Goal: Task Accomplishment & Management: Manage account settings

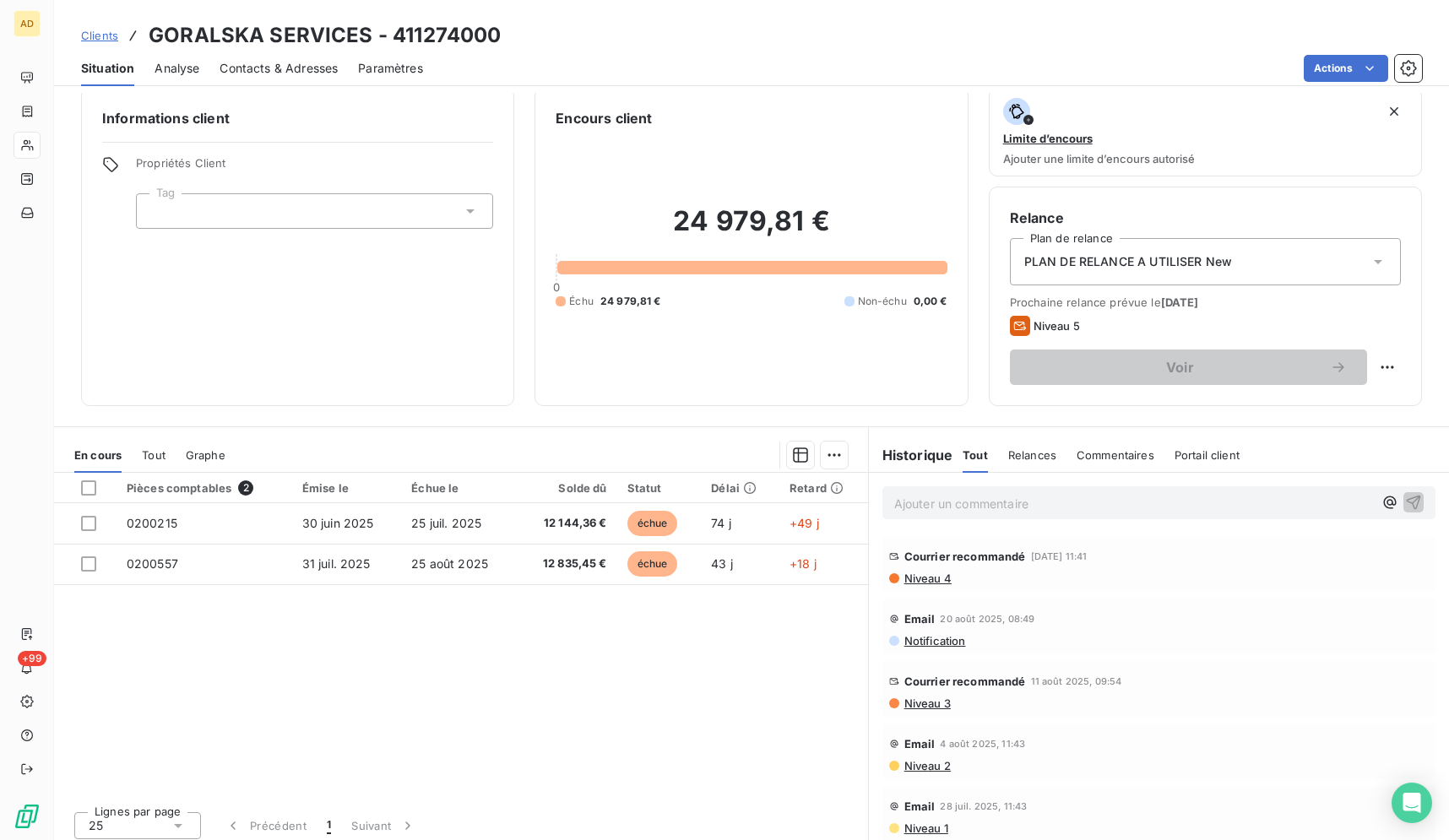
scroll to position [23, 0]
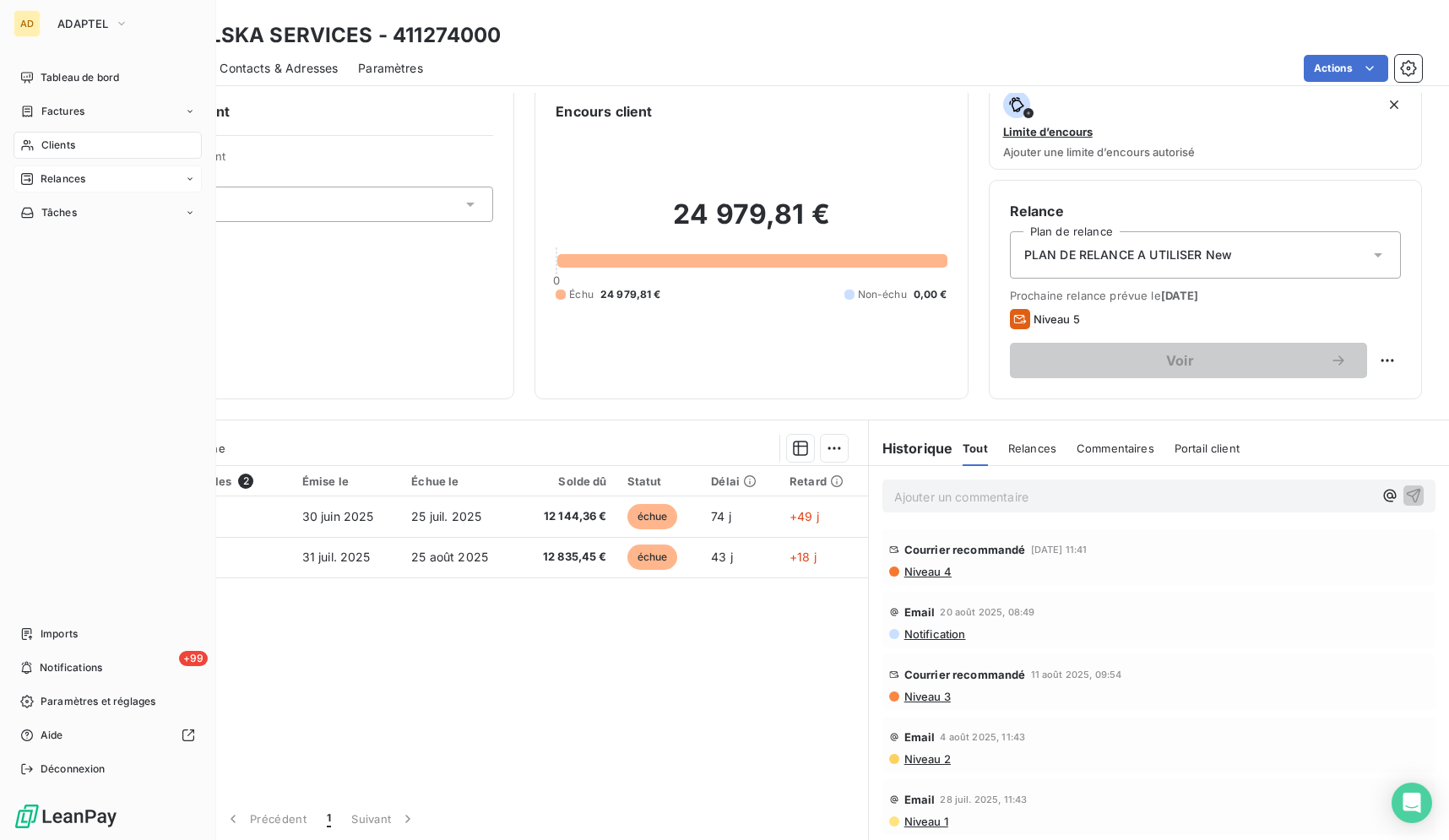
drag, startPoint x: 78, startPoint y: 150, endPoint x: 86, endPoint y: 172, distance: 23.4
click at [86, 172] on nav "Tableau de bord Factures Clients Relances Tâches" at bounding box center [107, 145] width 188 height 162
click at [98, 155] on div "Clients" at bounding box center [107, 145] width 188 height 27
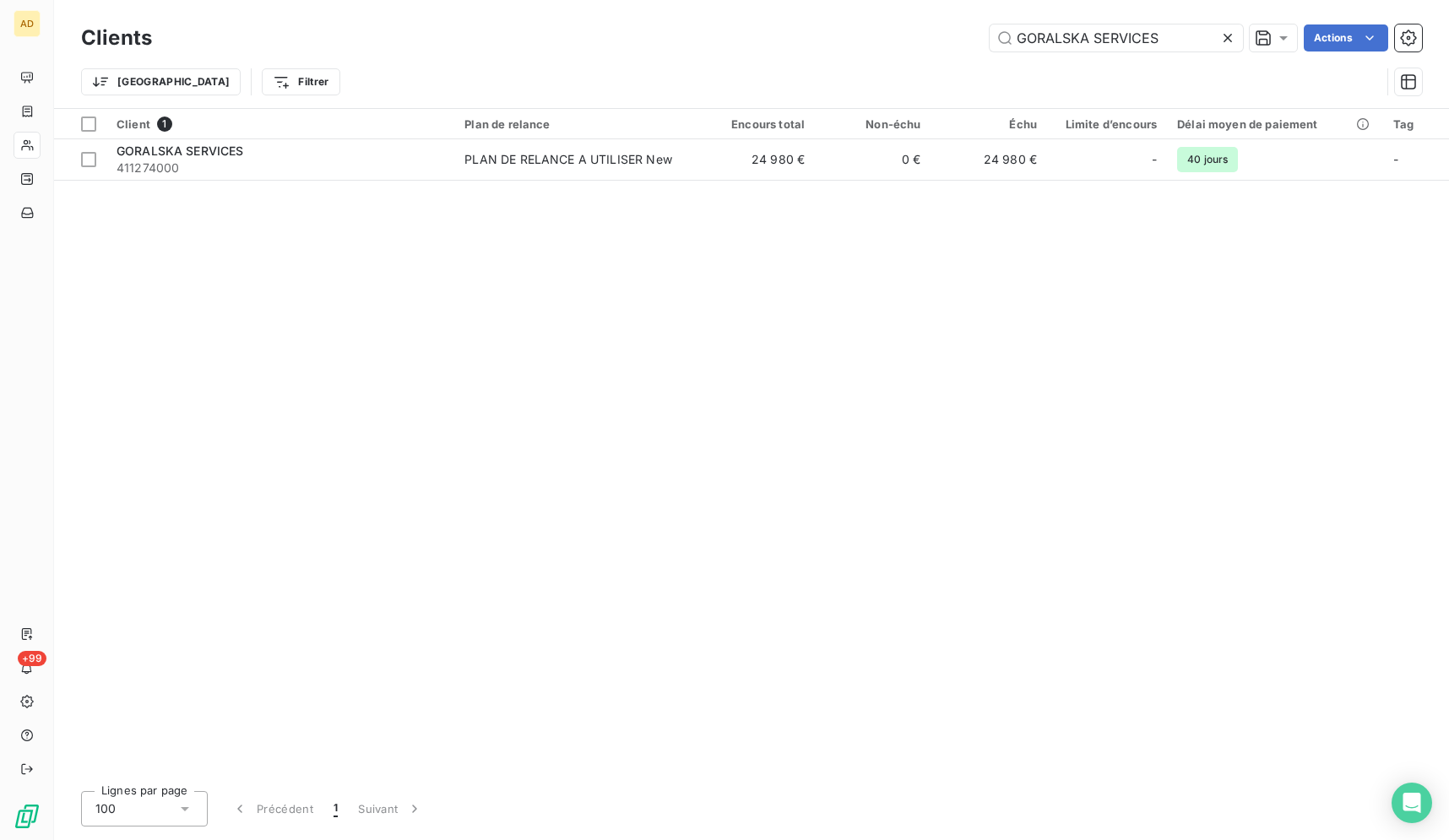
click at [1231, 35] on icon at bounding box center [1227, 37] width 17 height 17
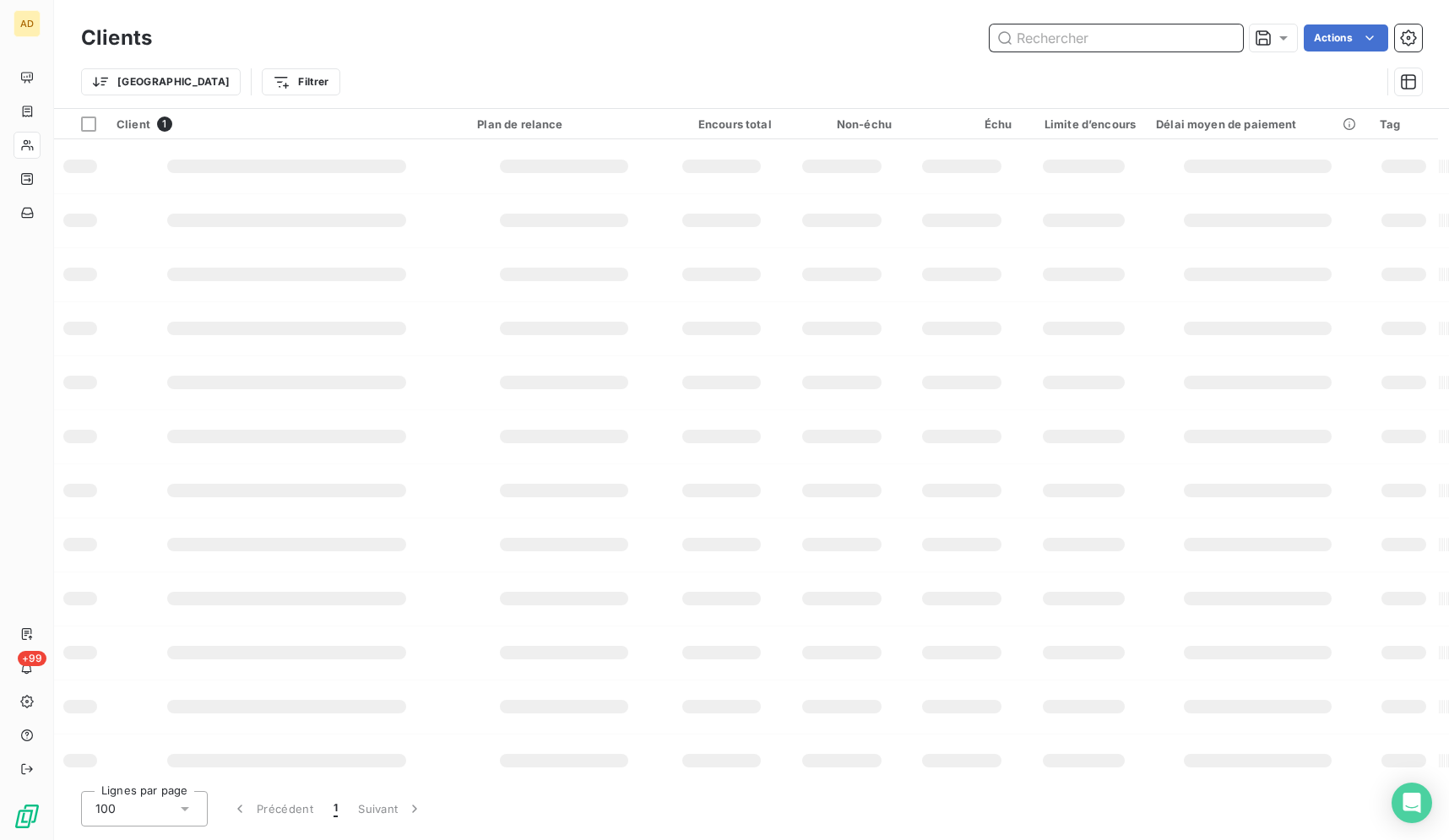
click at [1231, 35] on input "text" at bounding box center [1115, 38] width 253 height 27
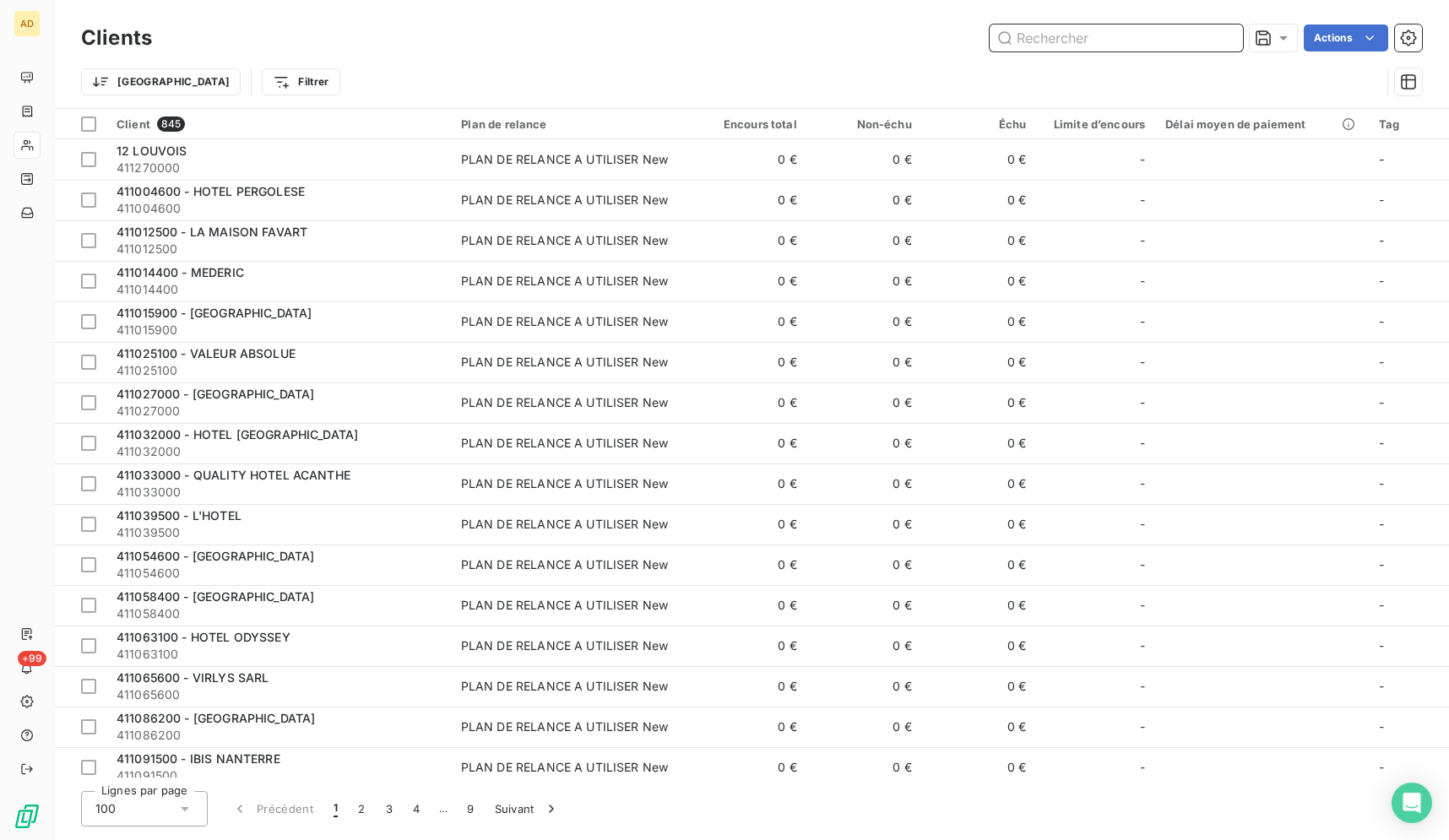
click at [1231, 35] on input "text" at bounding box center [1115, 38] width 253 height 27
click at [1186, 42] on input "text" at bounding box center [1115, 38] width 253 height 27
drag, startPoint x: 1185, startPoint y: 39, endPoint x: 1185, endPoint y: 48, distance: 9.0
paste input "DIOR COUTURE"
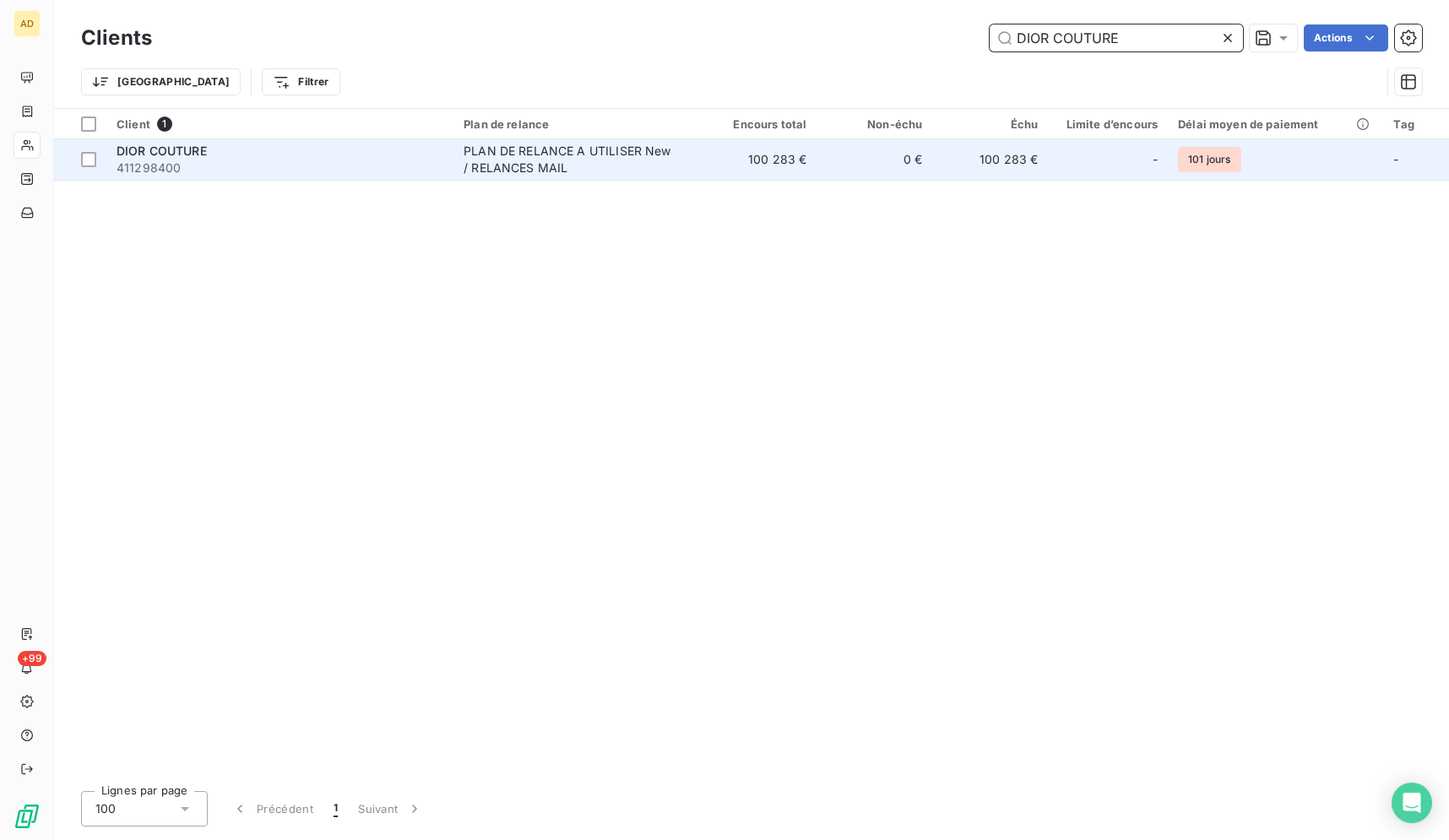
type input "DIOR COUTURE"
click at [723, 147] on td "100 283 €" at bounding box center [759, 160] width 115 height 41
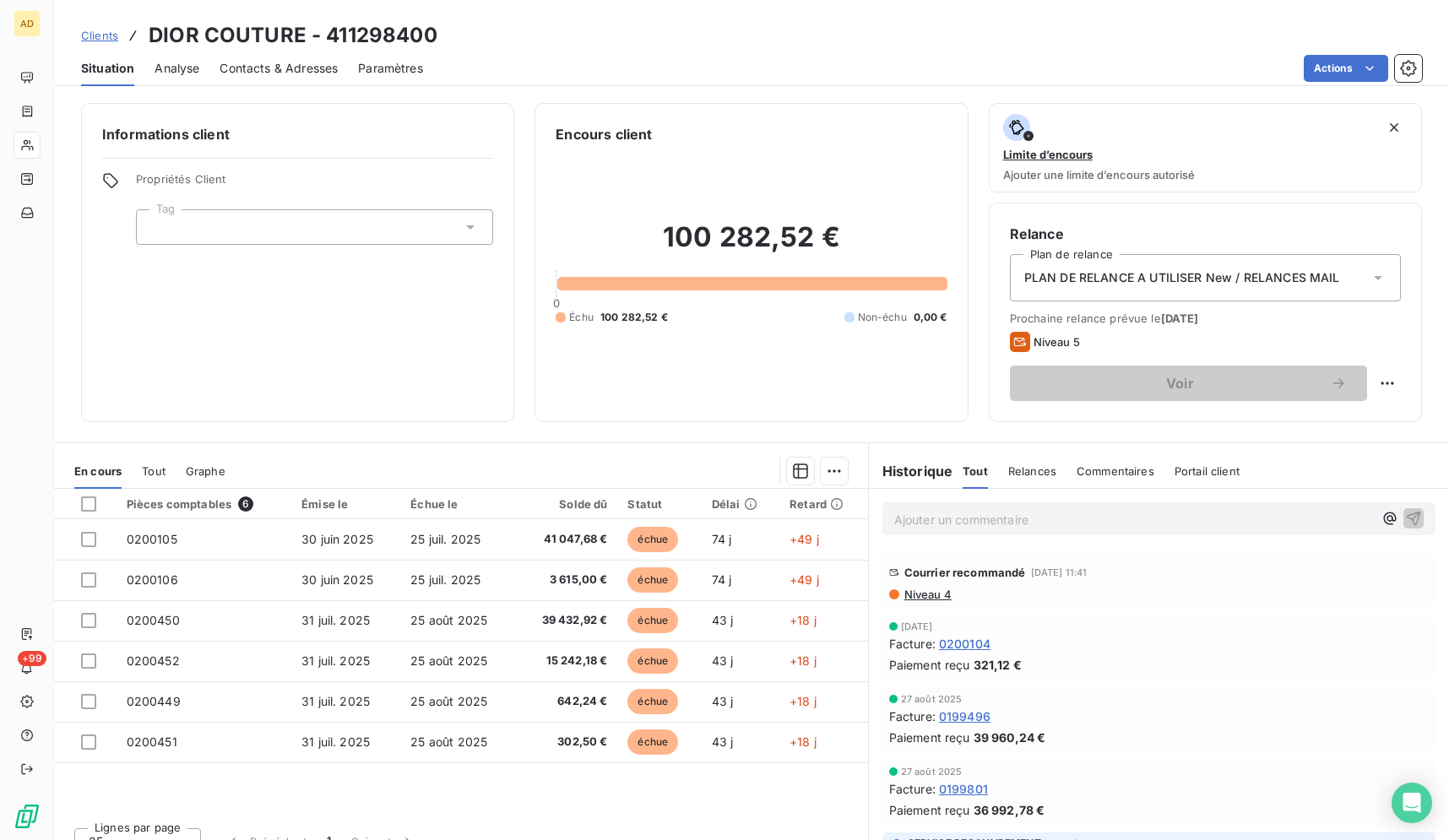
drag, startPoint x: 135, startPoint y: 32, endPoint x: 1089, endPoint y: 758, distance: 1198.8
click at [1089, 758] on div "Clients DIOR COUTURE - 411298400 Situation Analyse Contacts & Adresses Paramètr…" at bounding box center [752, 420] width 1395 height 840
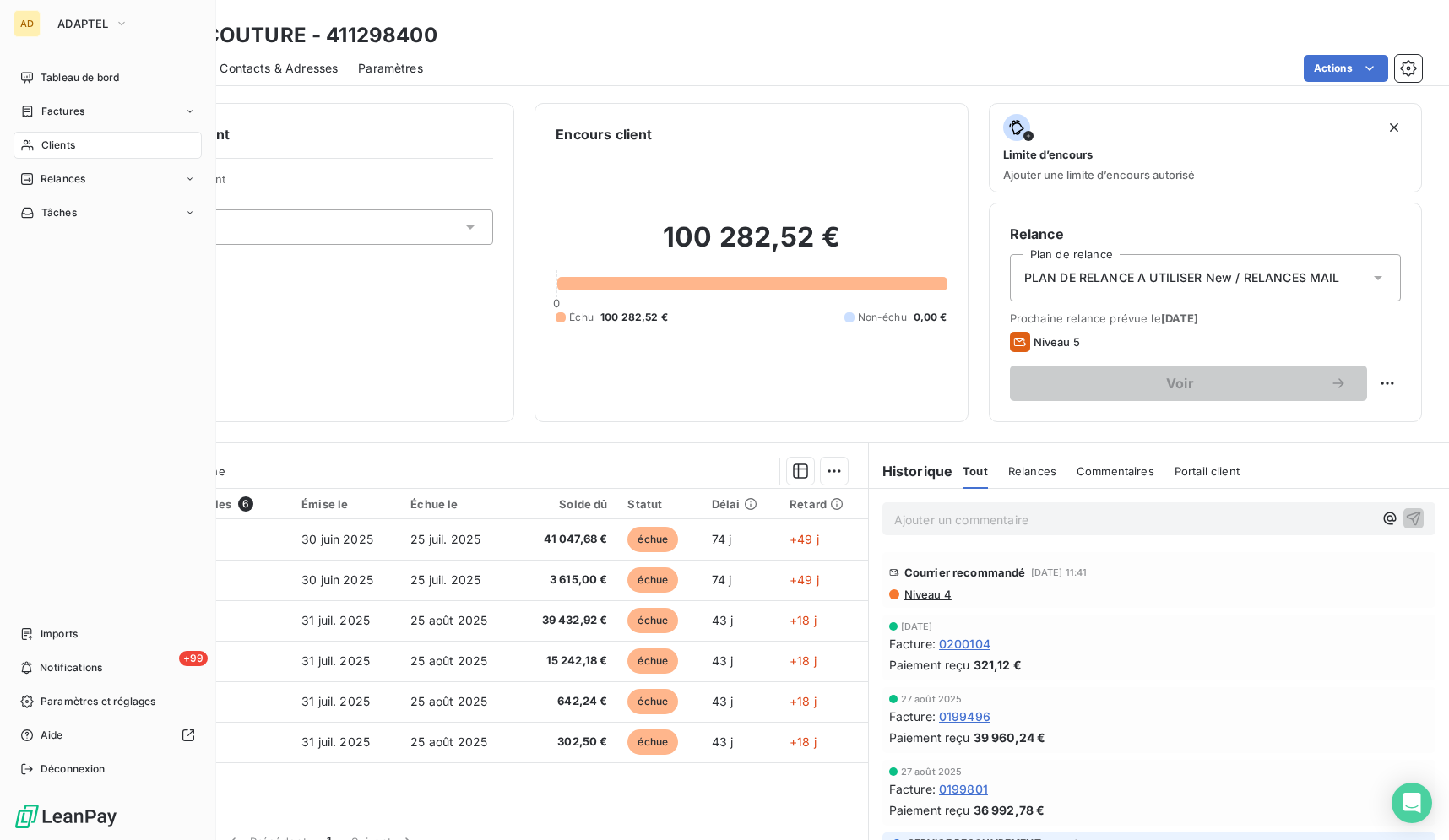
click at [70, 138] on span "Clients" at bounding box center [59, 145] width 34 height 15
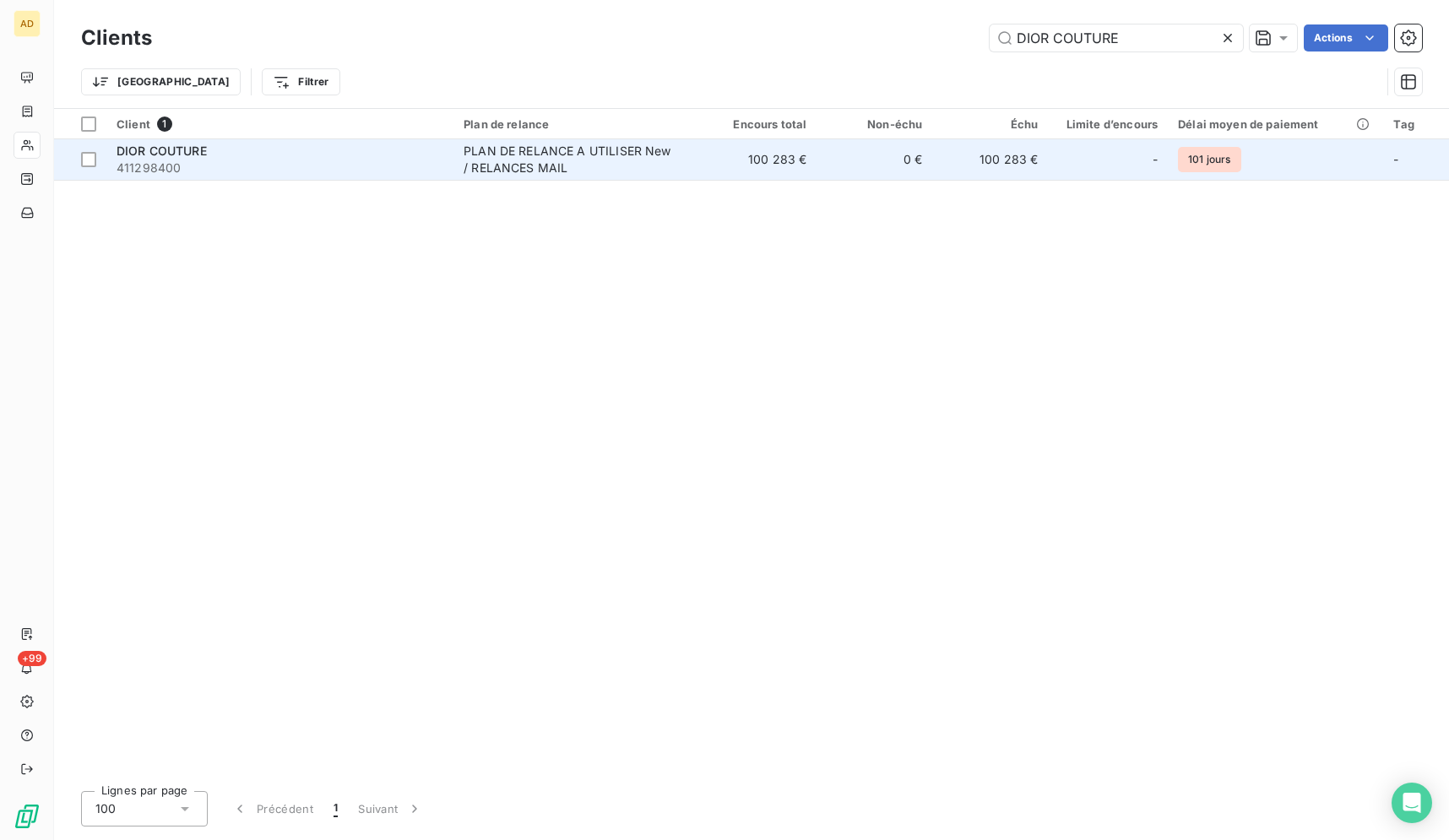
click at [690, 161] on span "PLAN DE RELANCE A UTILISER New / RELANCES MAIL" at bounding box center [577, 160] width 227 height 34
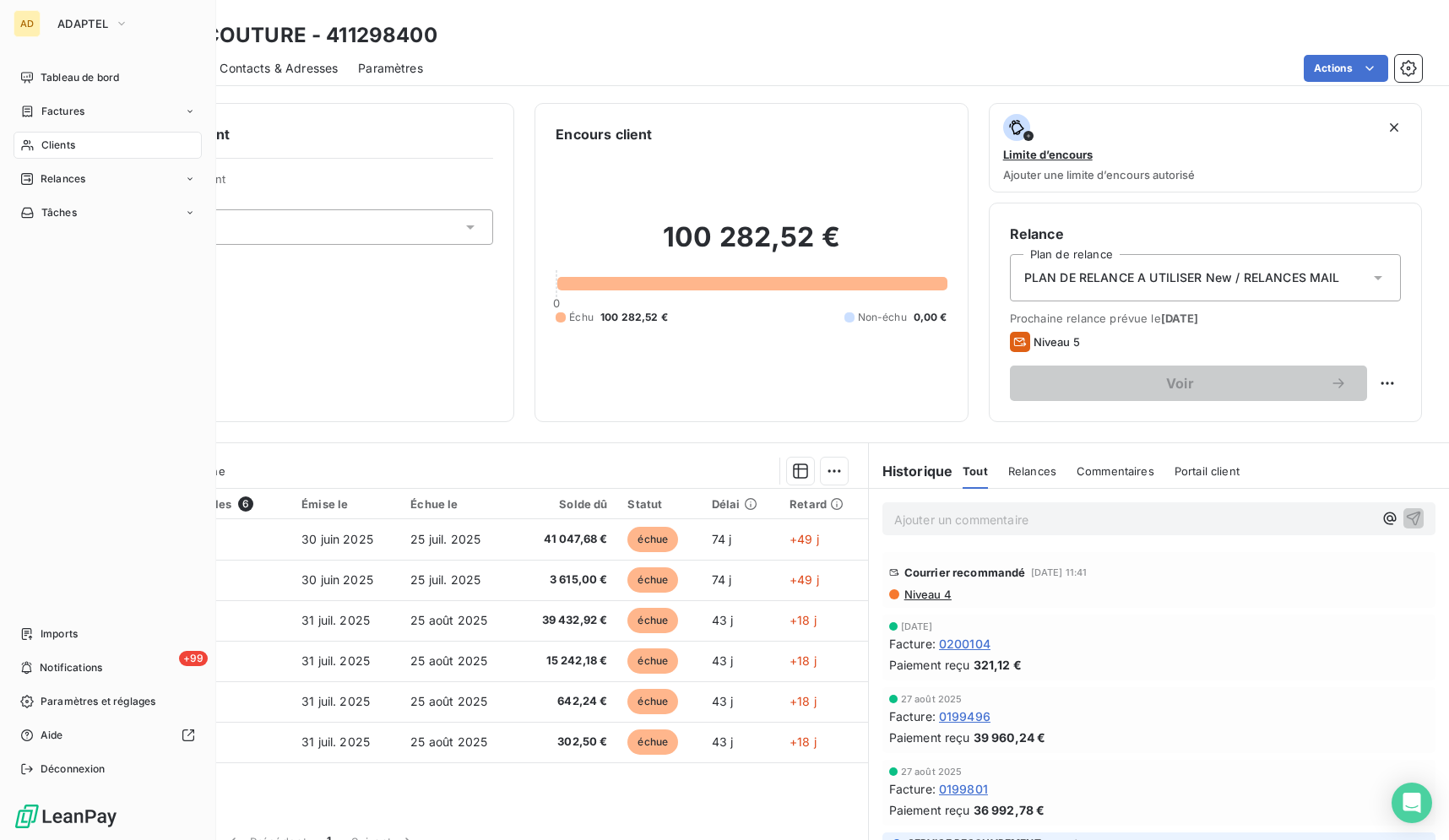
click at [38, 144] on div "Clients" at bounding box center [107, 145] width 188 height 27
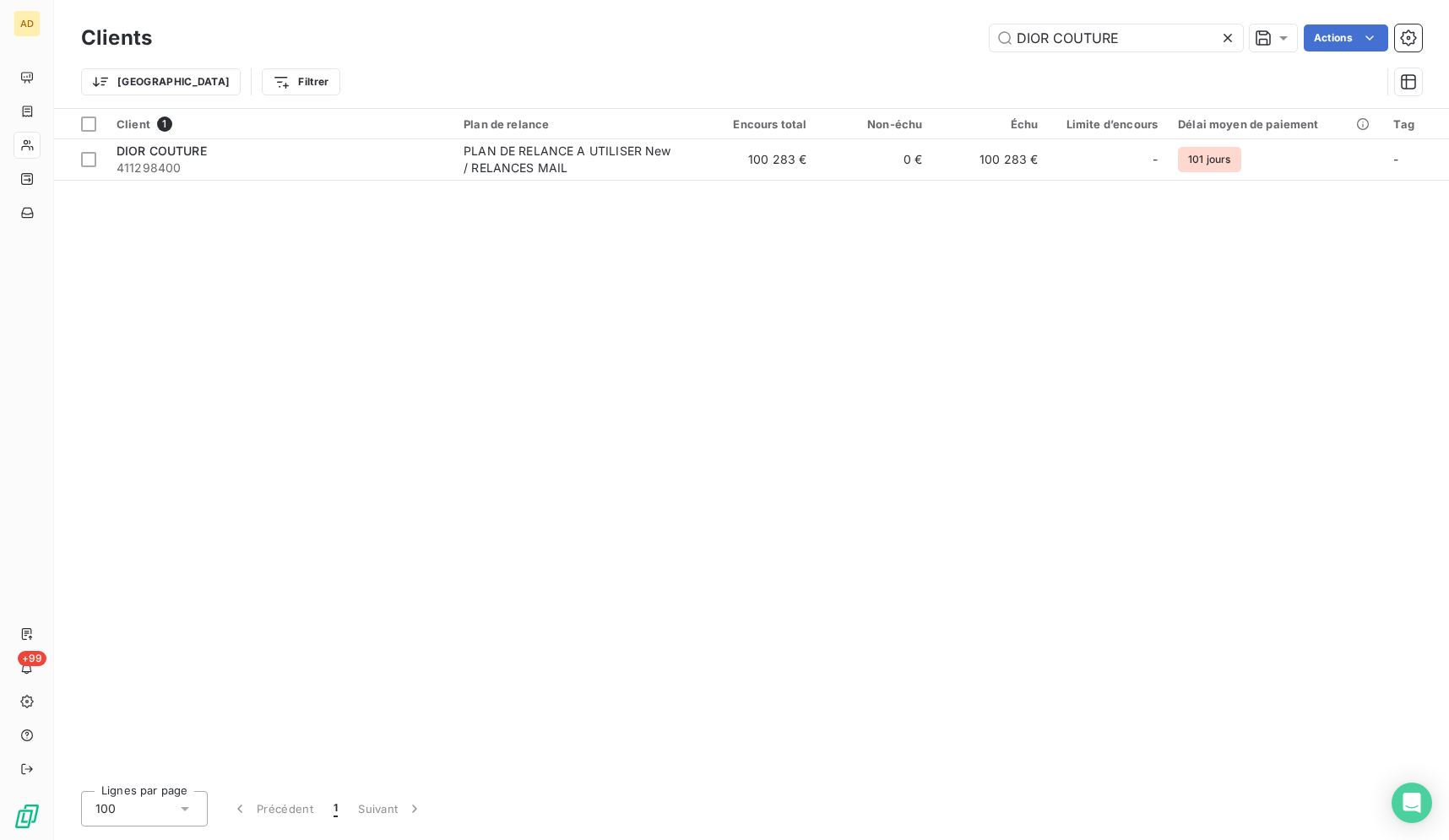
click at [1224, 35] on icon at bounding box center [1228, 38] width 9 height 9
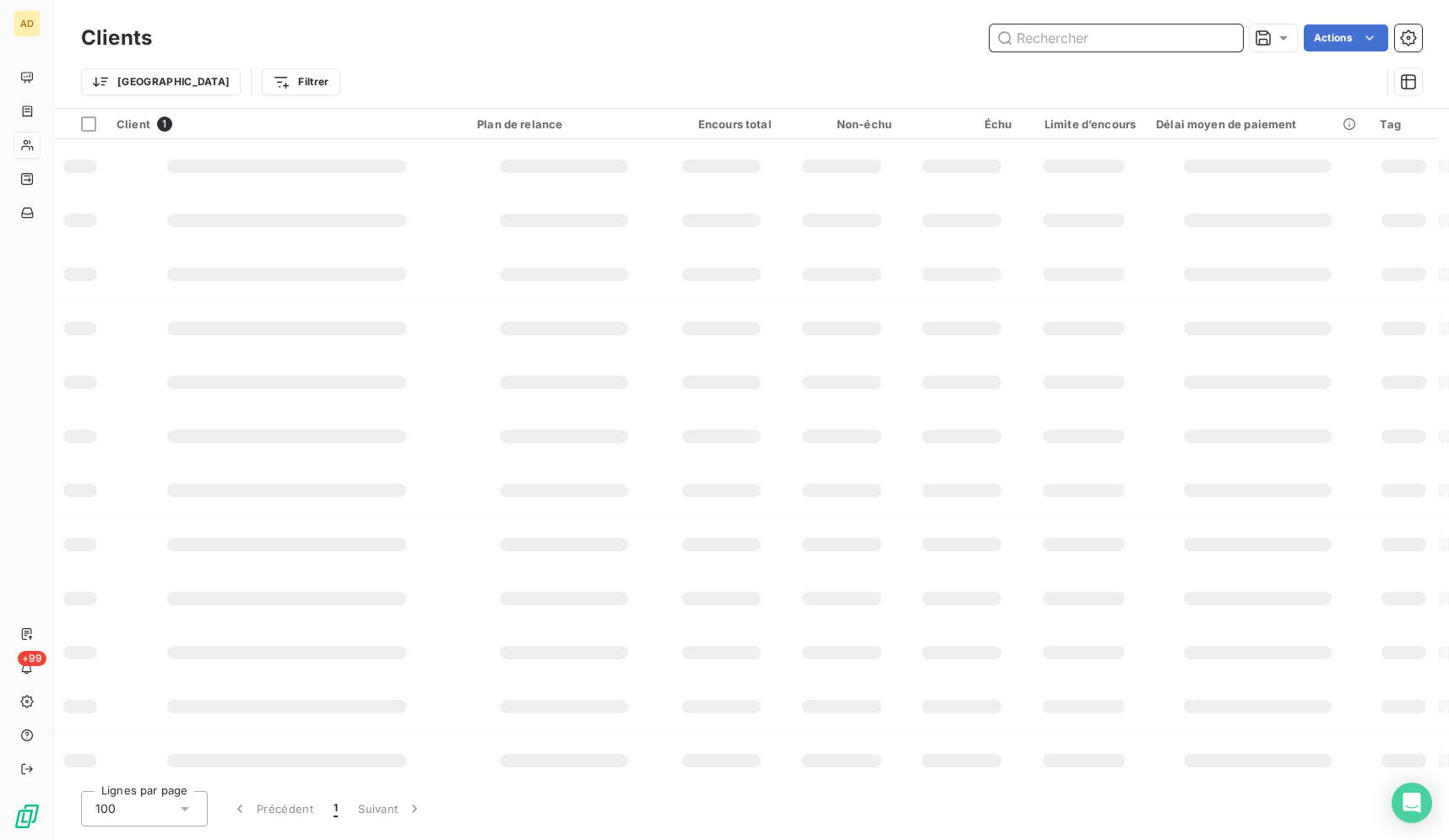
click at [1224, 35] on input "text" at bounding box center [1115, 38] width 253 height 27
click at [1202, 40] on input "text" at bounding box center [1115, 38] width 253 height 27
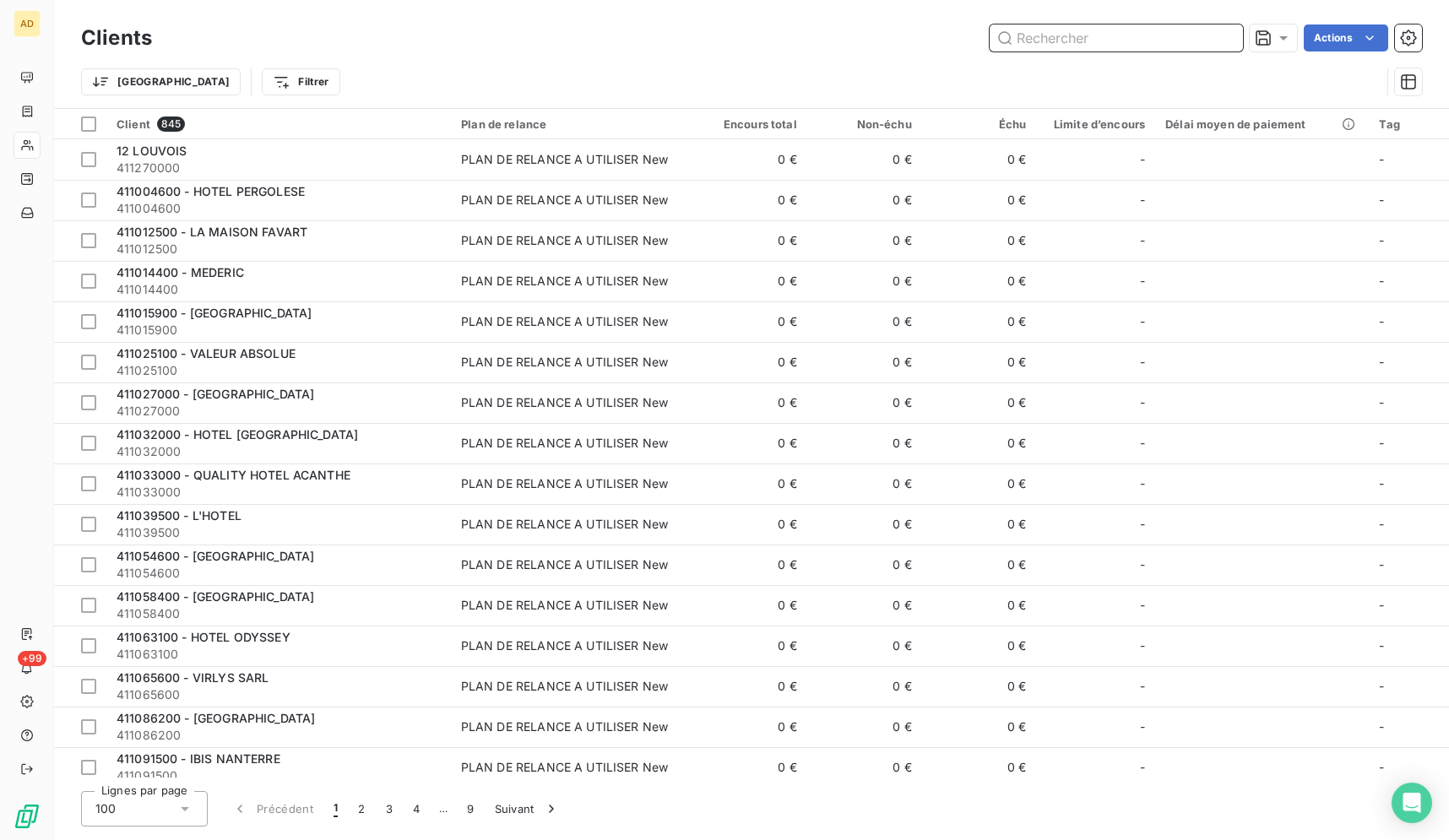
click at [1202, 40] on input "text" at bounding box center [1115, 38] width 253 height 27
paste input "HOTELIERE CHATEAUBRIAN"
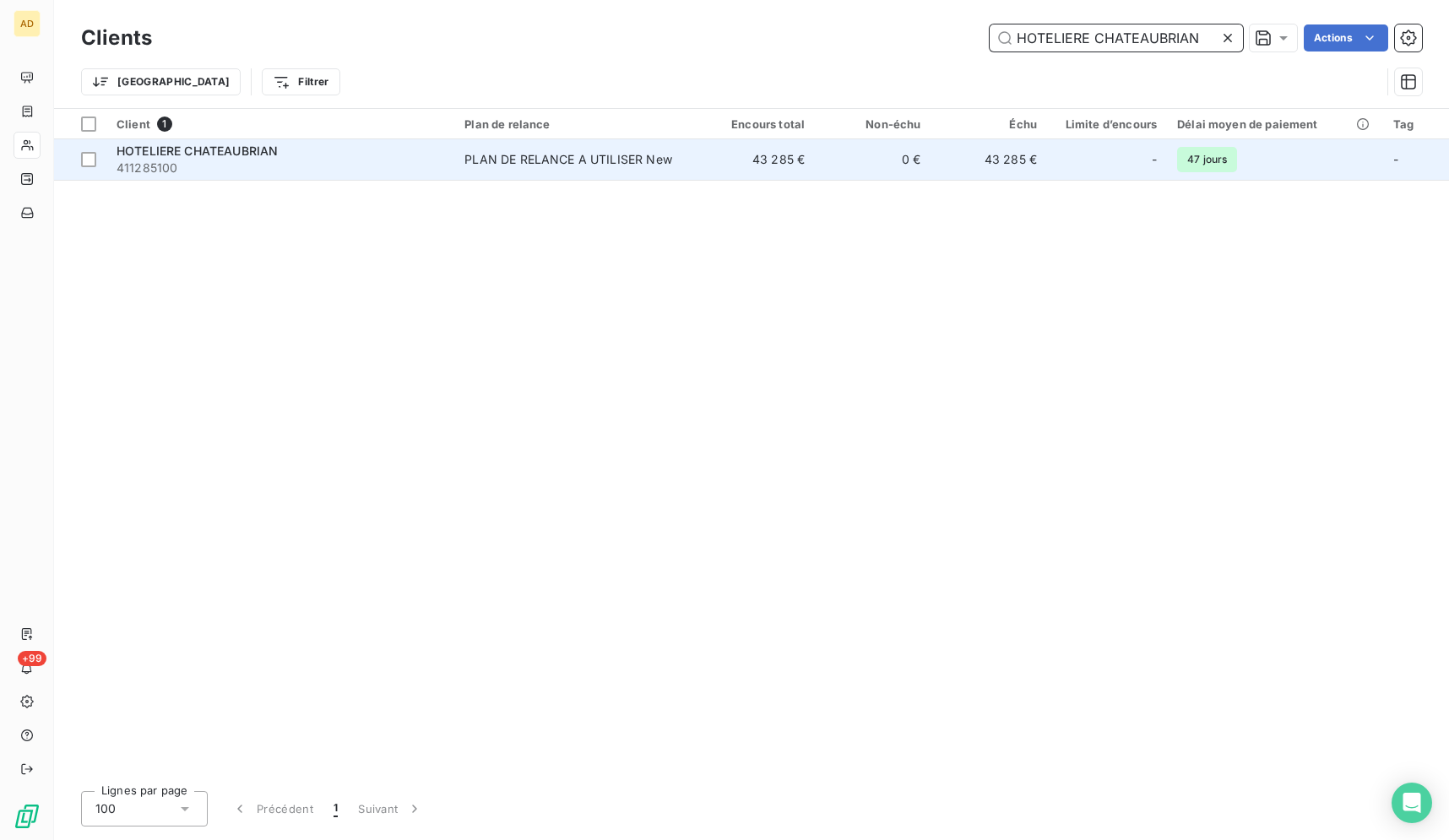
type input "HOTELIERE CHATEAUBRIAN"
click at [1002, 170] on td "43 285 €" at bounding box center [989, 160] width 115 height 41
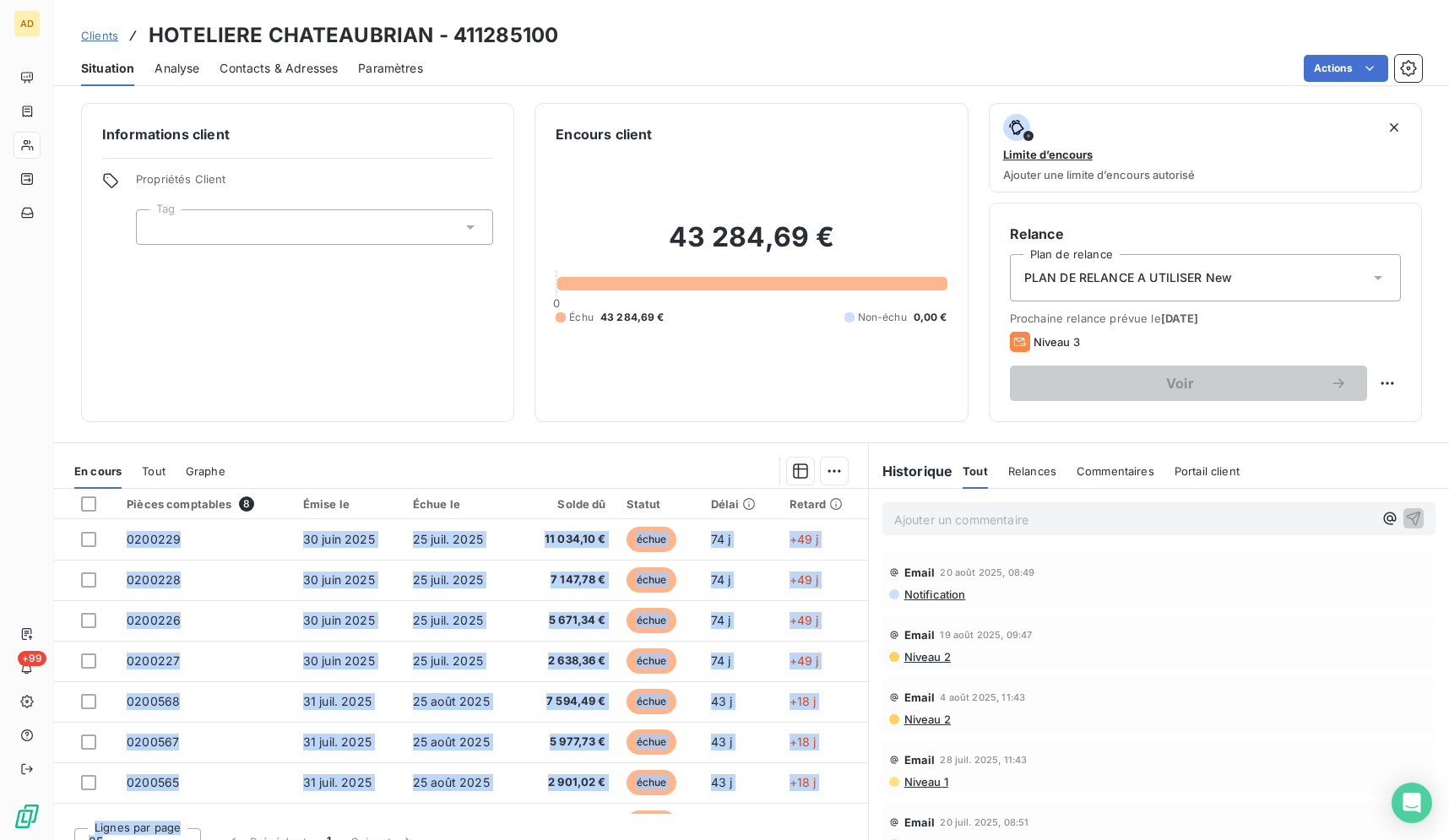
scroll to position [23, 0]
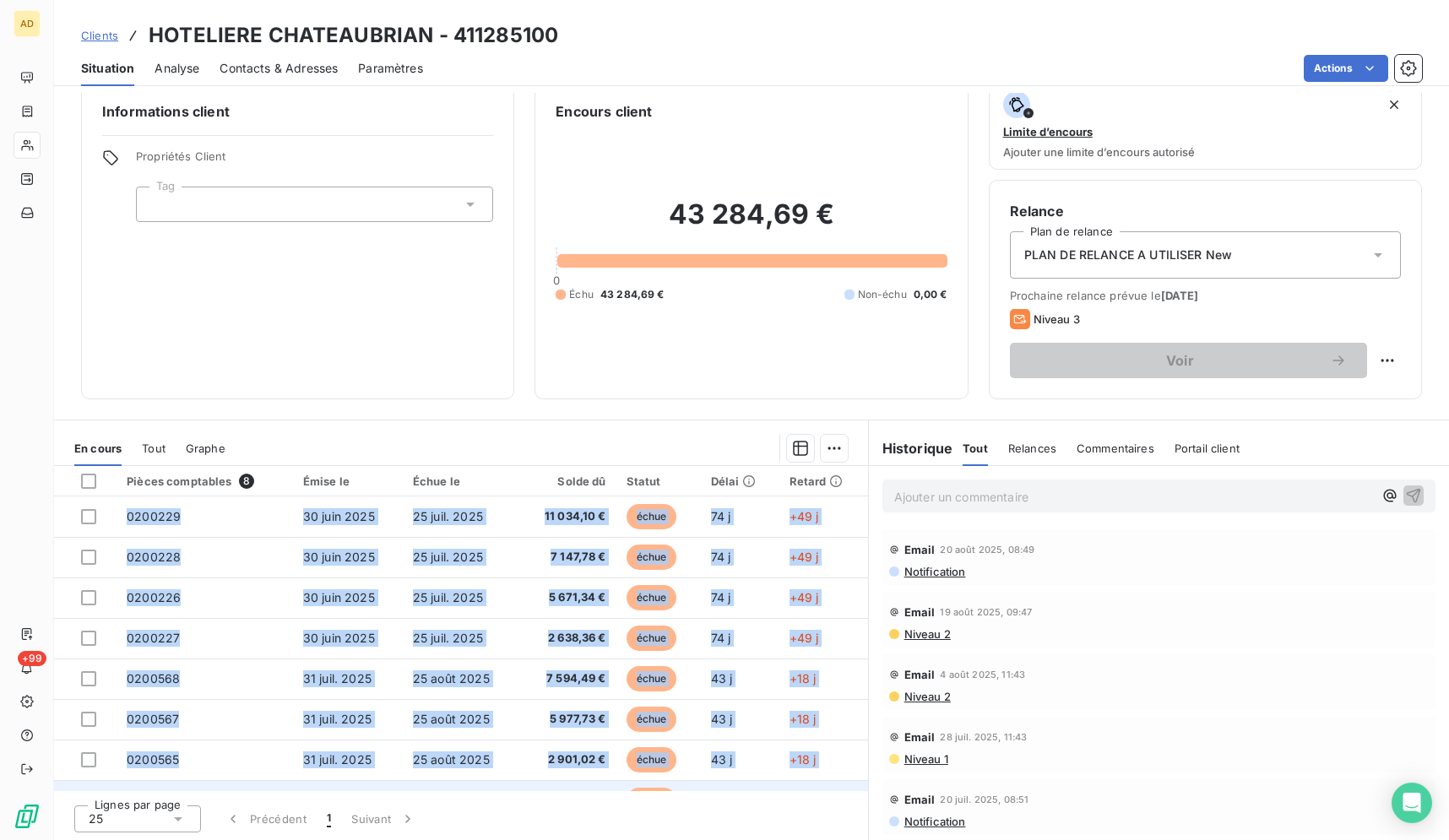
drag, startPoint x: 154, startPoint y: 34, endPoint x: 845, endPoint y: 782, distance: 1018.3
click at [839, 782] on div "Clients HOTELIERE CHATEAUBRIAN - 411285100 Situation Analyse Contacts & Adresse…" at bounding box center [752, 420] width 1395 height 840
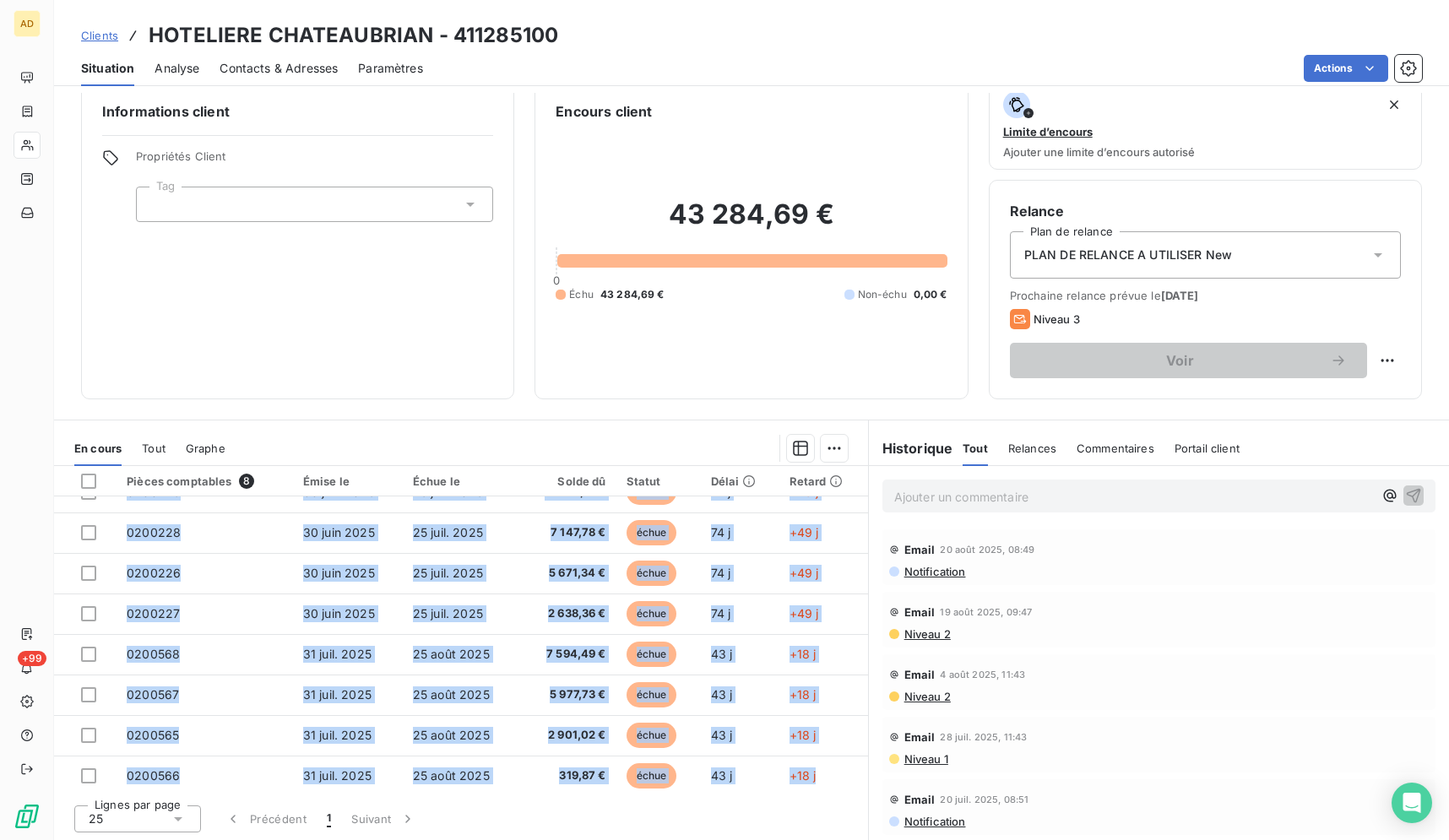
scroll to position [29, 0]
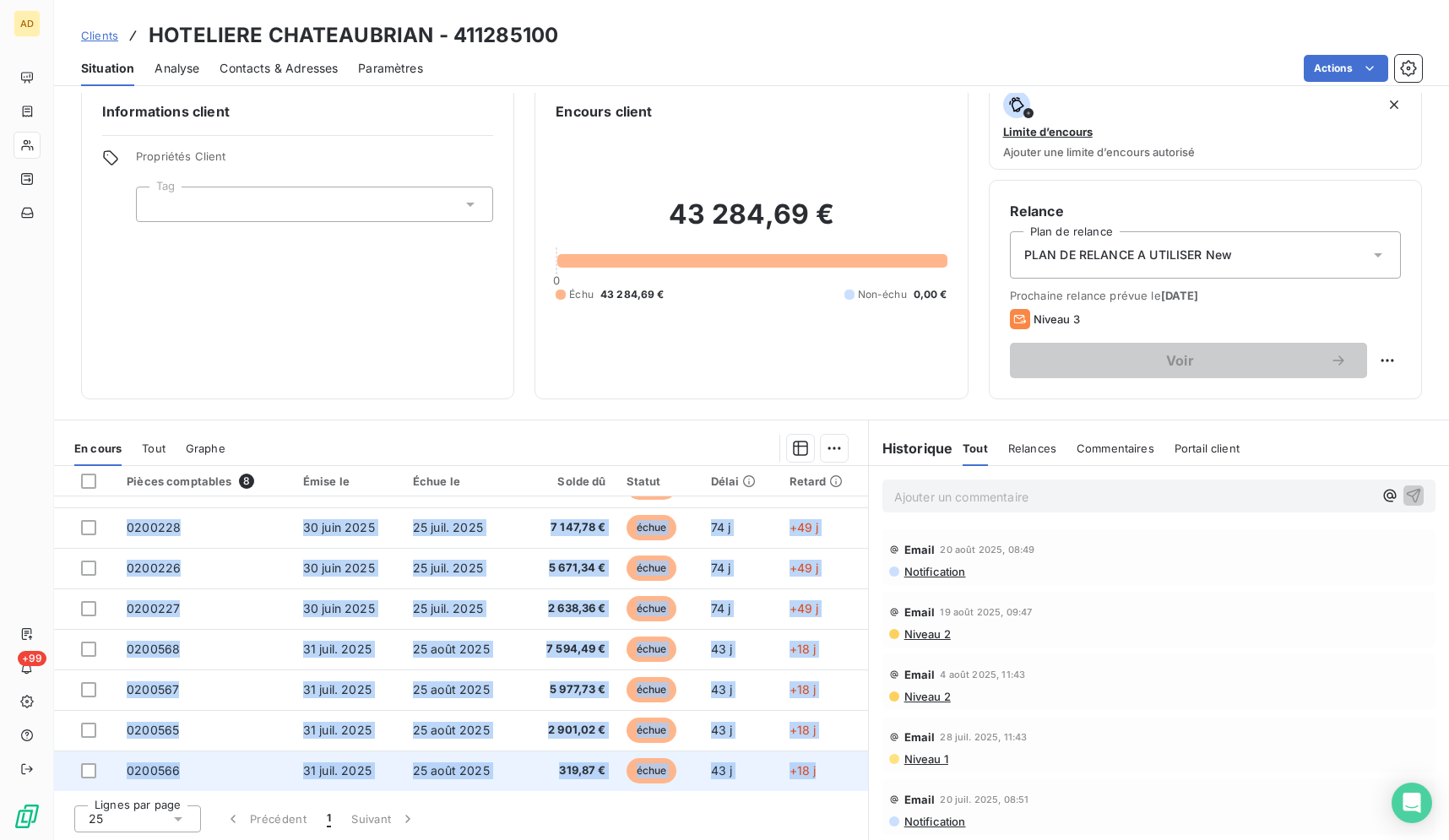
copy tbody "0200229 [DATE] [DATE] 11 034,10 € échue 74 j +49 j 0200228 [DATE] [DATE] 7 147,…"
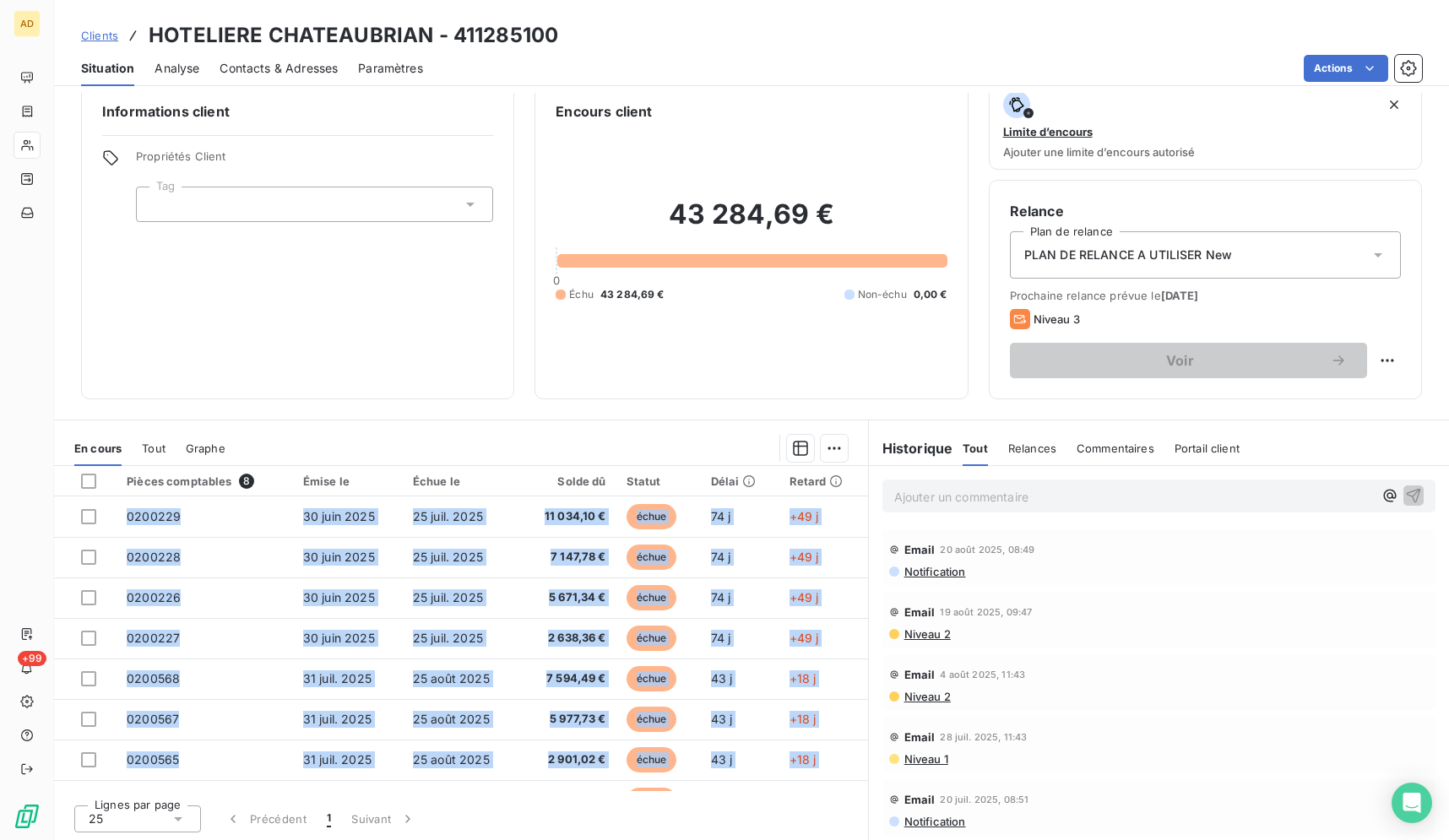
scroll to position [0, 0]
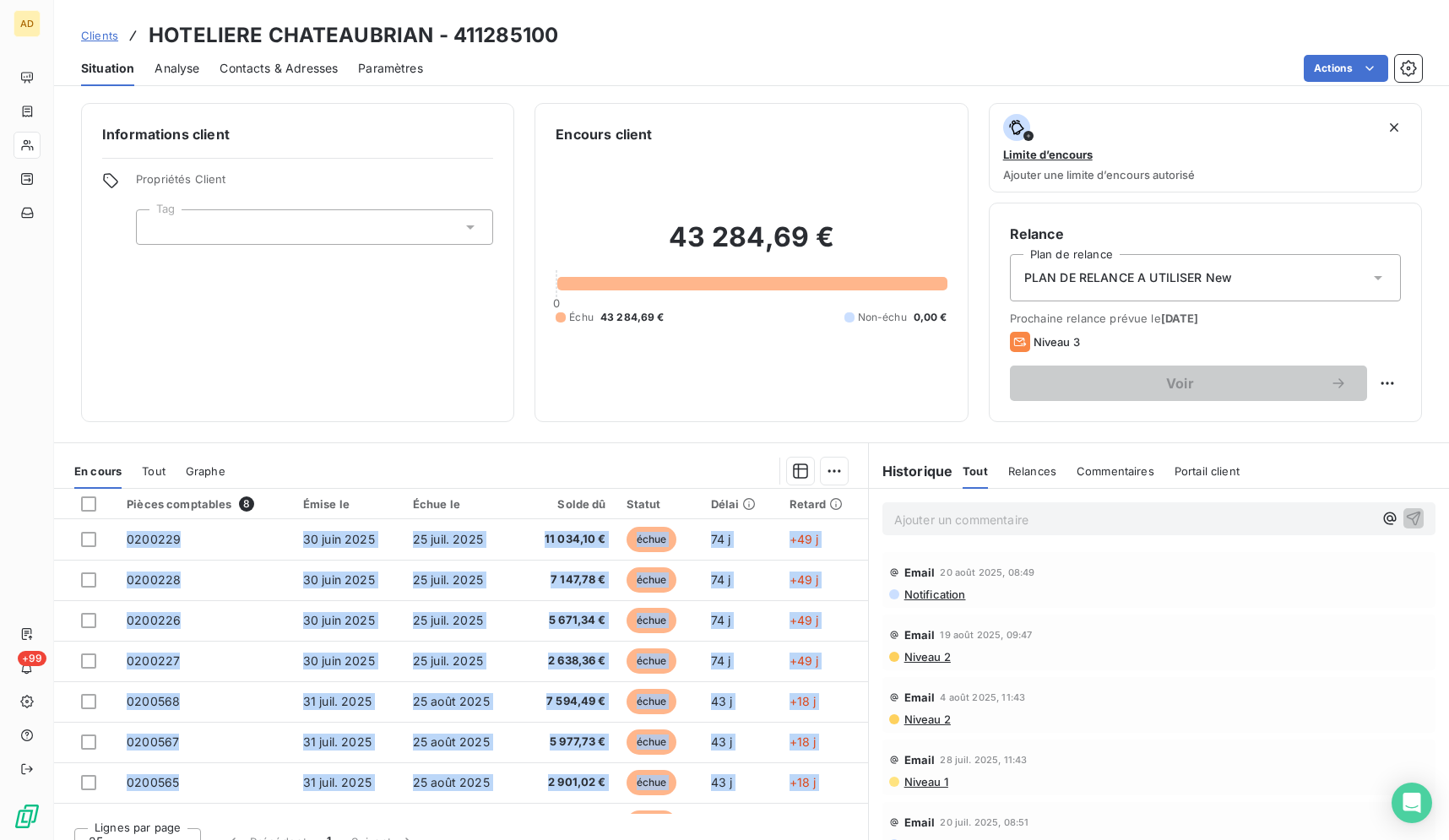
click at [831, 61] on div "Actions" at bounding box center [933, 68] width 979 height 27
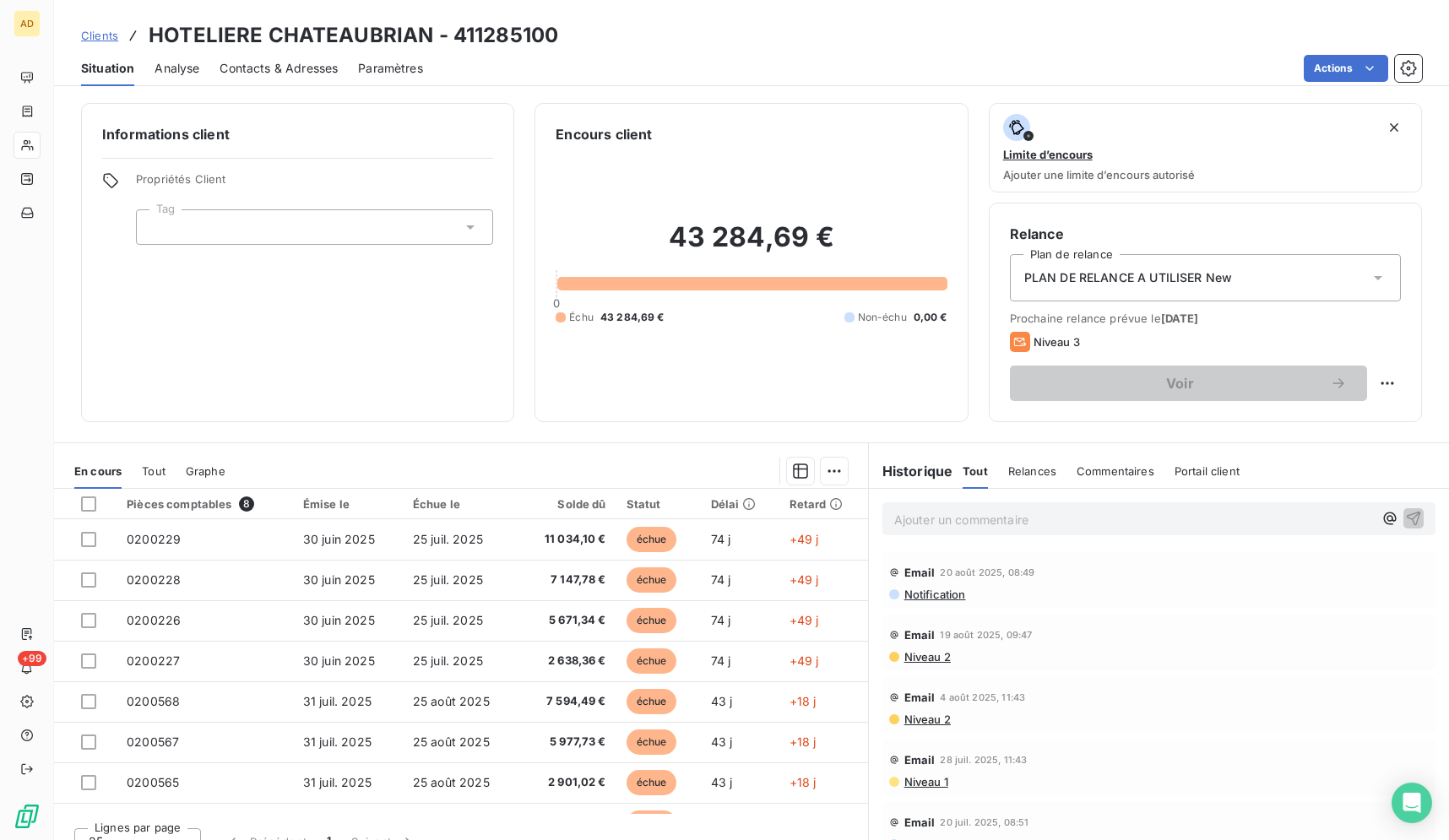
click at [928, 597] on span "Notification" at bounding box center [933, 593] width 63 height 13
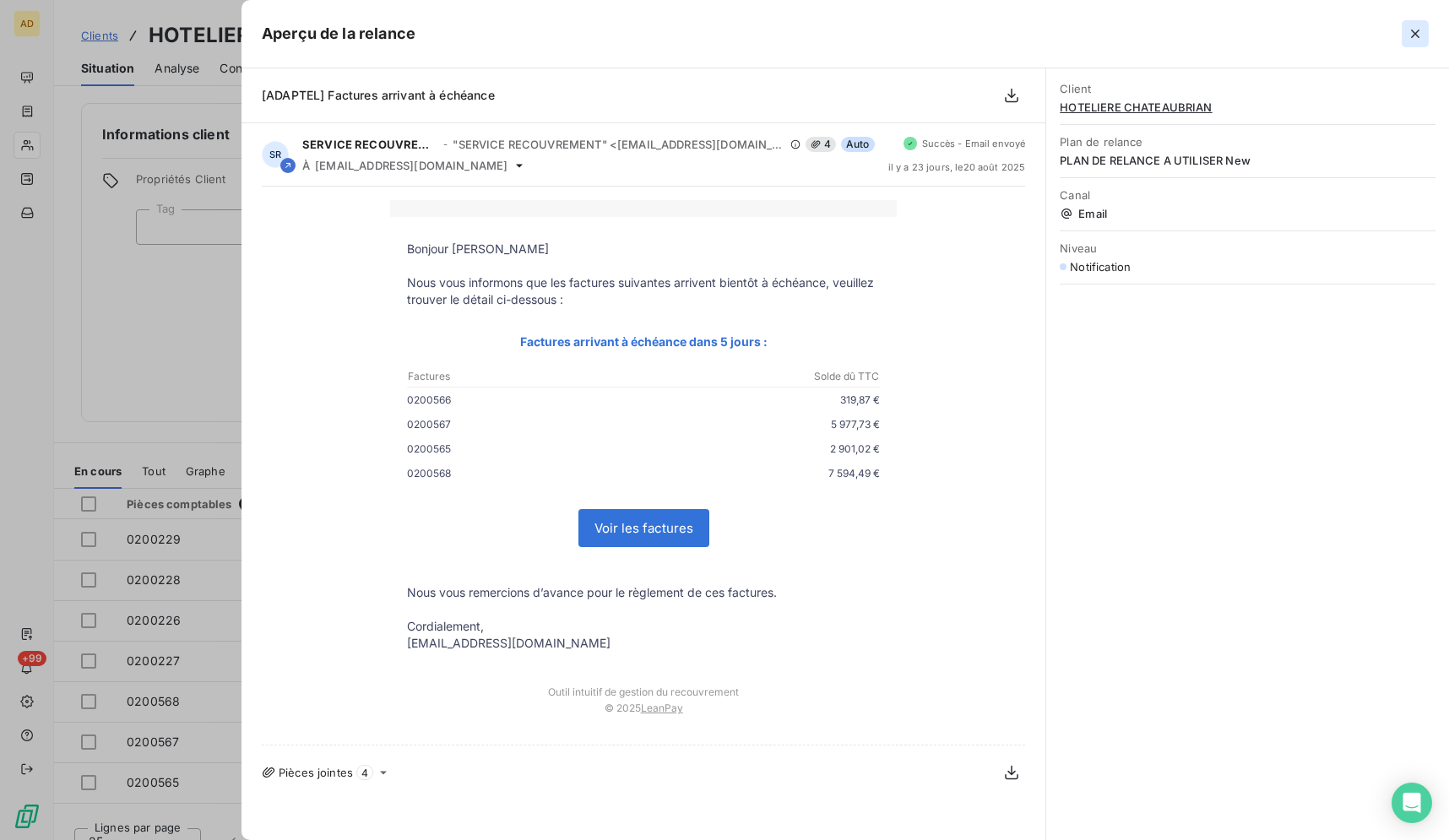
click at [1410, 27] on icon "button" at bounding box center [1414, 34] width 17 height 17
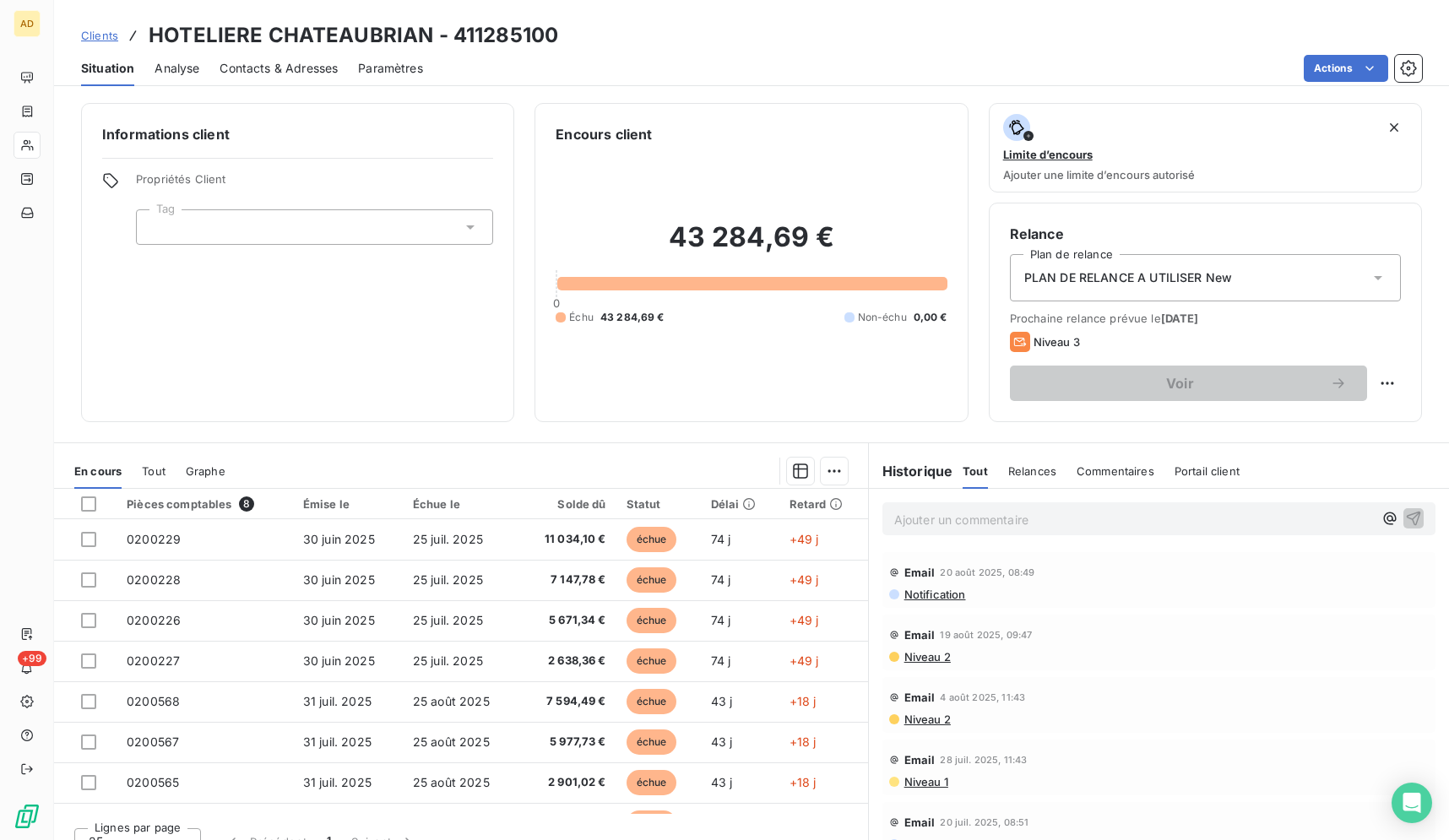
click at [314, 74] on span "Contacts & Adresses" at bounding box center [278, 68] width 118 height 17
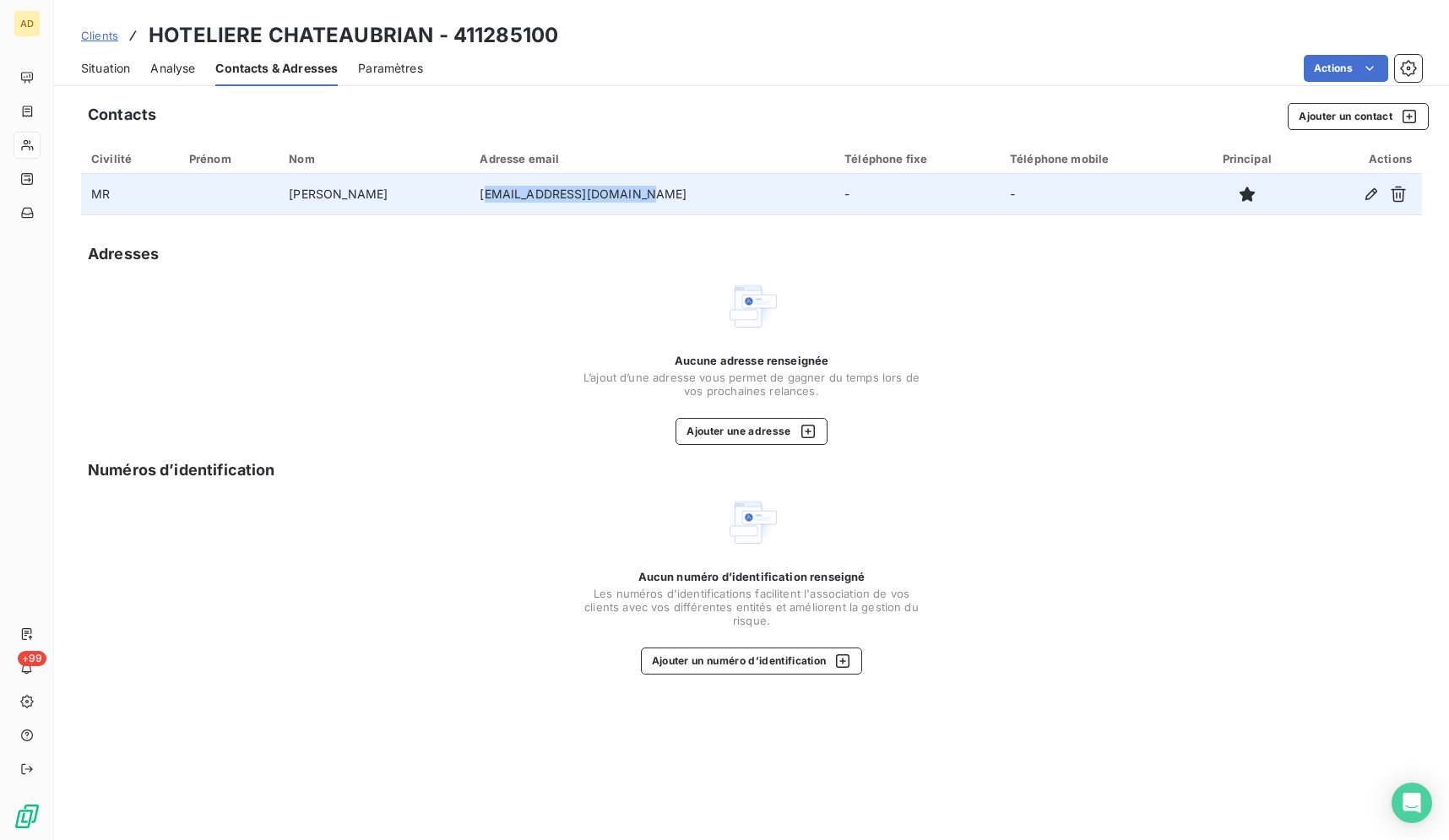
drag, startPoint x: 618, startPoint y: 186, endPoint x: 476, endPoint y: 200, distance: 142.7
click at [476, 200] on td "[EMAIL_ADDRESS][DOMAIN_NAME]" at bounding box center [651, 194] width 365 height 41
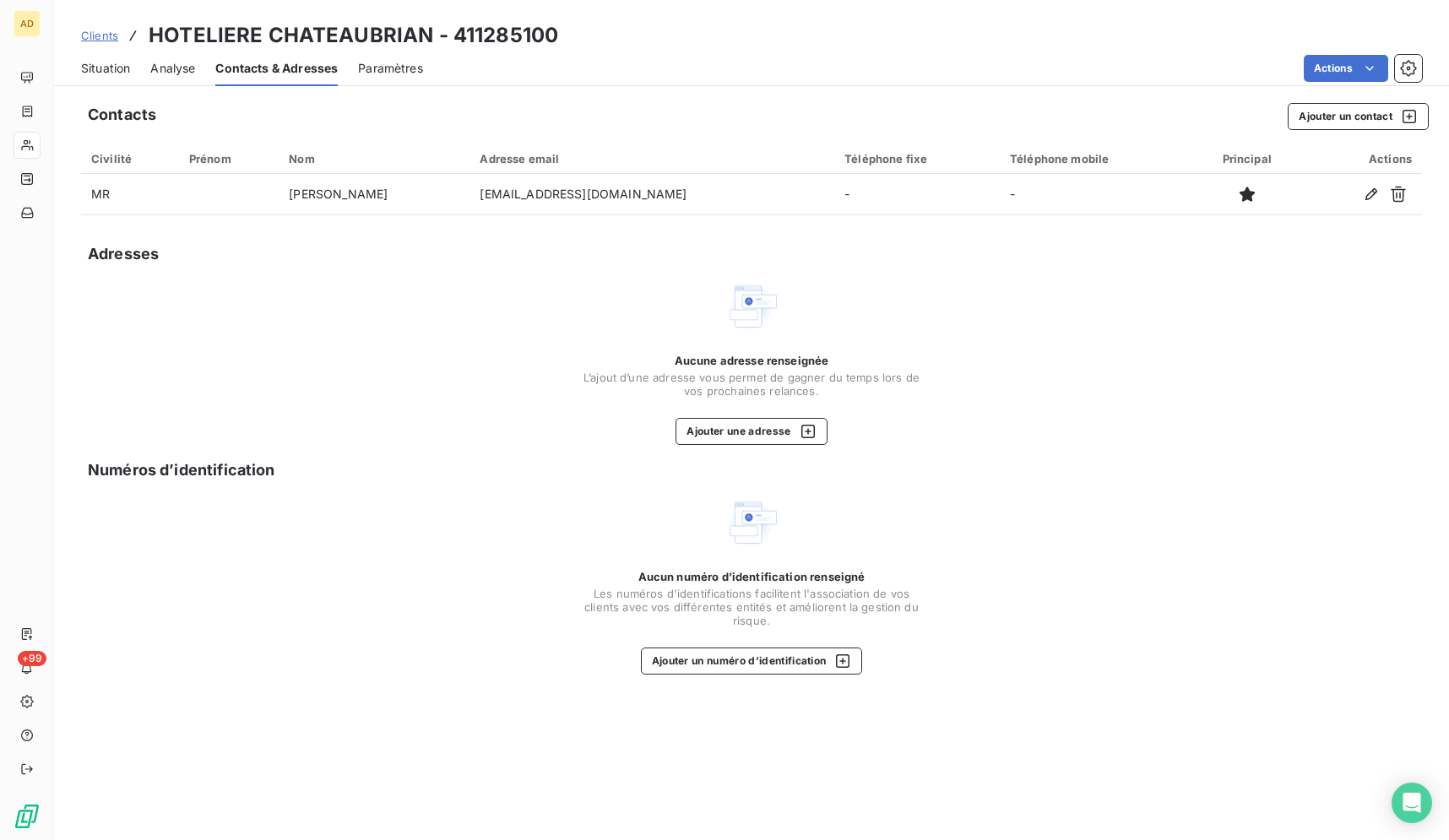
click at [554, 244] on div "Adresses" at bounding box center [751, 254] width 1341 height 24
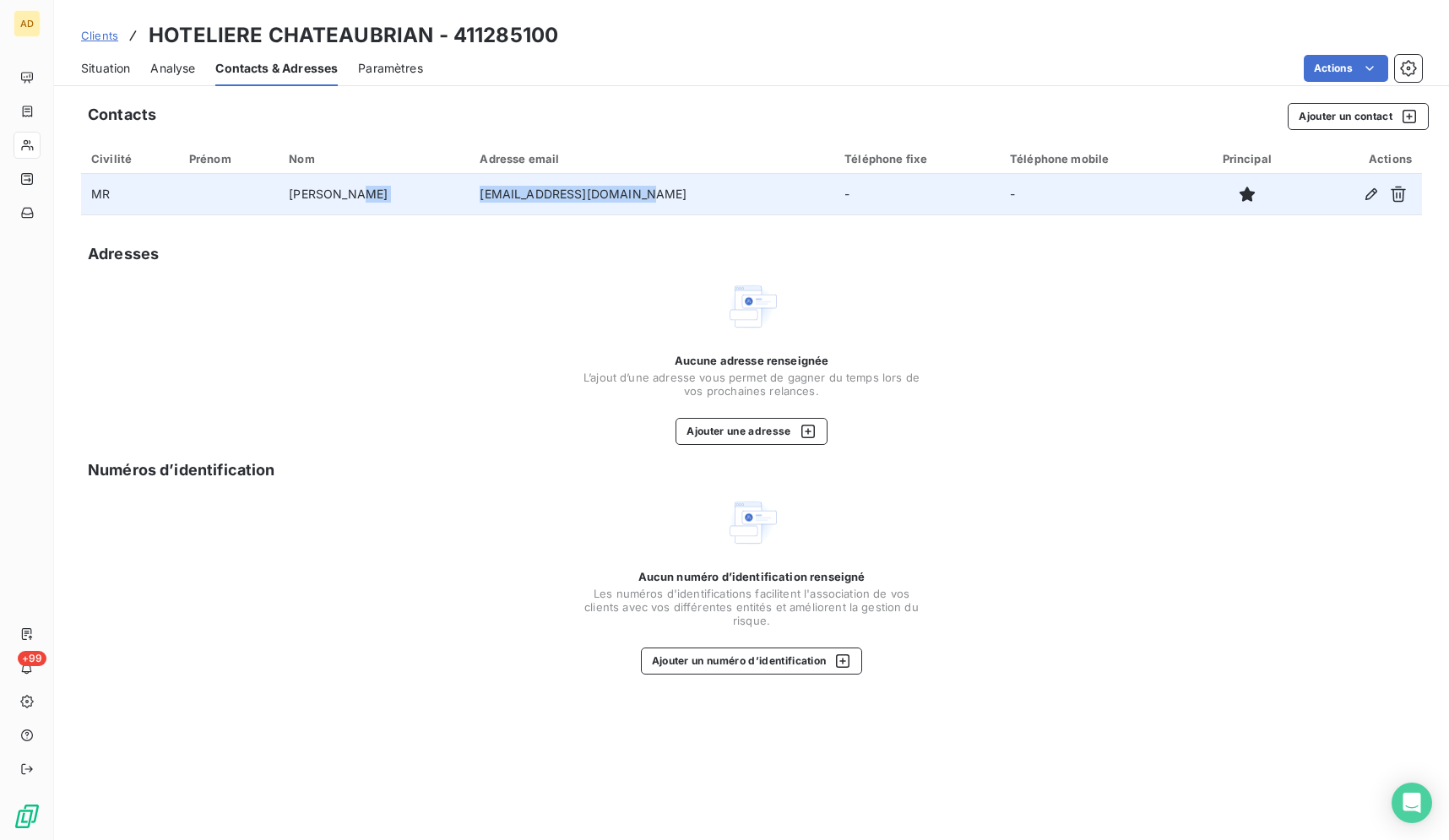
drag, startPoint x: 642, startPoint y: 188, endPoint x: 446, endPoint y: 200, distance: 196.4
click at [446, 200] on tr "[PERSON_NAME] [EMAIL_ADDRESS][DOMAIN_NAME] - -" at bounding box center [751, 194] width 1341 height 41
copy tr "[EMAIL_ADDRESS][DOMAIN_NAME]"
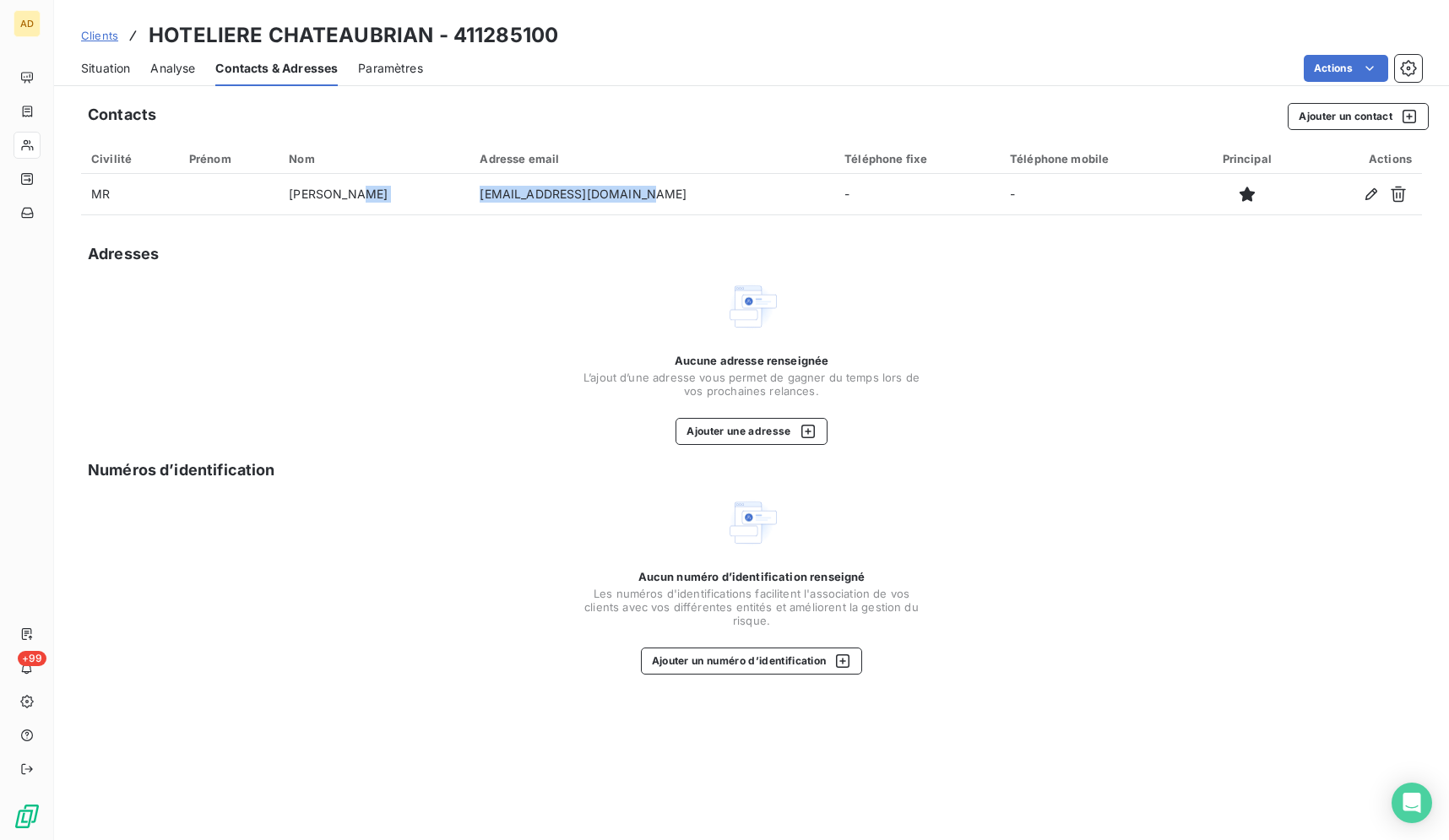
click at [105, 58] on div "Situation" at bounding box center [105, 68] width 49 height 35
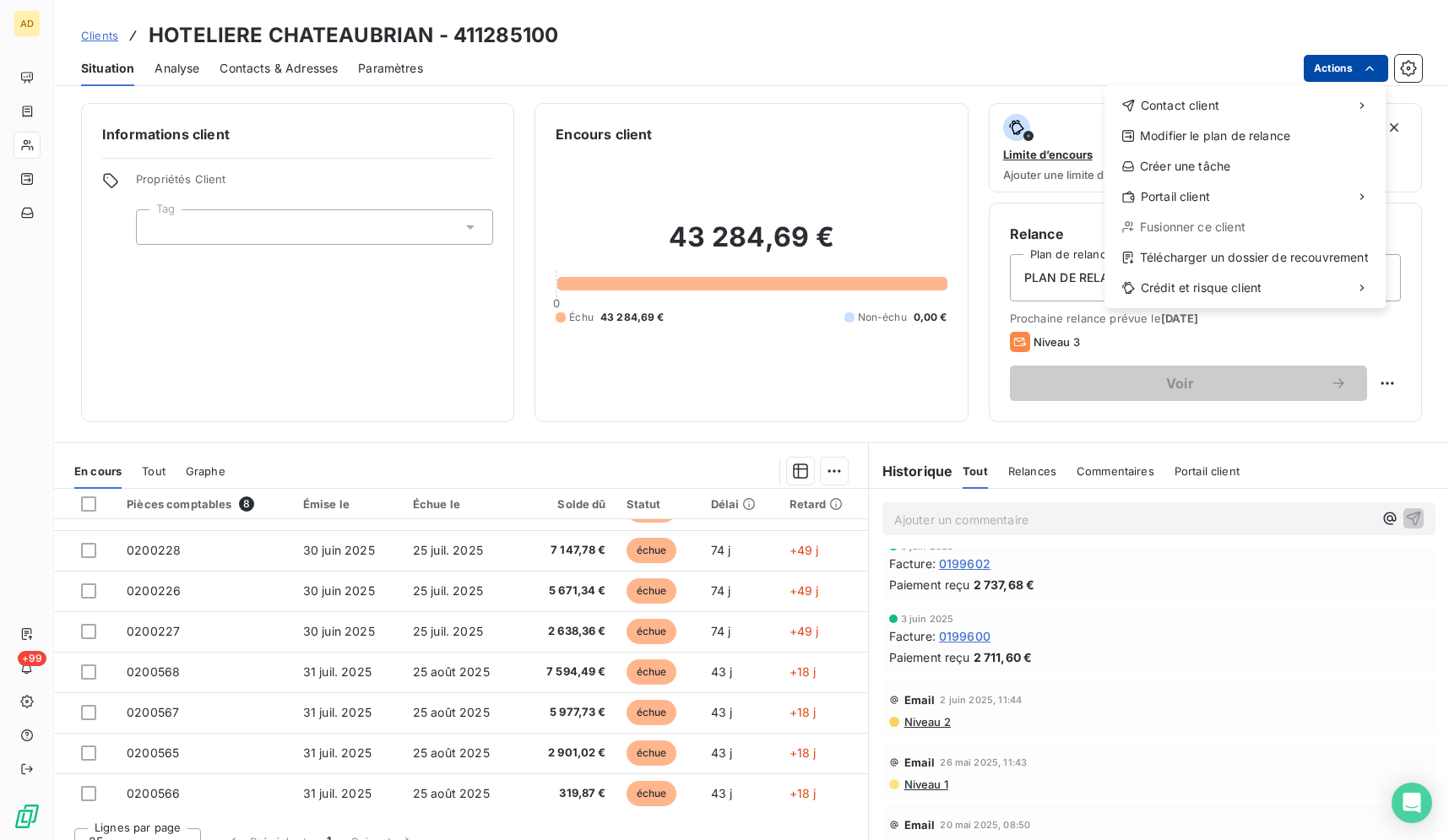
scroll to position [953, 0]
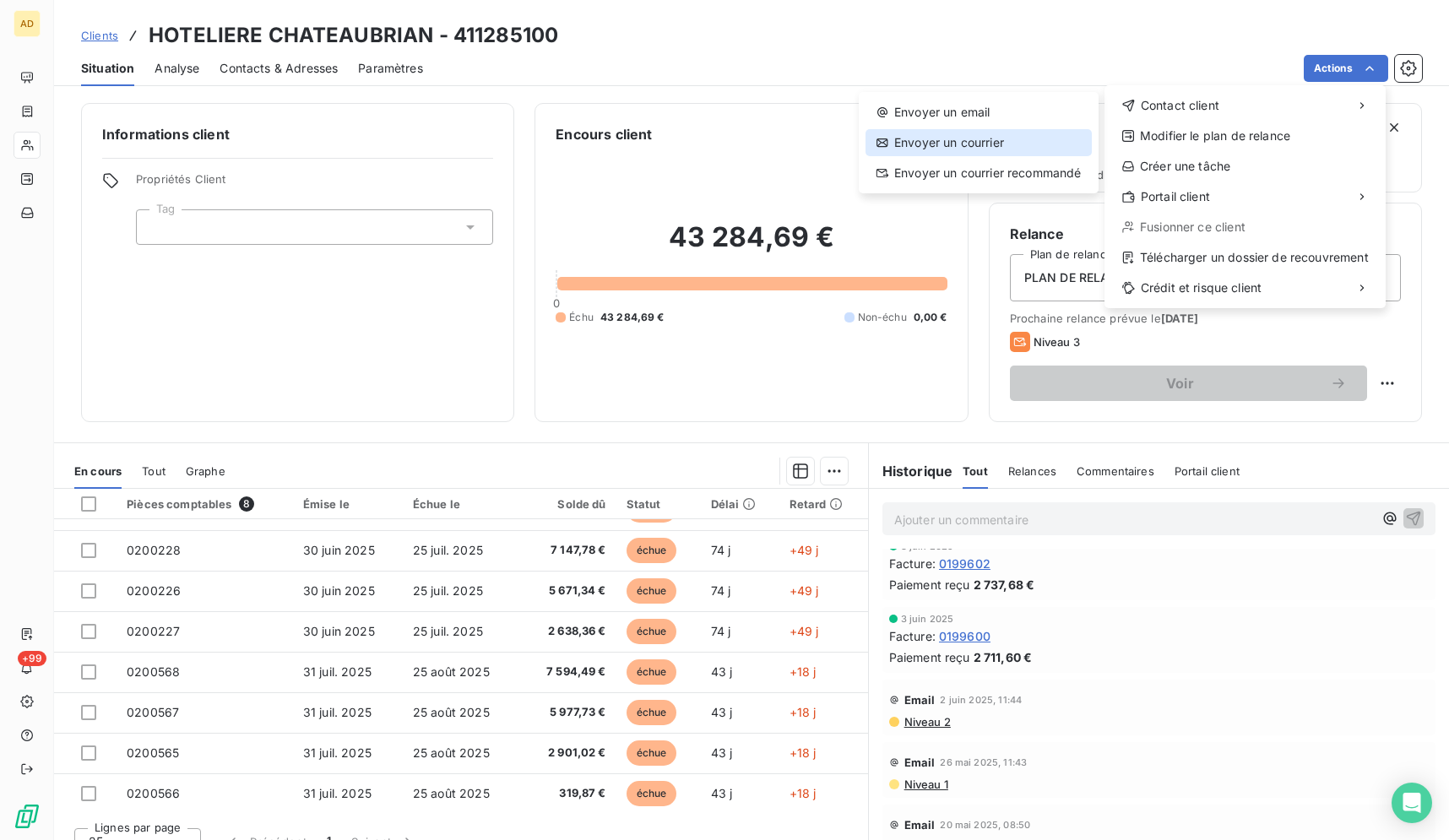
click at [973, 148] on div "Envoyer un courrier" at bounding box center [978, 143] width 226 height 27
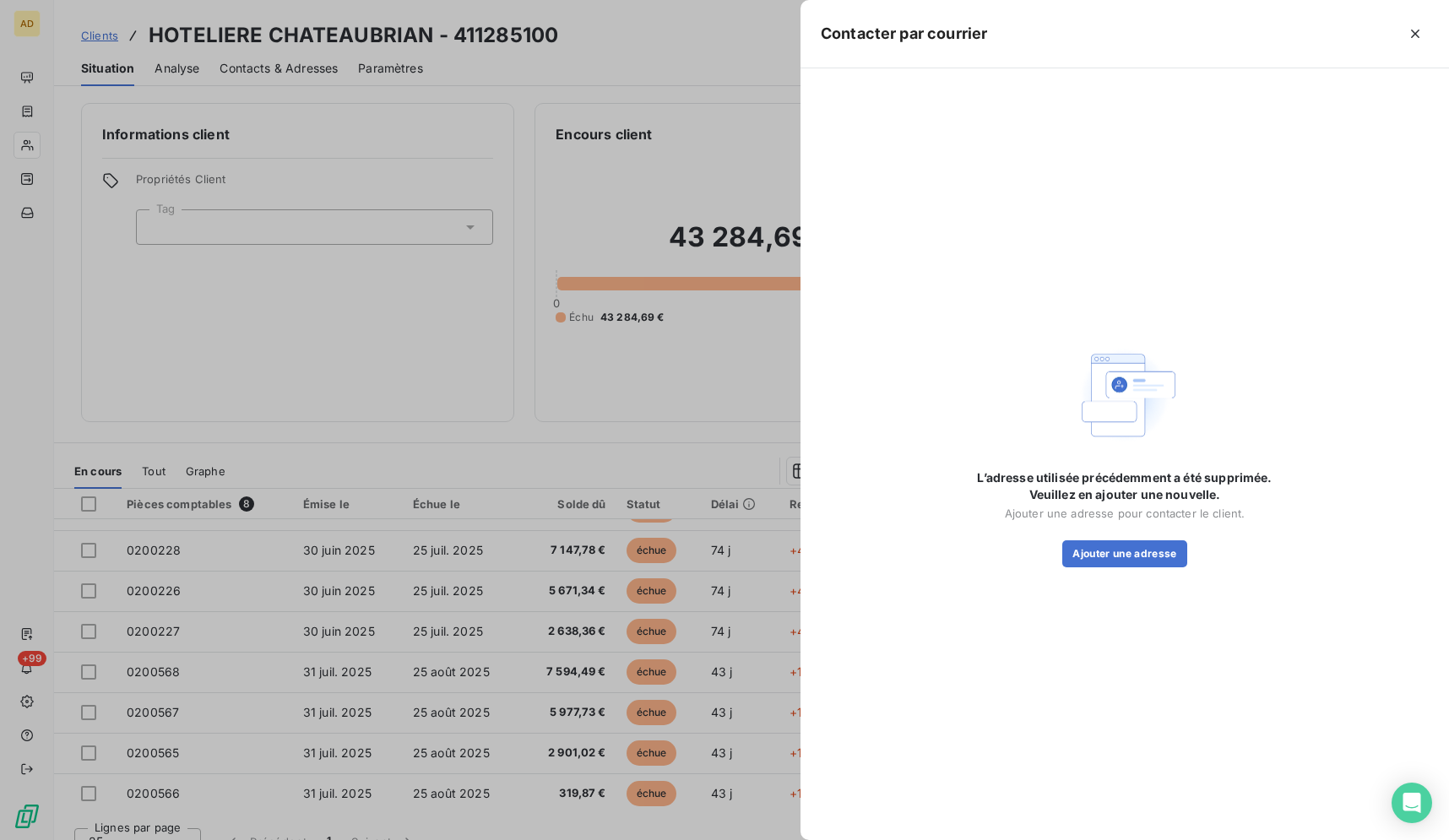
click at [542, 43] on div at bounding box center [724, 420] width 1449 height 840
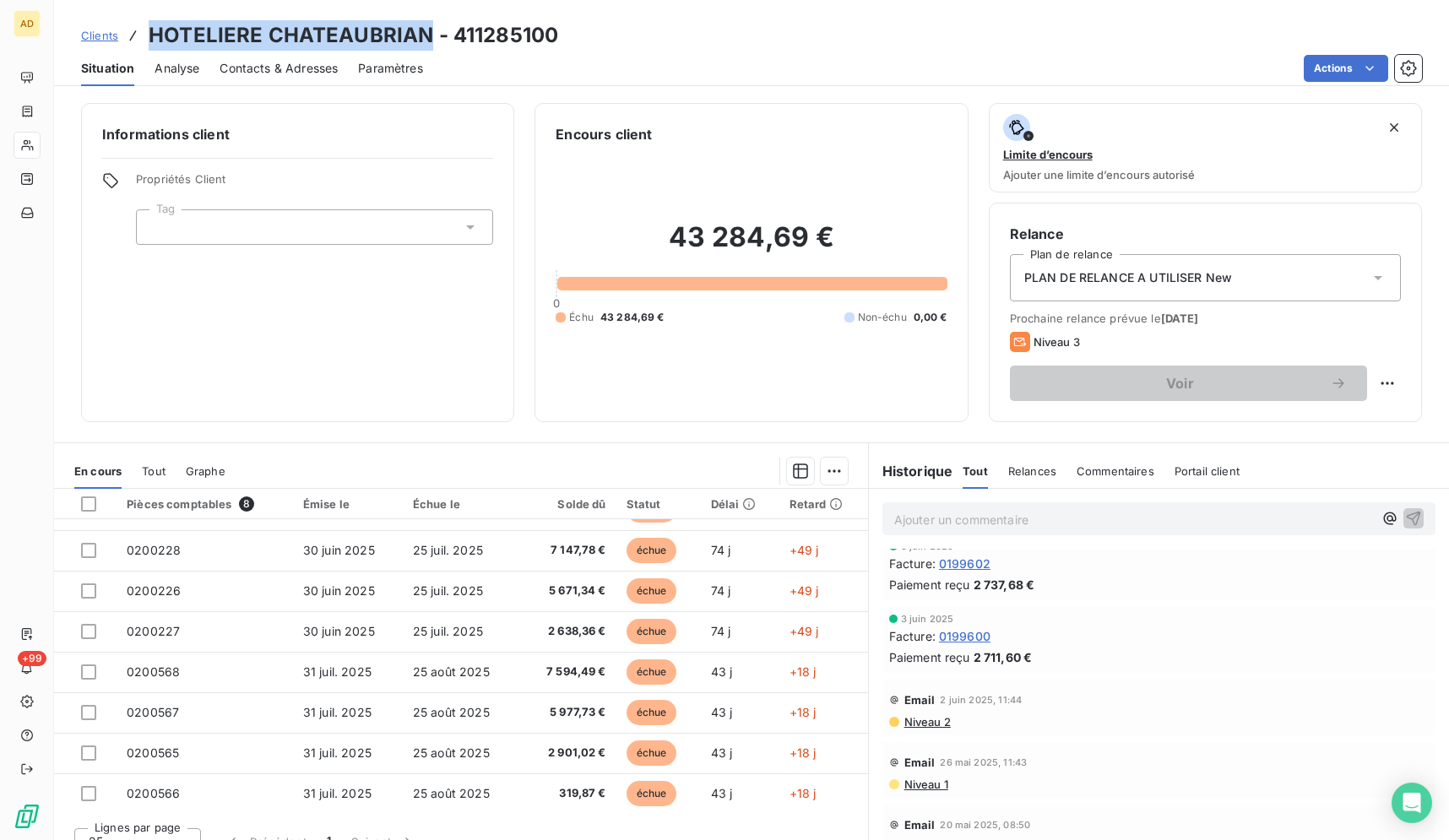
drag, startPoint x: 428, startPoint y: 29, endPoint x: 149, endPoint y: 31, distance: 279.0
click at [149, 31] on h3 "HOTELIERE CHATEAUBRIAN - 411285100" at bounding box center [352, 35] width 409 height 30
copy h3 "HOTELIERE CHATEAUBRIAN"
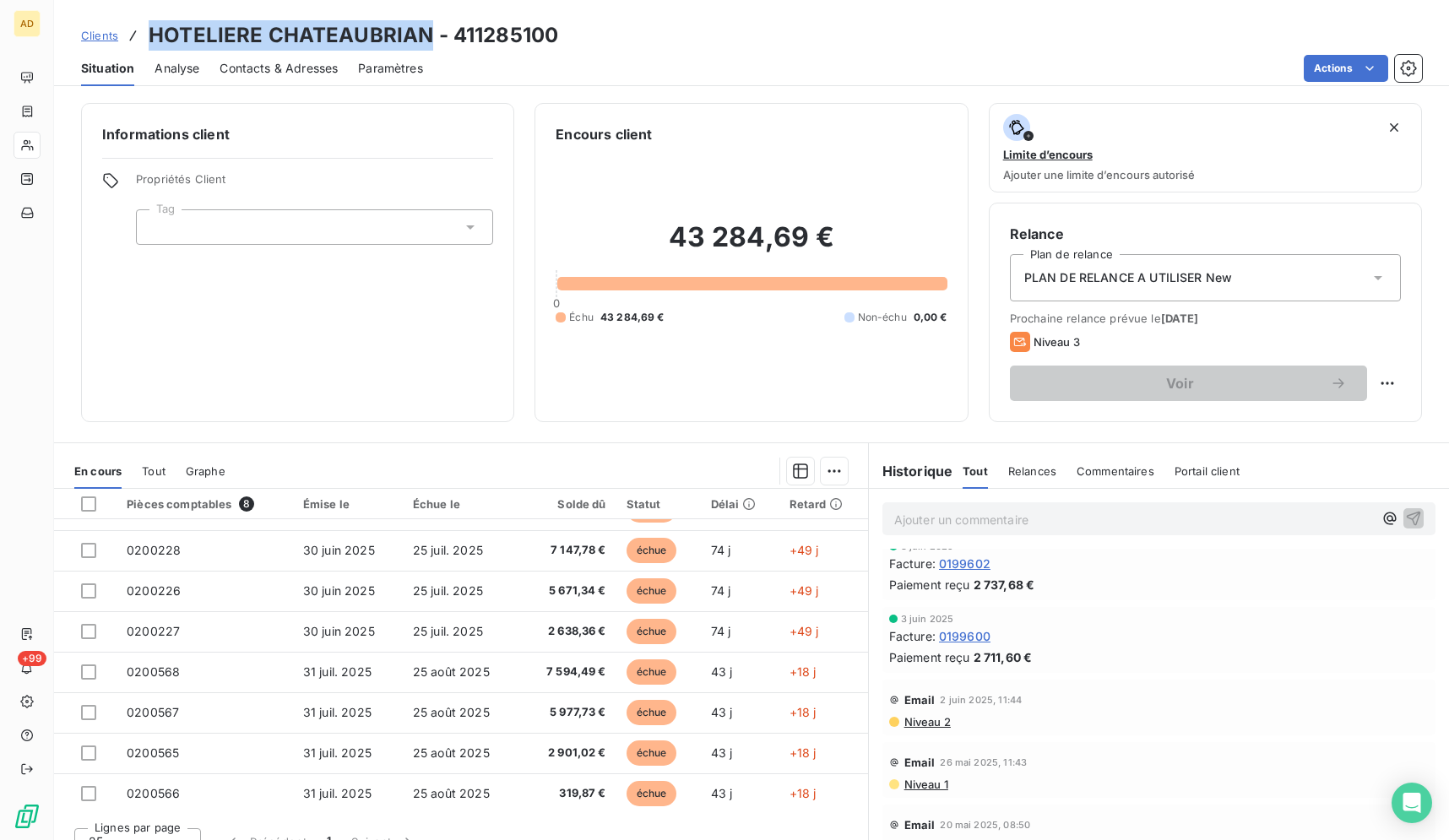
copy h3 "HOTELIERE CHATEAUBRIAN"
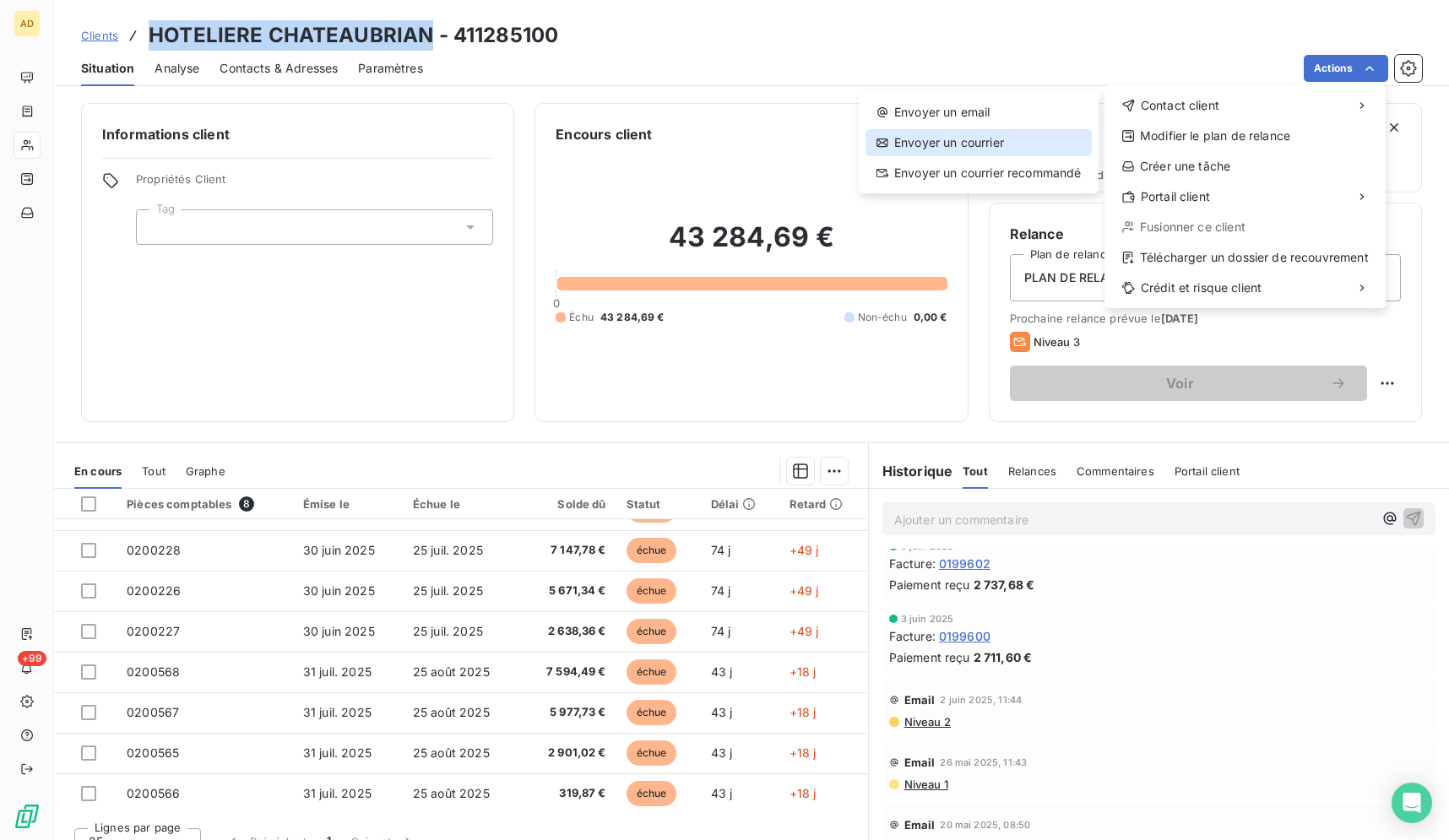
click at [1028, 130] on div "Envoyer un courrier" at bounding box center [978, 143] width 226 height 27
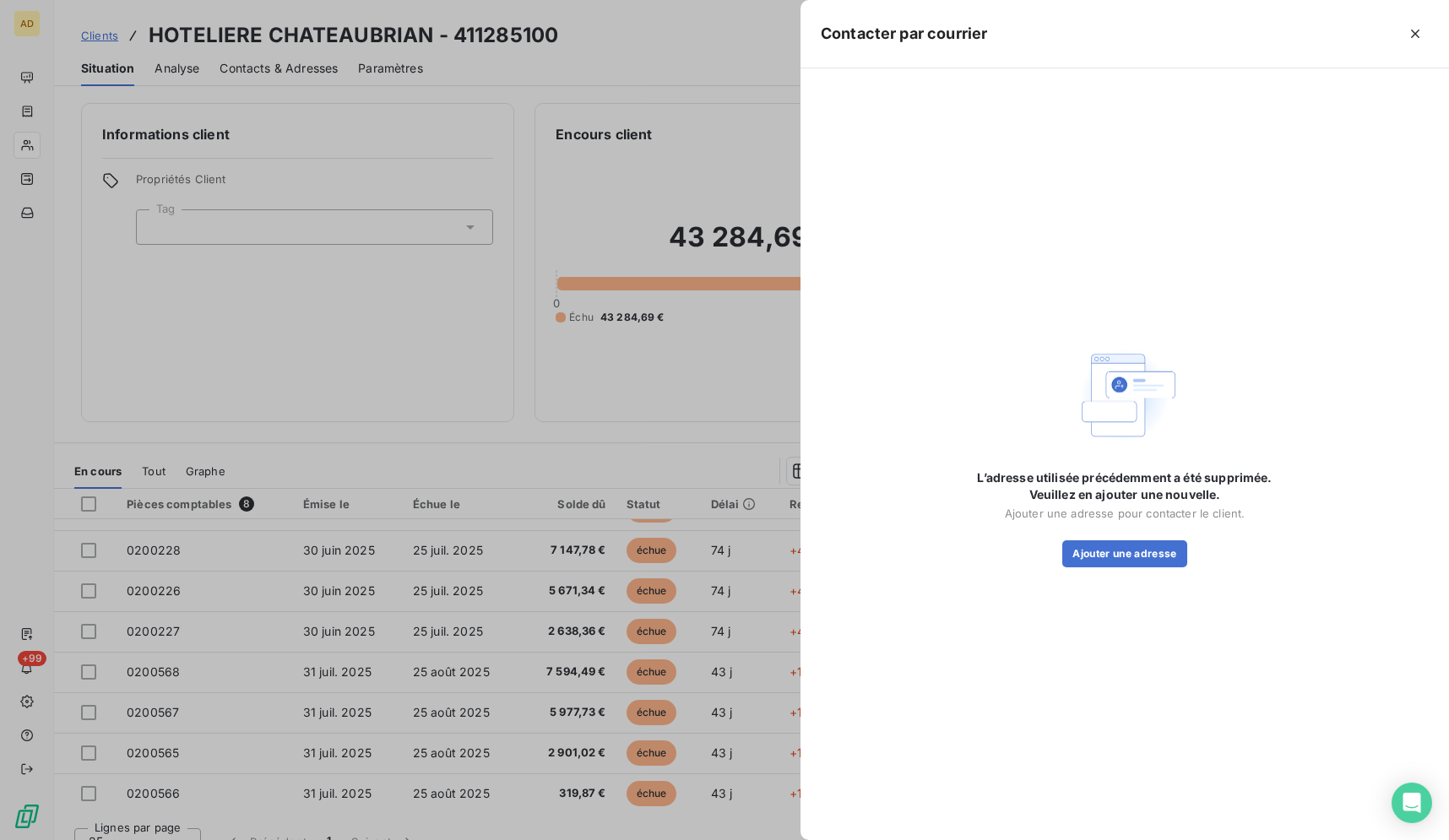
click at [1117, 536] on div "L’adresse utilisée précédemment a été supprimée. Veuillez en ajouter une nouvel…" at bounding box center [1124, 518] width 338 height 98
click at [1124, 546] on button "Ajouter une adresse" at bounding box center [1124, 553] width 124 height 27
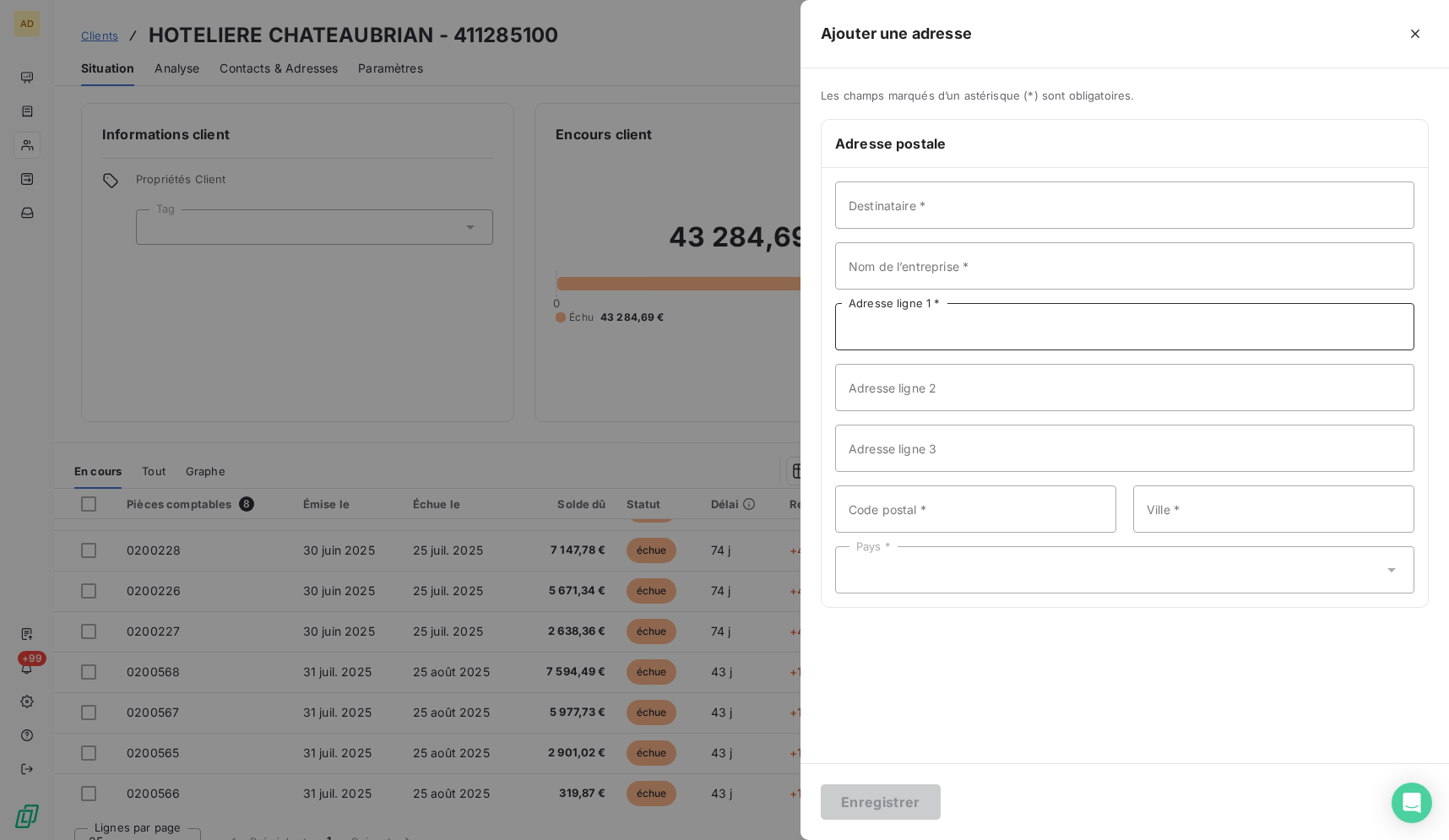
click at [957, 333] on input "Adresse ligne 1 *" at bounding box center [1124, 326] width 579 height 47
paste input "[STREET_ADDRESS]"
type input "[STREET_ADDRESS]"
click at [896, 514] on input "Code postal *" at bounding box center [975, 508] width 281 height 47
type input "75008"
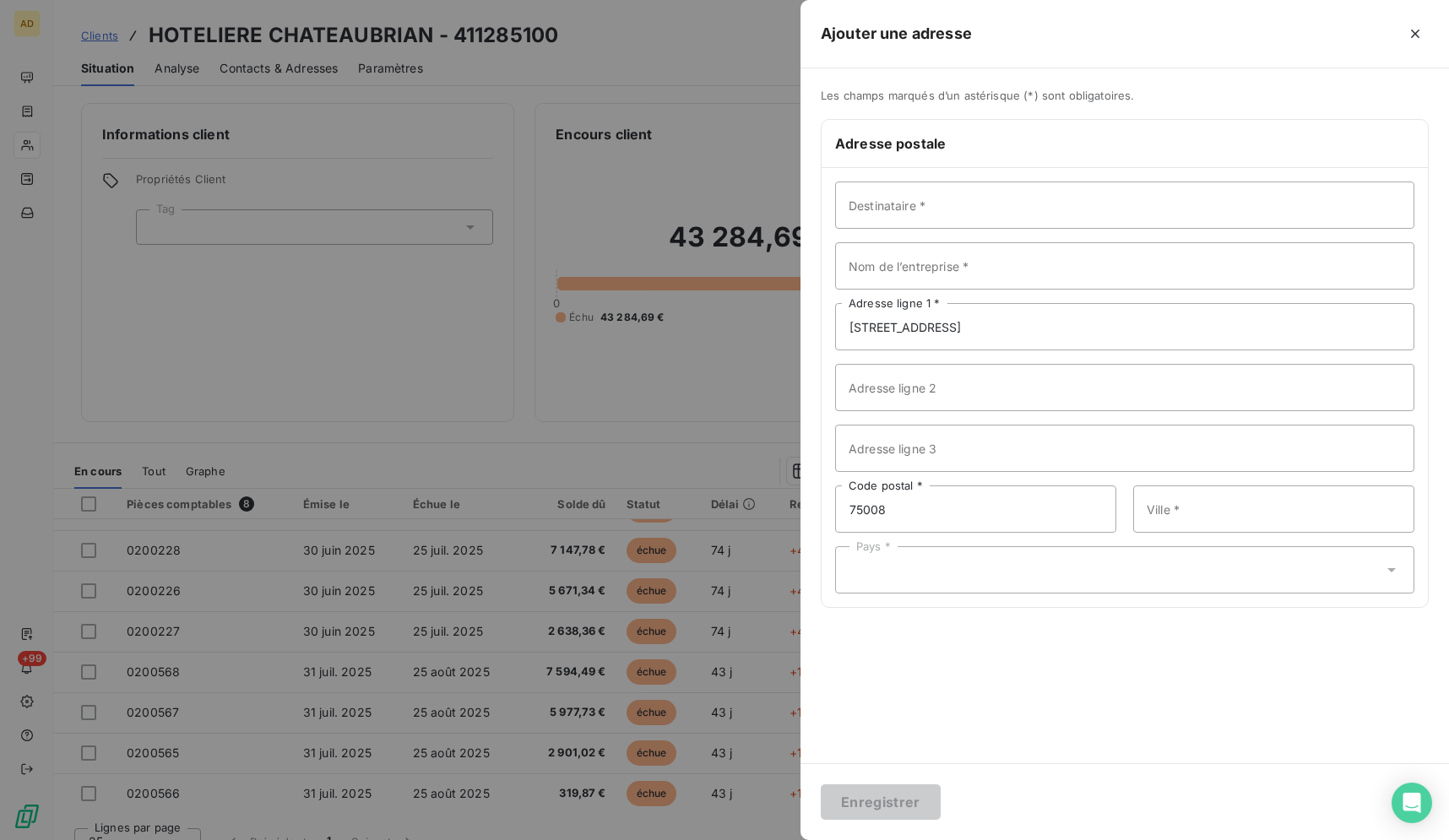
click at [1132, 518] on div "75008 Code postal * Ville *" at bounding box center [1124, 508] width 579 height 47
click at [1169, 511] on input "Ville *" at bounding box center [1273, 508] width 281 height 47
type input "[GEOGRAPHIC_DATA]"
click at [1070, 557] on div "Pays *" at bounding box center [1124, 569] width 579 height 47
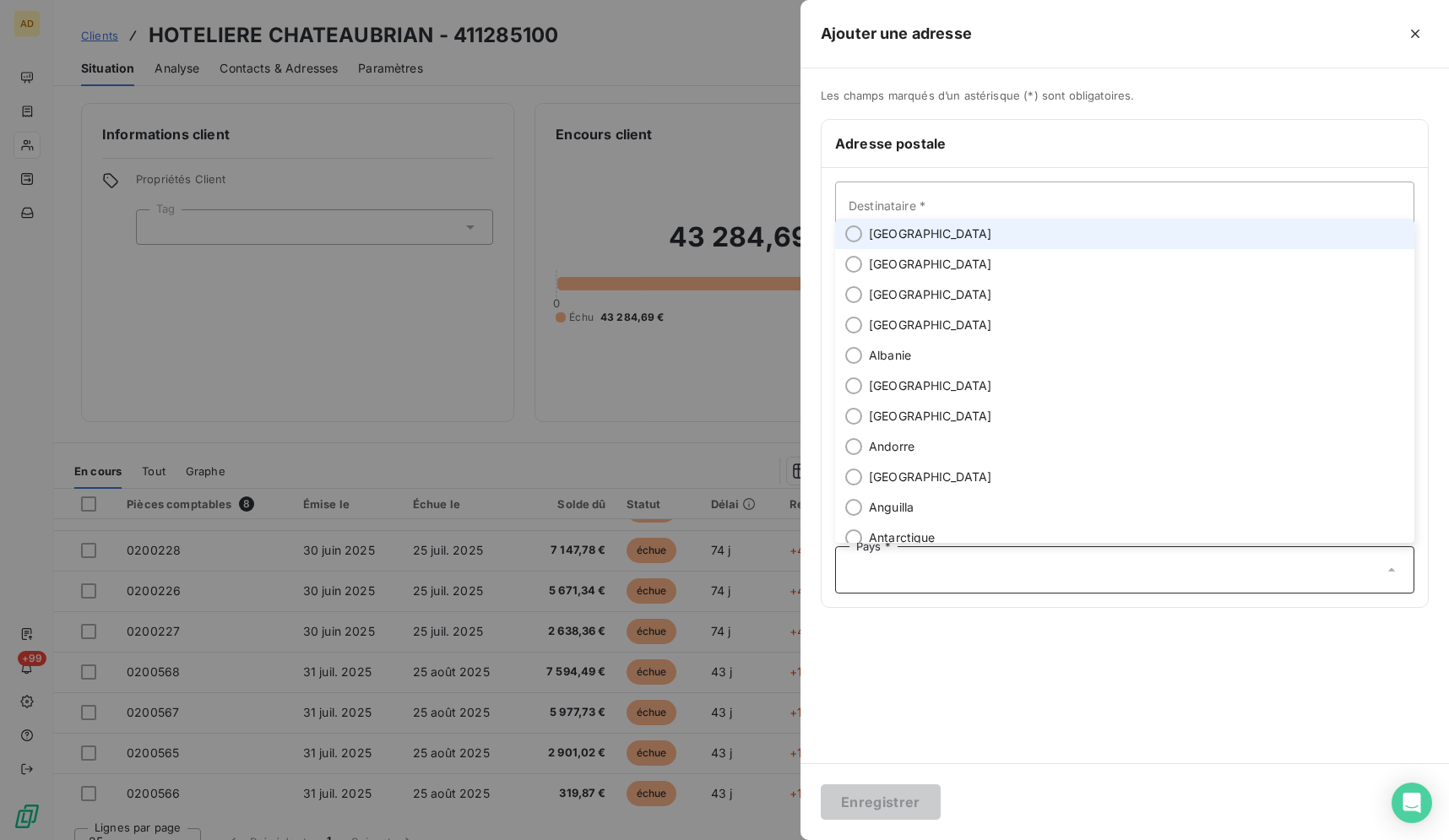
click at [986, 238] on li "[GEOGRAPHIC_DATA]" at bounding box center [1124, 233] width 579 height 30
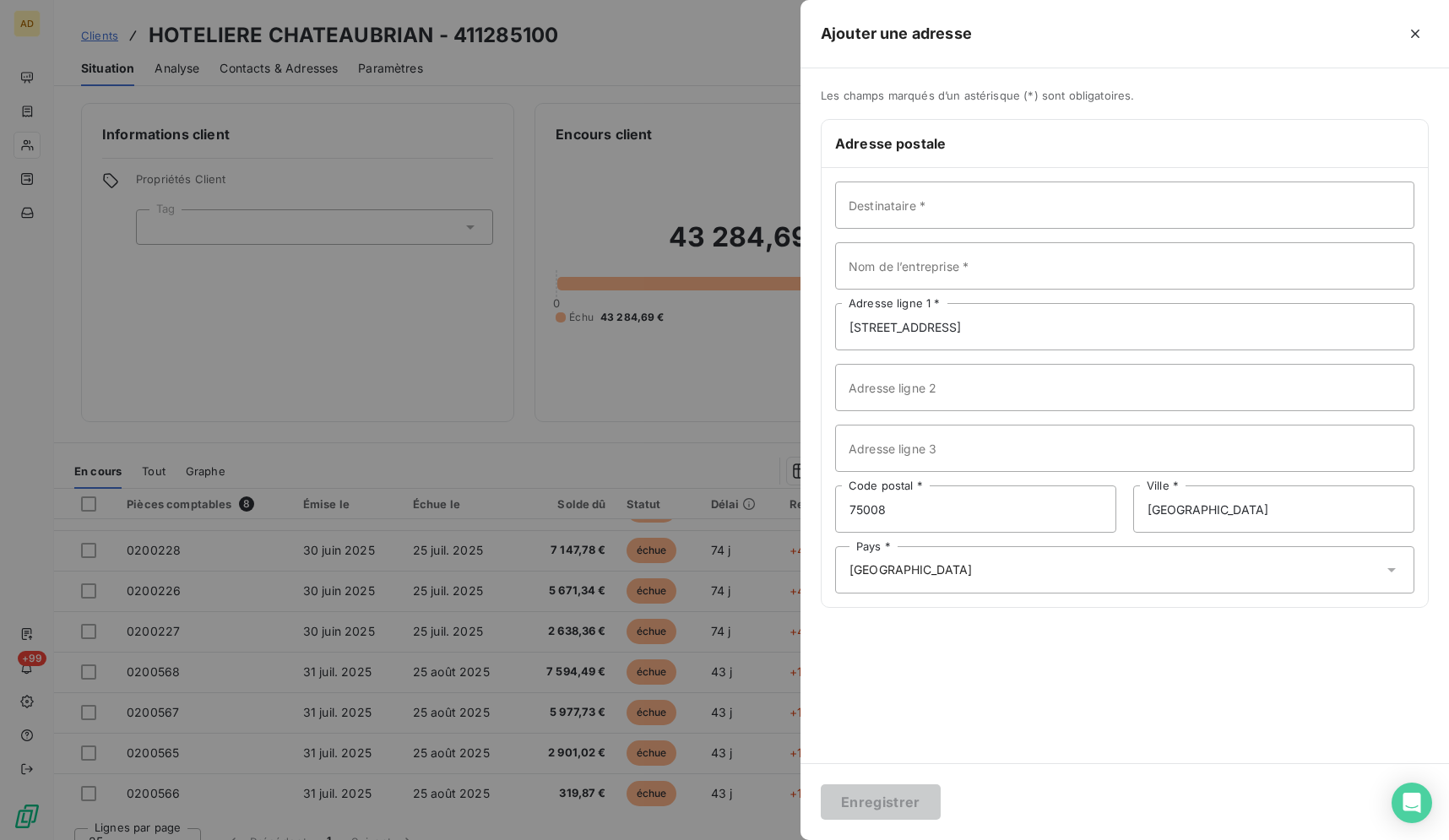
click at [949, 565] on div "Pays * [GEOGRAPHIC_DATA]" at bounding box center [1124, 569] width 579 height 47
click at [1172, 147] on h6 "Adresse postale" at bounding box center [1124, 143] width 579 height 20
click at [1030, 255] on input "Nom de l’entreprise *" at bounding box center [1124, 265] width 579 height 47
type input "HOTELIERE CHATEAUBRIAND"
click at [898, 791] on button "Enregistrer" at bounding box center [880, 802] width 120 height 35
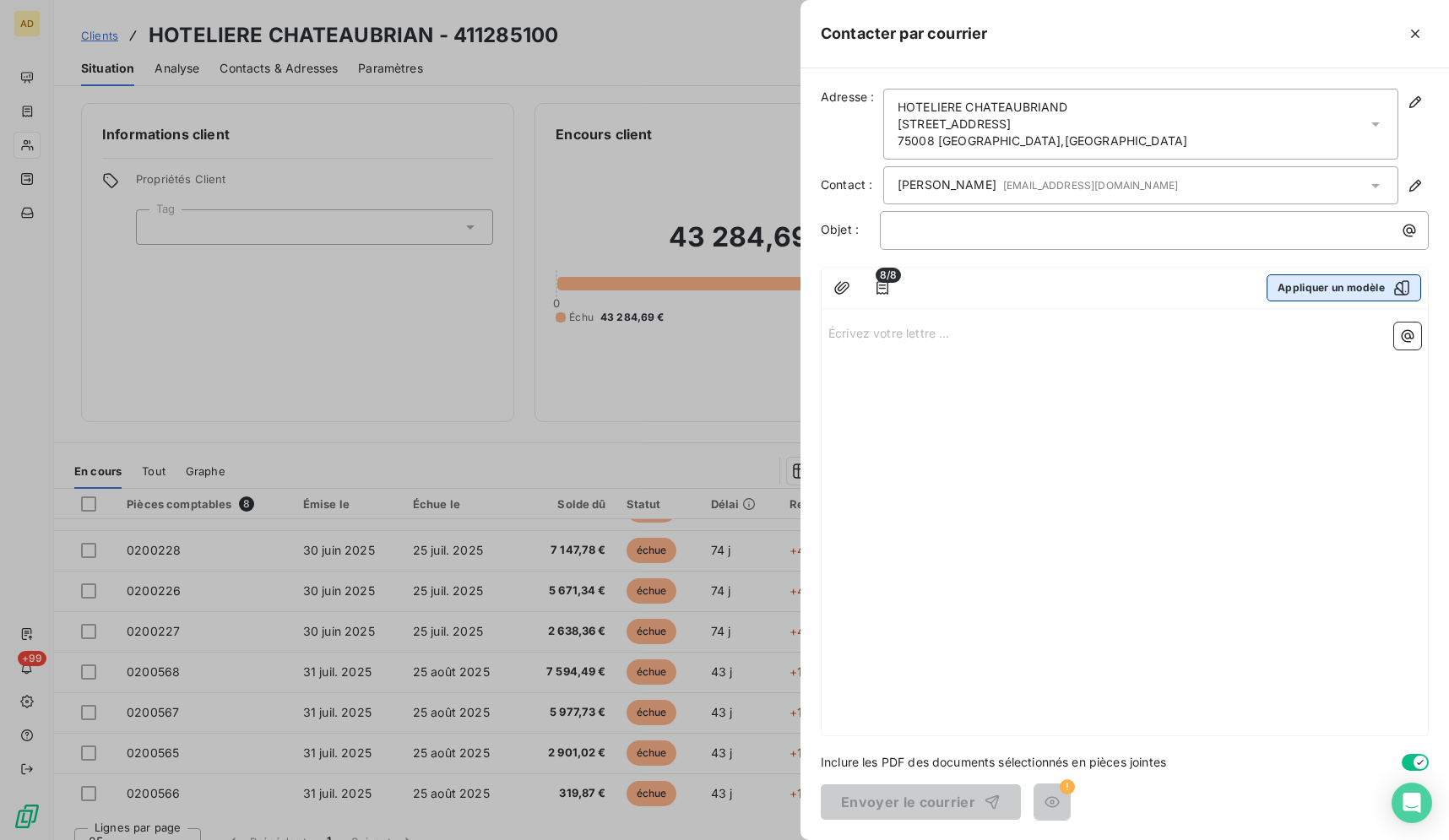
click at [1396, 282] on icon "button" at bounding box center [1401, 287] width 17 height 17
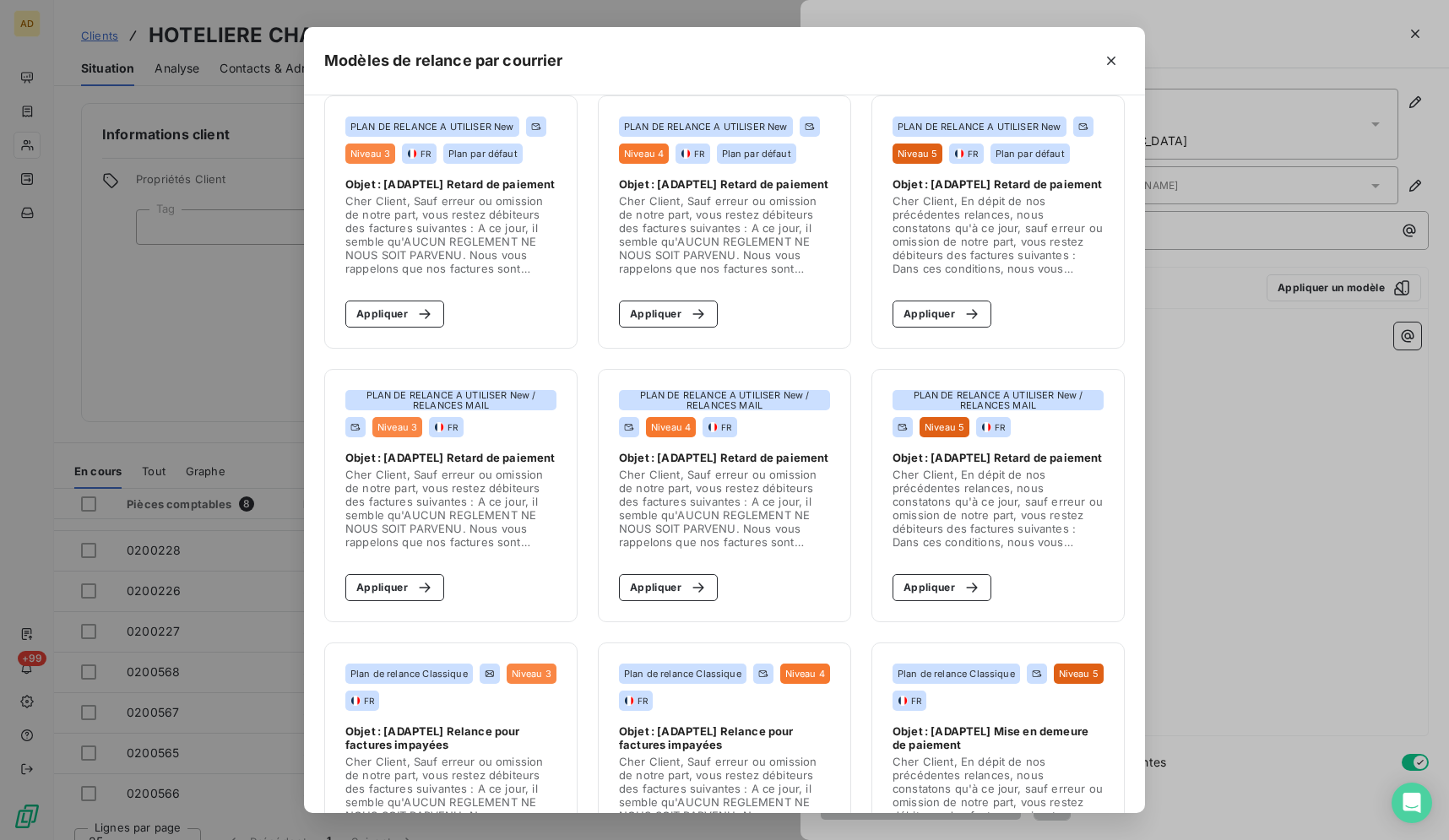
scroll to position [0, 0]
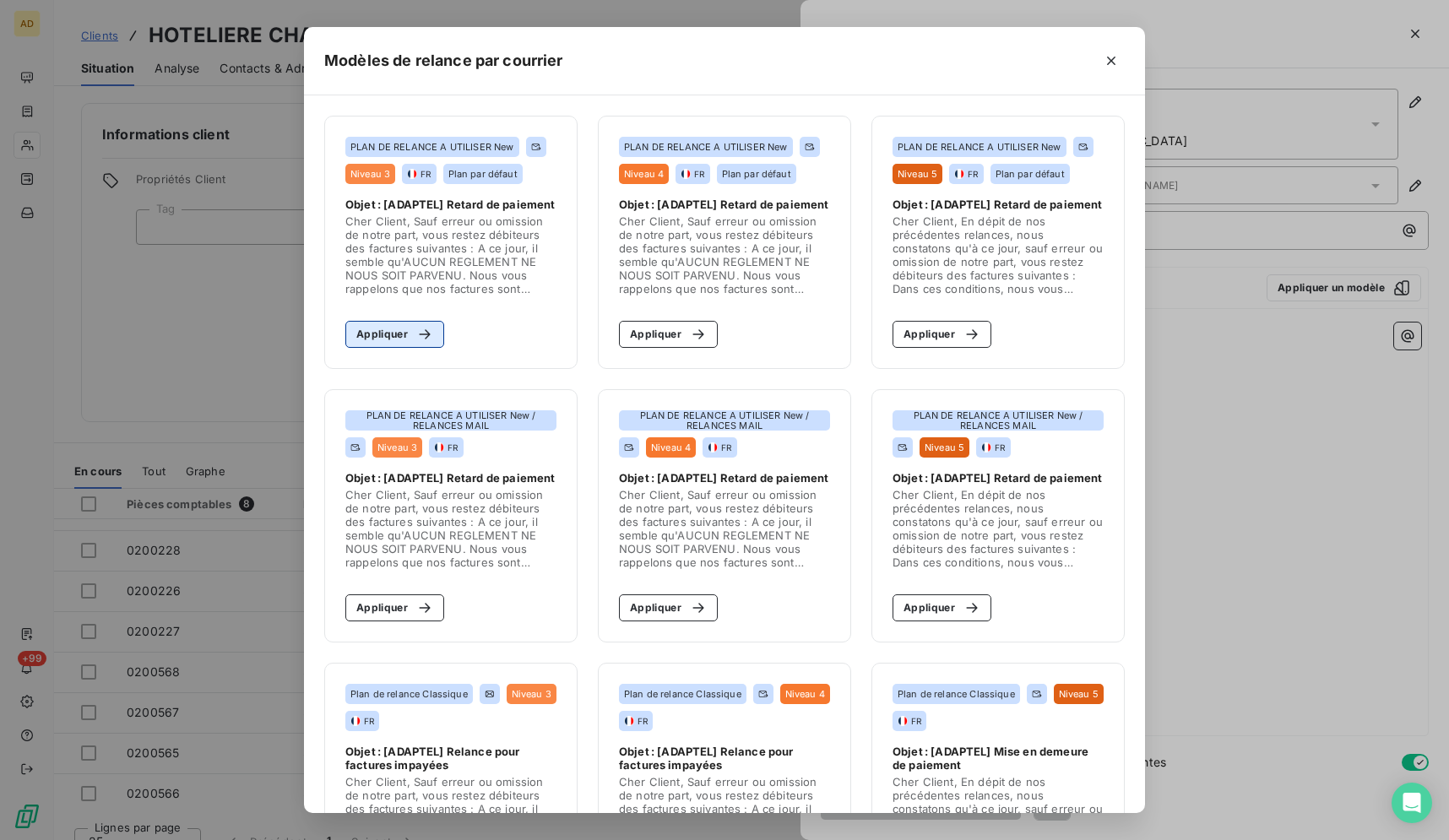
click at [372, 335] on button "Appliquer" at bounding box center [394, 334] width 98 height 27
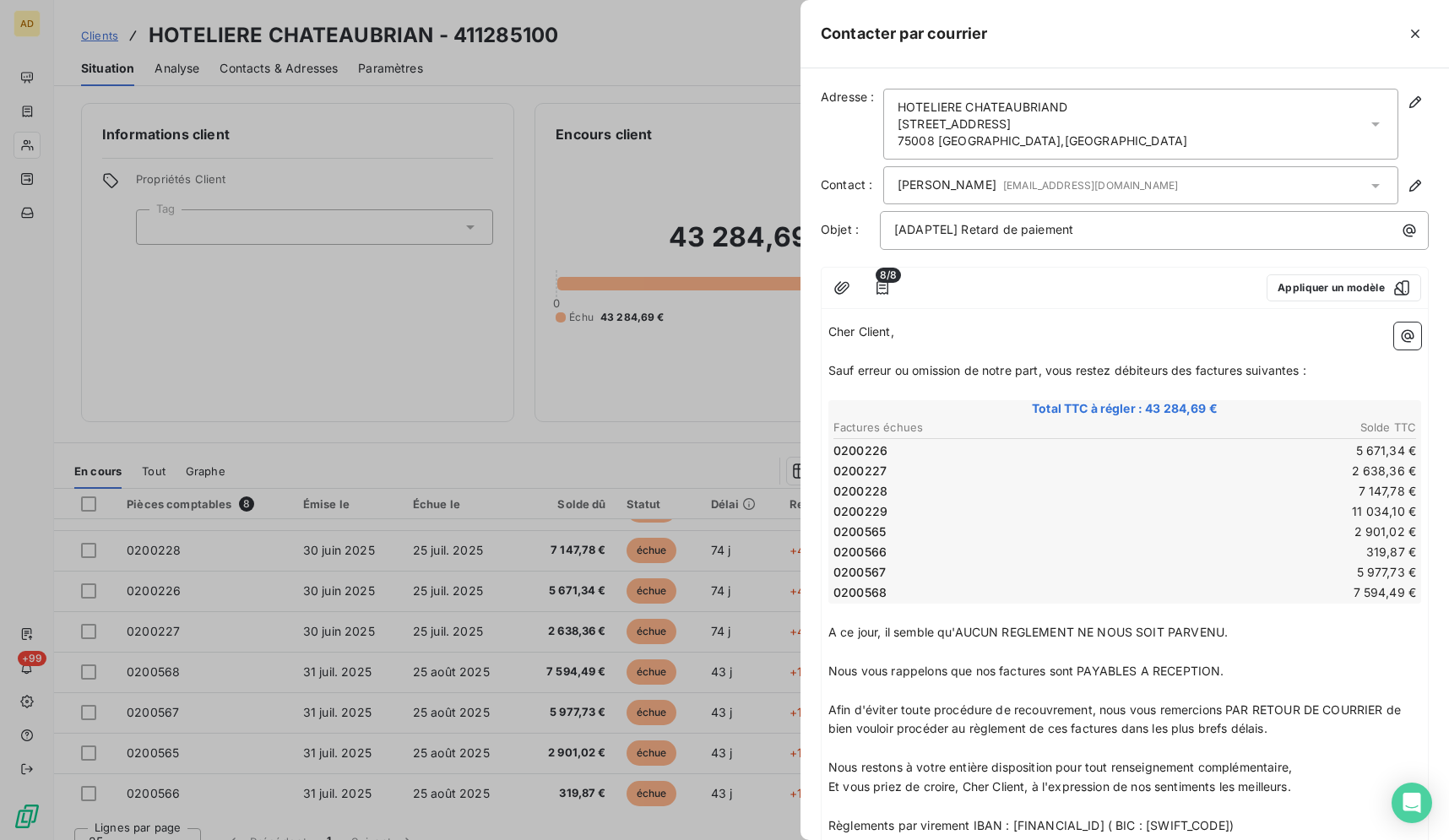
scroll to position [147, 0]
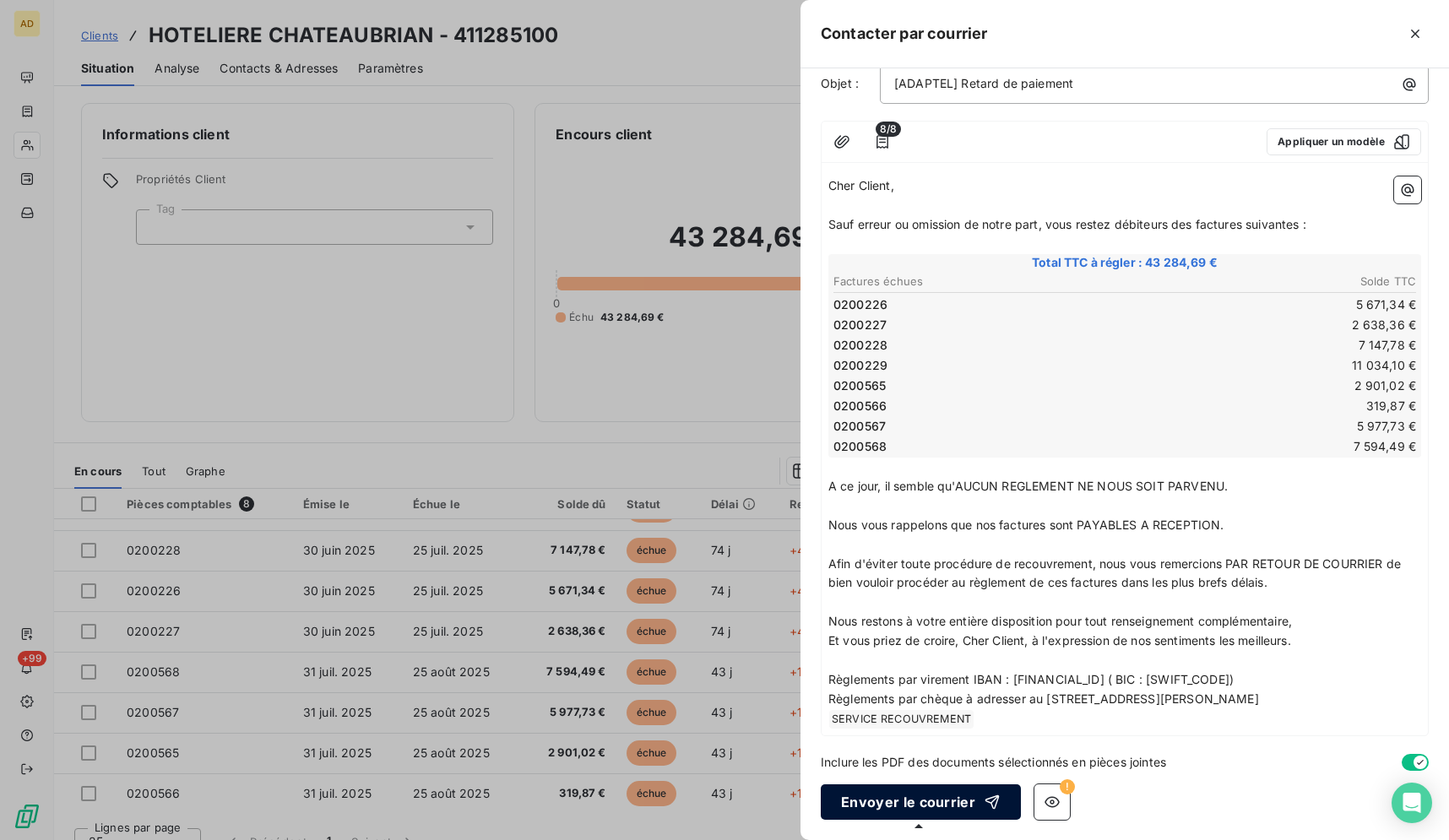
click at [878, 799] on button "Envoyer le courrier" at bounding box center [921, 802] width 201 height 35
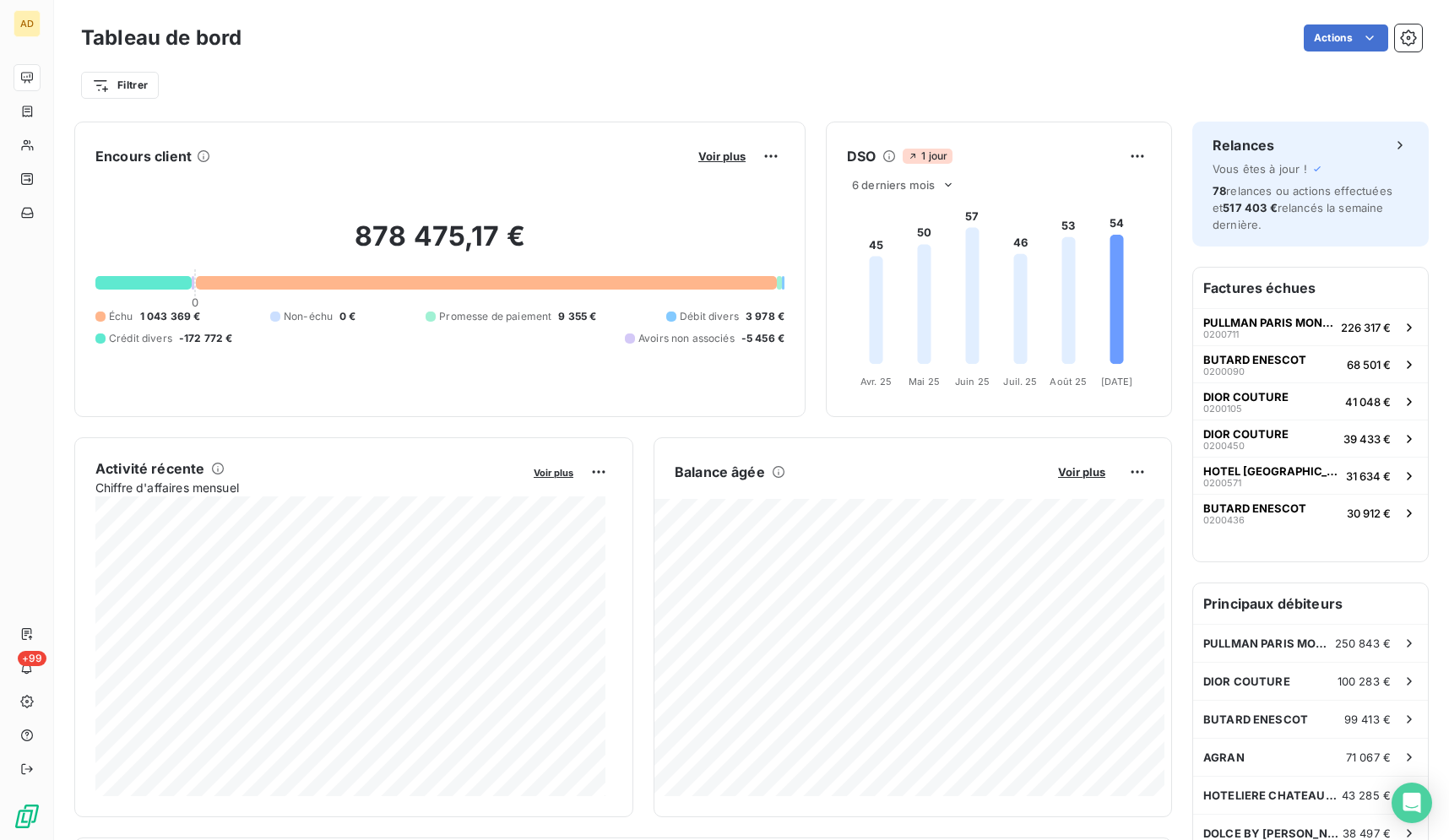
click at [868, 26] on div "Actions" at bounding box center [841, 38] width 1160 height 27
click at [740, 98] on div "Filtrer" at bounding box center [751, 85] width 1341 height 32
click at [372, 42] on div "Actions" at bounding box center [841, 38] width 1160 height 27
click at [873, 45] on div "Actions" at bounding box center [841, 38] width 1160 height 27
click at [951, 63] on div "Filtrer" at bounding box center [751, 78] width 1341 height 45
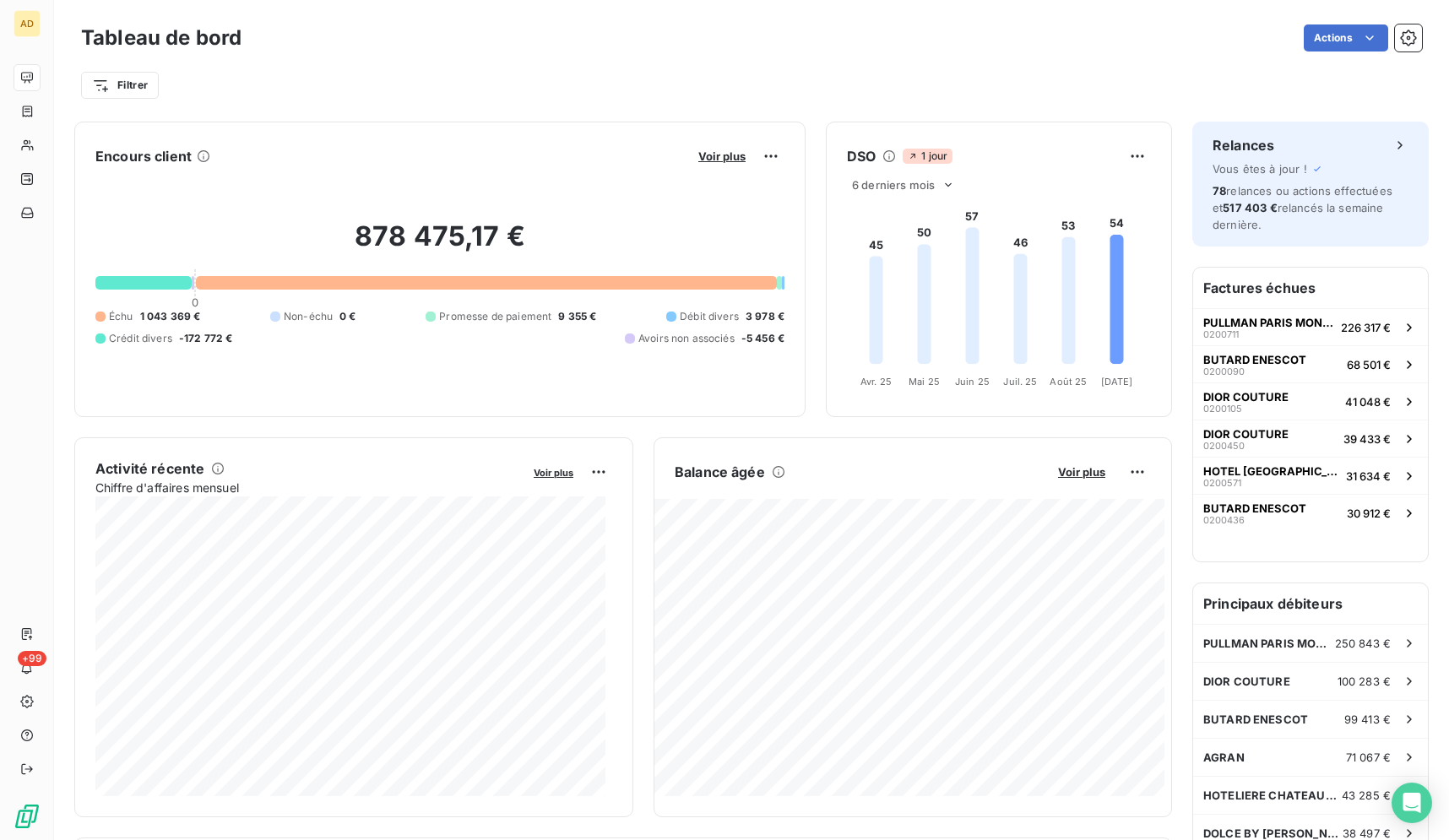
drag, startPoint x: 1164, startPoint y: 70, endPoint x: 1169, endPoint y: 78, distance: 9.4
click at [1169, 78] on div "Filtrer" at bounding box center [751, 85] width 1341 height 32
click at [515, 27] on div "Actions" at bounding box center [841, 38] width 1160 height 27
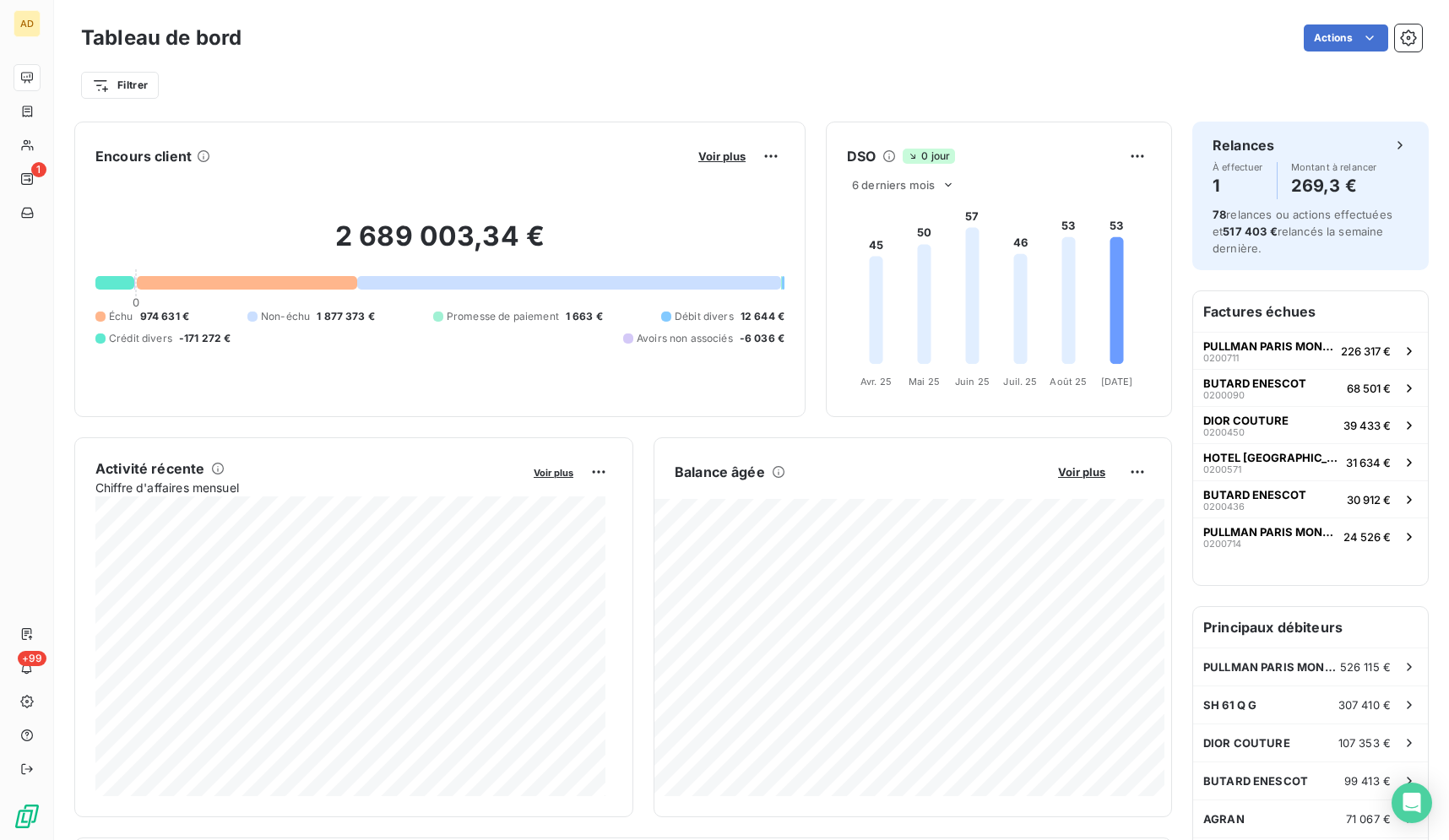
click at [955, 51] on div "Tableau de bord Actions" at bounding box center [751, 38] width 1341 height 35
click at [1169, 84] on div "Filtrer" at bounding box center [751, 85] width 1341 height 32
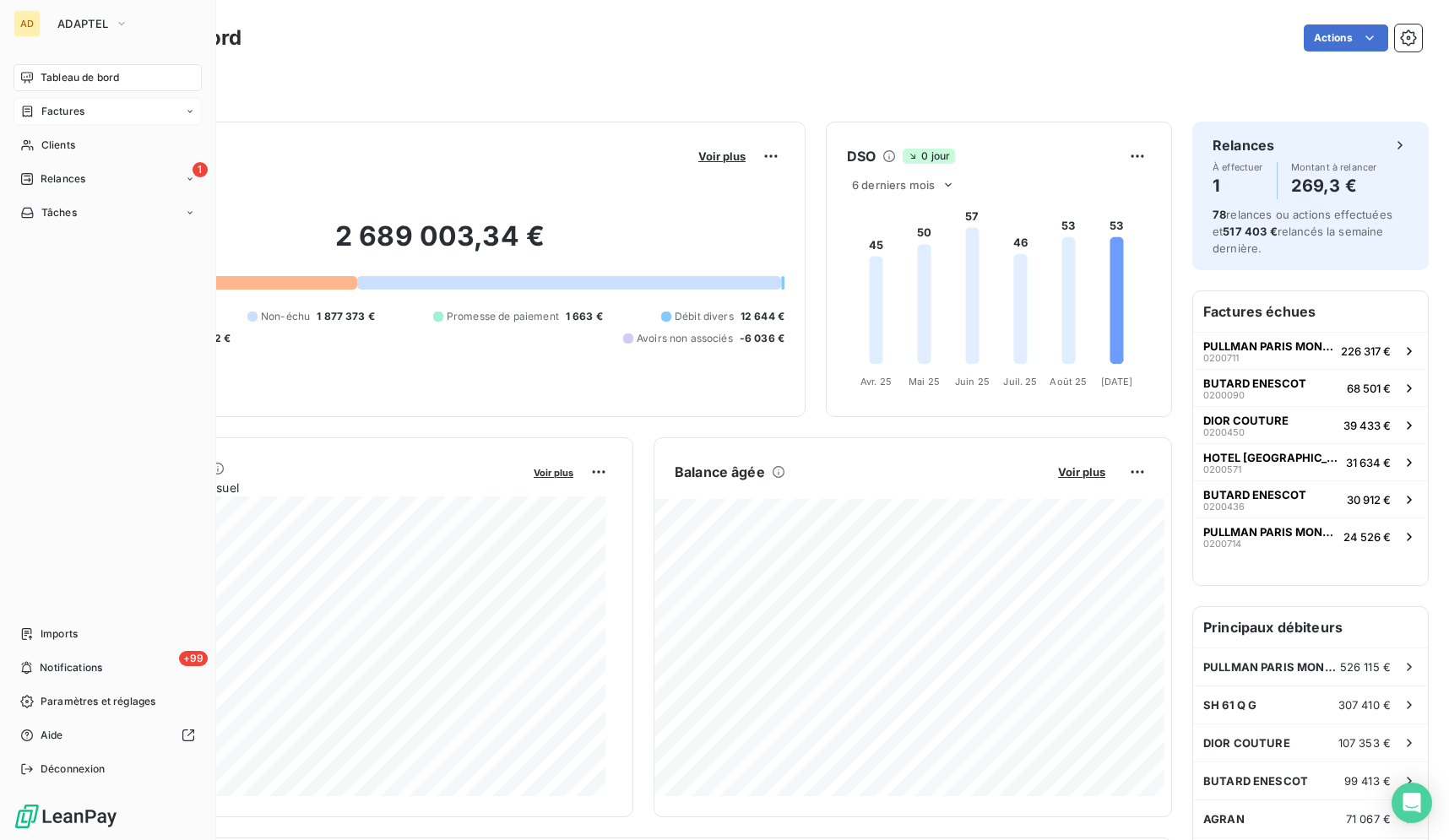
click at [31, 107] on icon at bounding box center [28, 111] width 10 height 11
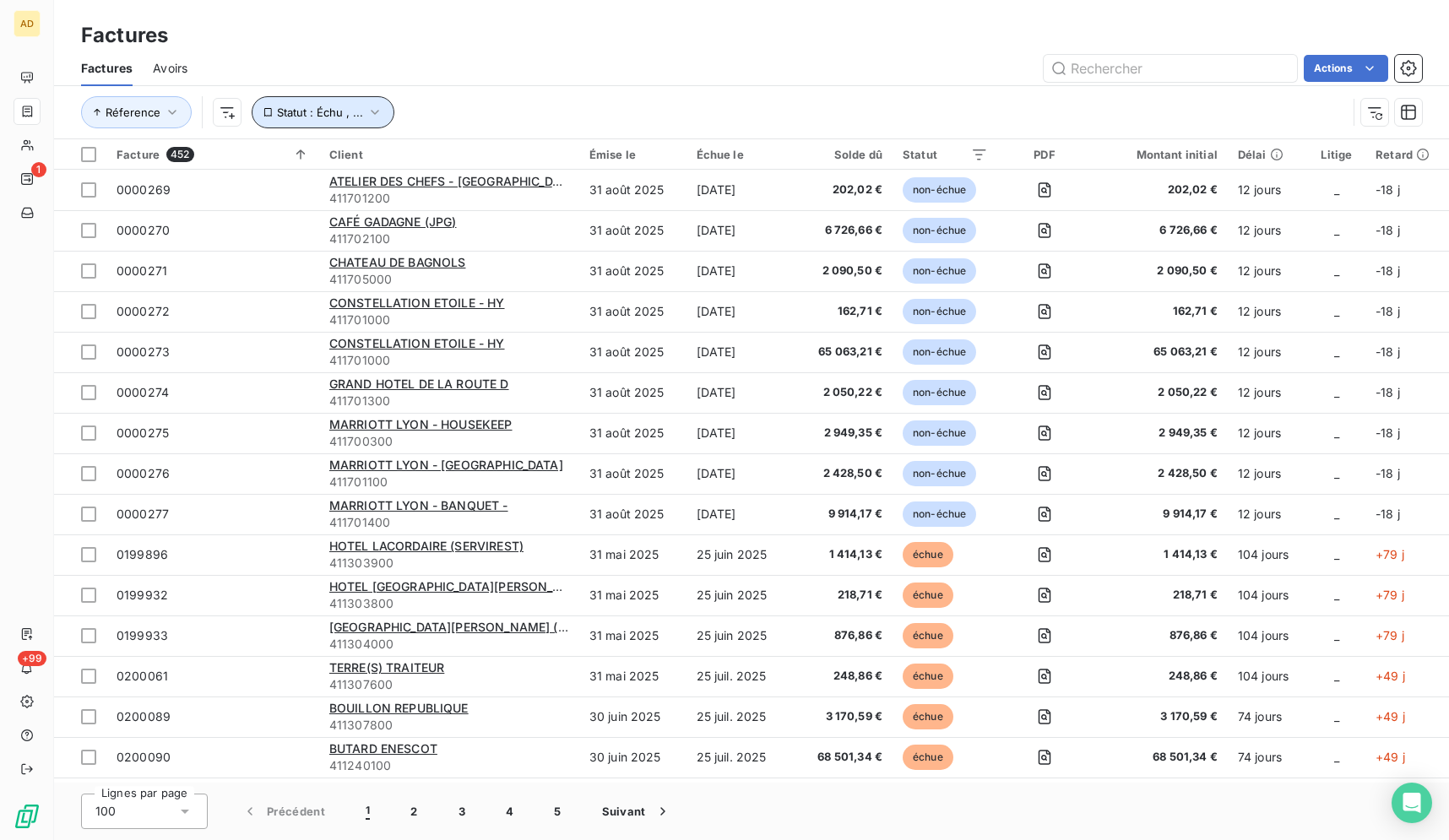
click at [300, 105] on button "Statut : Échu , ..." at bounding box center [323, 112] width 143 height 32
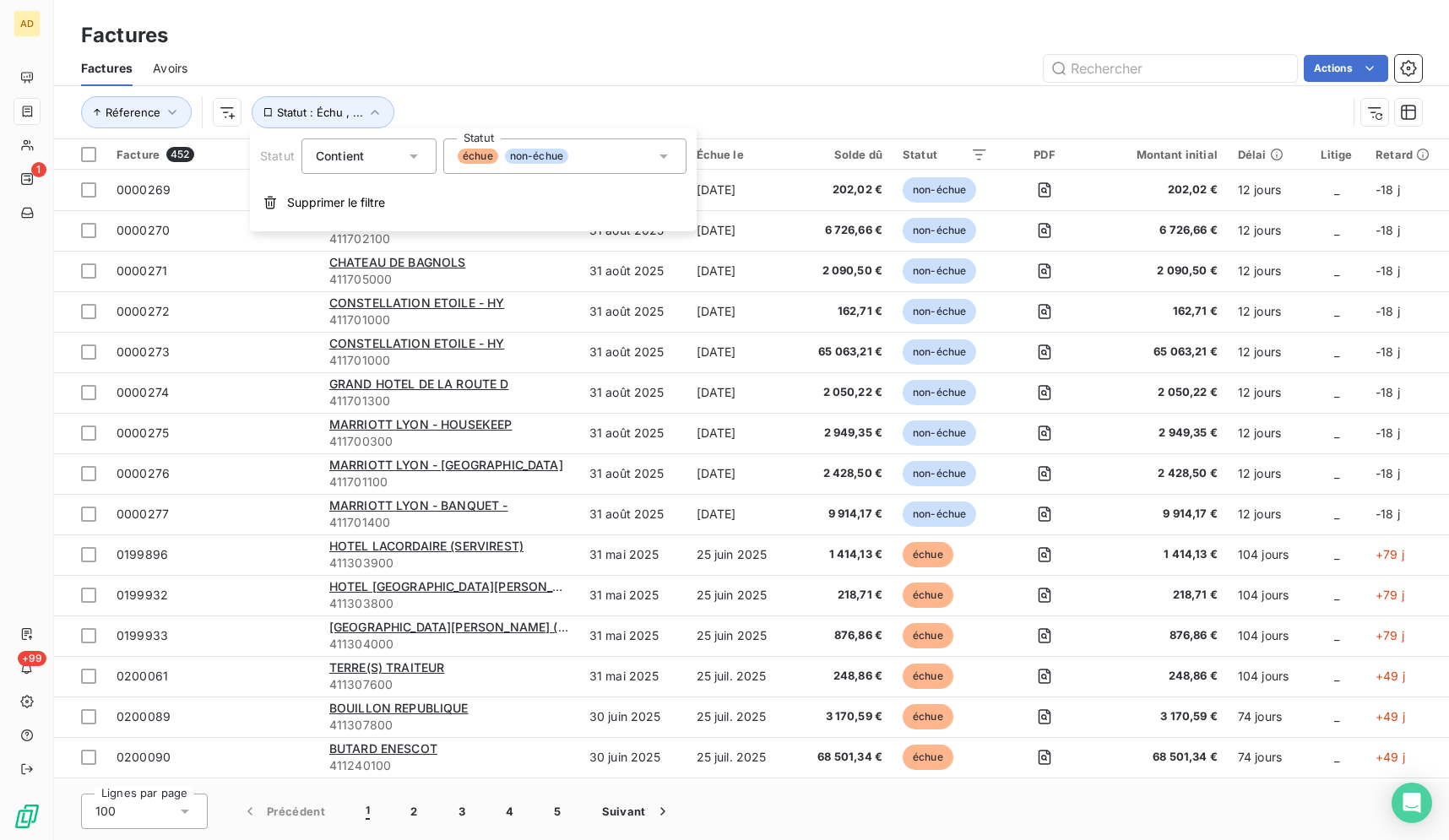
click at [637, 161] on div "échue non-échue" at bounding box center [565, 156] width 243 height 35
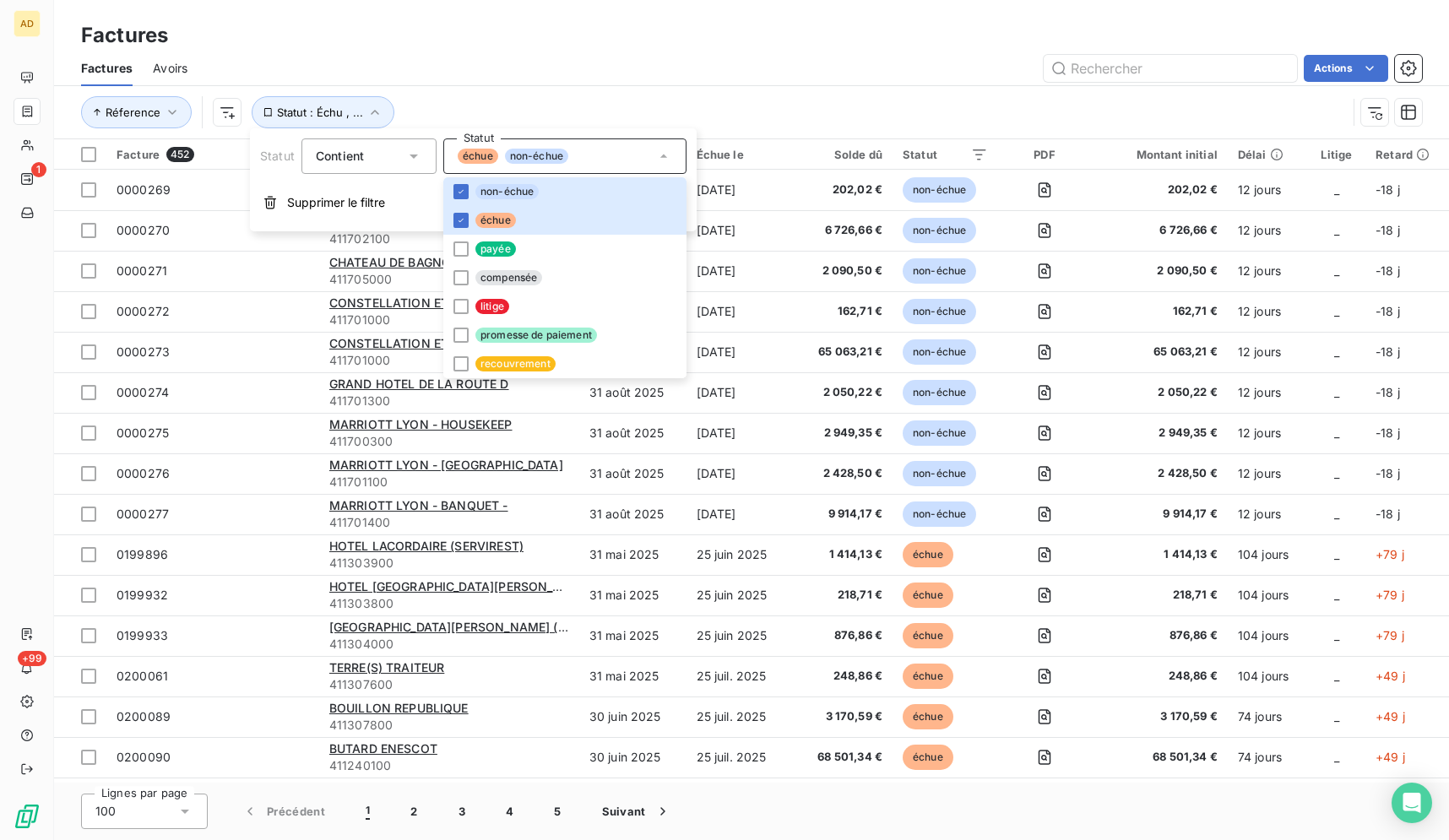
click at [782, 82] on div "Factures Avoirs Actions" at bounding box center [752, 68] width 1395 height 35
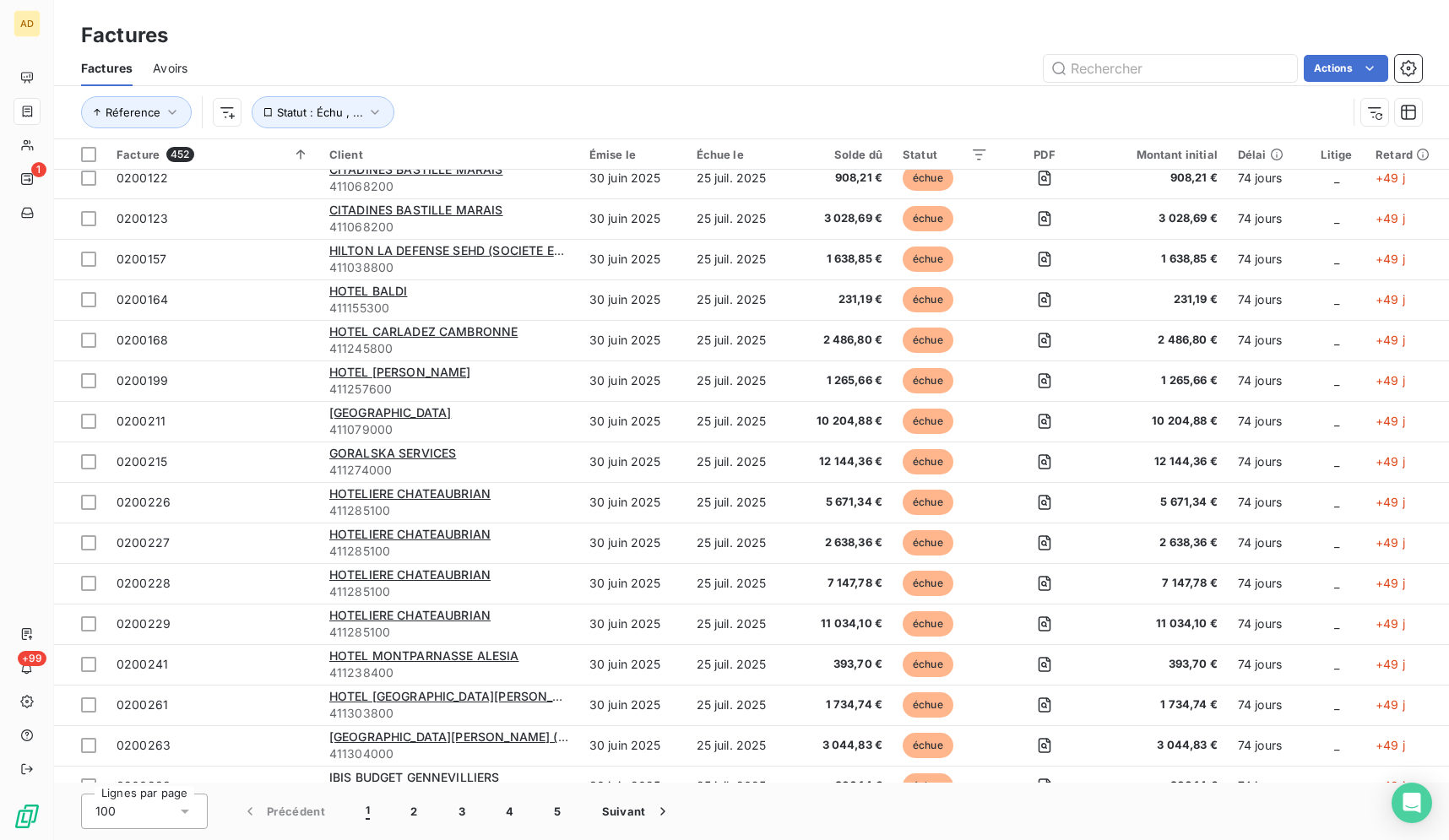
scroll to position [666, 0]
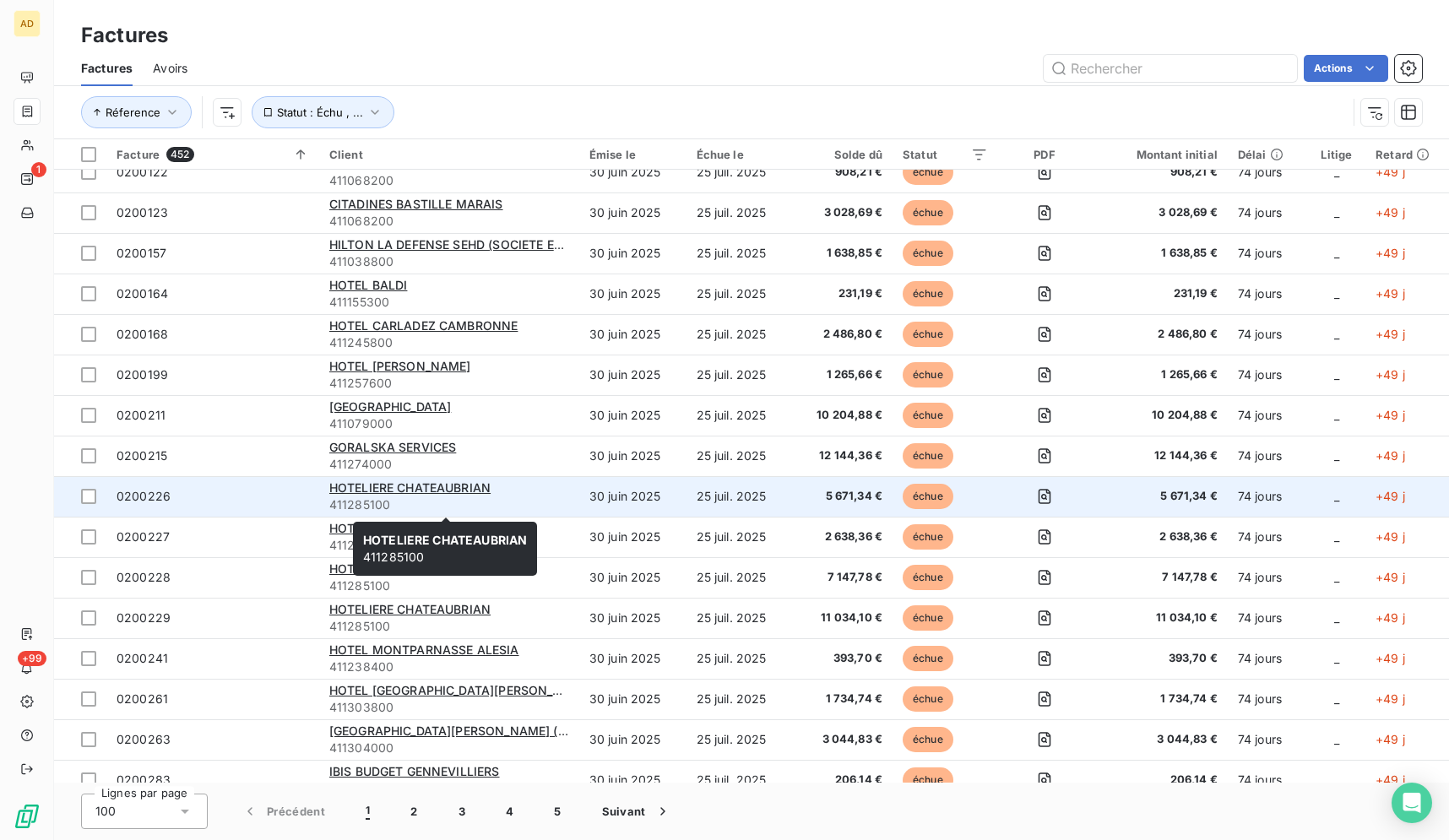
click at [445, 479] on div "HOTELIERE CHATEAUBRIAN" at bounding box center [449, 487] width 240 height 17
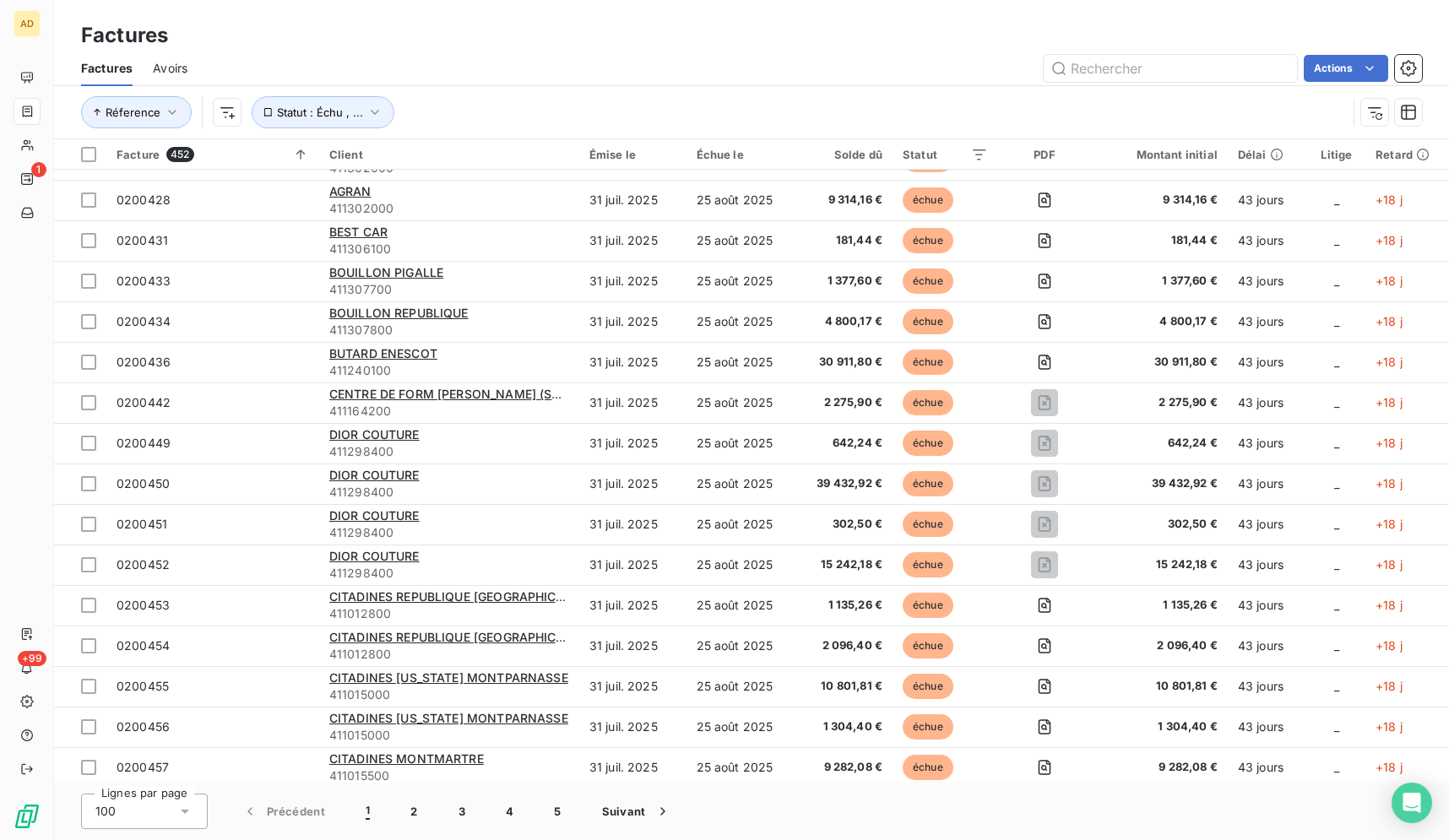
scroll to position [1630, 0]
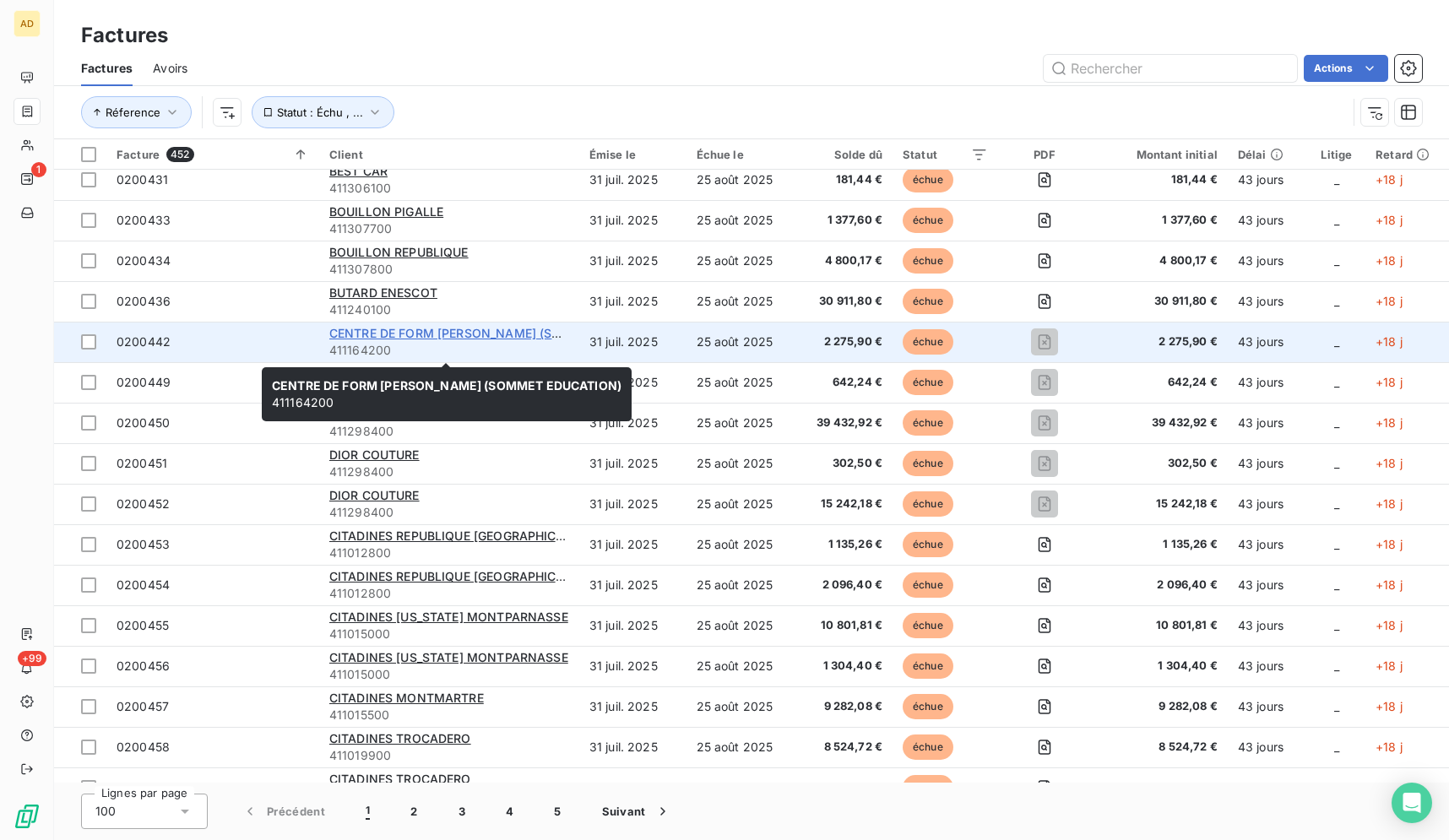
click at [463, 334] on span "CENTRE DE FORM ALAIN DUCASSE (SOMMET EDUCATION)" at bounding box center [502, 333] width 347 height 14
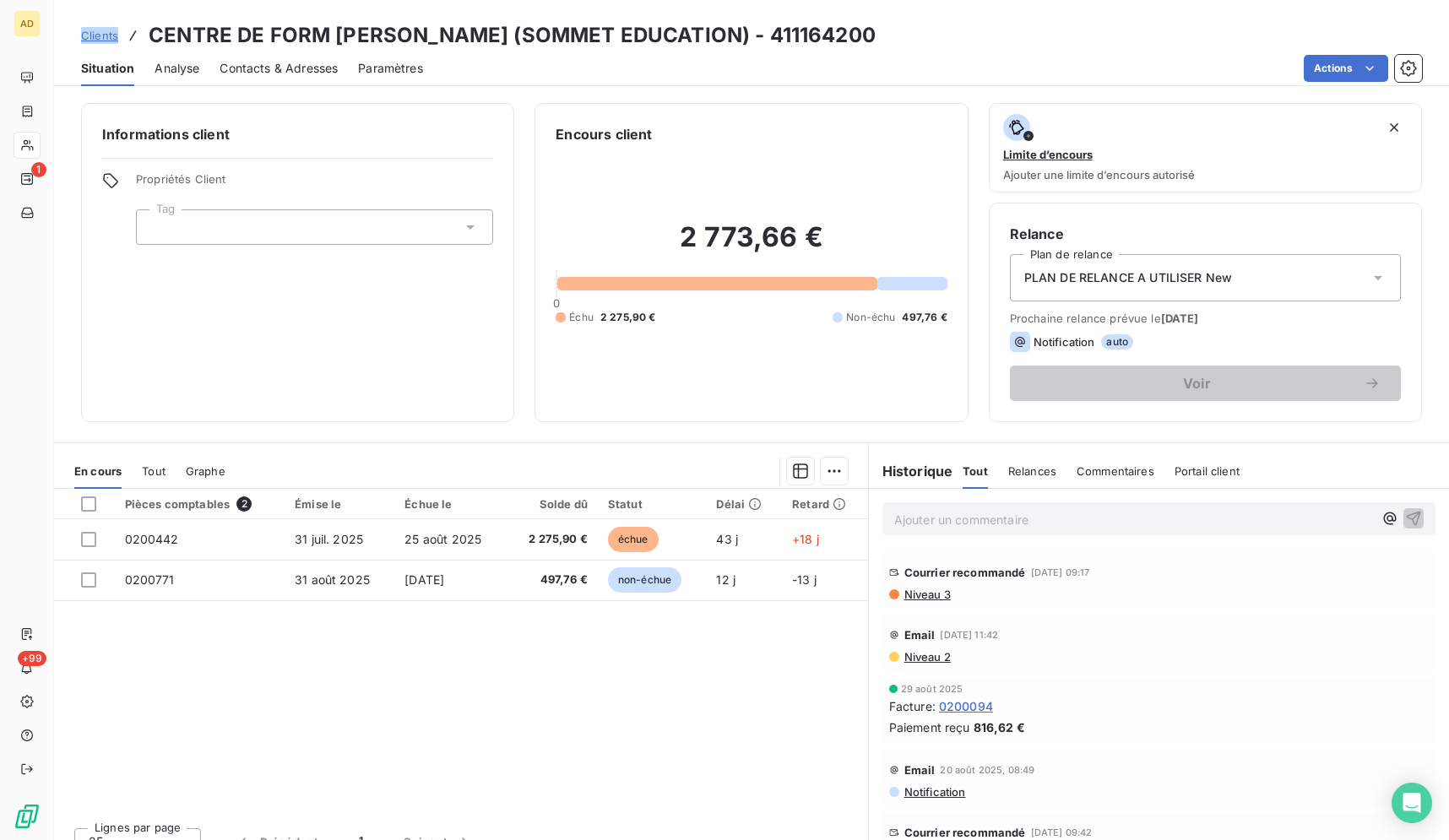
drag, startPoint x: 499, startPoint y: 35, endPoint x: 123, endPoint y: 28, distance: 376.1
click at [123, 28] on div "Clients CENTRE DE FORM ALAIN DUCASSE (SOMMET EDUCATION) - 411164200" at bounding box center [477, 35] width 794 height 30
copy span "Clients"
click at [904, 43] on div "Clients CENTRE DE FORM ALAIN DUCASSE (SOMMET EDUCATION) - 411164200" at bounding box center [752, 35] width 1395 height 30
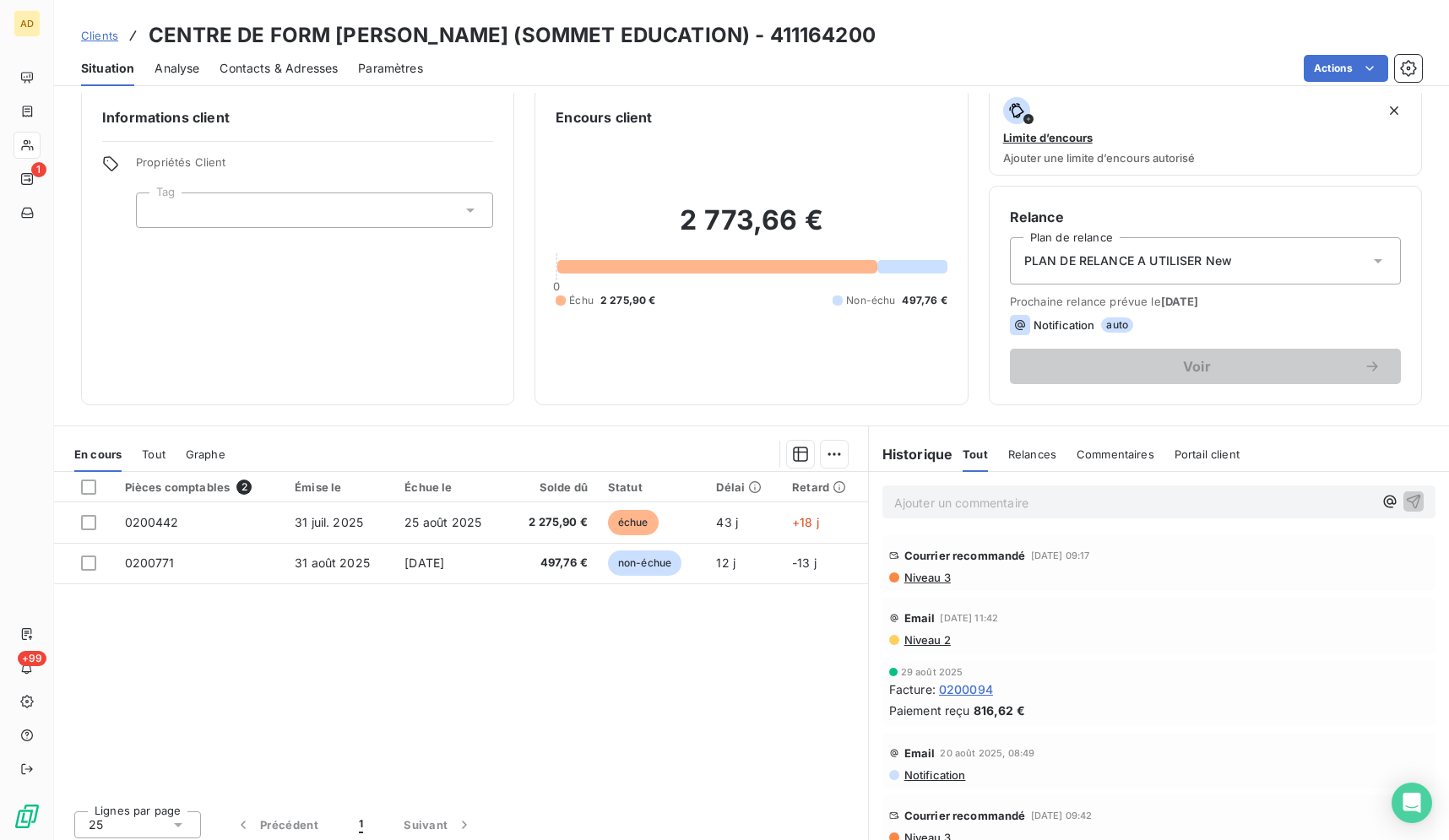
scroll to position [25, 0]
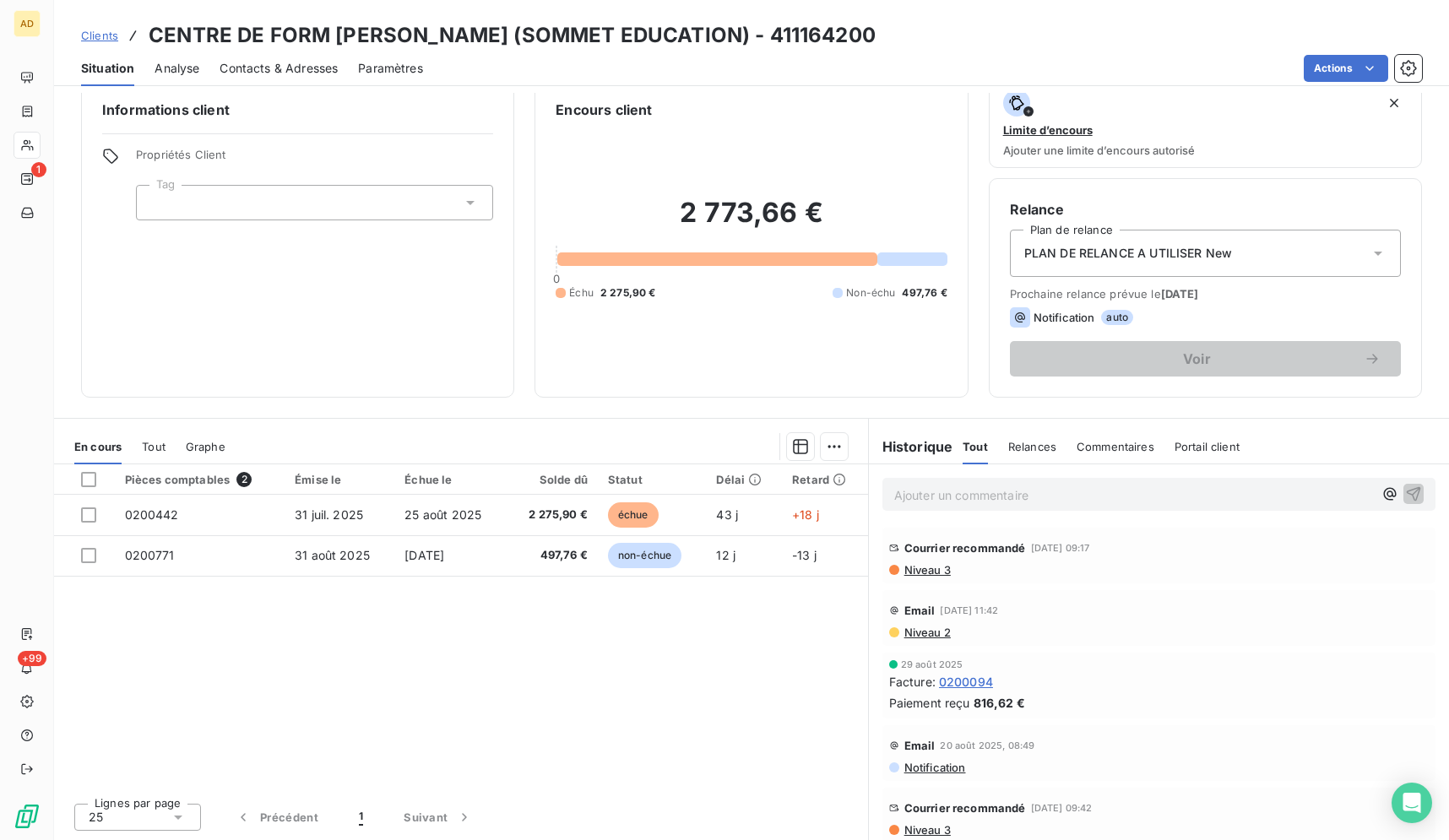
click at [759, 706] on div "Pièces comptables 2 Émise le Échue le Solde dû Statut Délai Retard 0200442 31 j…" at bounding box center [461, 626] width 814 height 325
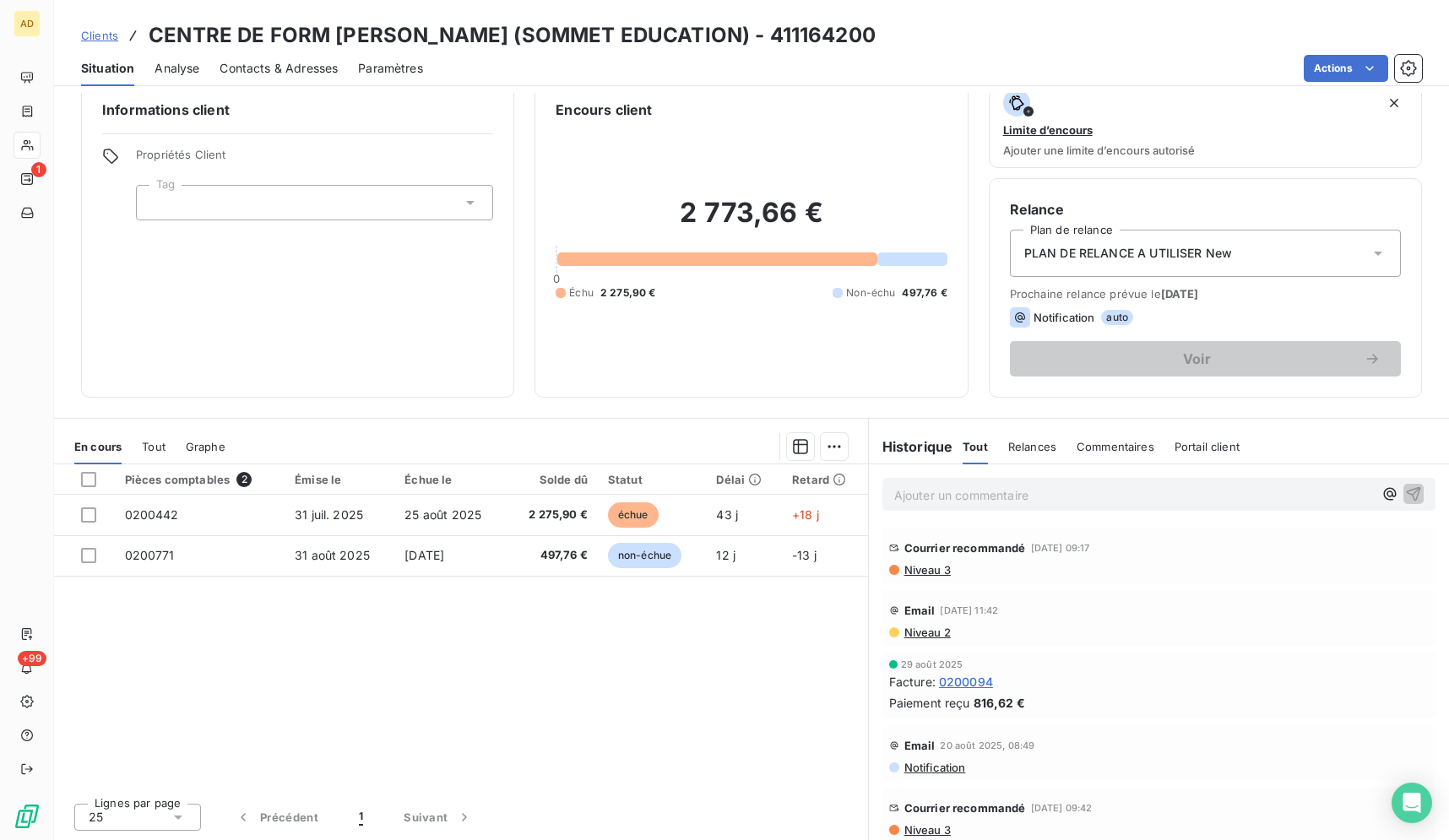
click at [745, 712] on div "Pièces comptables 2 Émise le Échue le Solde dû Statut Délai Retard 0200442 31 j…" at bounding box center [461, 626] width 814 height 325
click at [744, 715] on div "Pièces comptables 2 Émise le Échue le Solde dû Statut Délai Retard 0200442 31 j…" at bounding box center [461, 626] width 814 height 325
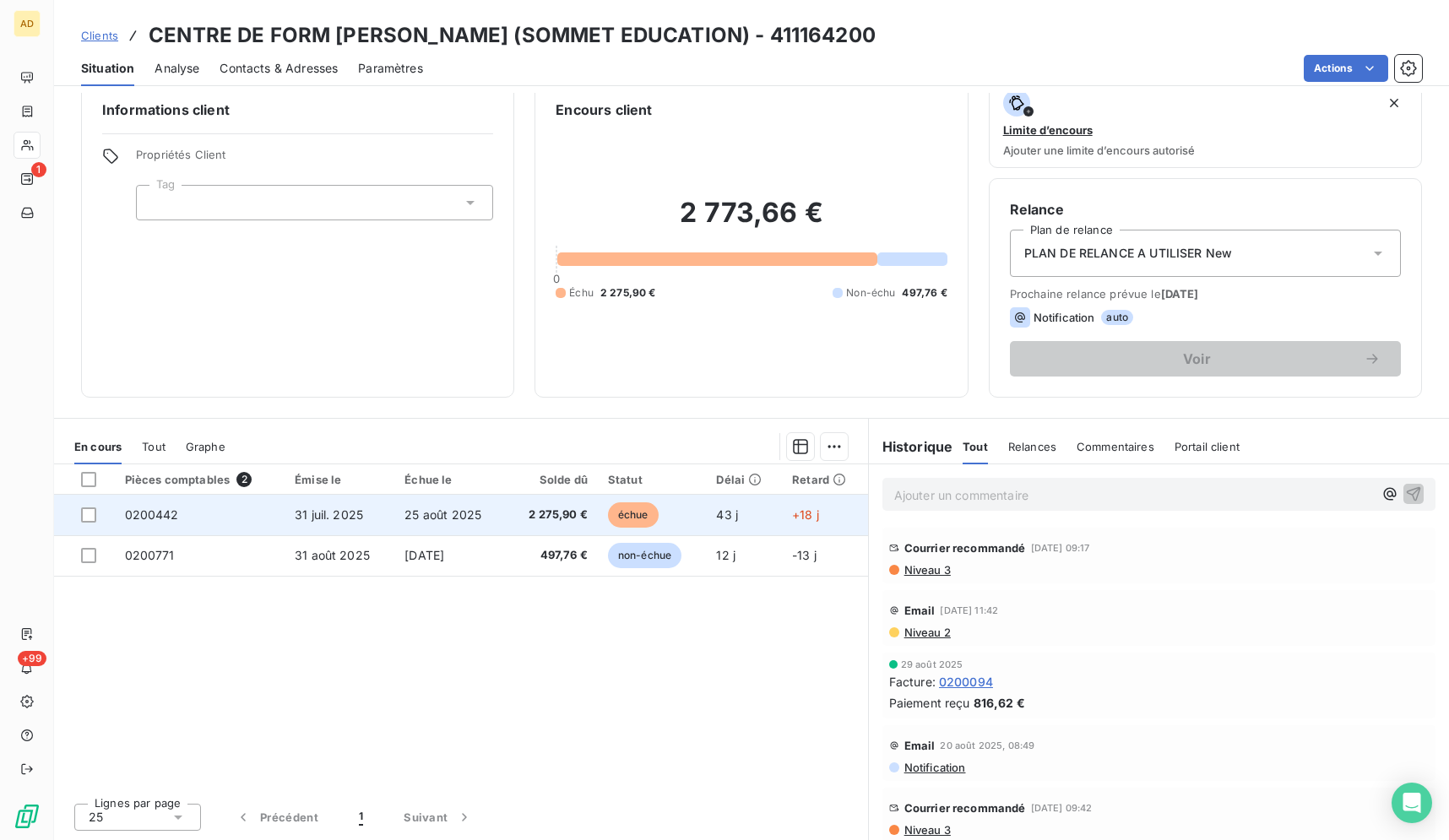
click at [553, 515] on span "2 275,90 €" at bounding box center [552, 514] width 71 height 17
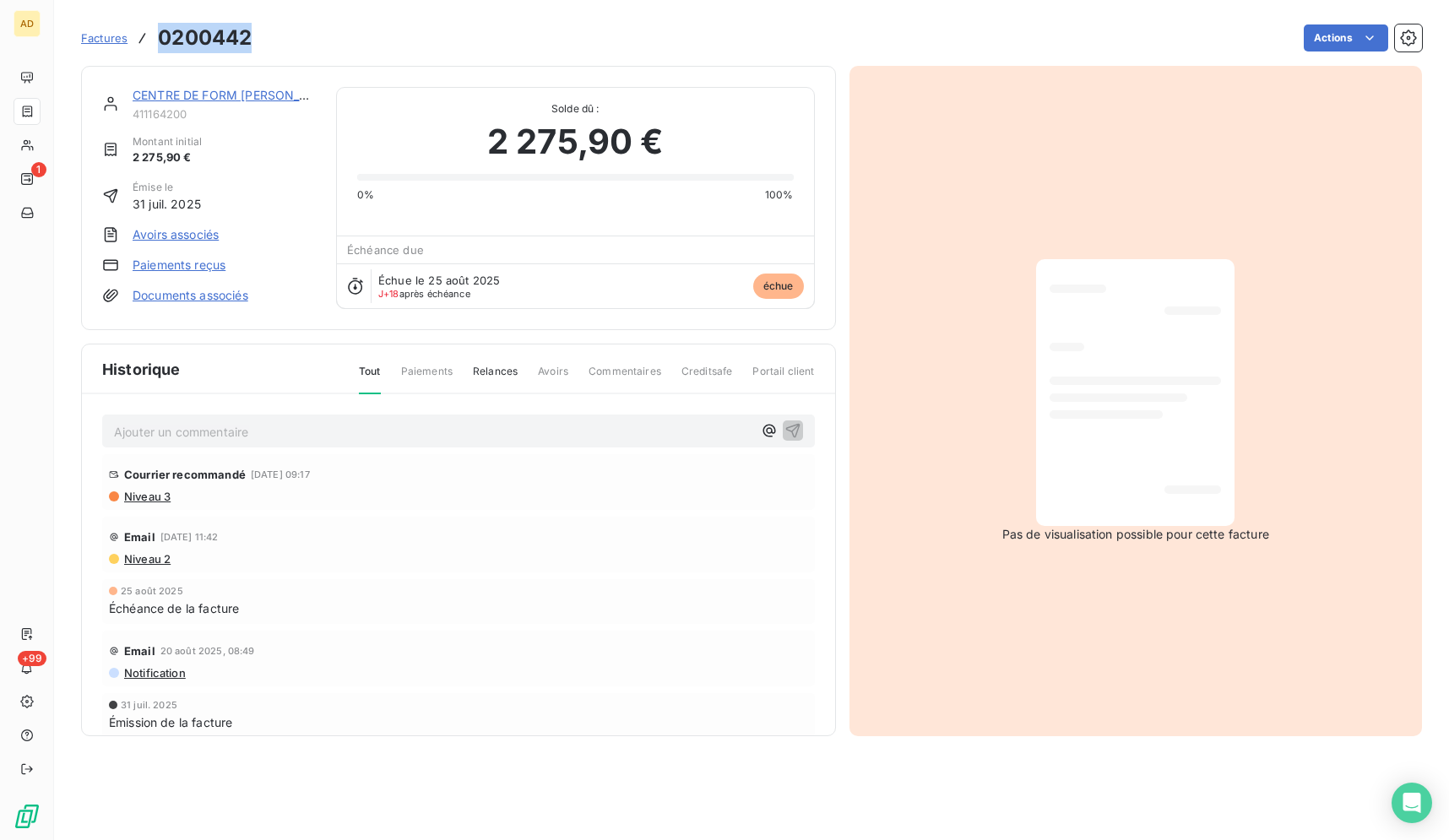
drag, startPoint x: 253, startPoint y: 35, endPoint x: 145, endPoint y: 41, distance: 108.2
click at [145, 41] on div "Factures 0200442 Actions" at bounding box center [751, 38] width 1341 height 35
copy div "0200442"
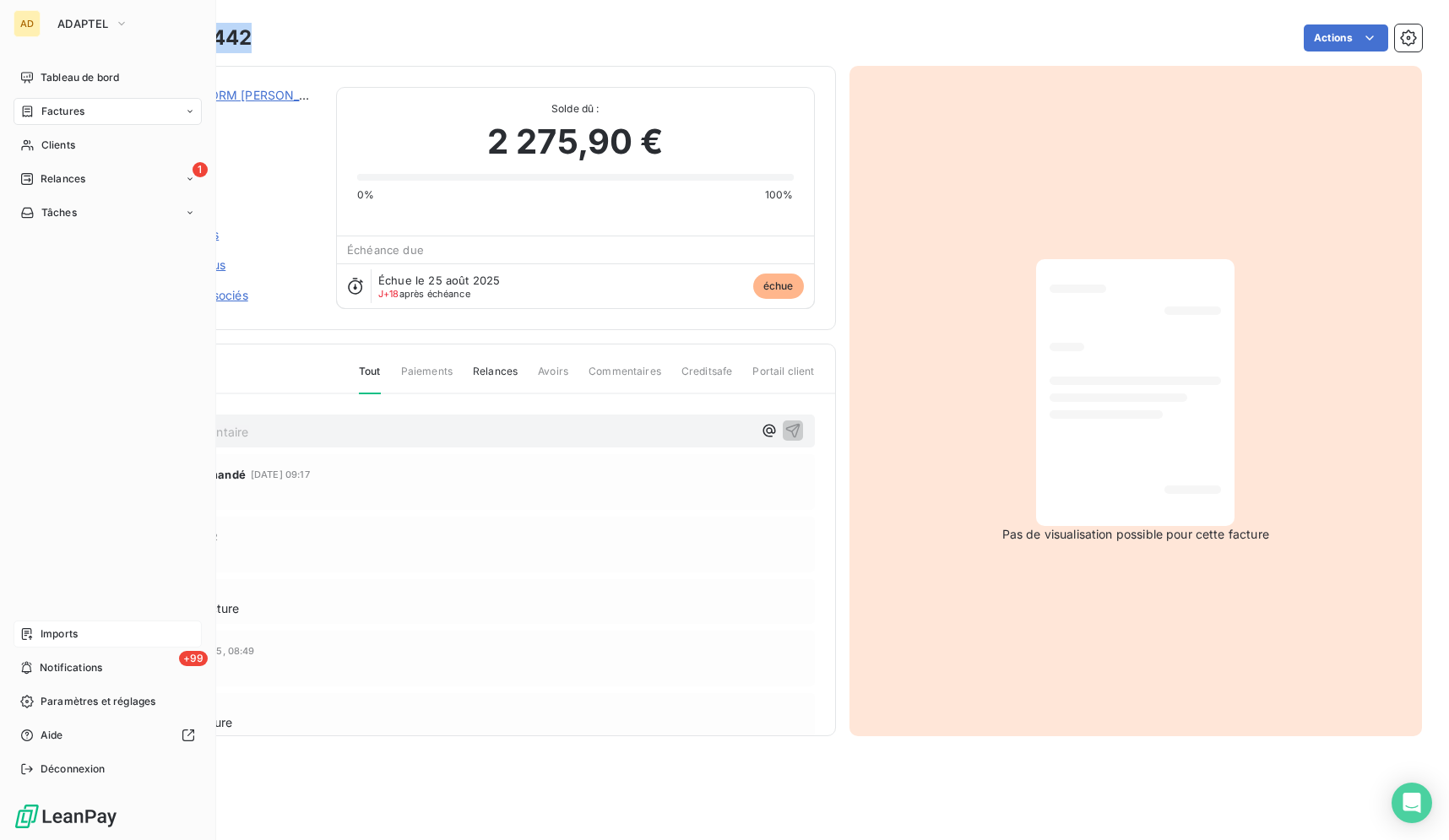
click at [65, 635] on span "Imports" at bounding box center [59, 633] width 37 height 15
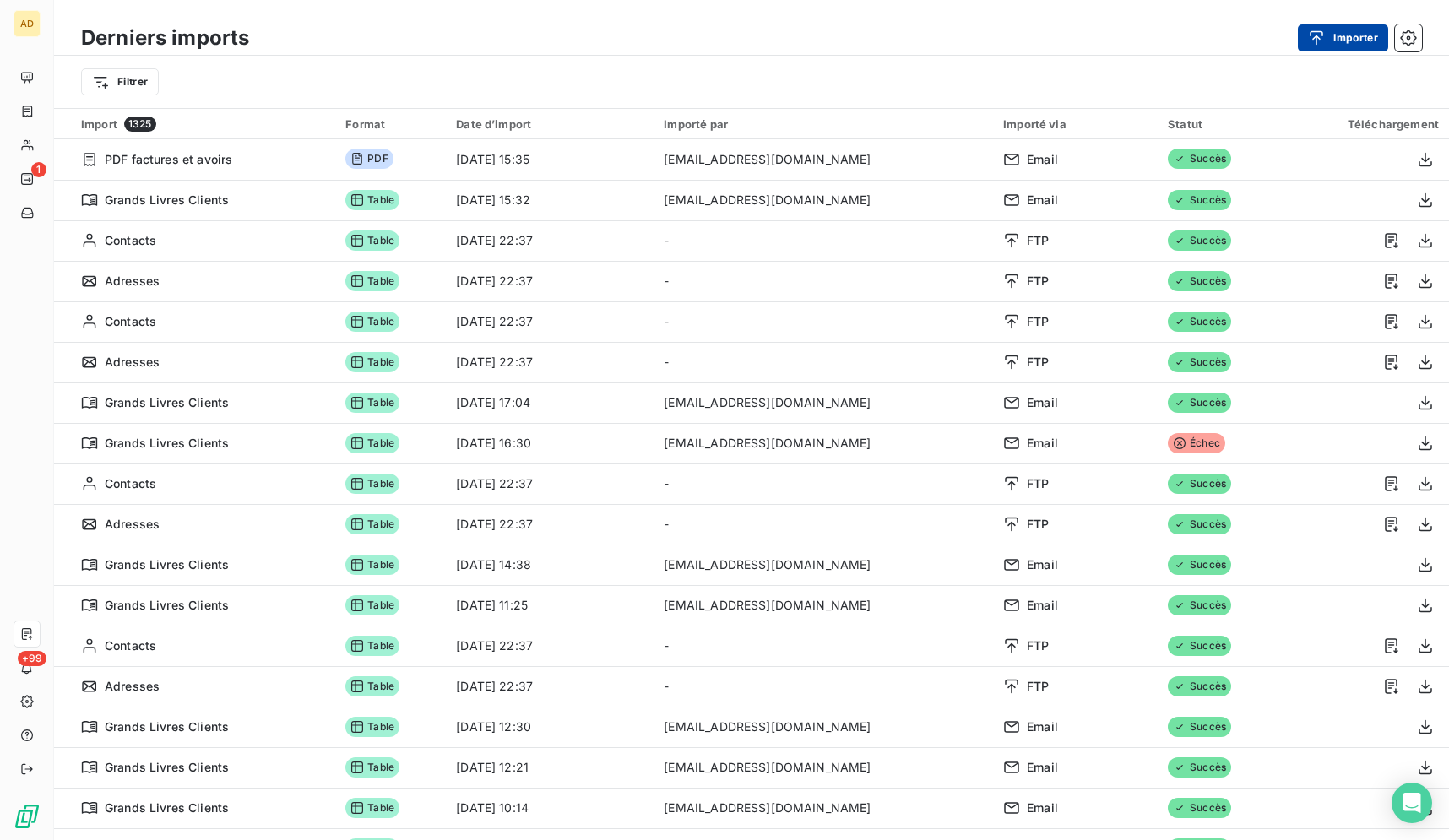
click at [1336, 38] on button "Importer" at bounding box center [1343, 38] width 91 height 27
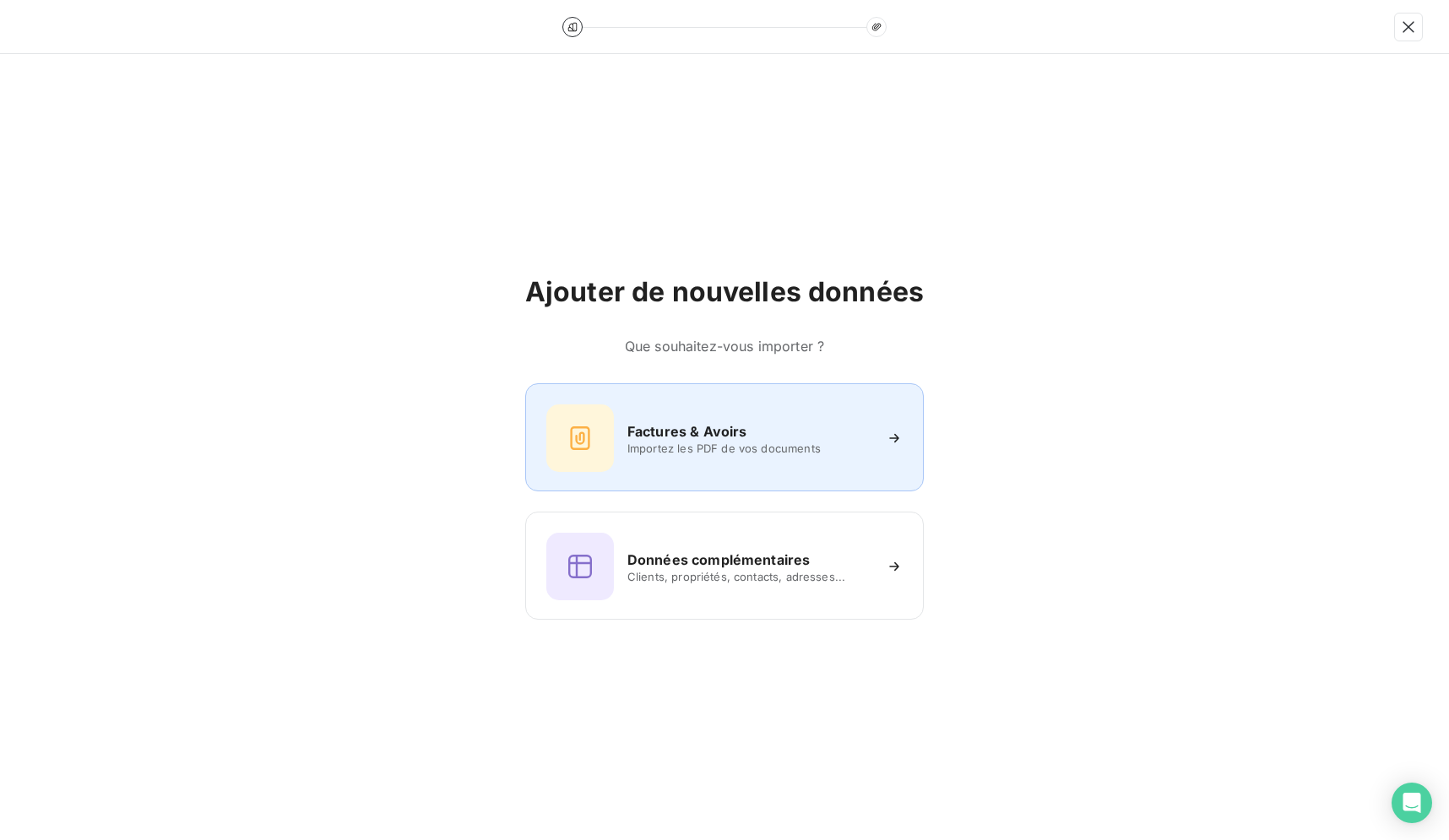
click at [725, 467] on div "Factures & Avoirs Importez les PDF de vos documents" at bounding box center [725, 438] width 357 height 67
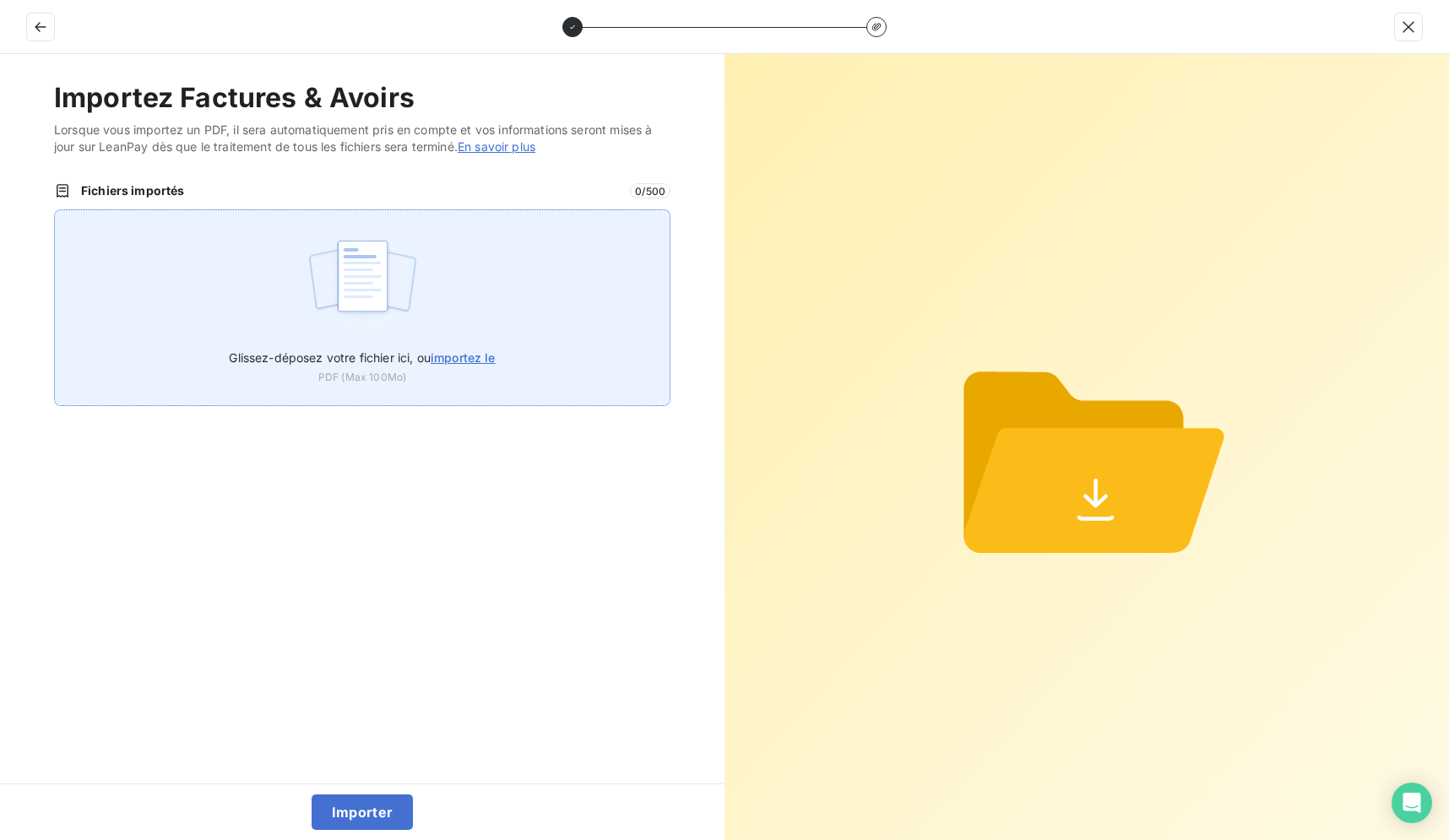
click at [493, 295] on div "Glissez-déposez votre fichier ici, ou importez le PDF (Max 100Mo)" at bounding box center [362, 308] width 617 height 197
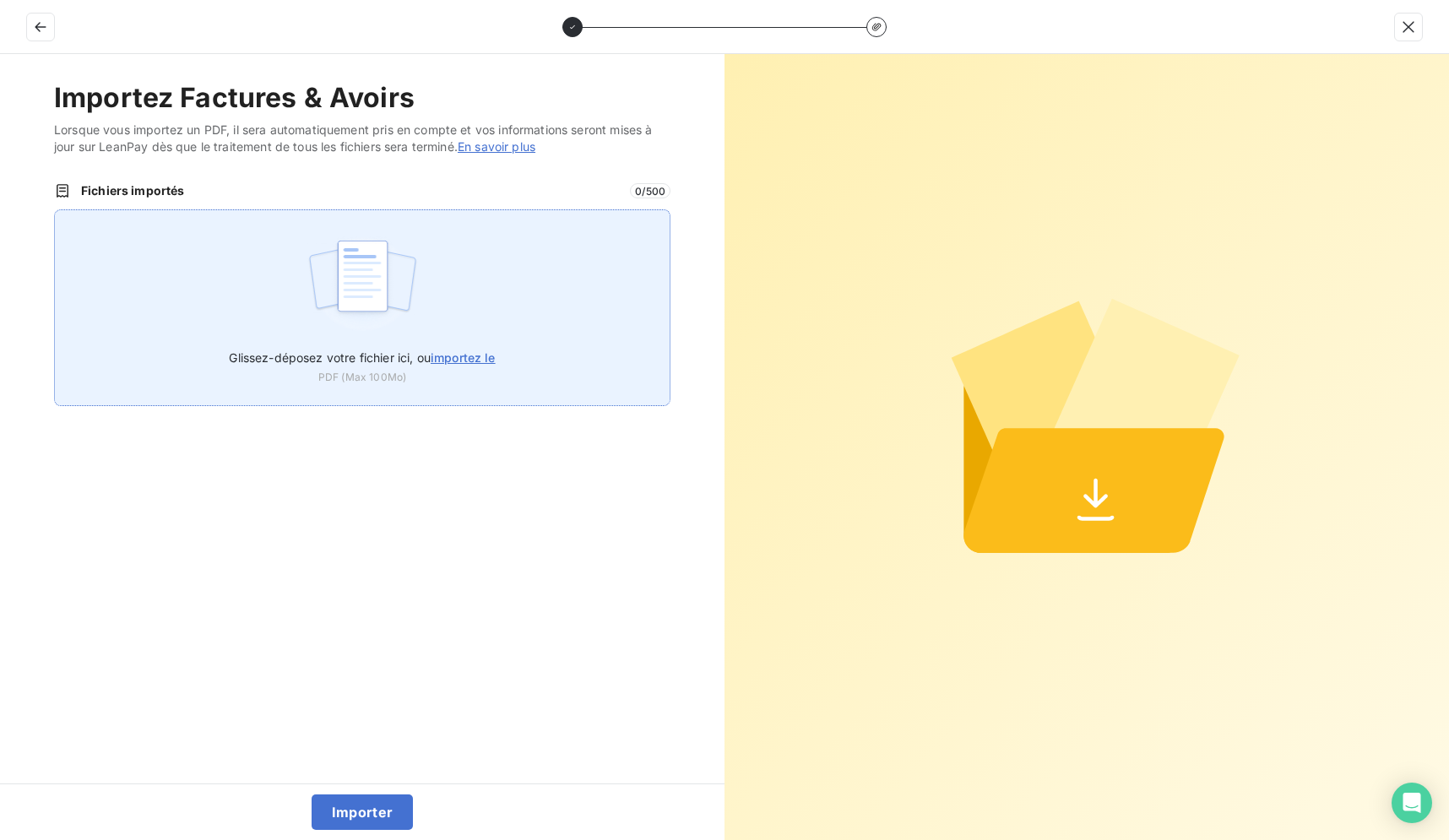
type input "C:\fakepath\0200442.pdf"
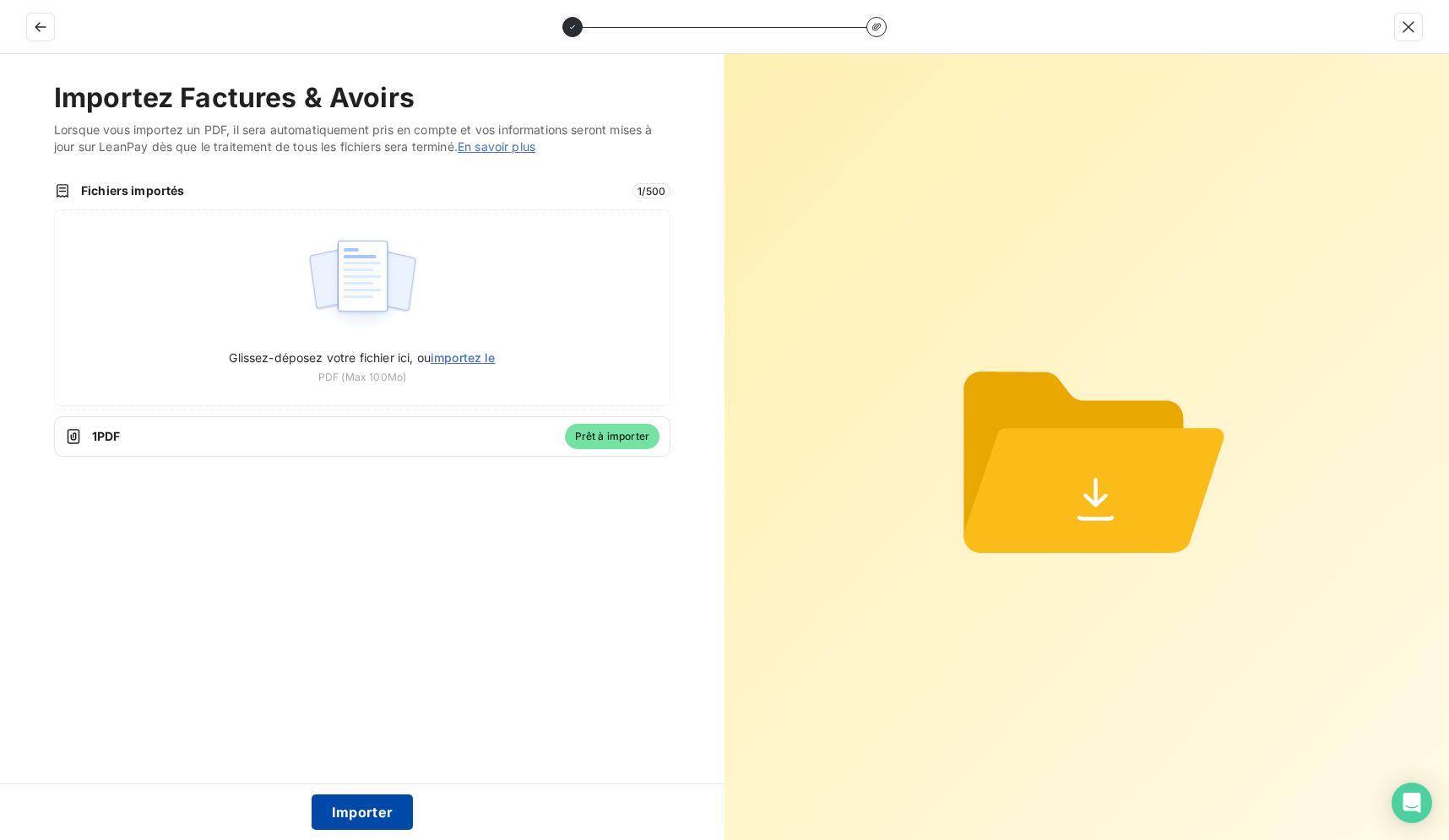
click at [379, 804] on button "Importer" at bounding box center [362, 812] width 102 height 35
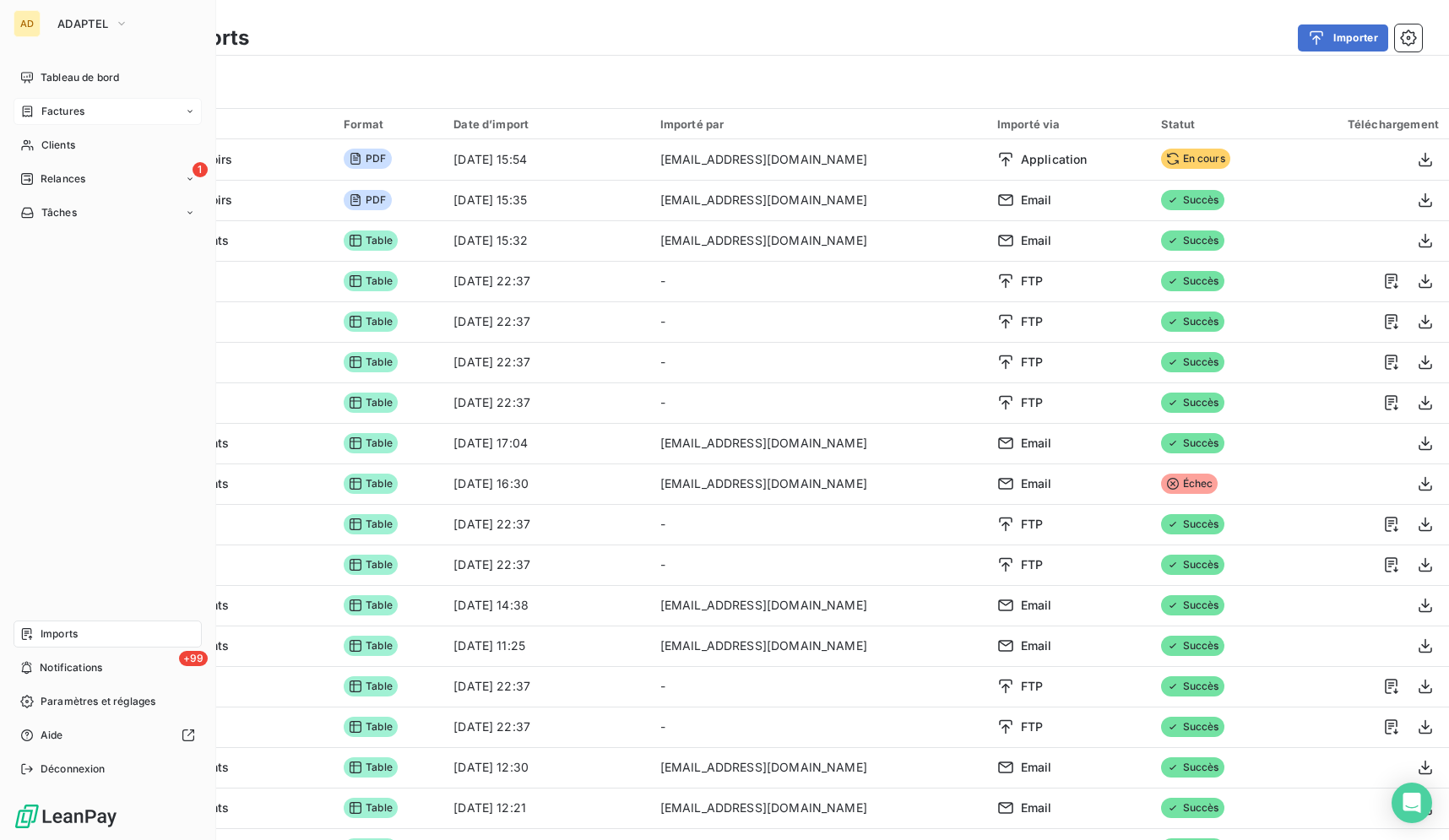
click at [43, 114] on span "Factures" at bounding box center [63, 111] width 43 height 15
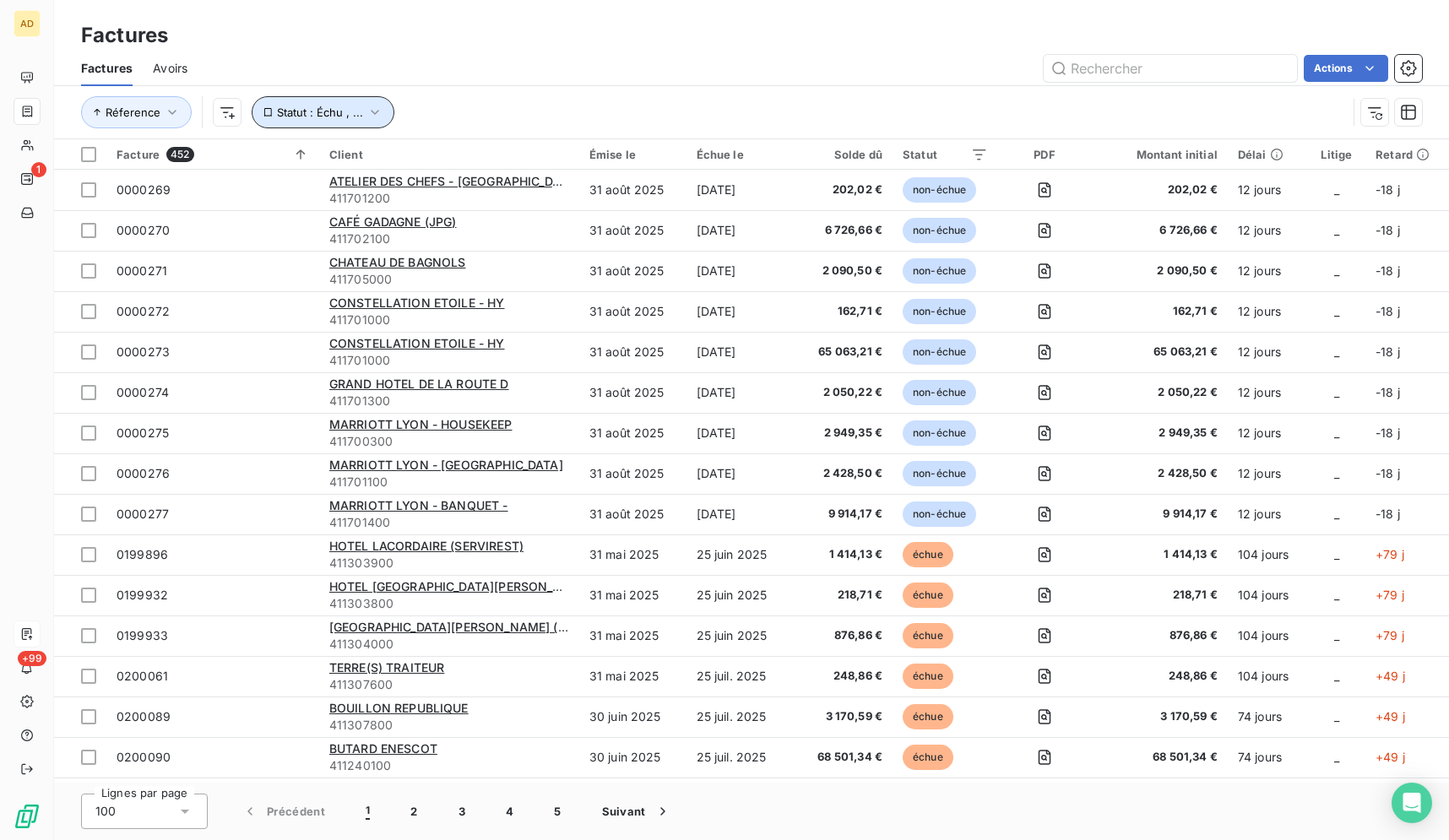
click at [357, 108] on span "Statut : Échu , ..." at bounding box center [319, 112] width 86 height 13
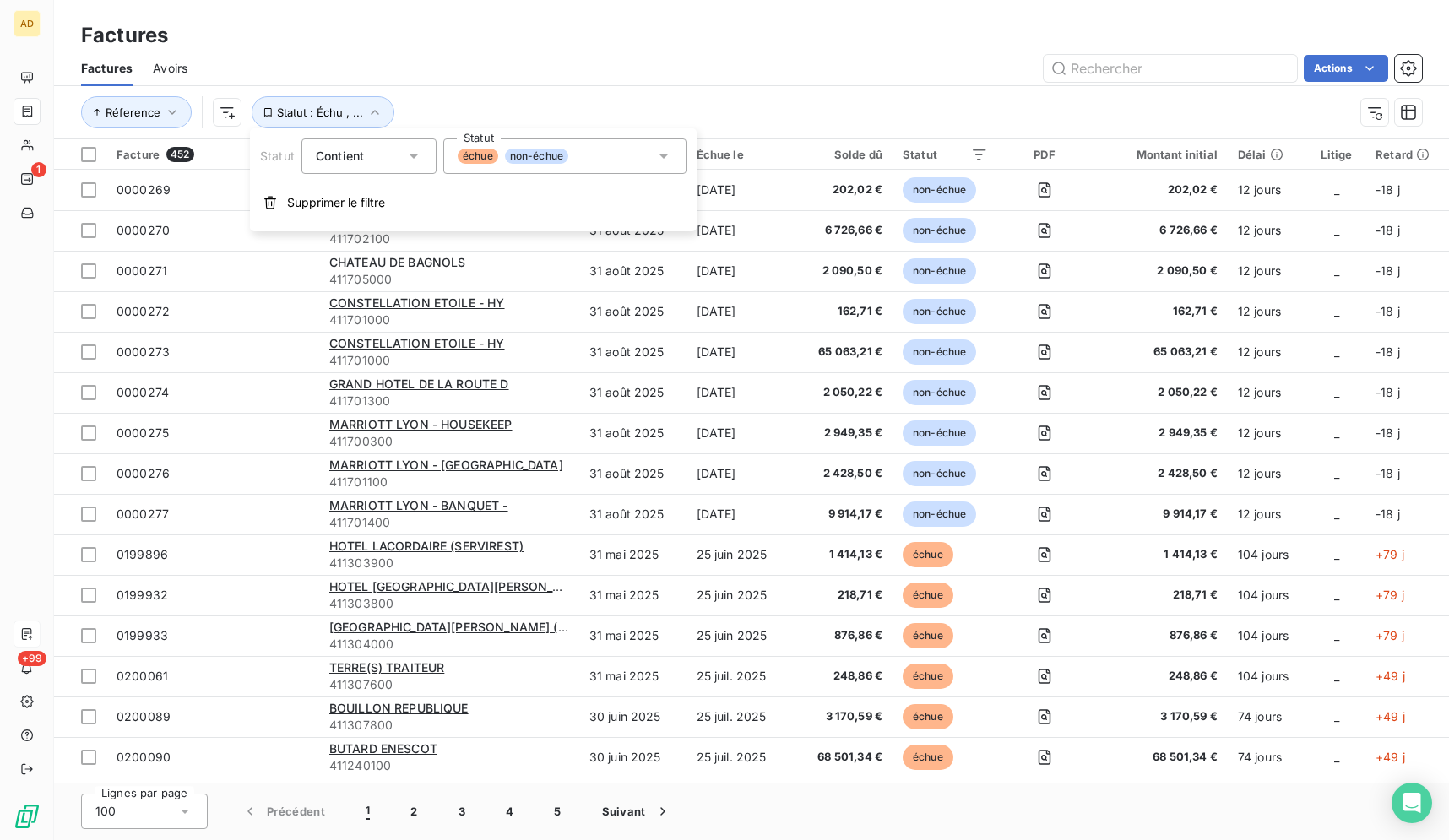
click at [351, 159] on span "Contient" at bounding box center [340, 155] width 48 height 14
click at [634, 54] on div "Factures Avoirs Actions" at bounding box center [752, 68] width 1395 height 35
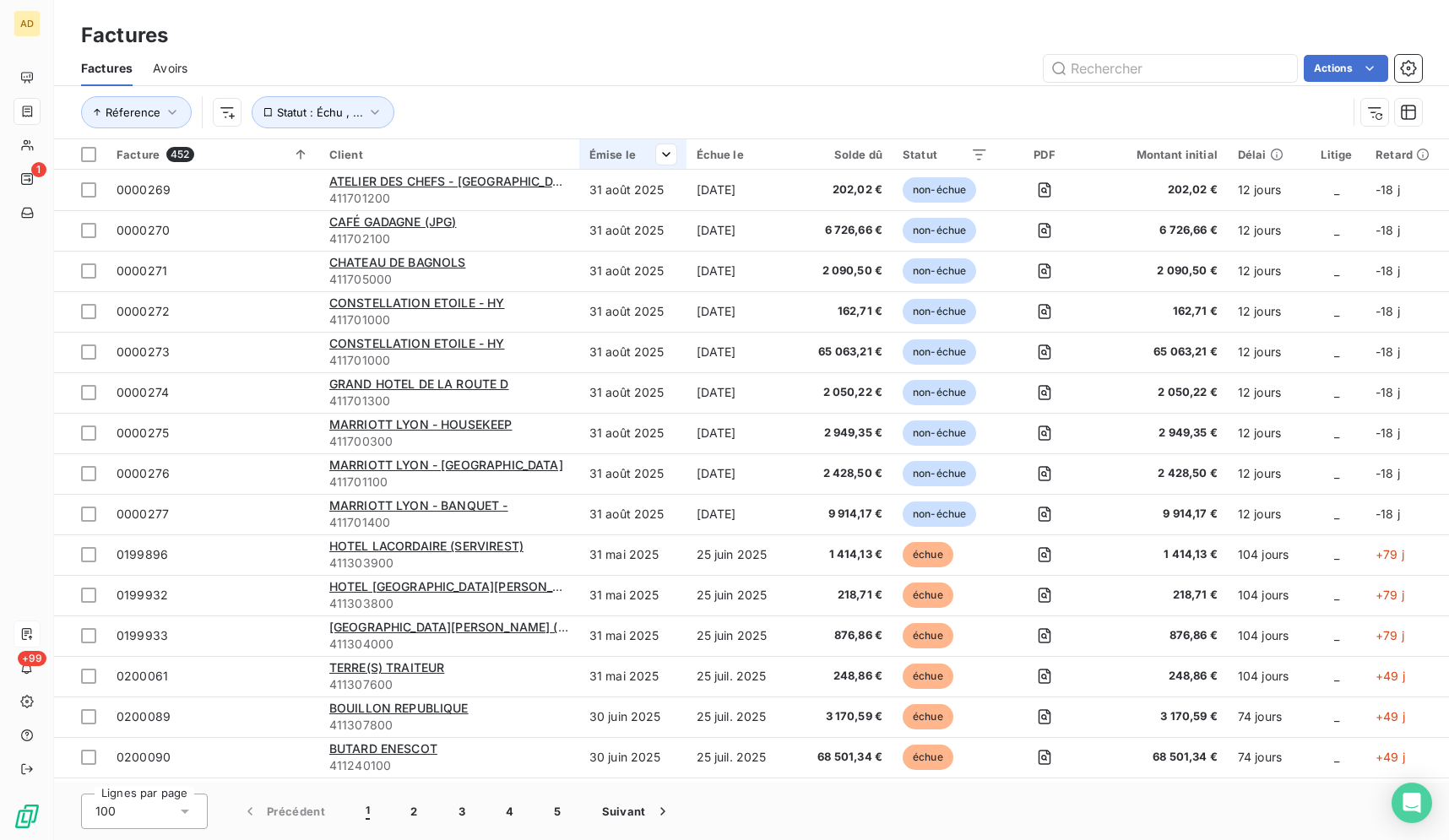
click at [644, 150] on div at bounding box center [659, 154] width 34 height 20
click at [644, 159] on div at bounding box center [659, 154] width 34 height 20
click at [335, 111] on span "Statut : Échu , ..." at bounding box center [319, 112] width 86 height 13
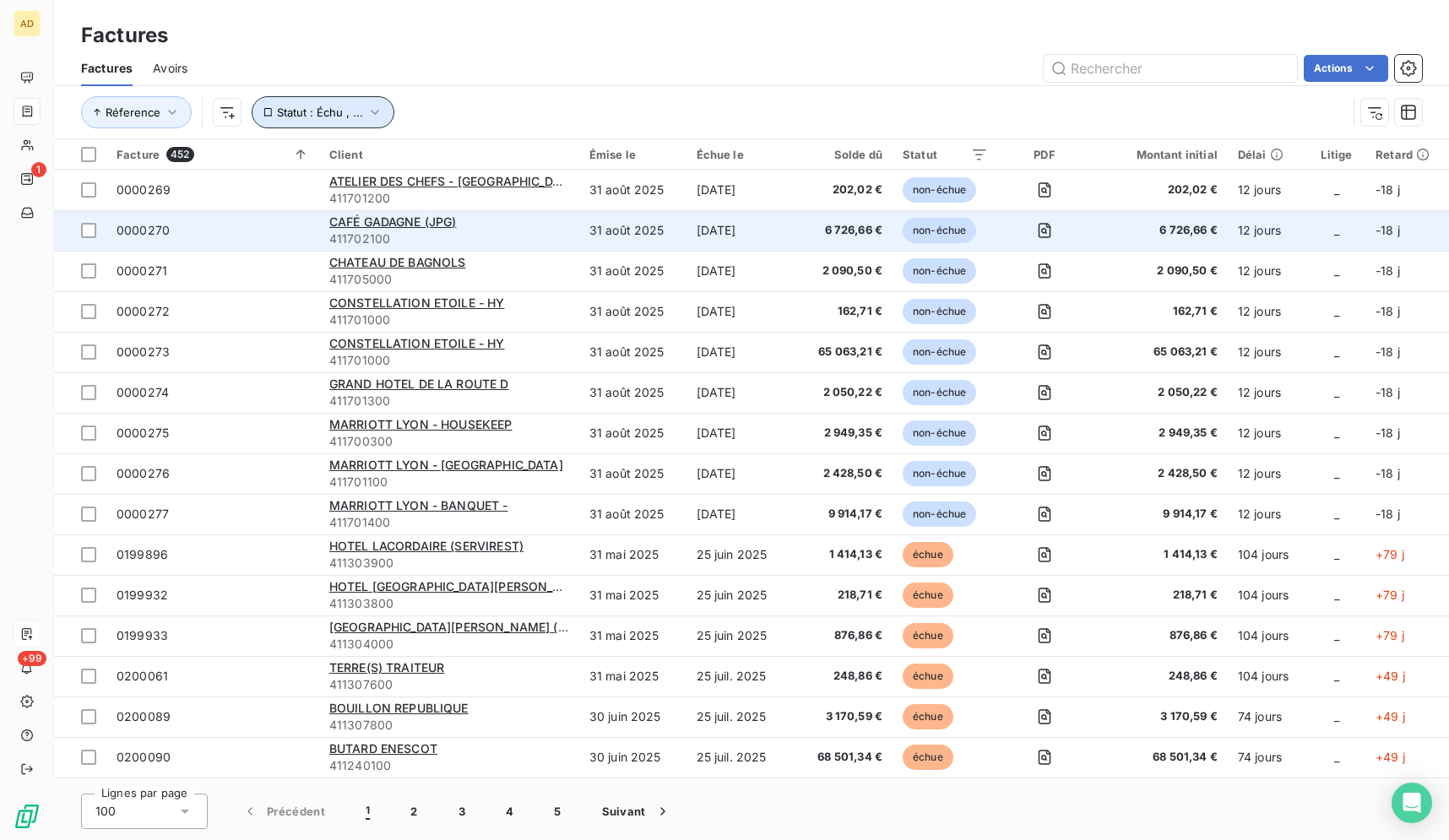
click at [358, 102] on button "Statut : Échu , ..." at bounding box center [323, 112] width 143 height 32
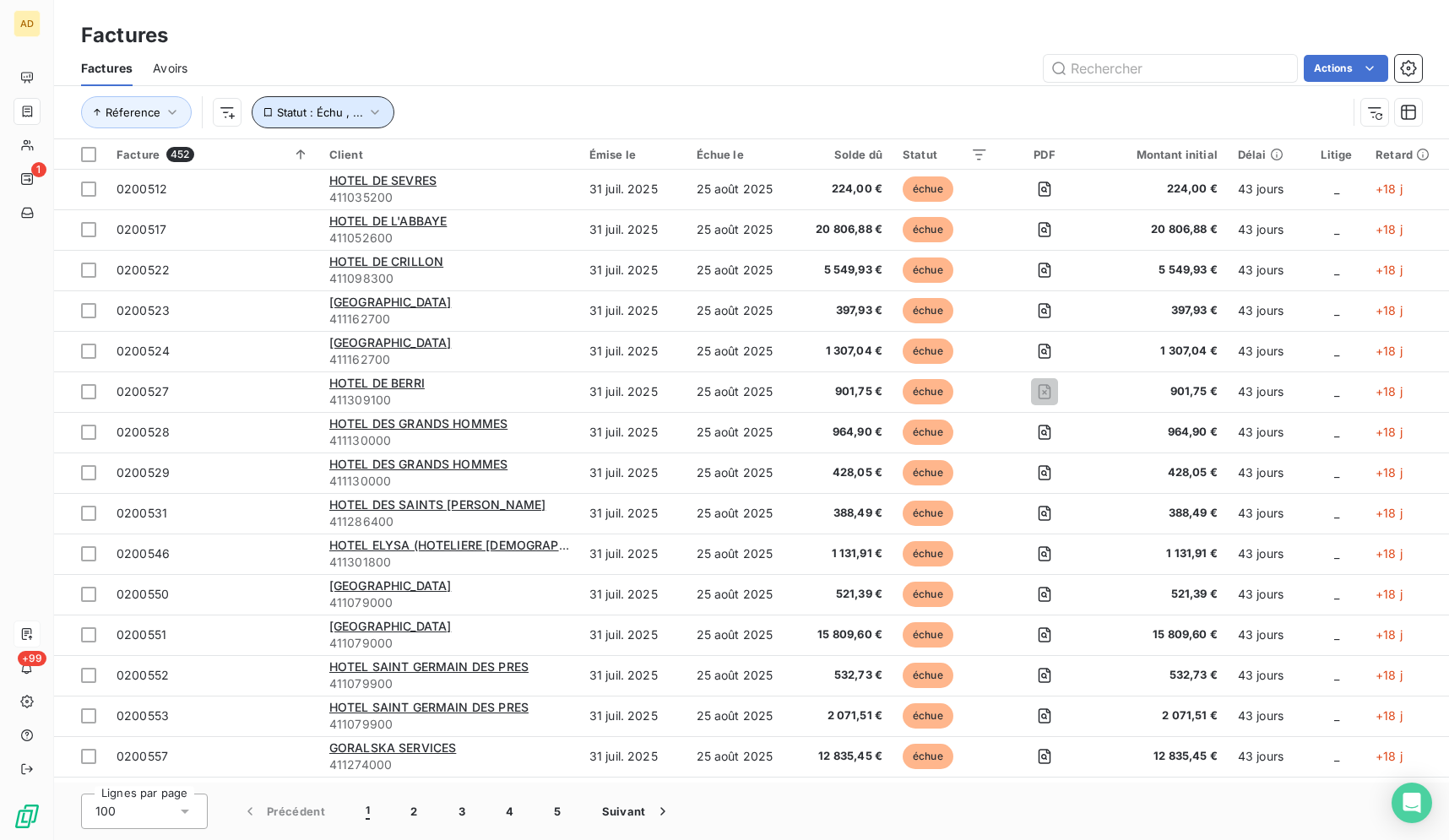
scroll to position [3134, 0]
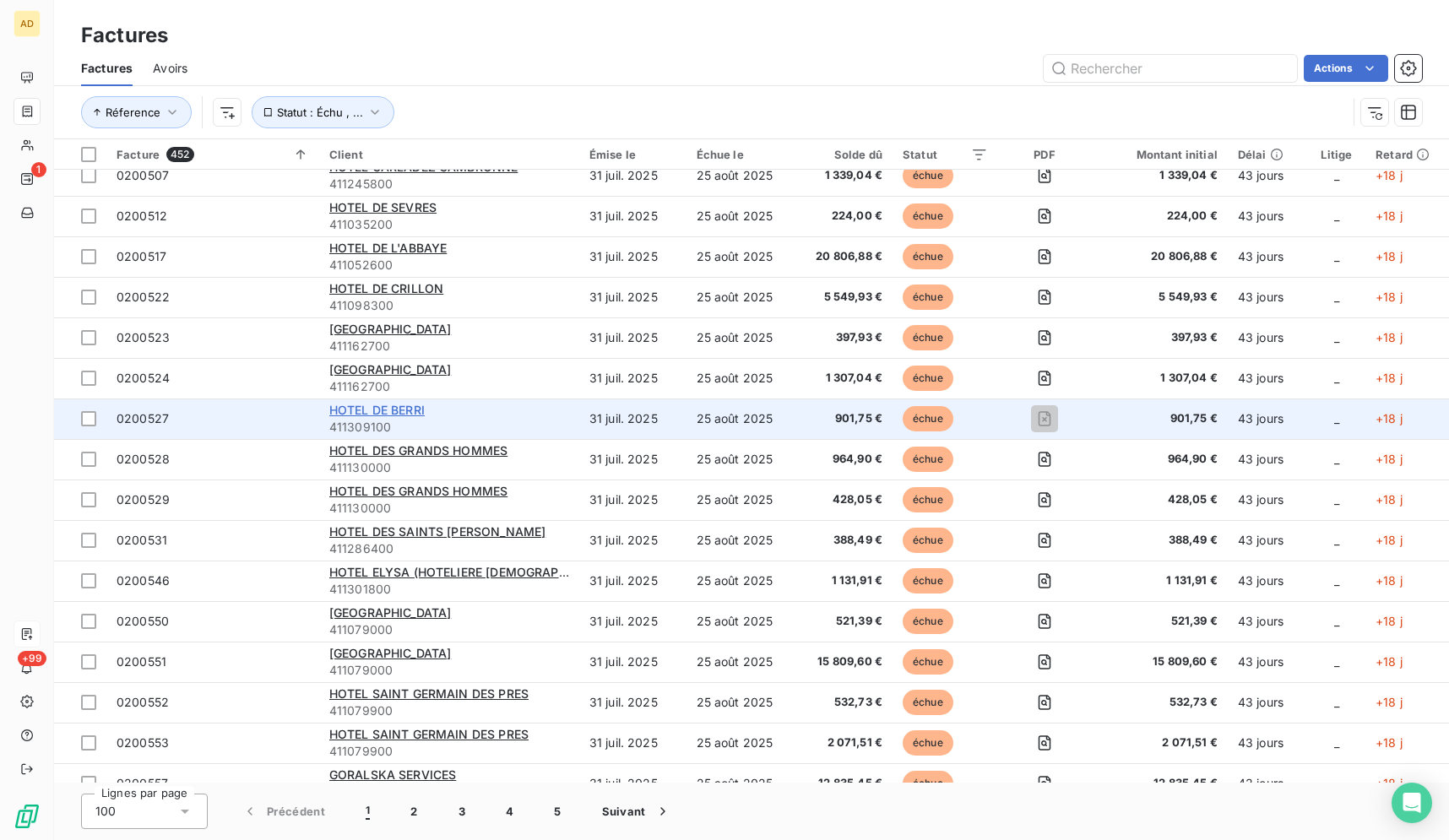
click at [382, 411] on span "HOTEL DE BERRI" at bounding box center [377, 410] width 96 height 14
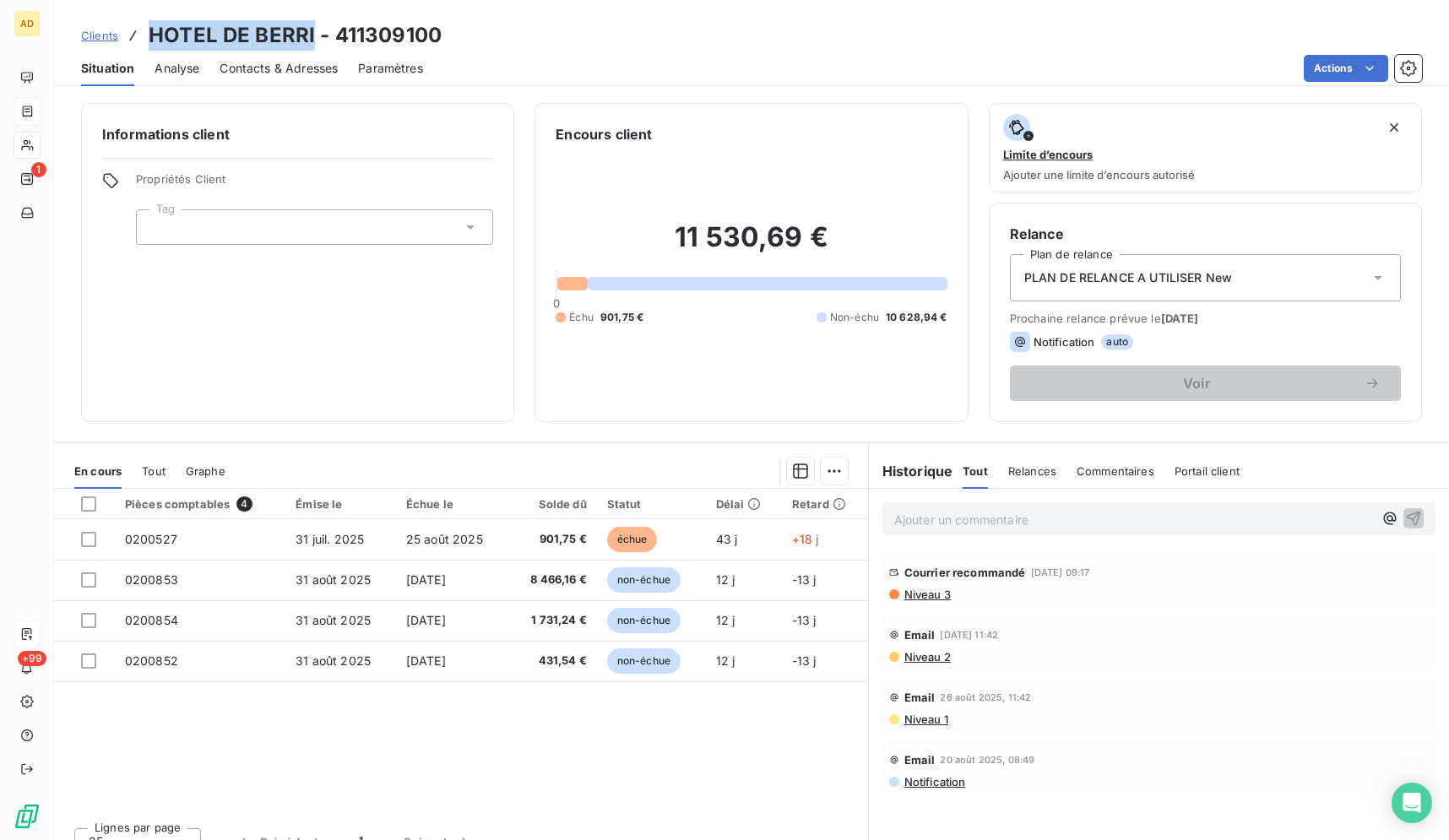
drag, startPoint x: 309, startPoint y: 38, endPoint x: 169, endPoint y: 31, distance: 140.2
click at [148, 35] on h3 "HOTEL DE BERRI - 411309100" at bounding box center [295, 35] width 293 height 30
copy h3 "HOTEL DE BERRI"
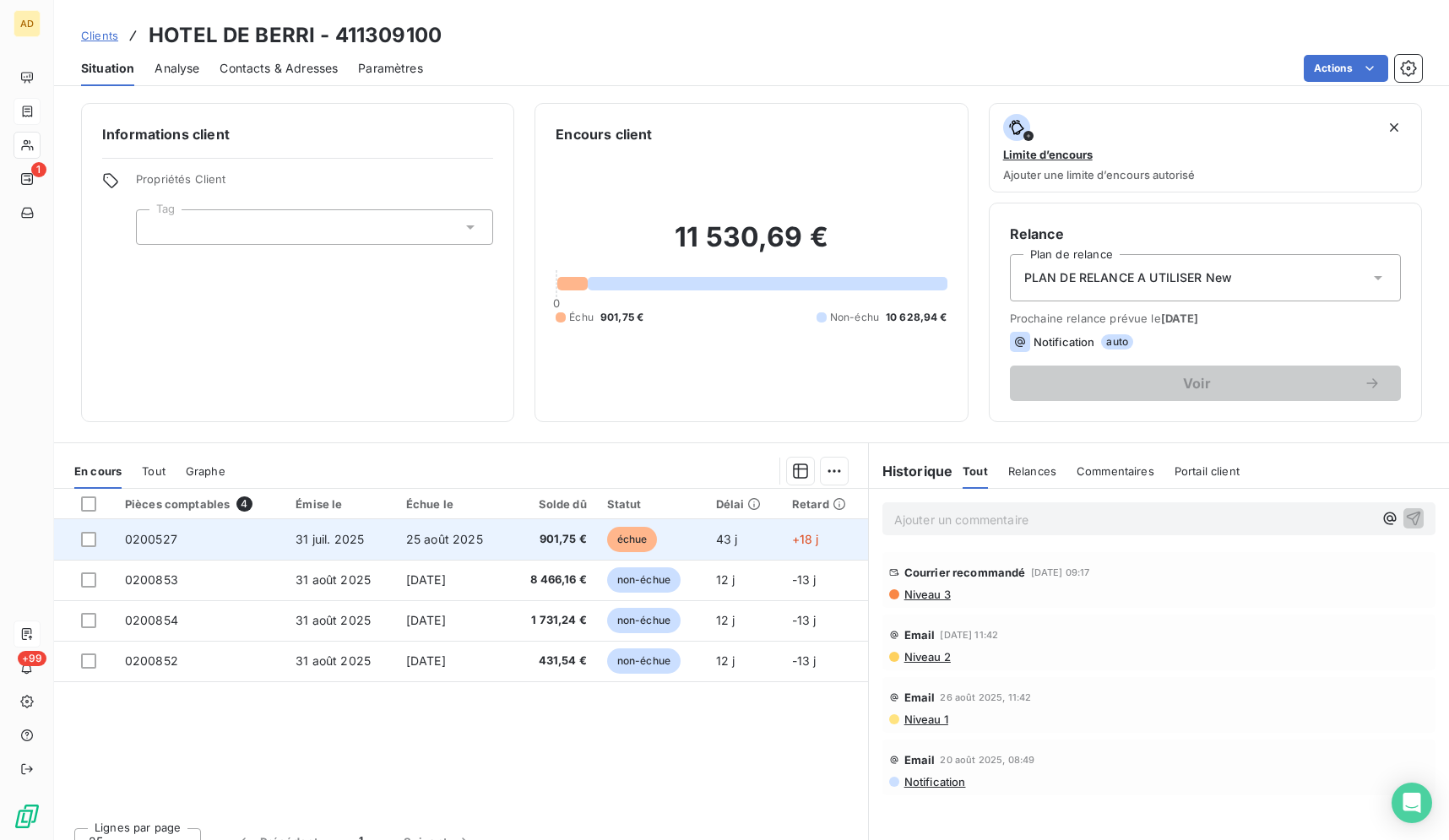
click at [410, 547] on td "25 août 2025" at bounding box center [452, 539] width 113 height 41
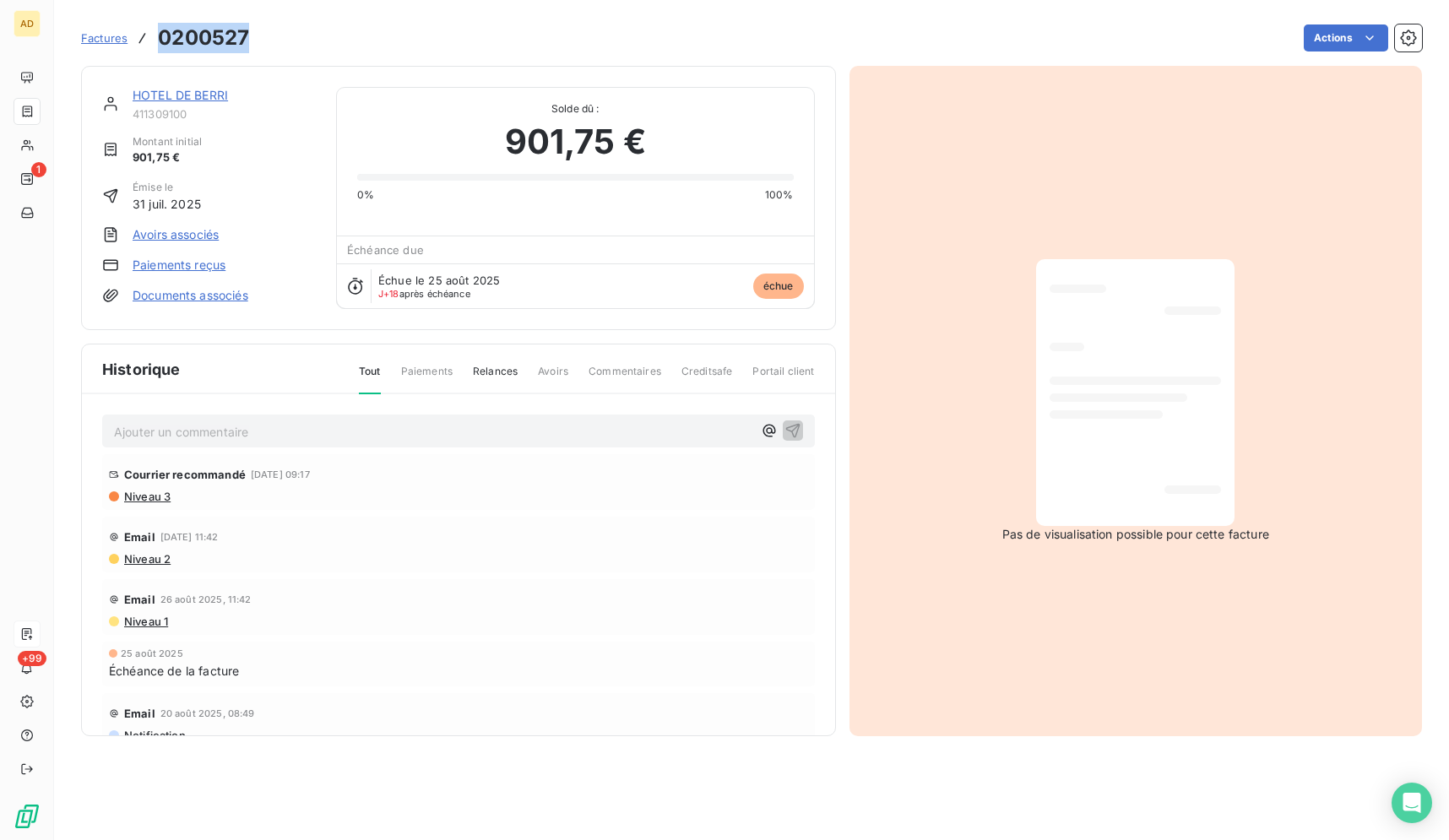
drag, startPoint x: 248, startPoint y: 35, endPoint x: 167, endPoint y: 34, distance: 81.0
click at [147, 35] on div "Factures 0200527" at bounding box center [164, 38] width 168 height 30
copy div "0200527"
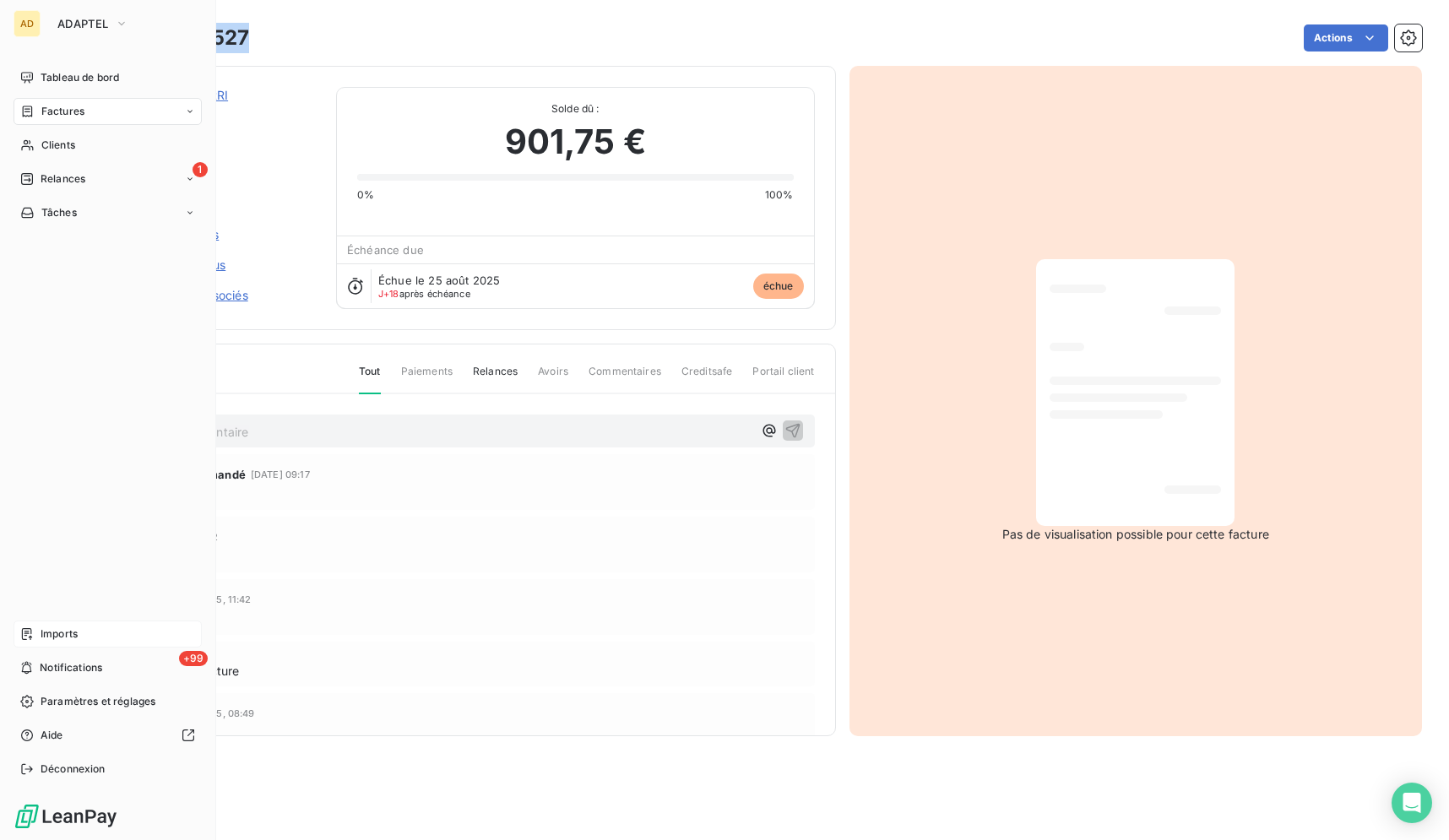
click at [29, 640] on icon at bounding box center [27, 633] width 13 height 13
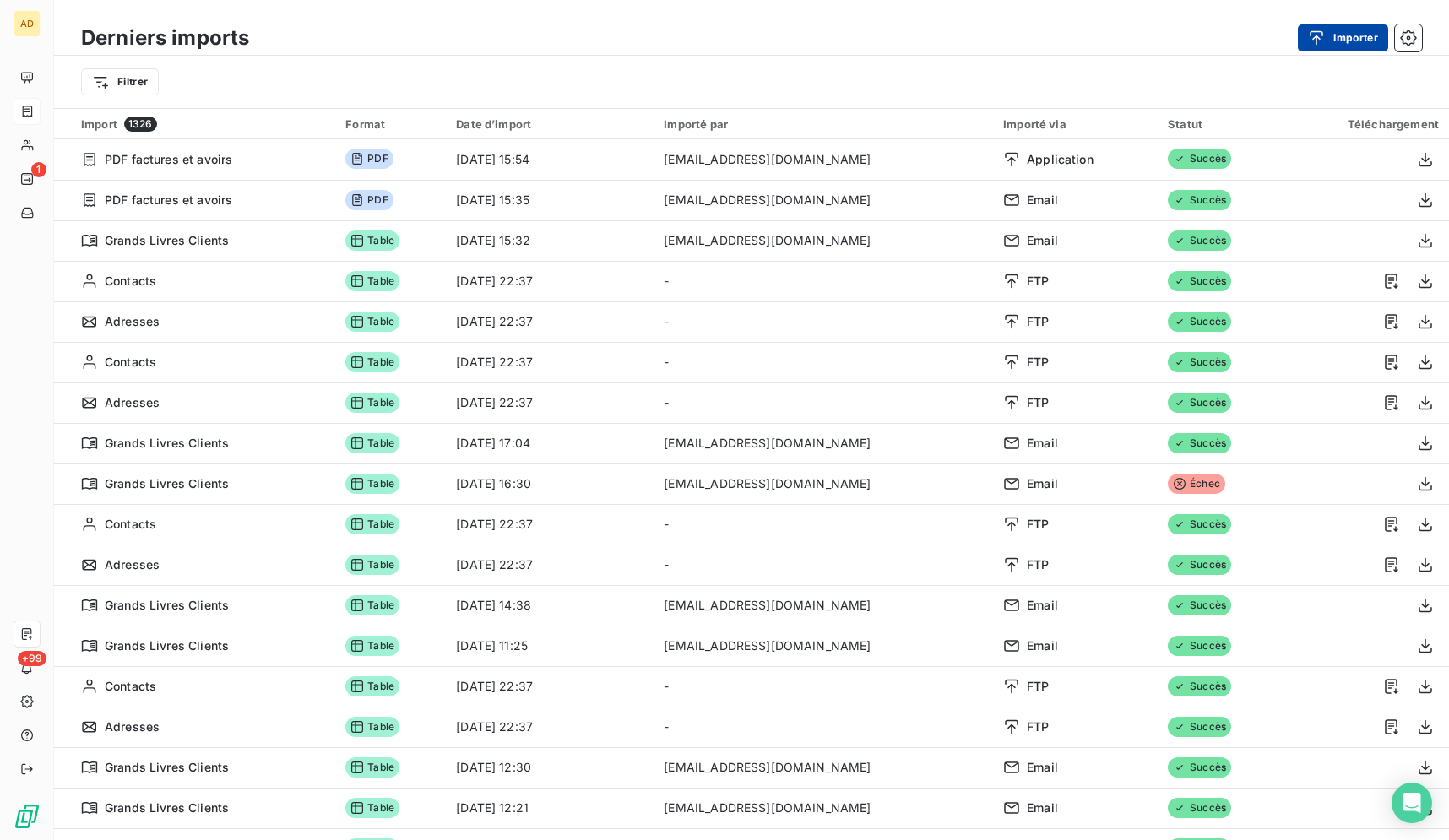
click at [1348, 35] on button "Importer" at bounding box center [1343, 38] width 91 height 27
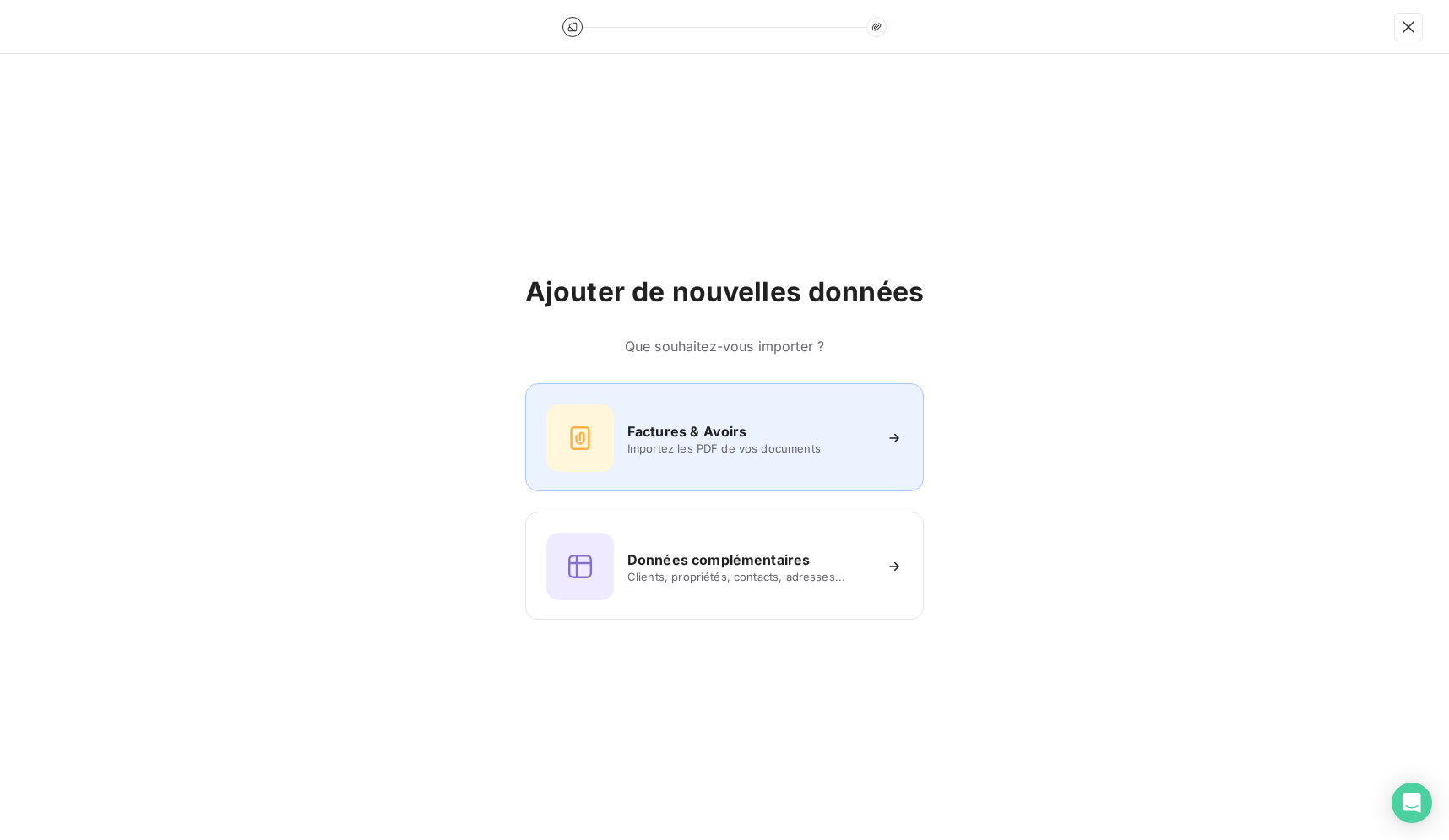
click at [704, 466] on div "Factures & Avoirs Importez les PDF de vos documents" at bounding box center [725, 438] width 357 height 67
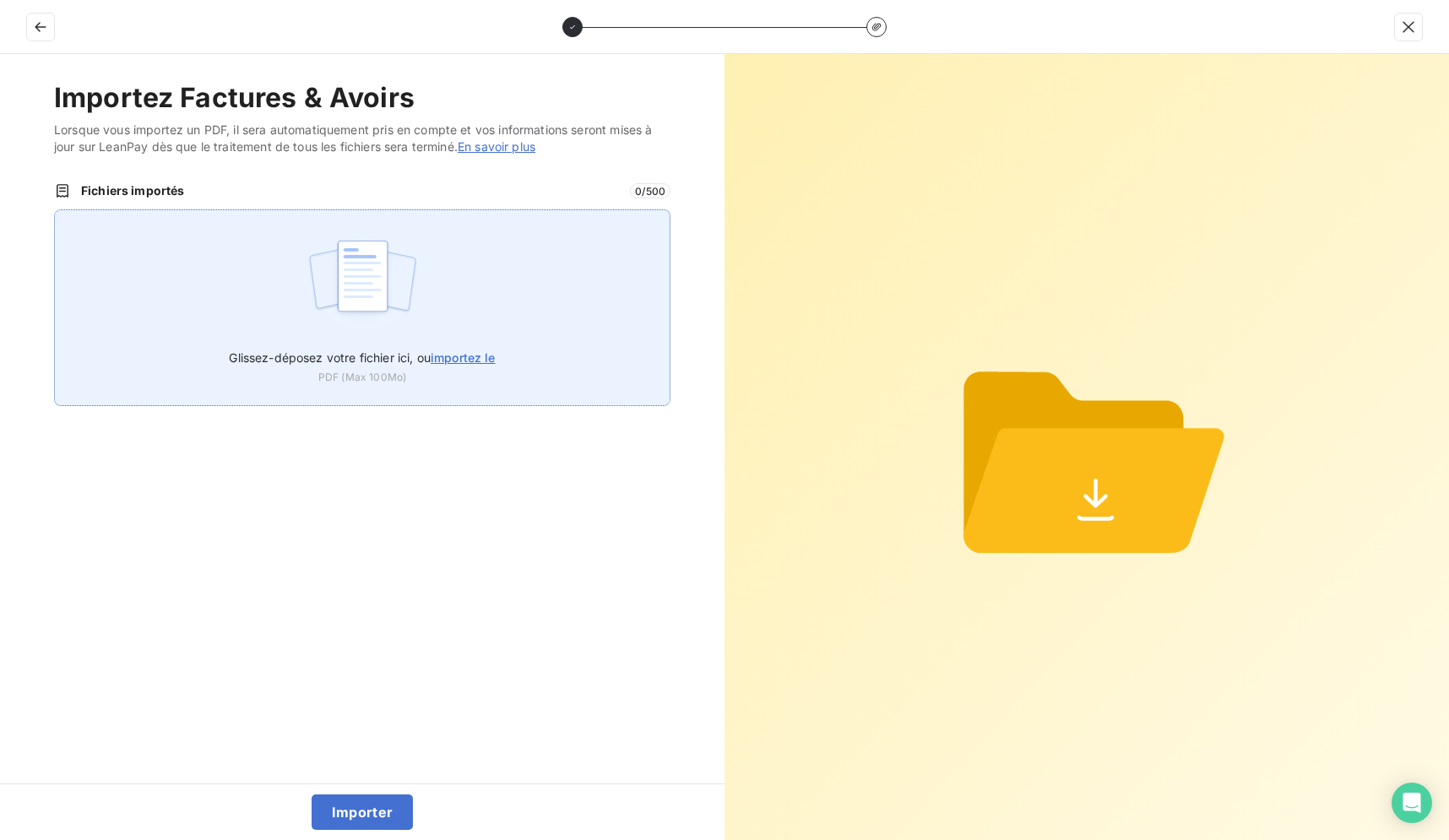
click at [422, 346] on label "Glissez-déposez votre fichier ici, ou importez le" at bounding box center [362, 354] width 266 height 31
click at [55, 210] on input "Glissez-déposez votre fichier ici, ou importez le" at bounding box center [54, 209] width 1 height 1
type input "C:\fakepath\0200527.pdf"
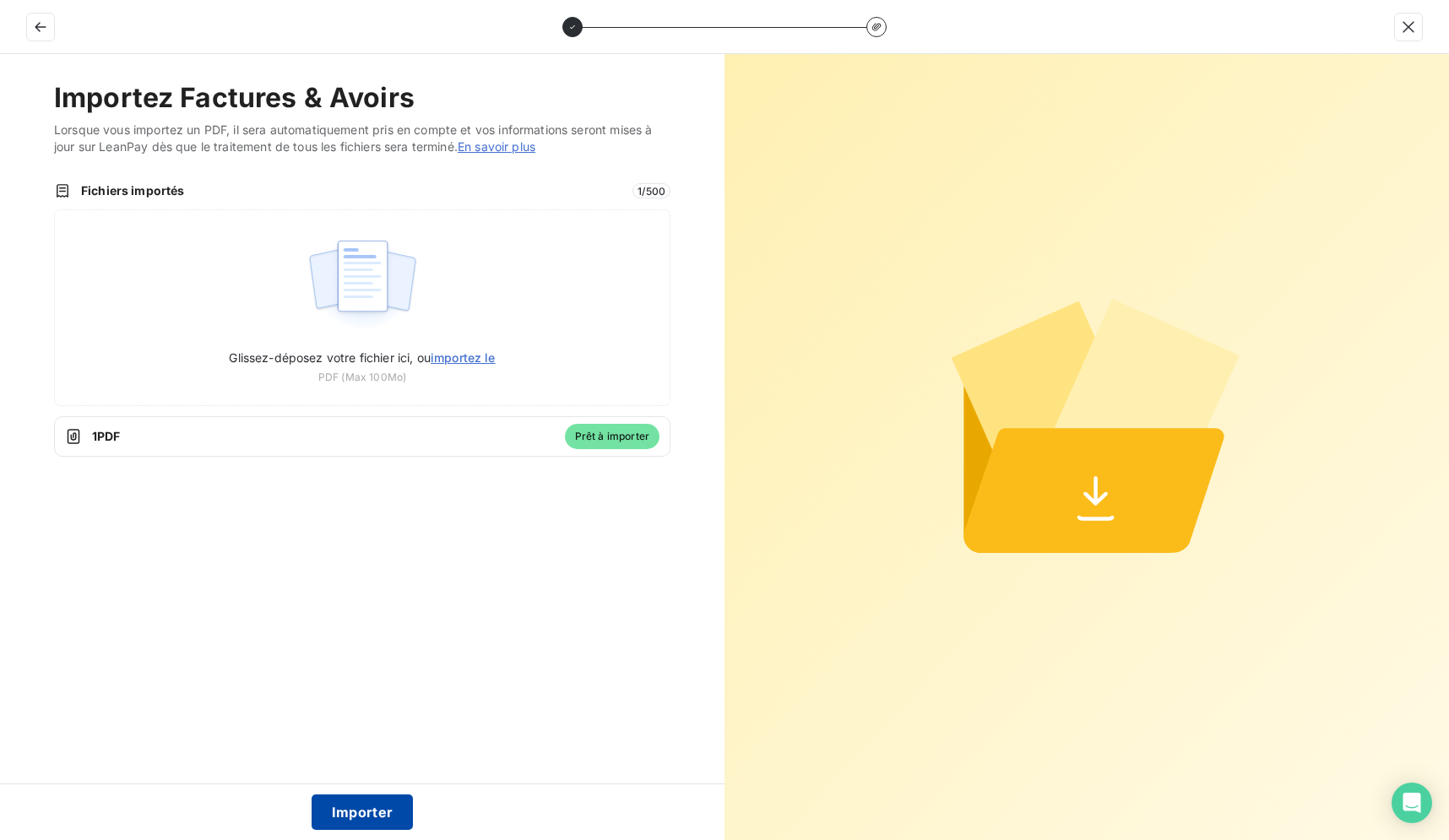
click at [336, 810] on button "Importer" at bounding box center [362, 812] width 102 height 35
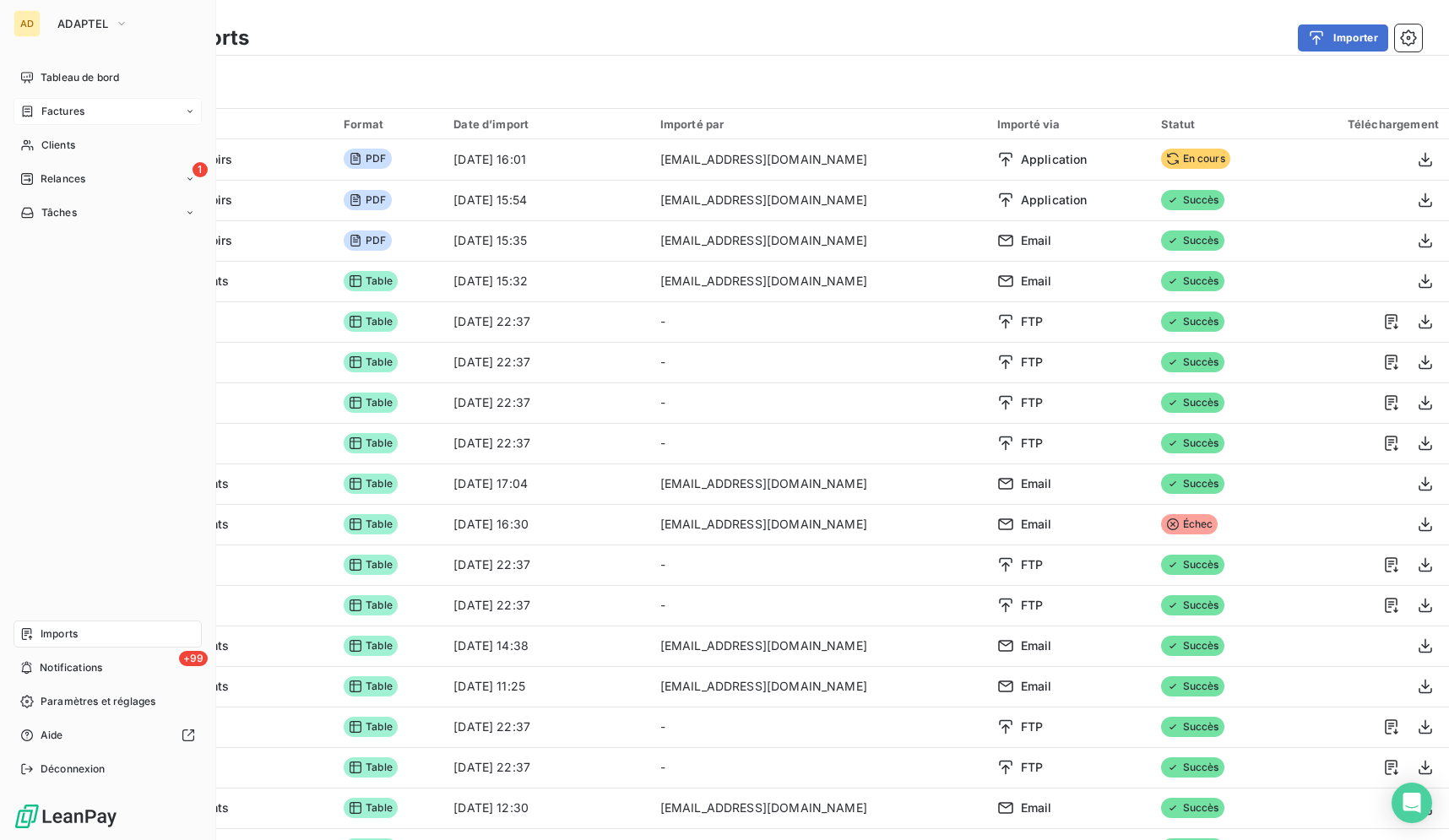
click at [86, 106] on div "Factures" at bounding box center [107, 111] width 188 height 27
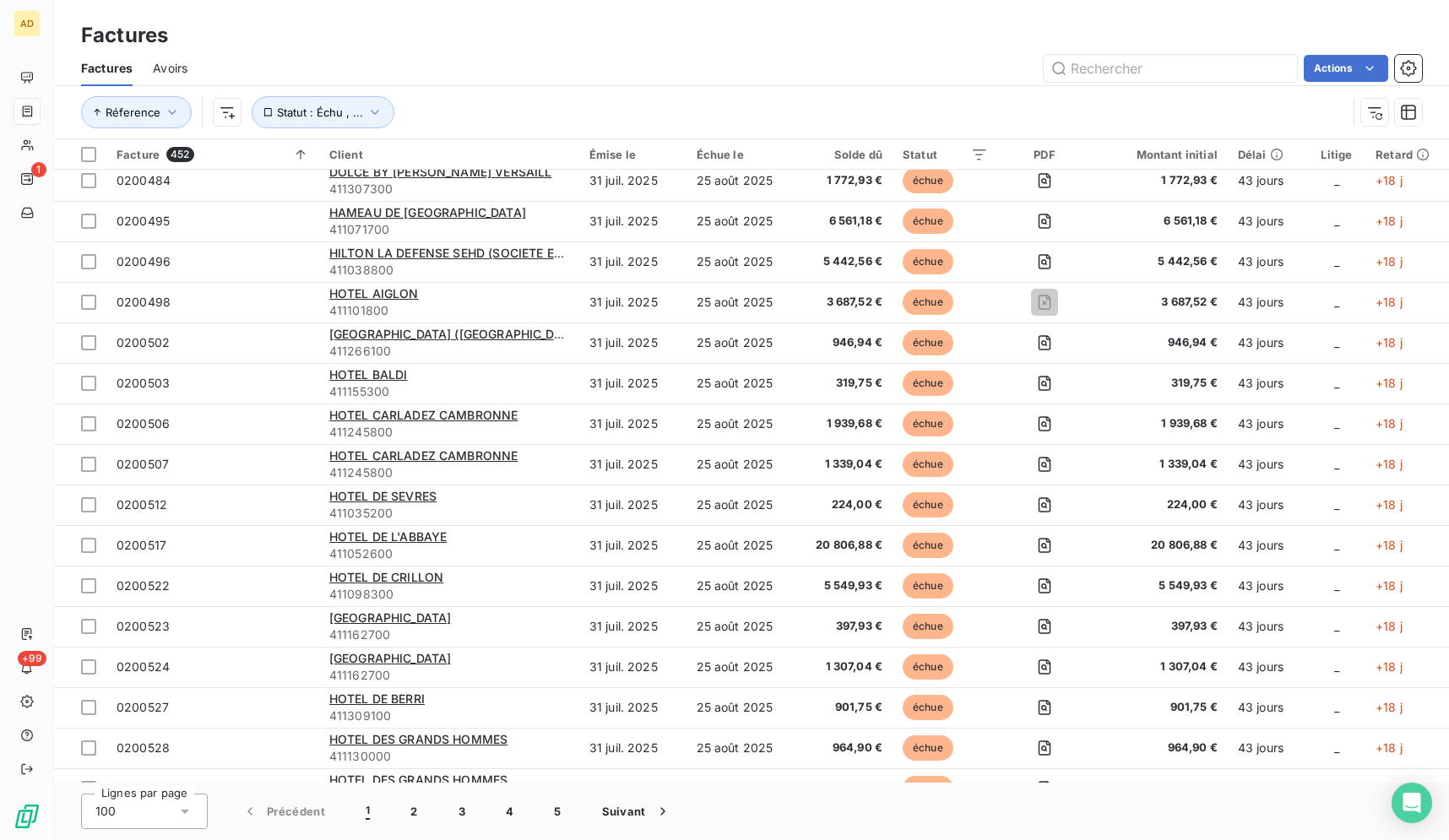
scroll to position [2828, 0]
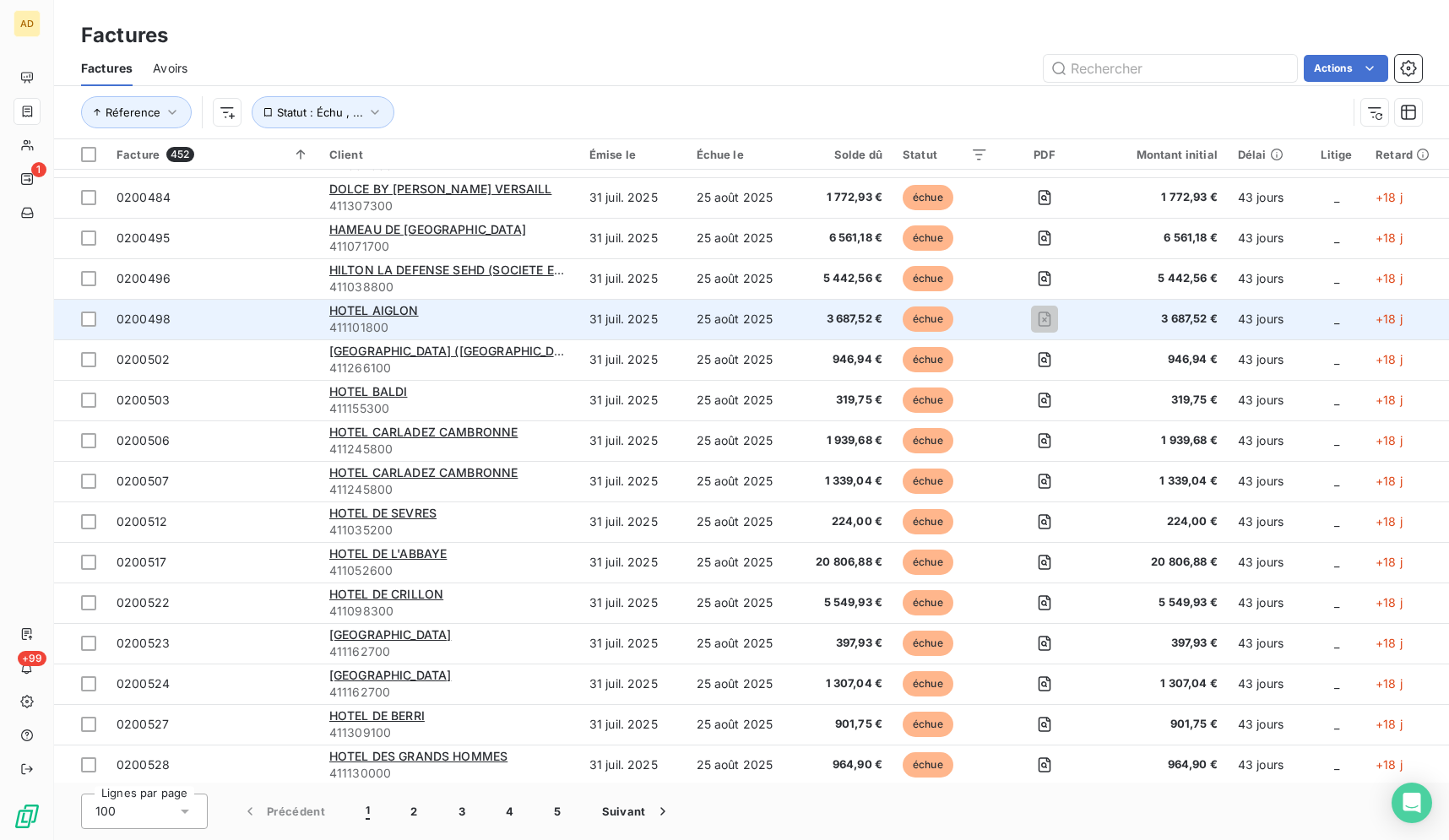
click at [379, 320] on span "411101800" at bounding box center [449, 327] width 240 height 17
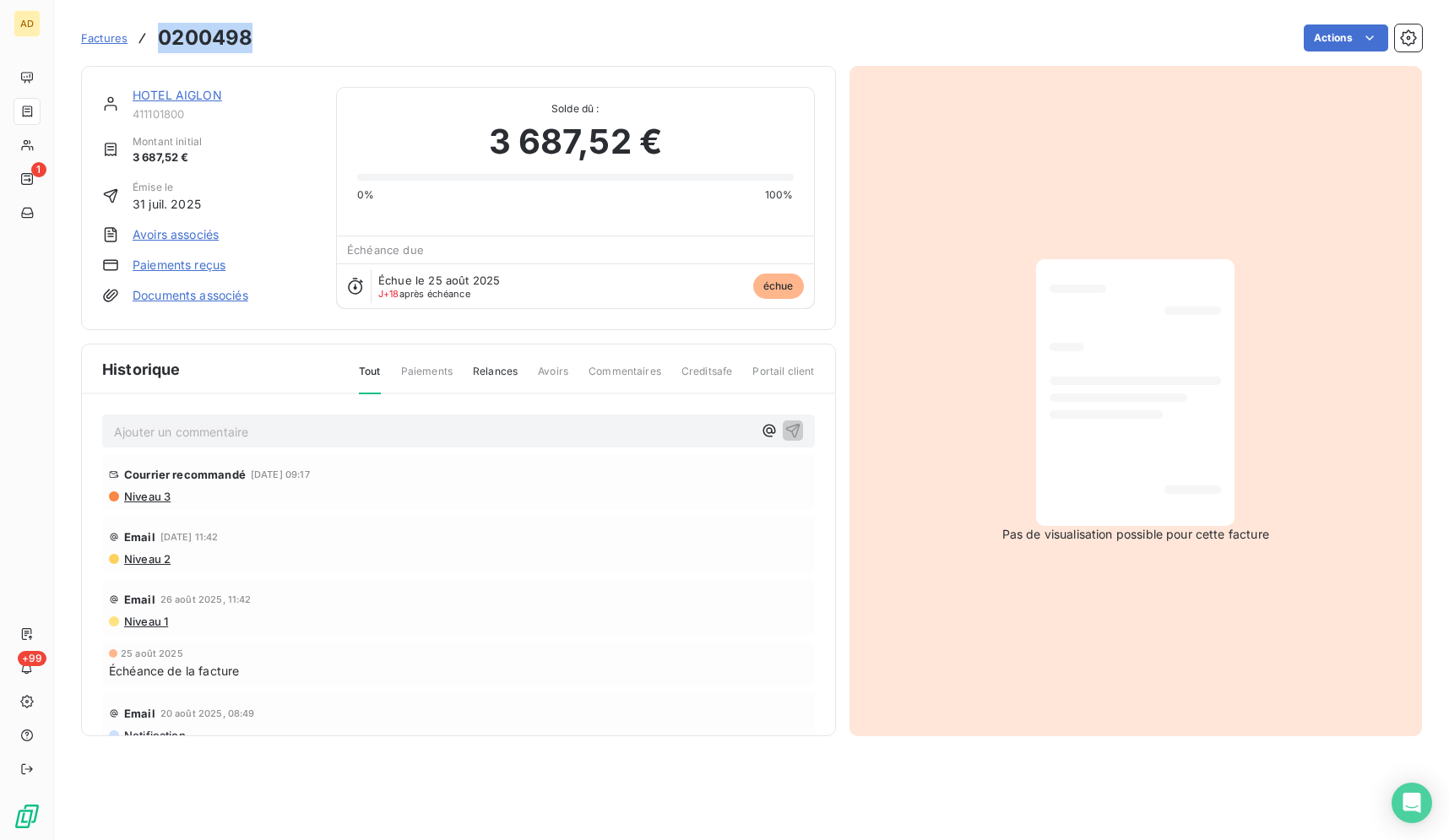
drag, startPoint x: 252, startPoint y: 43, endPoint x: 160, endPoint y: 33, distance: 92.5
click at [160, 33] on h3 "0200498" at bounding box center [205, 38] width 95 height 30
copy h3 "0200498"
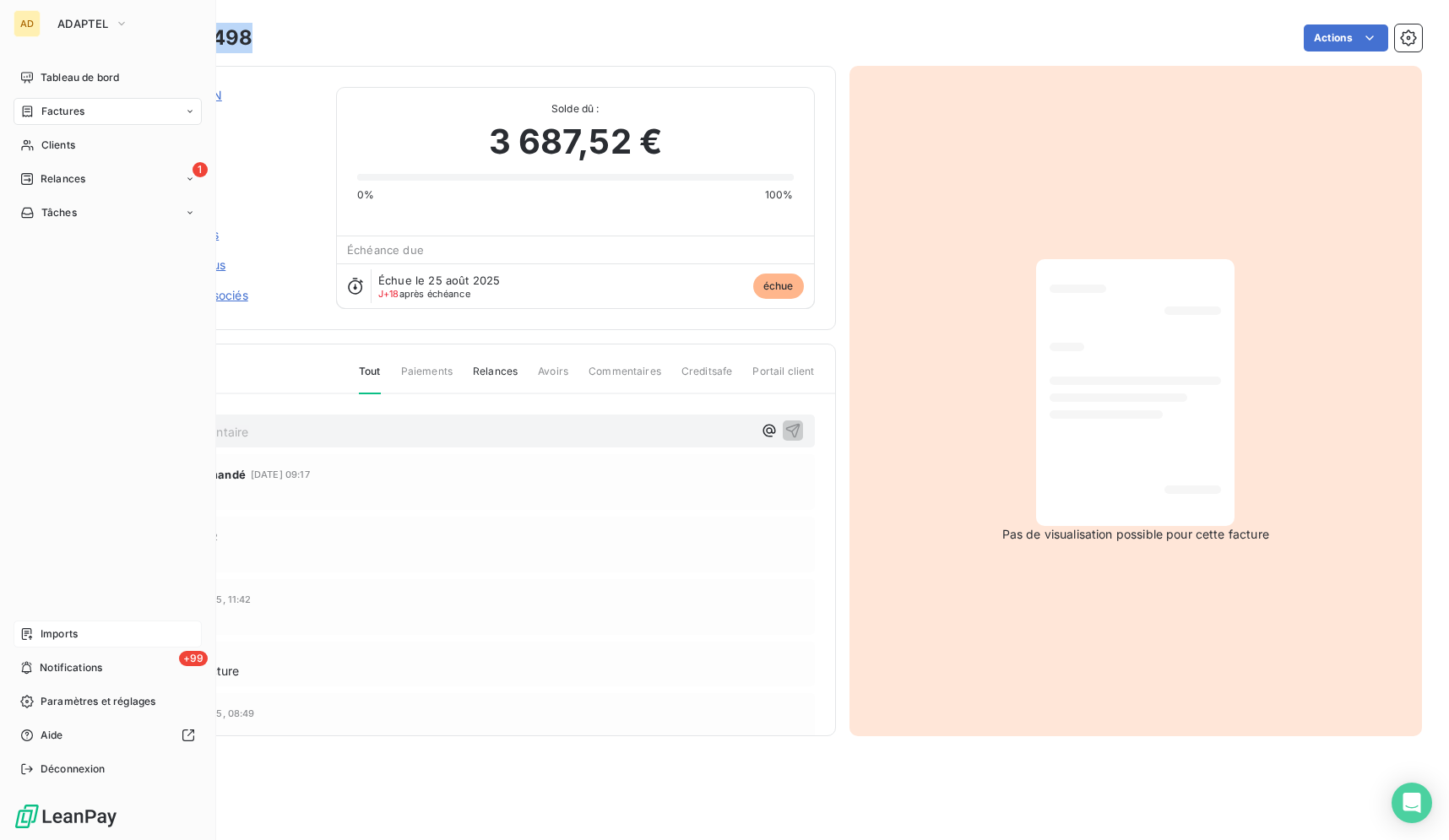
click at [64, 643] on div "Imports" at bounding box center [107, 633] width 188 height 27
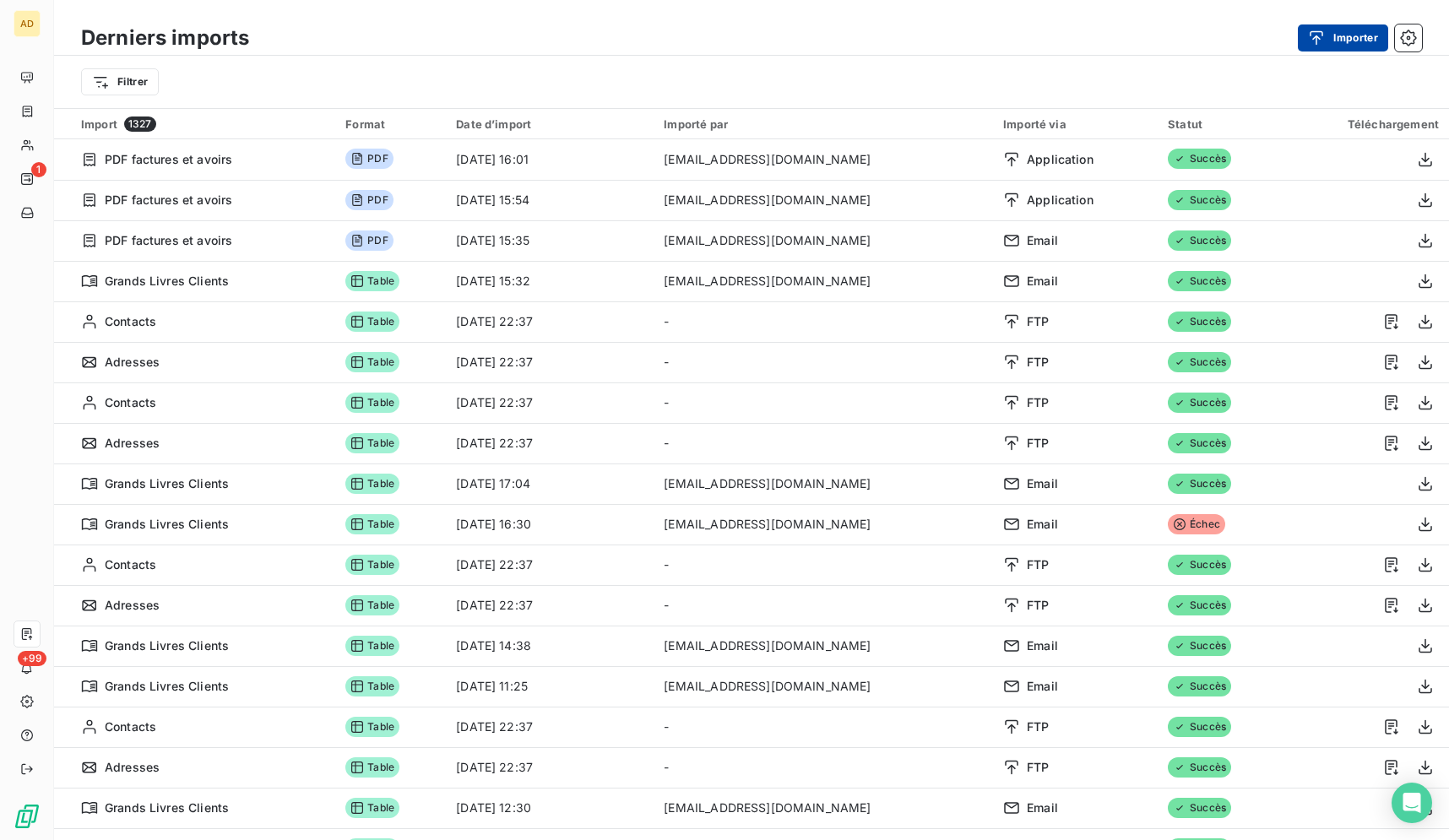
click at [1302, 33] on button "Importer" at bounding box center [1343, 38] width 91 height 27
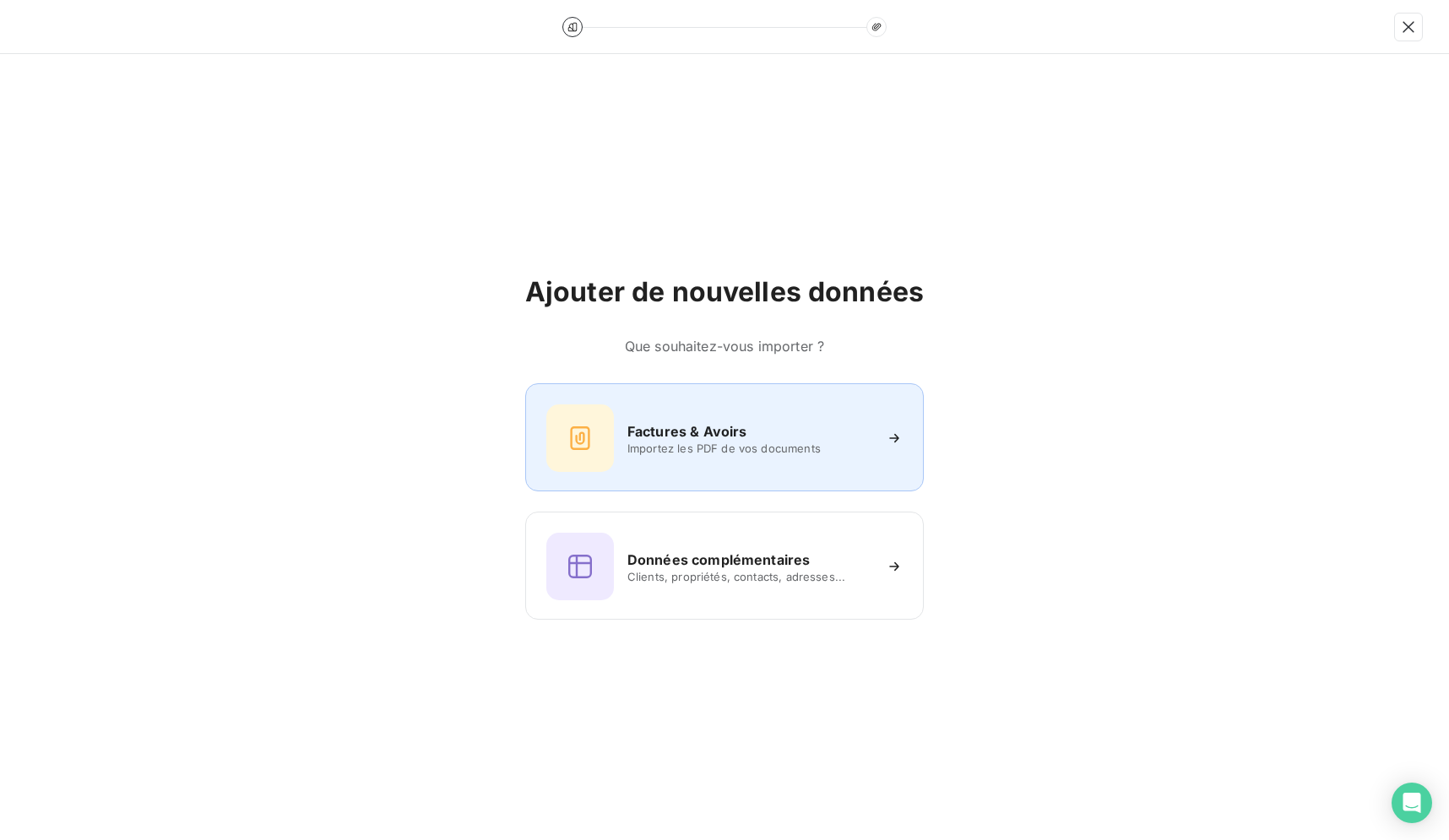
click at [673, 426] on h6 "Factures & Avoirs" at bounding box center [687, 431] width 120 height 20
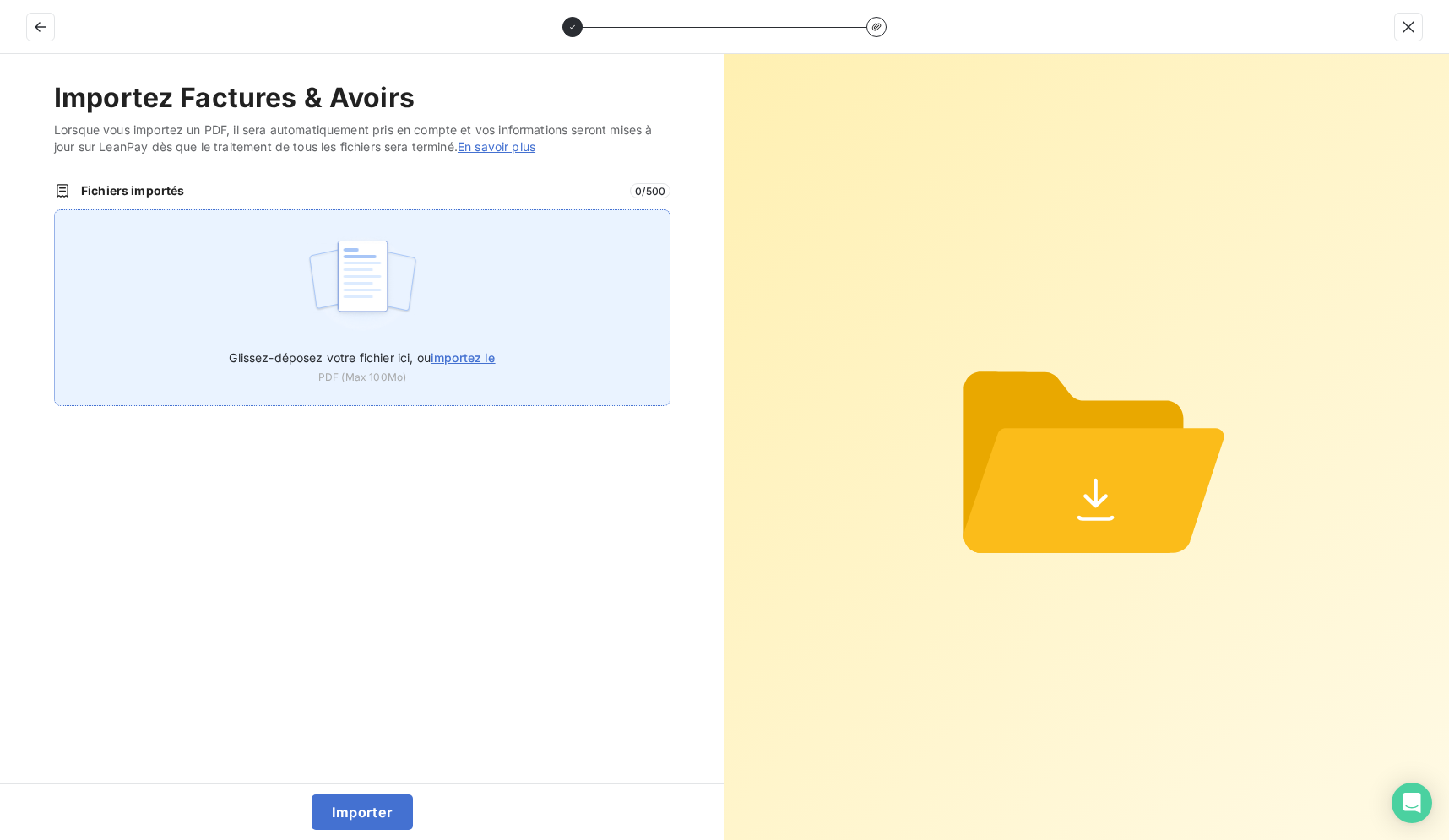
click at [461, 351] on span "importez le" at bounding box center [462, 357] width 65 height 14
click at [55, 210] on input "Glissez-déposez votre fichier ici, ou importez le" at bounding box center [54, 209] width 1 height 1
type input "C:\fakepath\0200498.pdf"
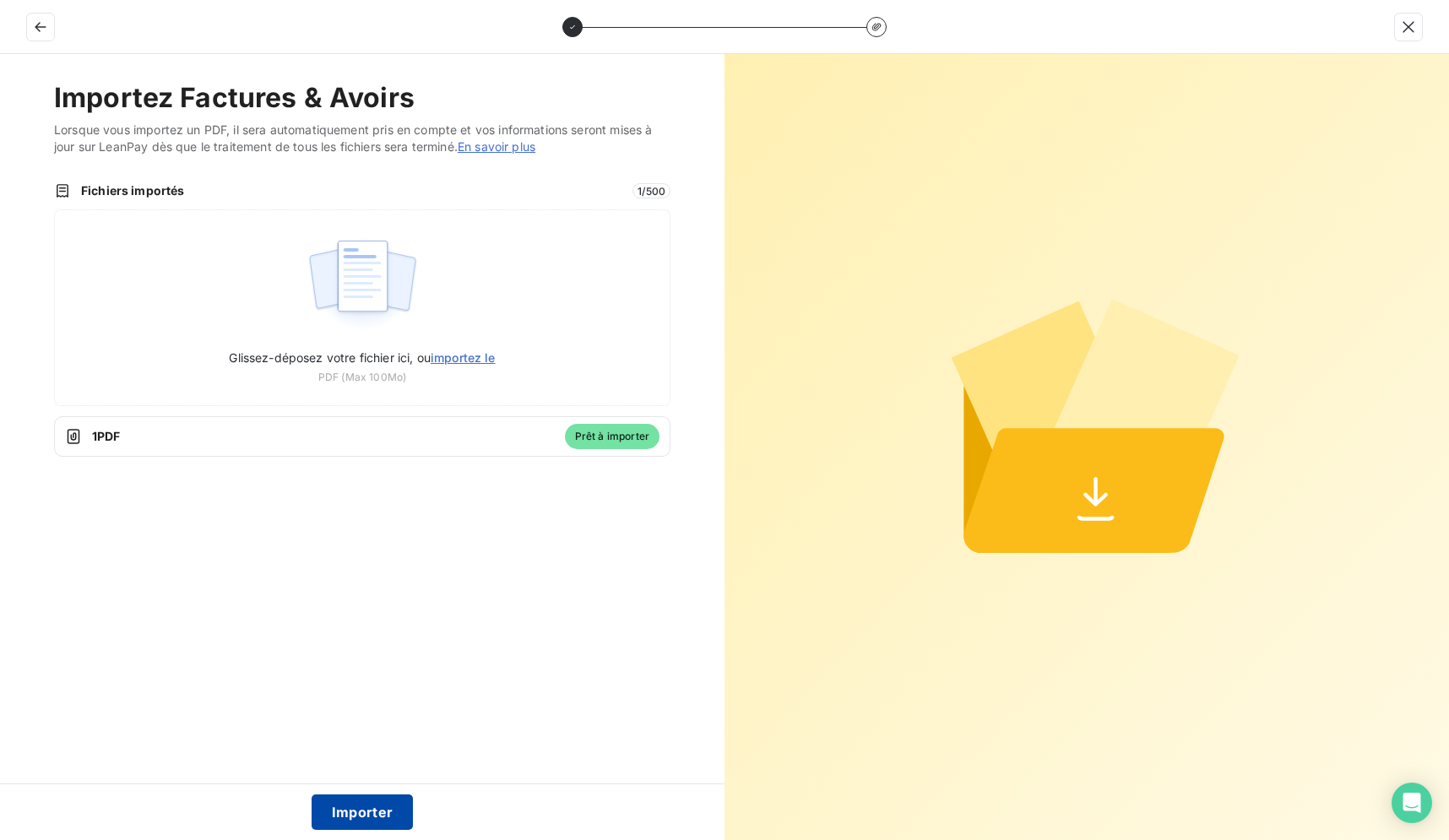
drag, startPoint x: 387, startPoint y: 825, endPoint x: 354, endPoint y: 806, distance: 38.1
click at [386, 824] on button "Importer" at bounding box center [362, 812] width 102 height 35
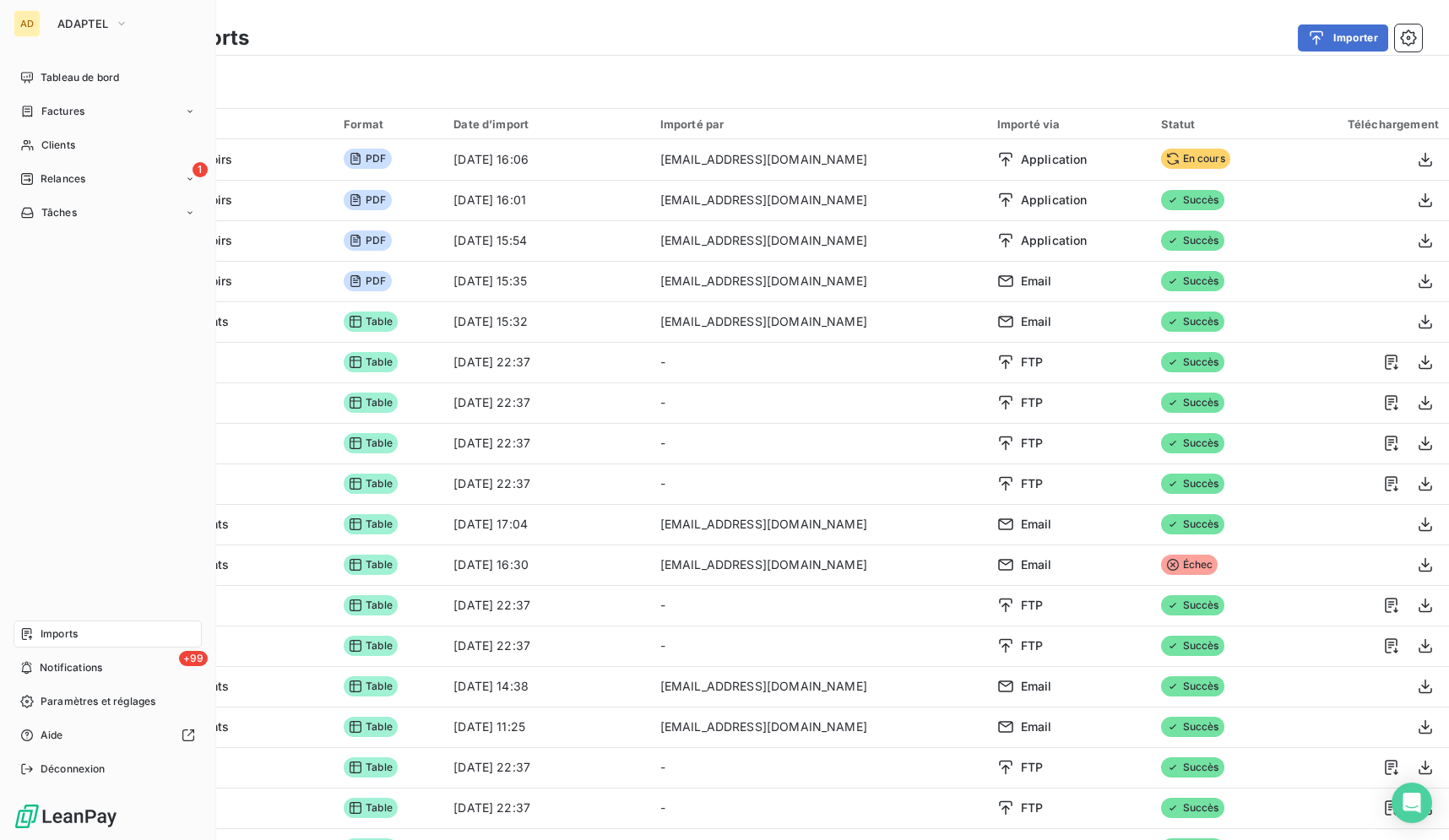
click at [12, 169] on div "AD ADAPTEL Tableau de bord Factures Clients 1 Relances Tâches Imports +99 Notif…" at bounding box center [108, 420] width 217 height 840
click at [24, 175] on icon at bounding box center [27, 178] width 13 height 13
click at [72, 180] on span "Relances" at bounding box center [63, 178] width 44 height 15
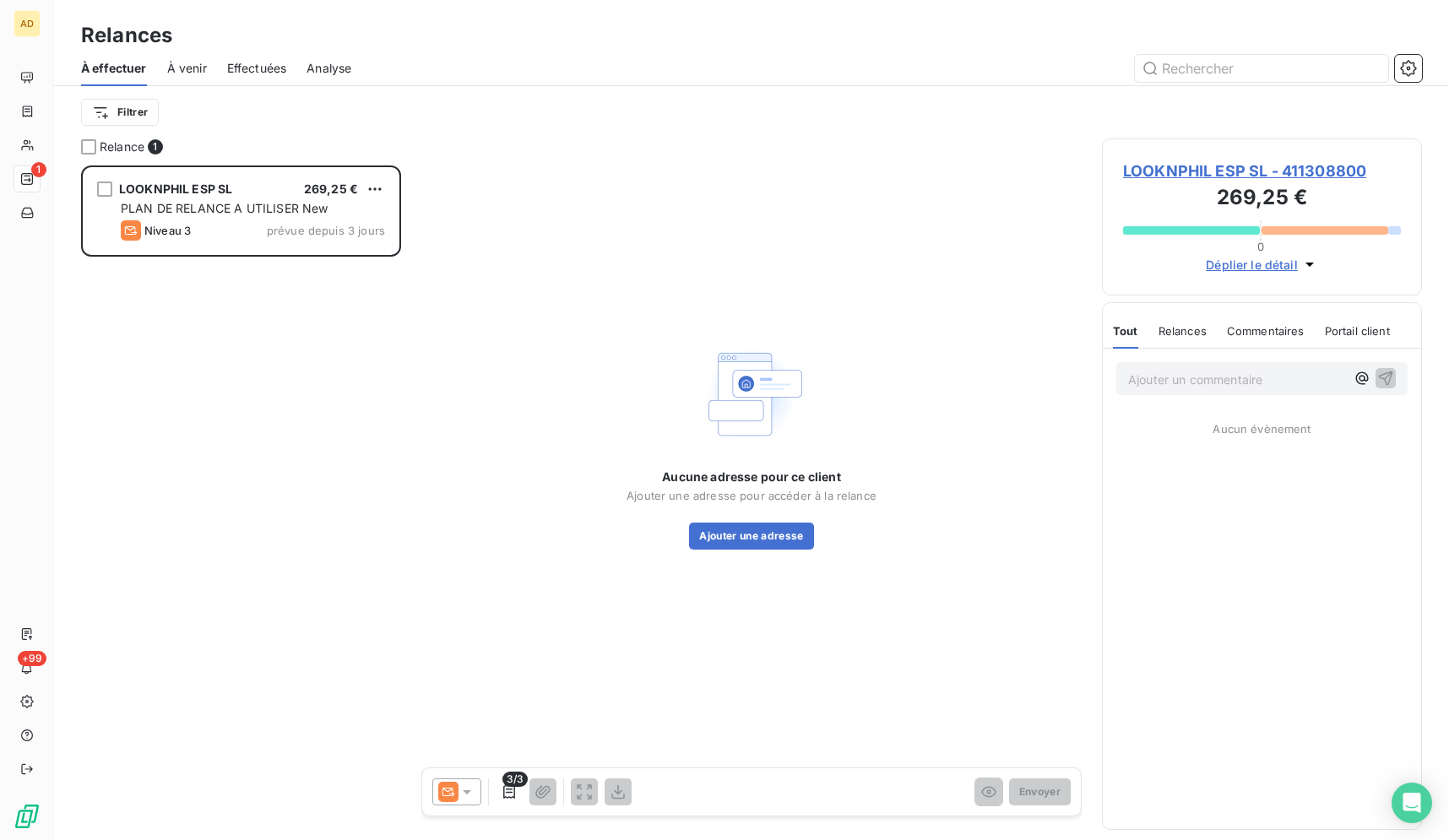
scroll to position [660, 305]
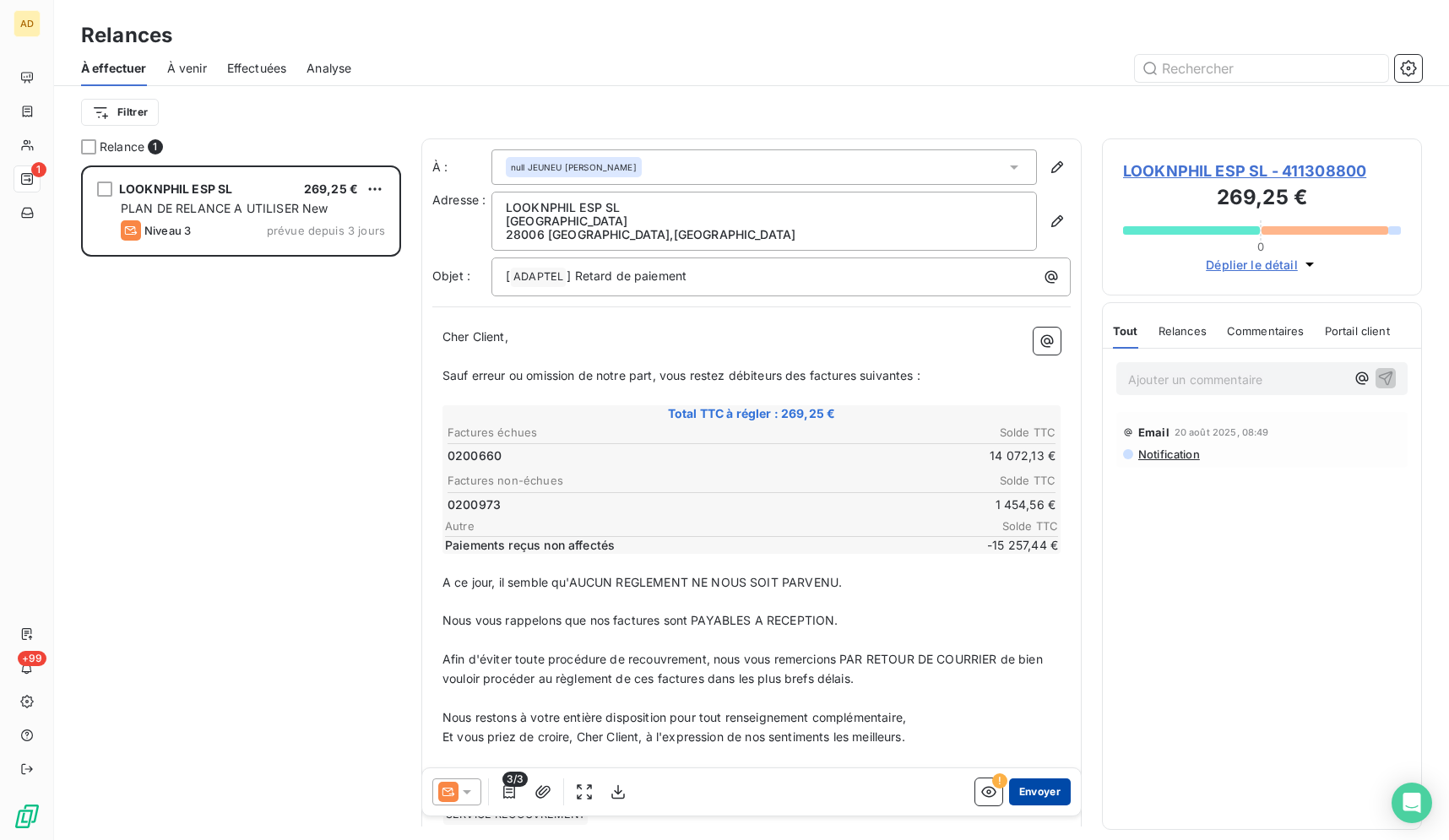
click at [1036, 791] on button "Envoyer" at bounding box center [1039, 791] width 61 height 27
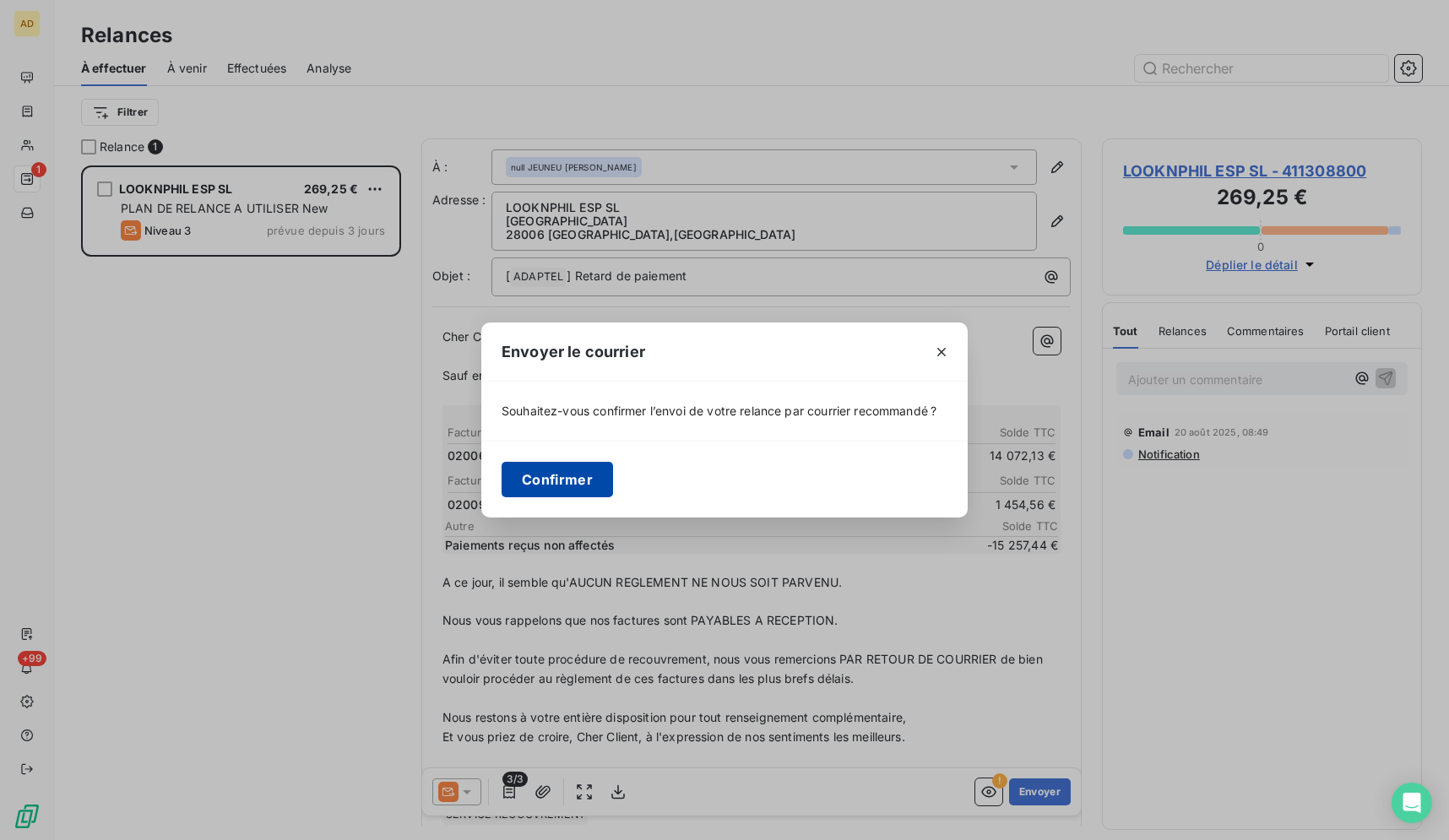
click at [566, 491] on button "Confirmer" at bounding box center [557, 479] width 112 height 35
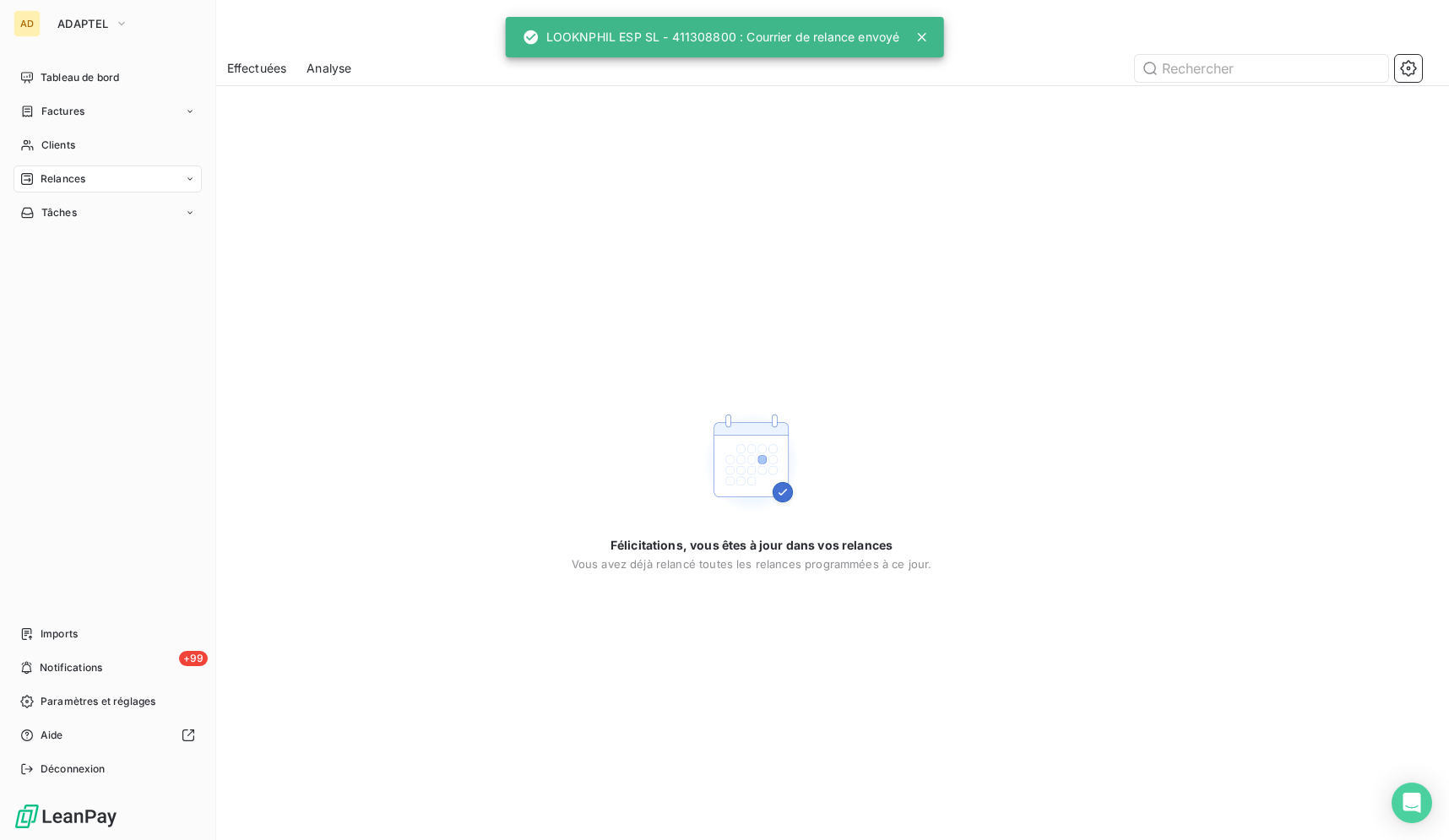
click at [28, 107] on icon at bounding box center [28, 111] width 14 height 13
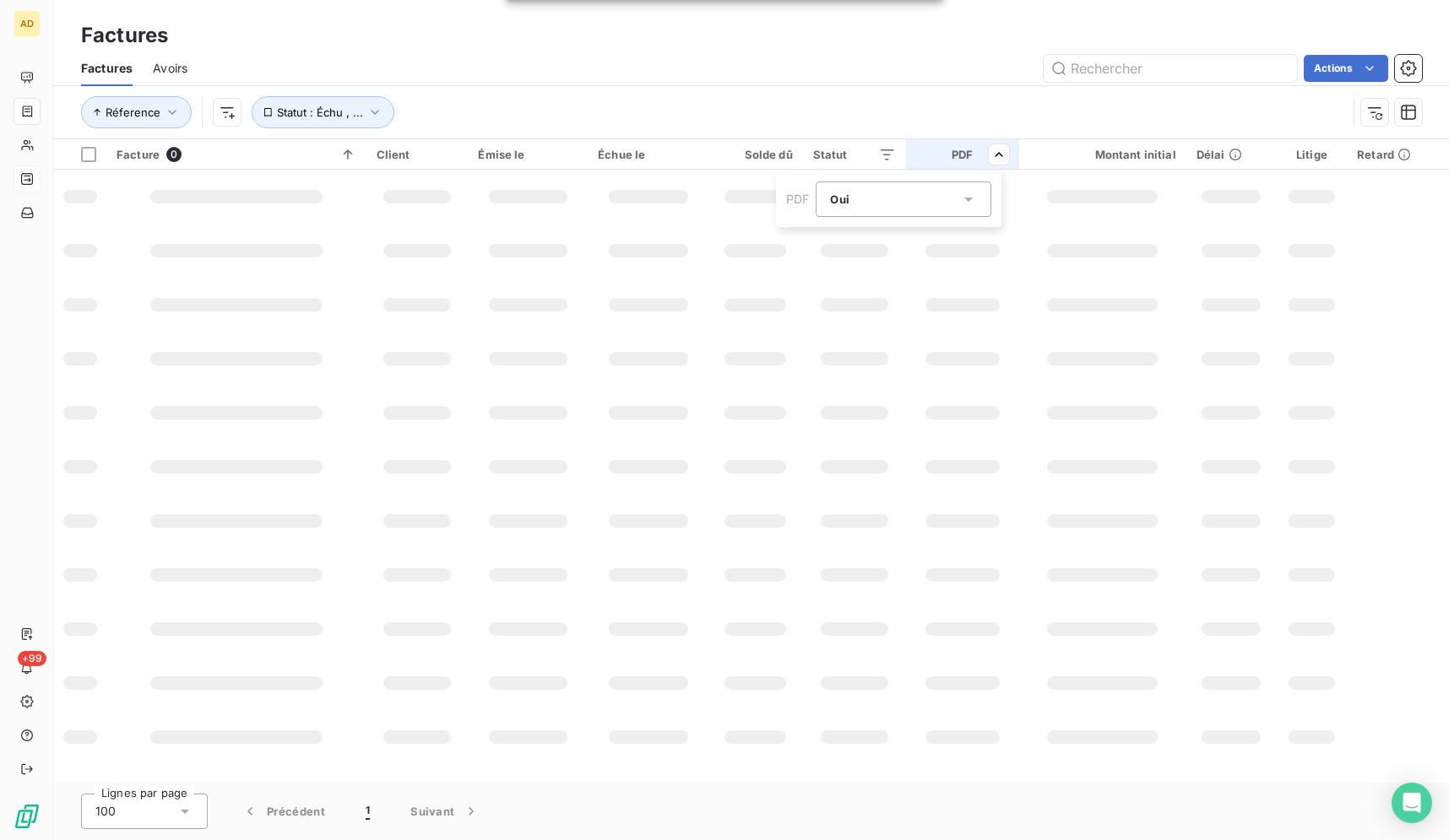
click at [969, 198] on icon at bounding box center [969, 200] width 9 height 4
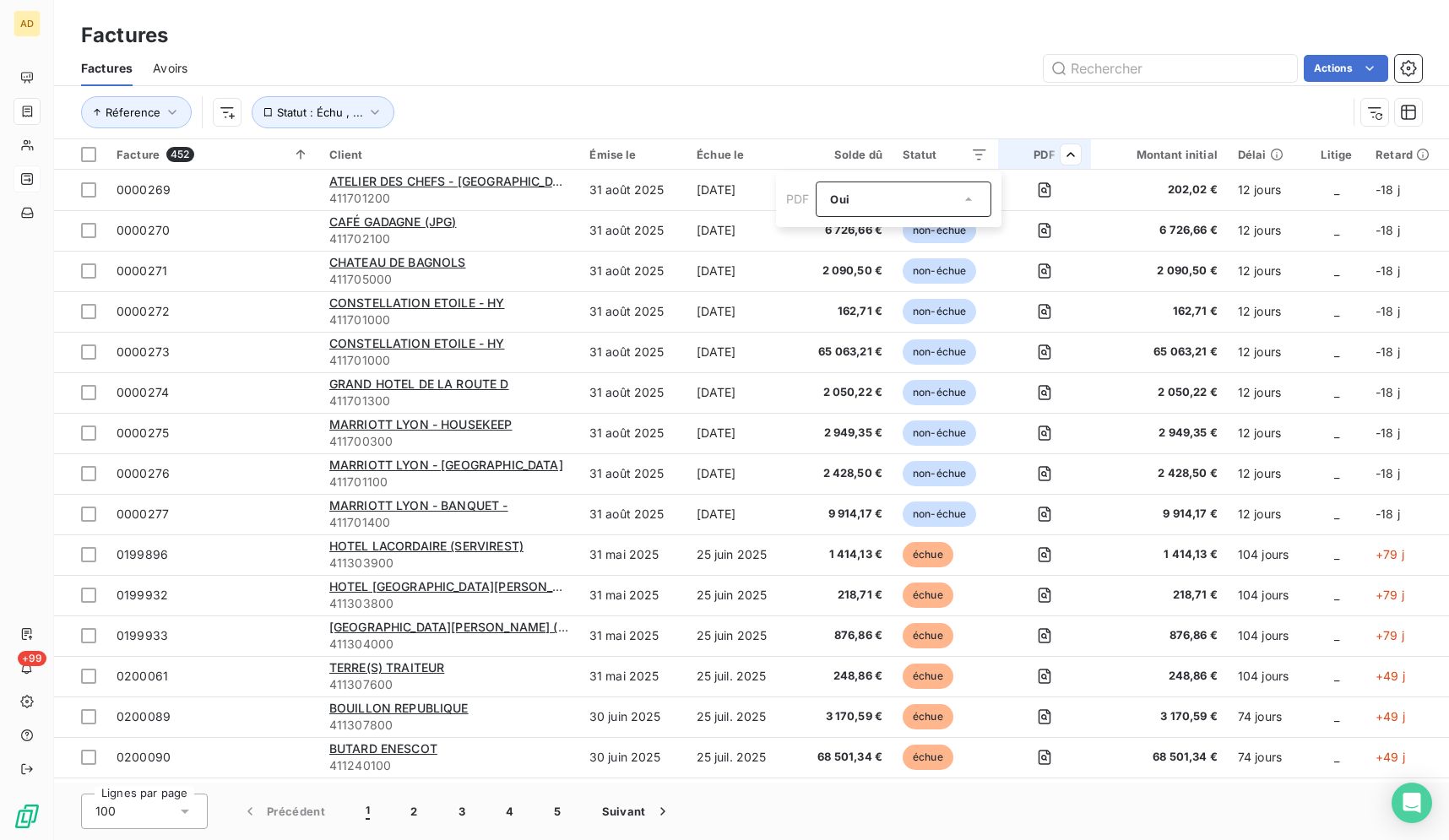
click at [956, 191] on div "Oui is_true" at bounding box center [894, 199] width 130 height 24
click at [957, 193] on div "Oui is_true" at bounding box center [966, 199] width 130 height 24
click at [941, 271] on li "Non" at bounding box center [975, 269] width 176 height 30
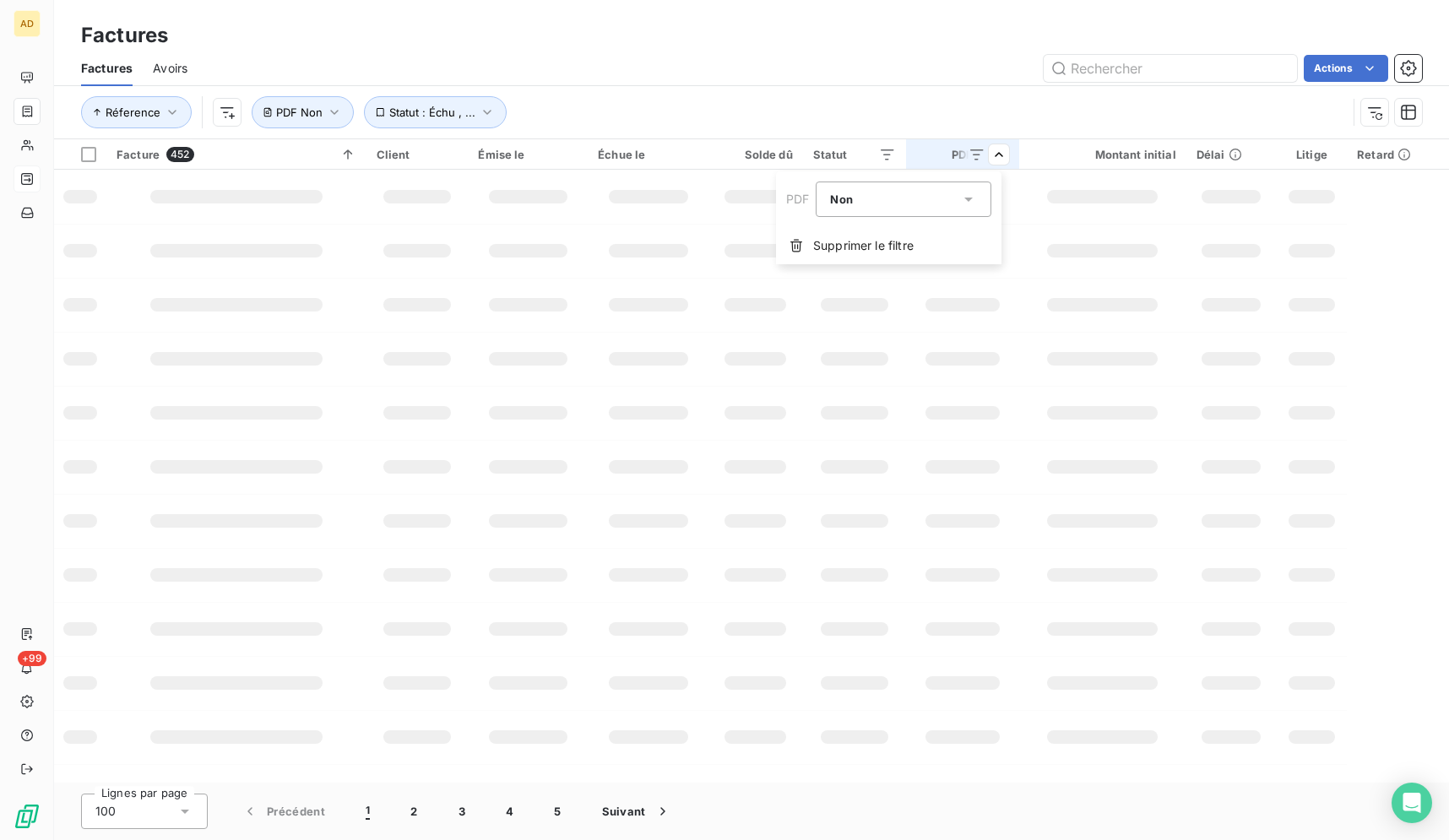
click at [979, 70] on html "AD +99 Factures Factures Avoirs Actions Réference Statut : Échu , ... PDF Non F…" at bounding box center [724, 420] width 1449 height 840
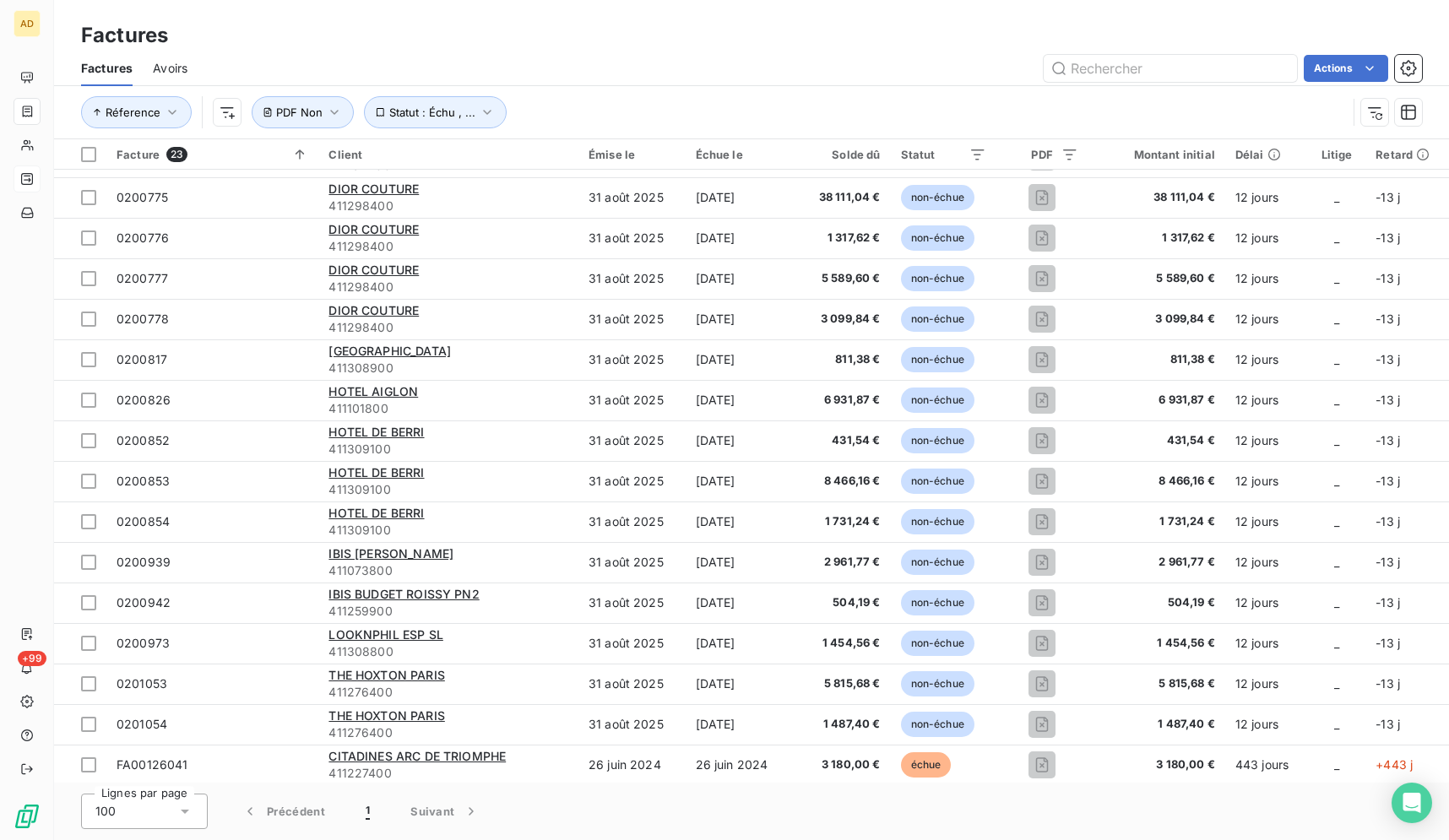
scroll to position [319, 0]
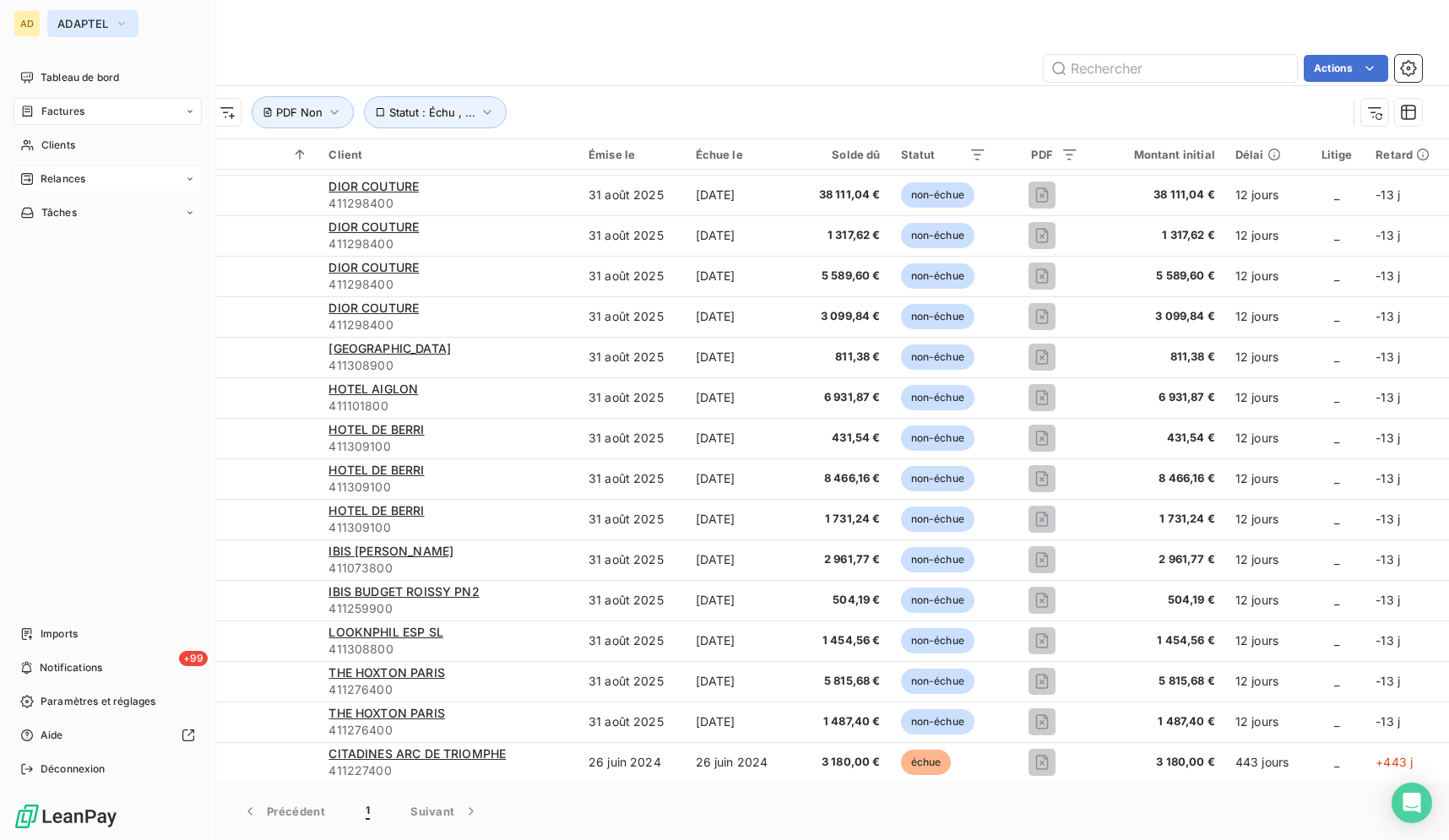
click at [80, 18] on span "ADAPTEL" at bounding box center [83, 23] width 51 height 13
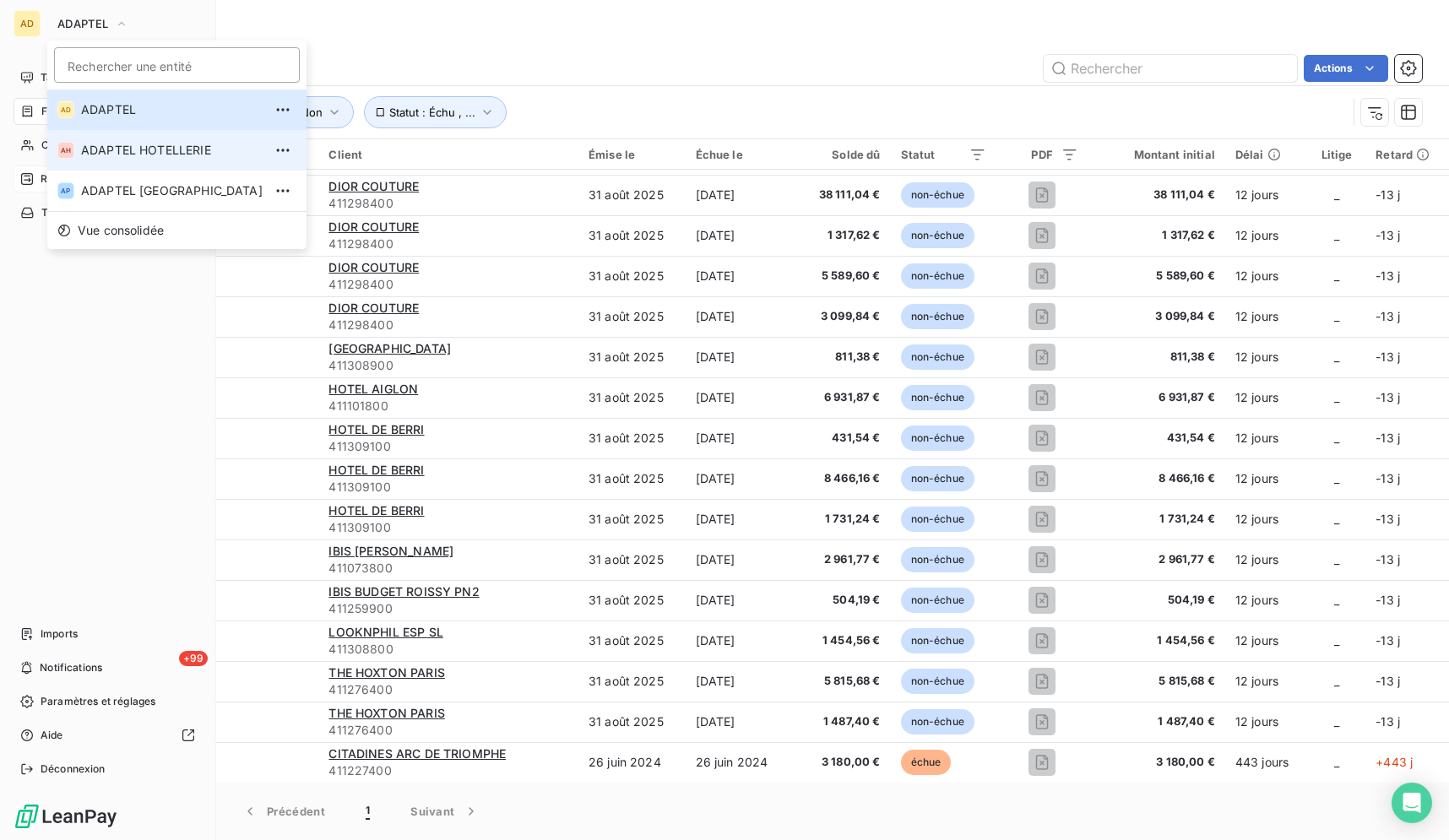
click at [90, 153] on span "ADAPTEL HOTELLERIE" at bounding box center [171, 150] width 182 height 17
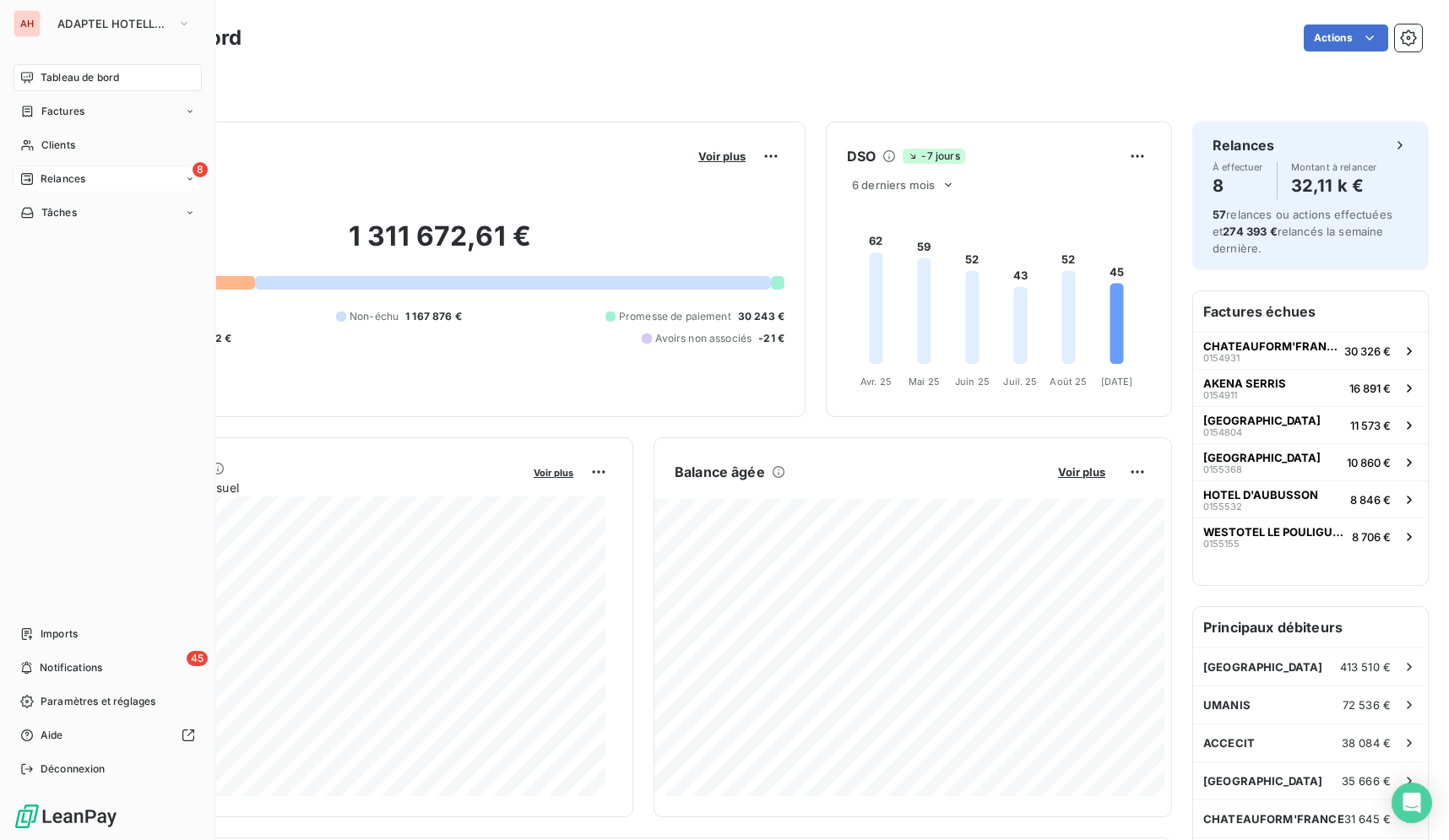
click at [75, 187] on div "8 Relances" at bounding box center [107, 178] width 188 height 27
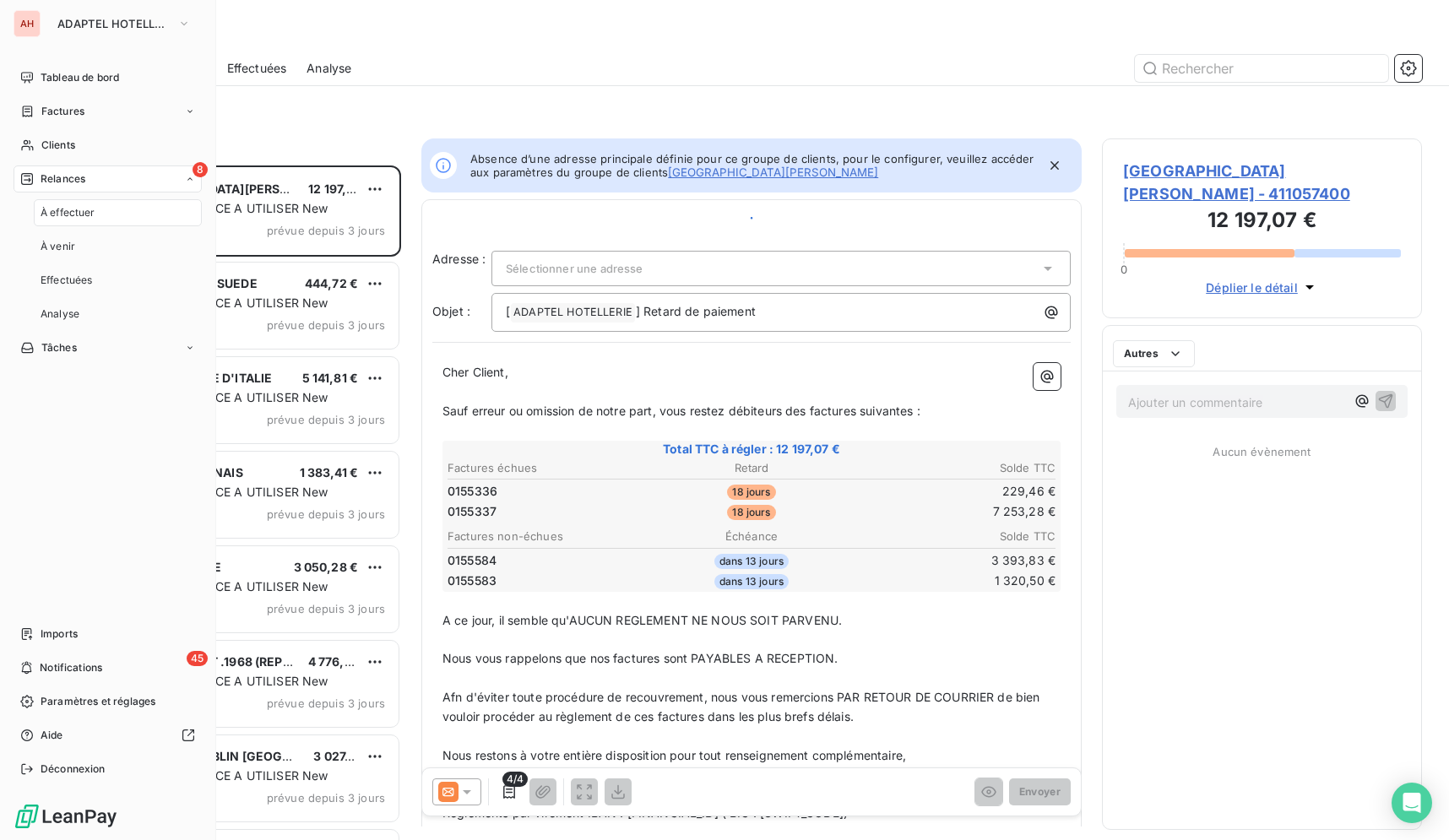
scroll to position [660, 305]
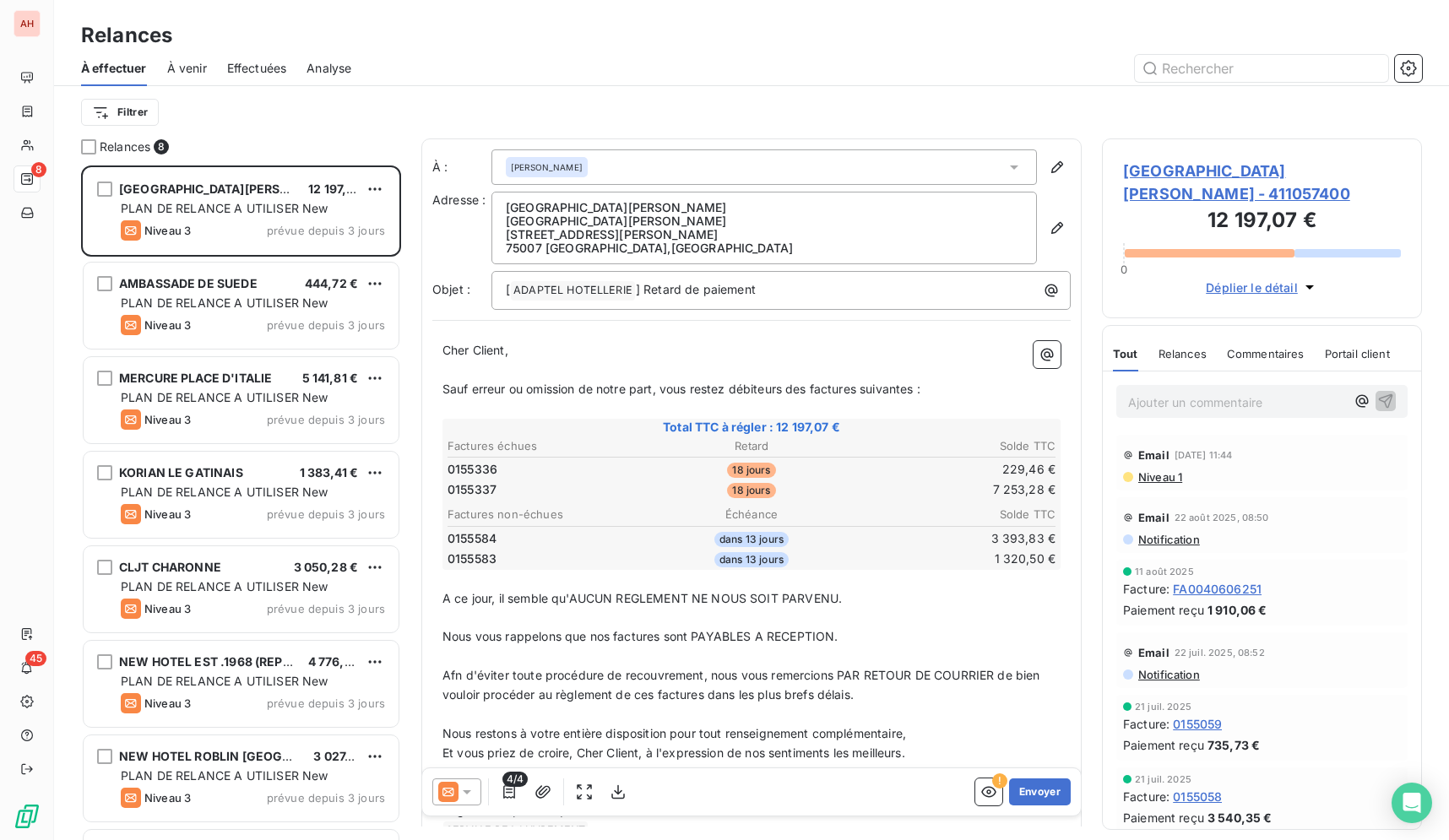
click at [548, 93] on div "Filtrer" at bounding box center [751, 112] width 1341 height 52
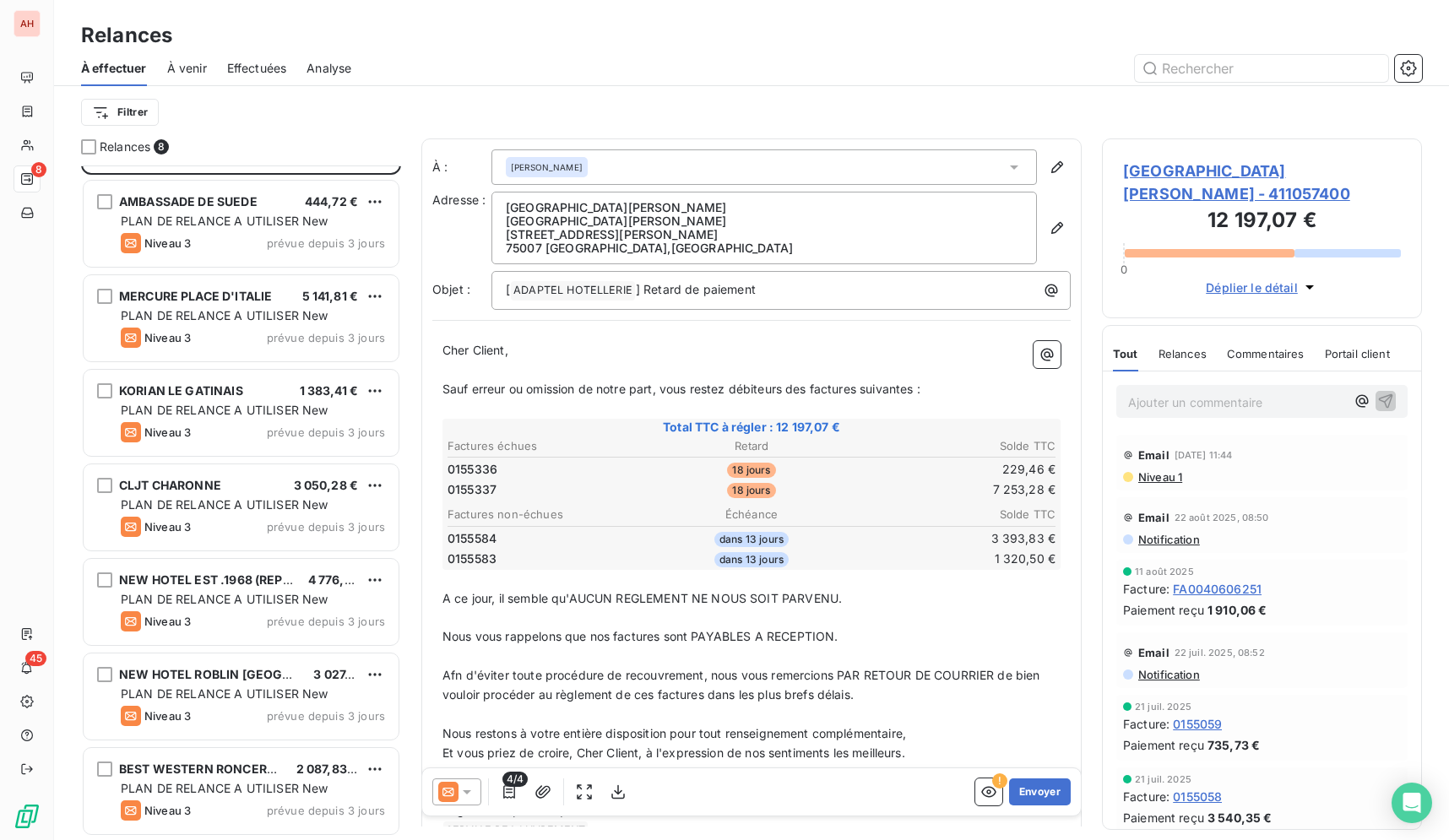
scroll to position [0, 0]
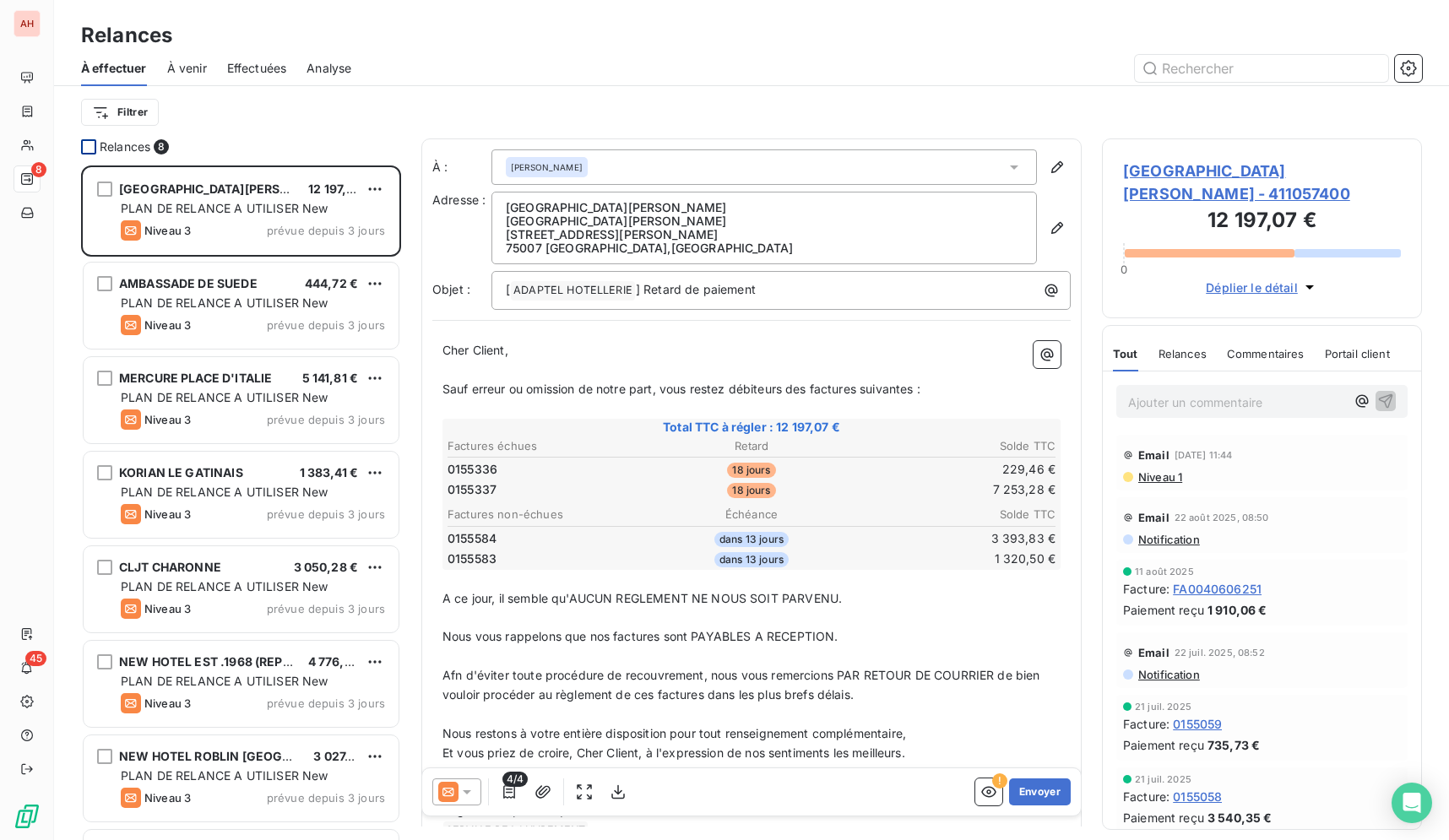
click at [92, 149] on div at bounding box center [88, 146] width 15 height 15
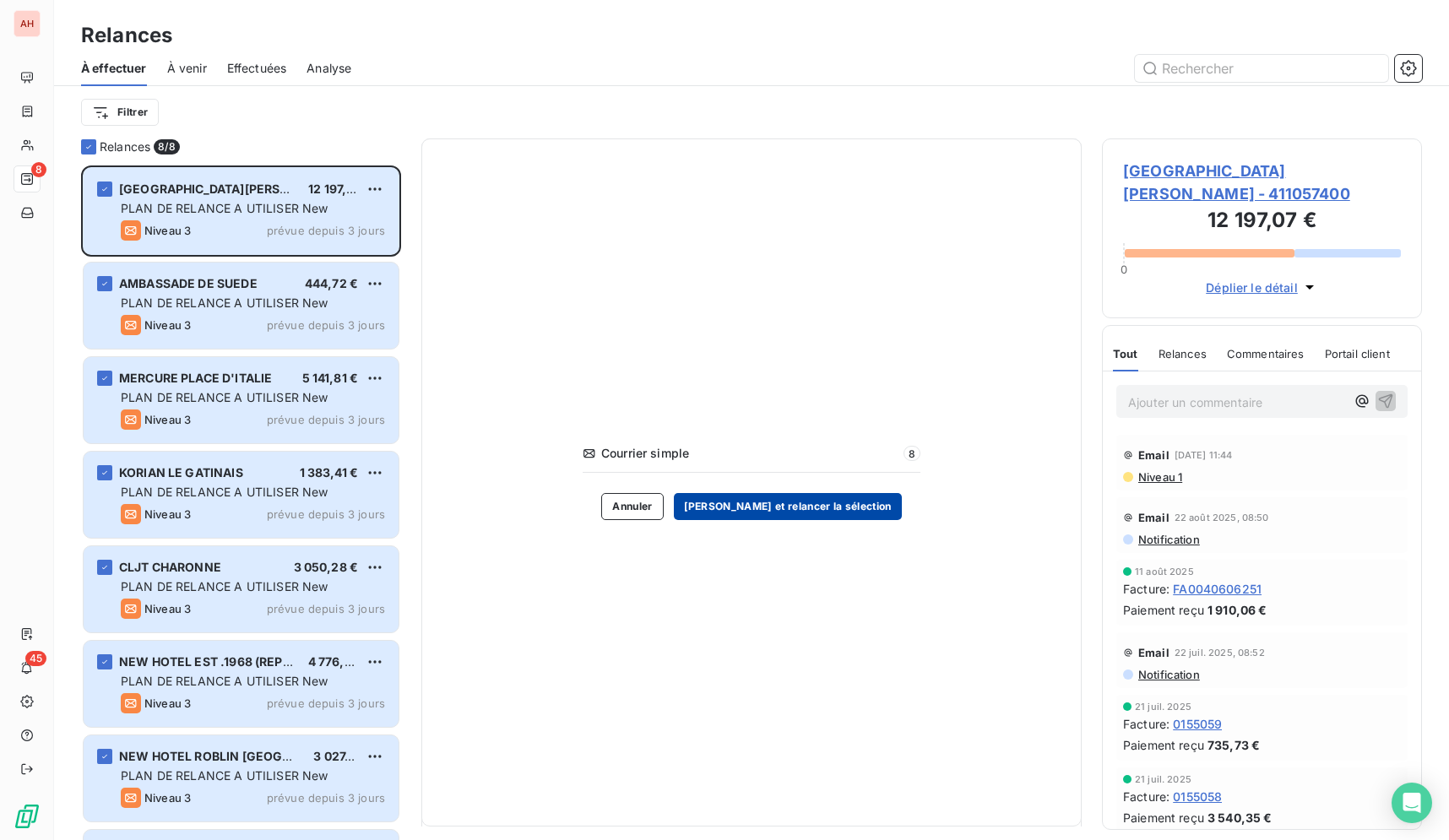
click at [765, 506] on button "Valider et relancer la sélection" at bounding box center [787, 506] width 228 height 27
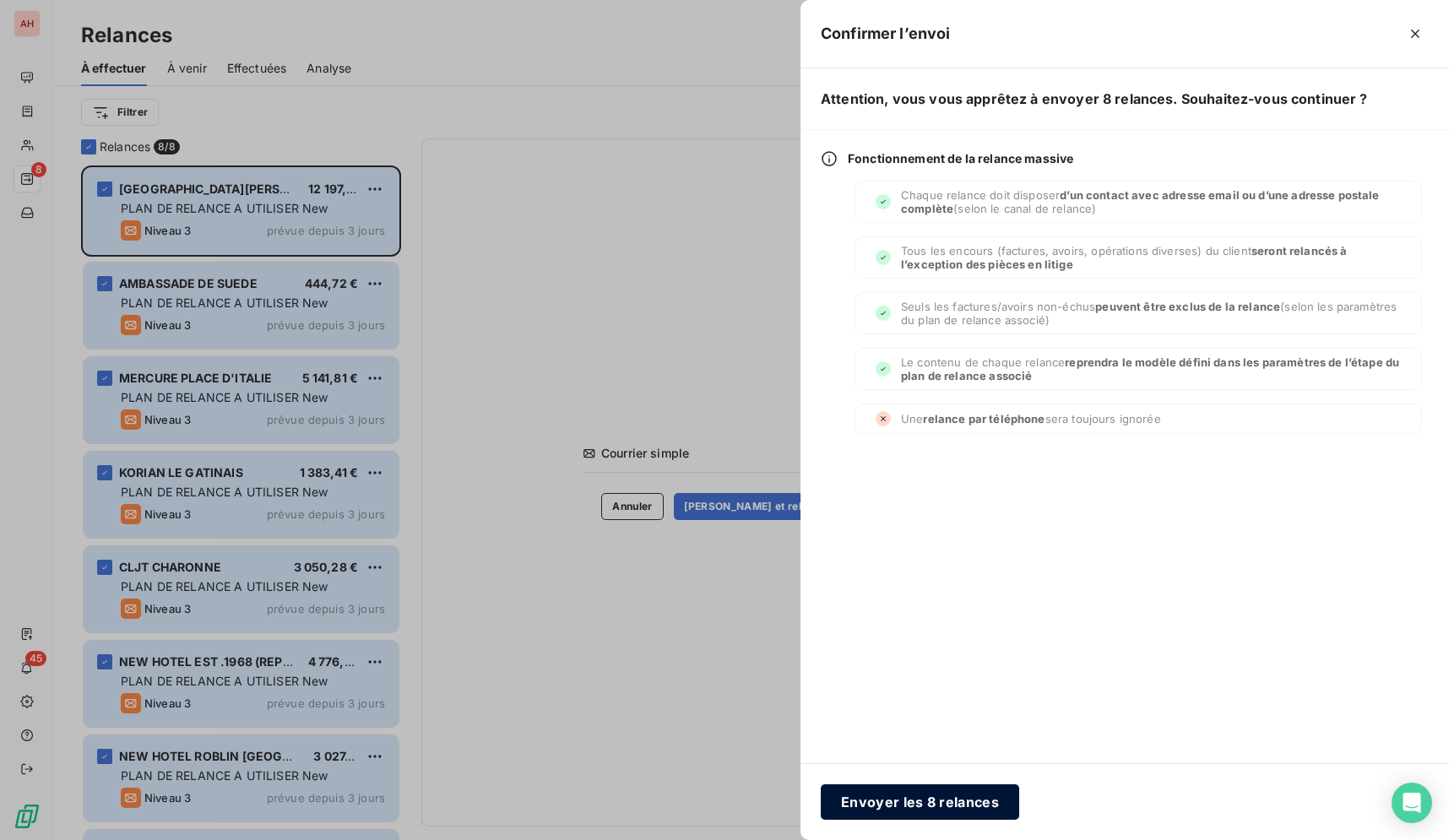
click at [940, 810] on button "Envoyer les 8 relances" at bounding box center [920, 802] width 199 height 35
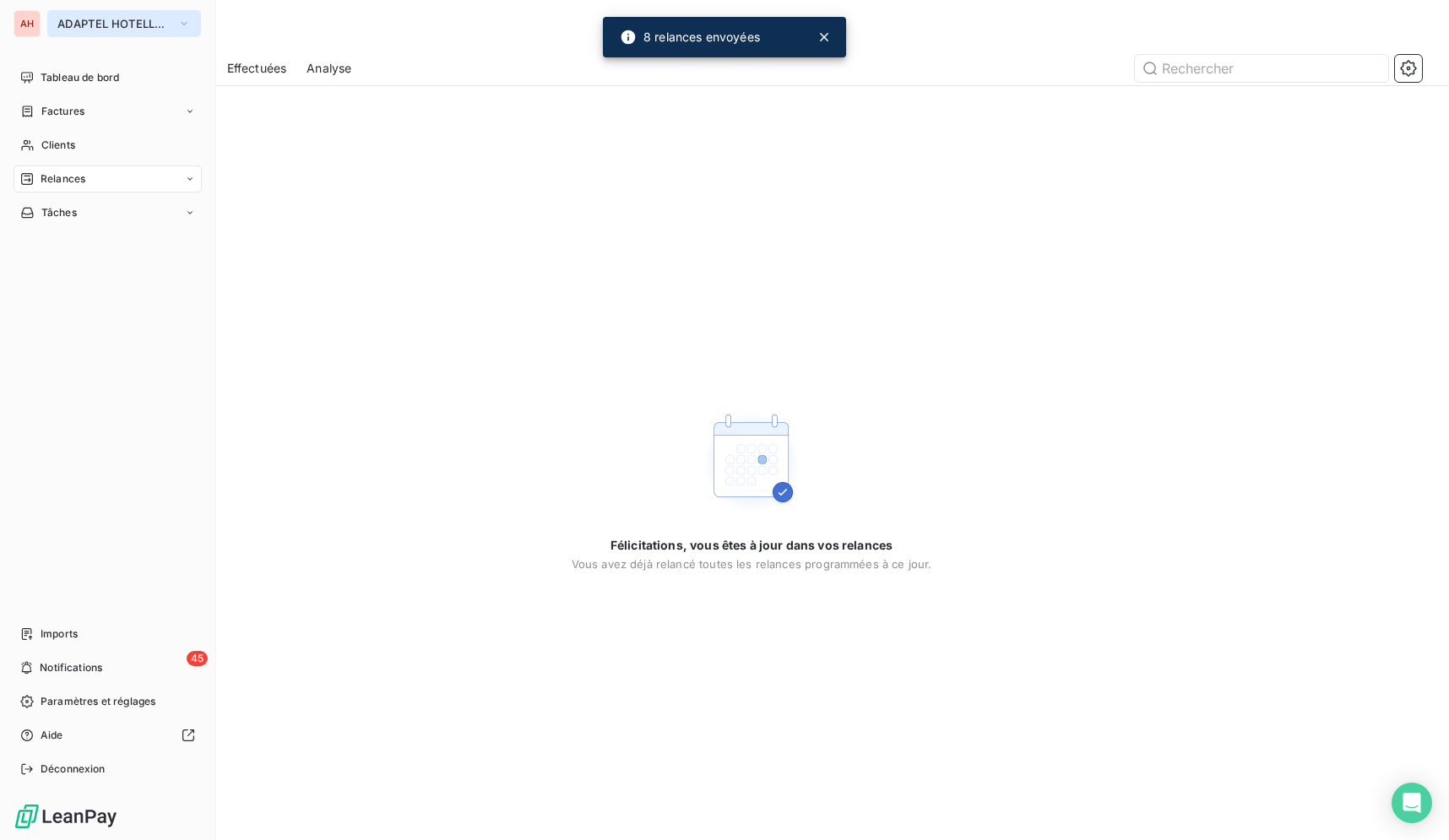
click at [120, 26] on span "ADAPTEL HOTELLERIE" at bounding box center [114, 23] width 114 height 13
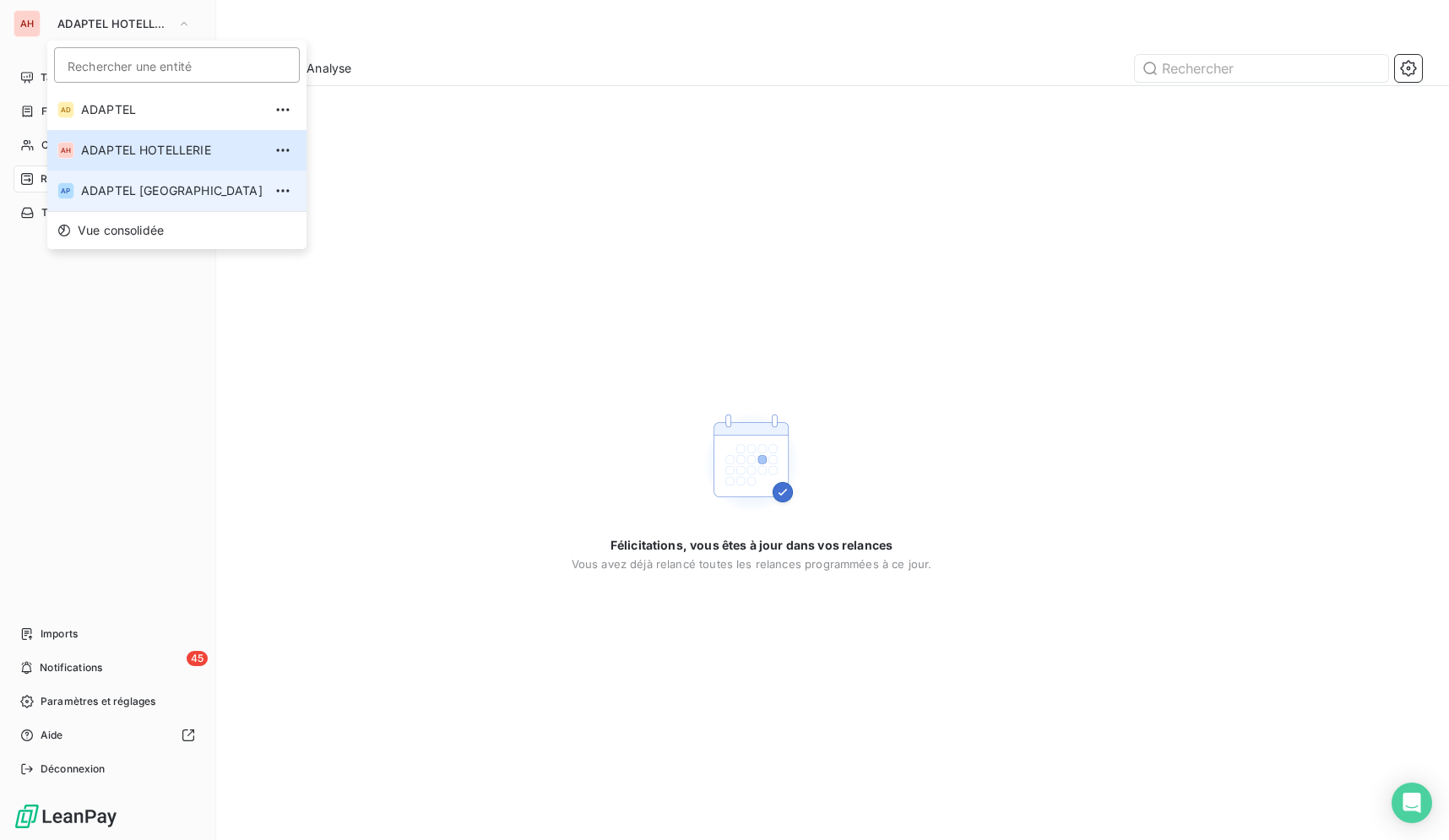
click at [146, 192] on span "ADAPTEL PARIS" at bounding box center [171, 191] width 182 height 17
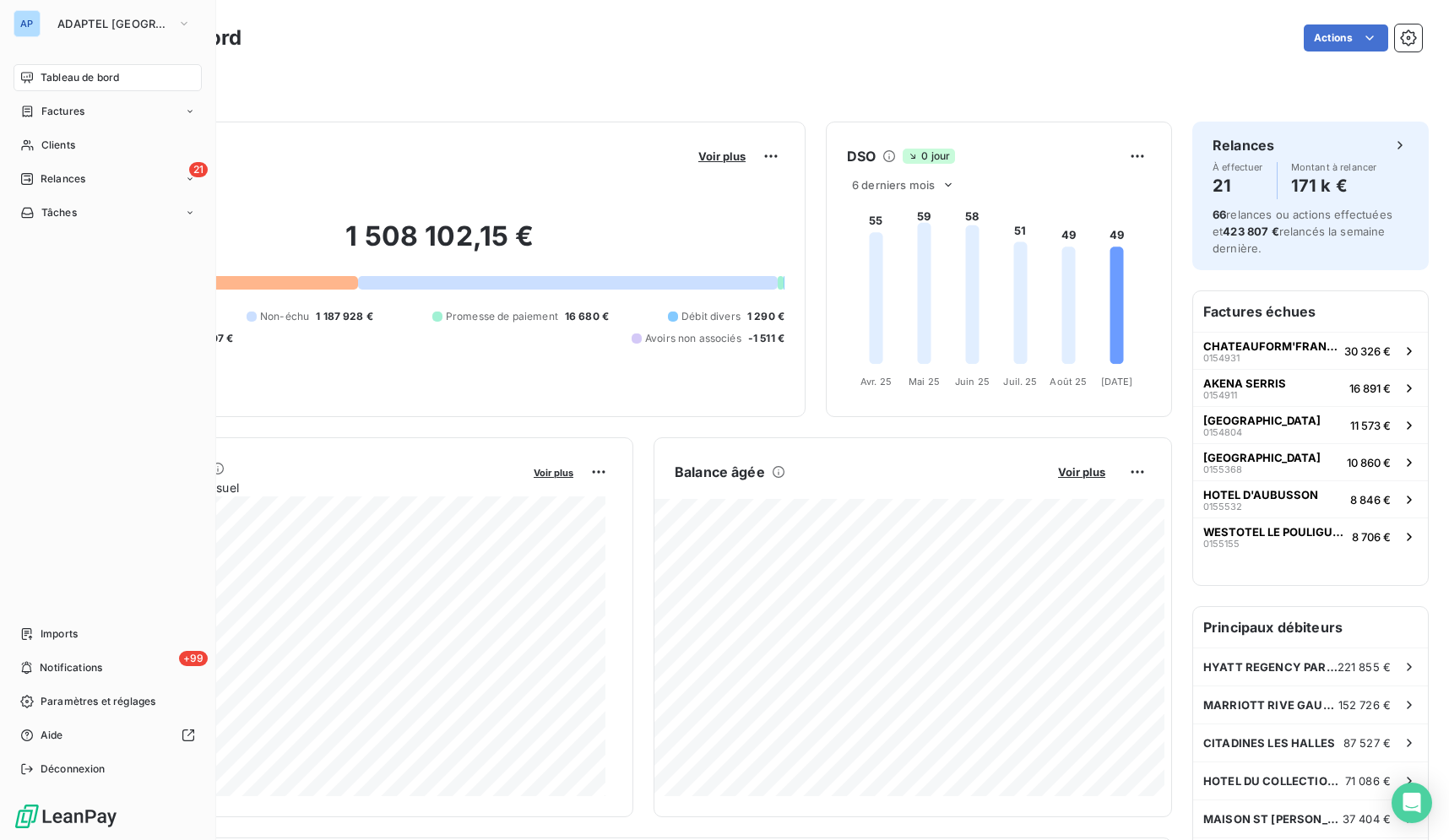
click at [138, 172] on div "21 Relances" at bounding box center [107, 178] width 188 height 27
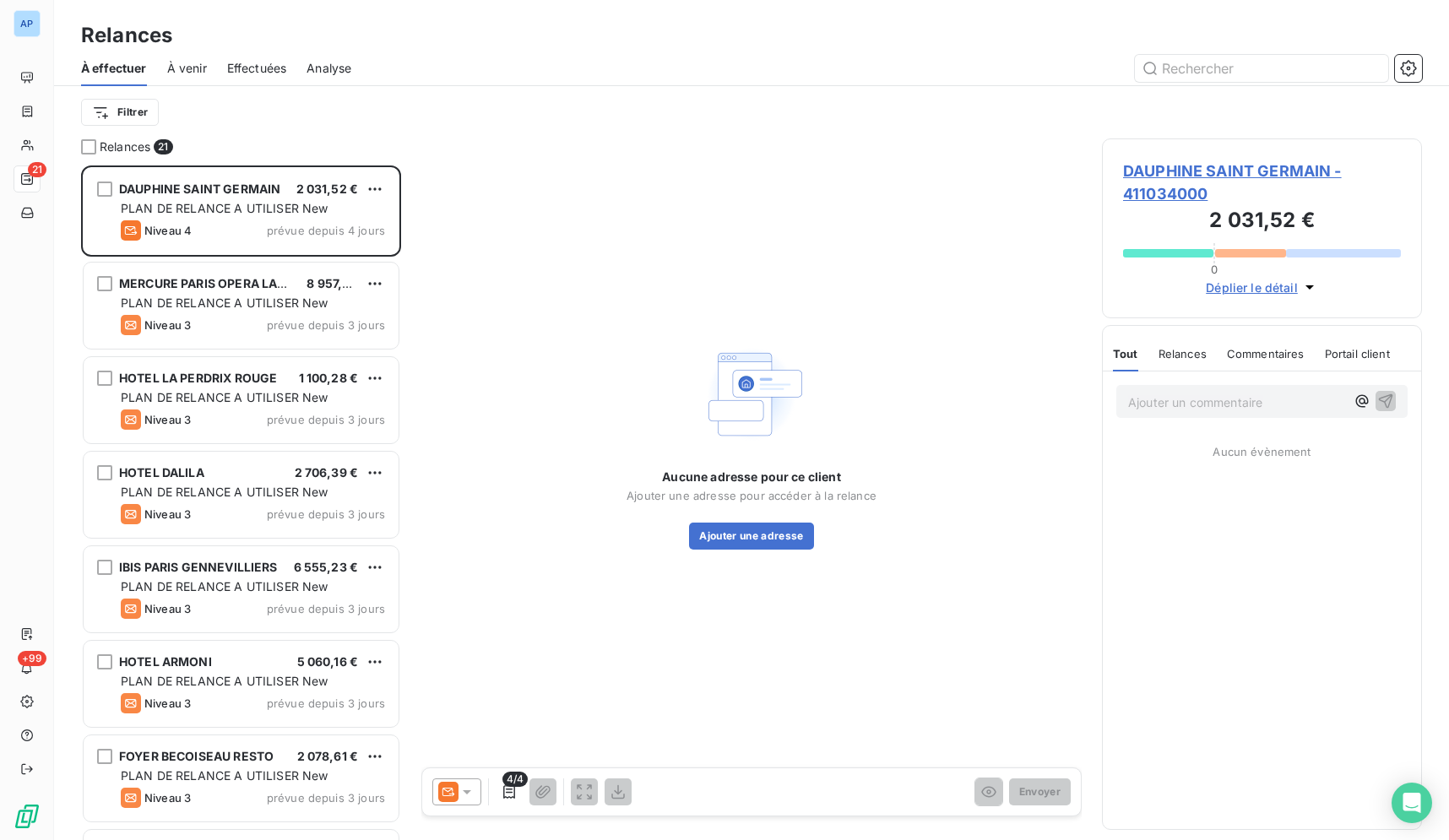
scroll to position [660, 305]
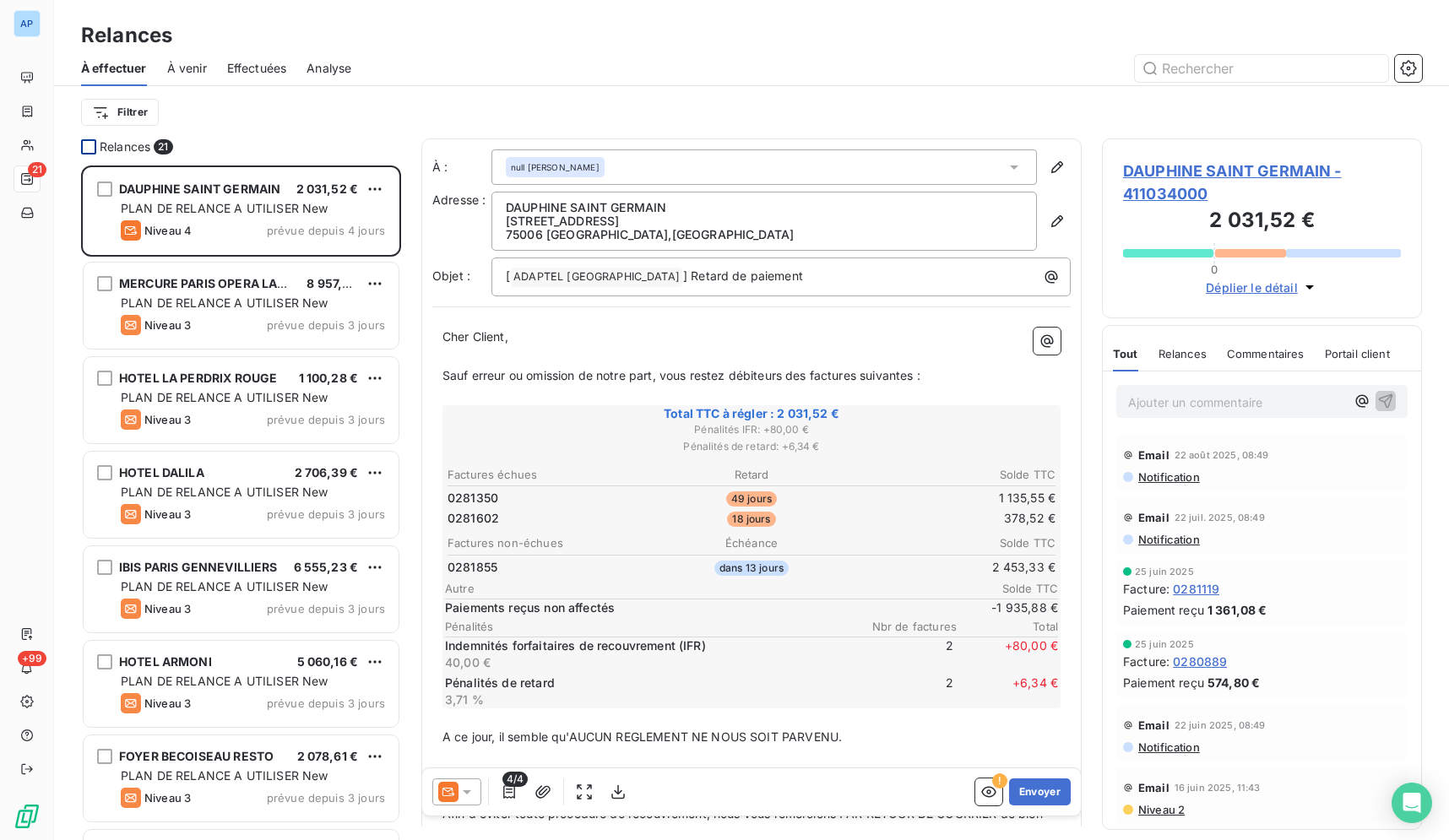
click at [85, 146] on div at bounding box center [88, 146] width 15 height 15
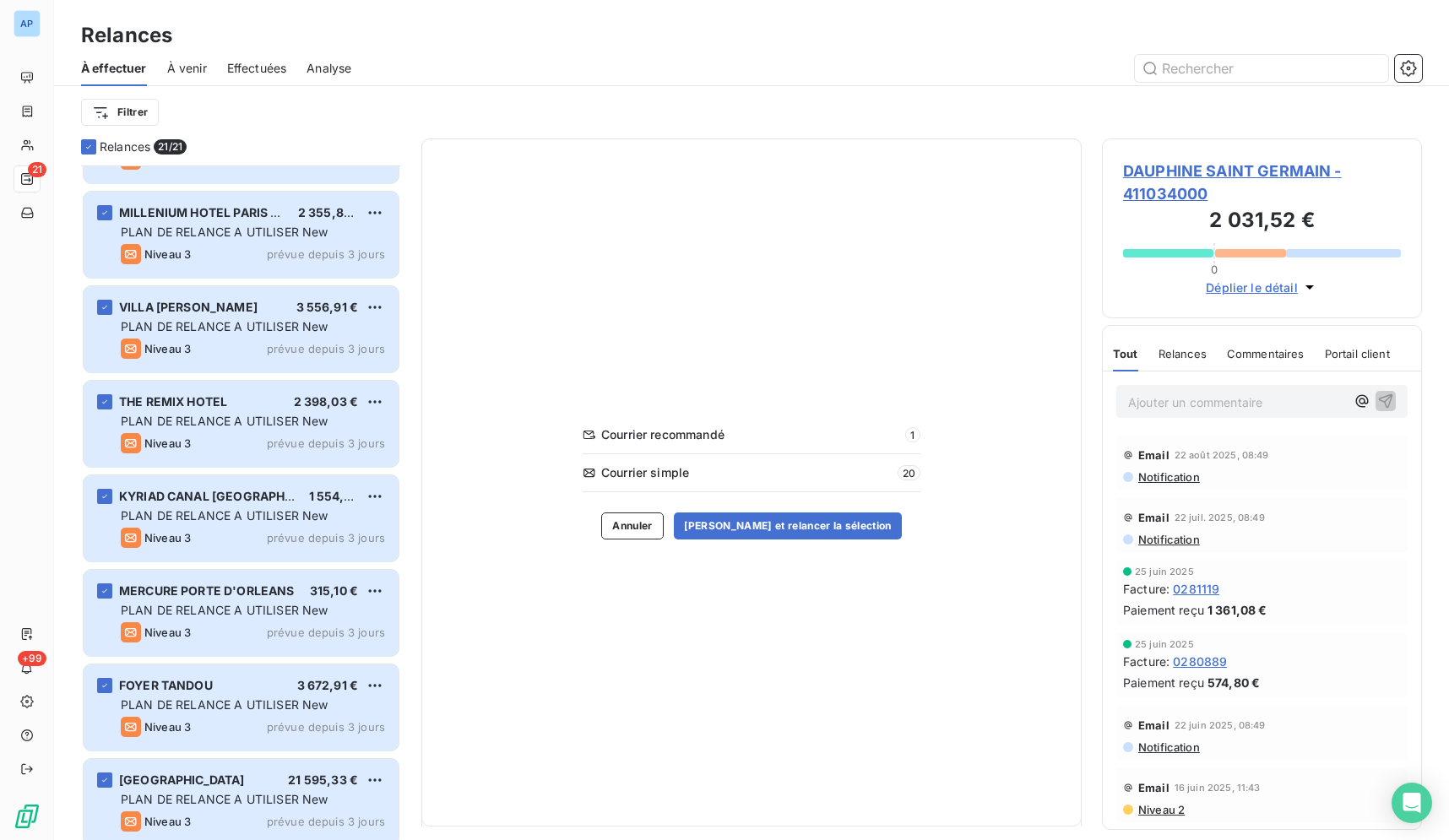
scroll to position [1312, 0]
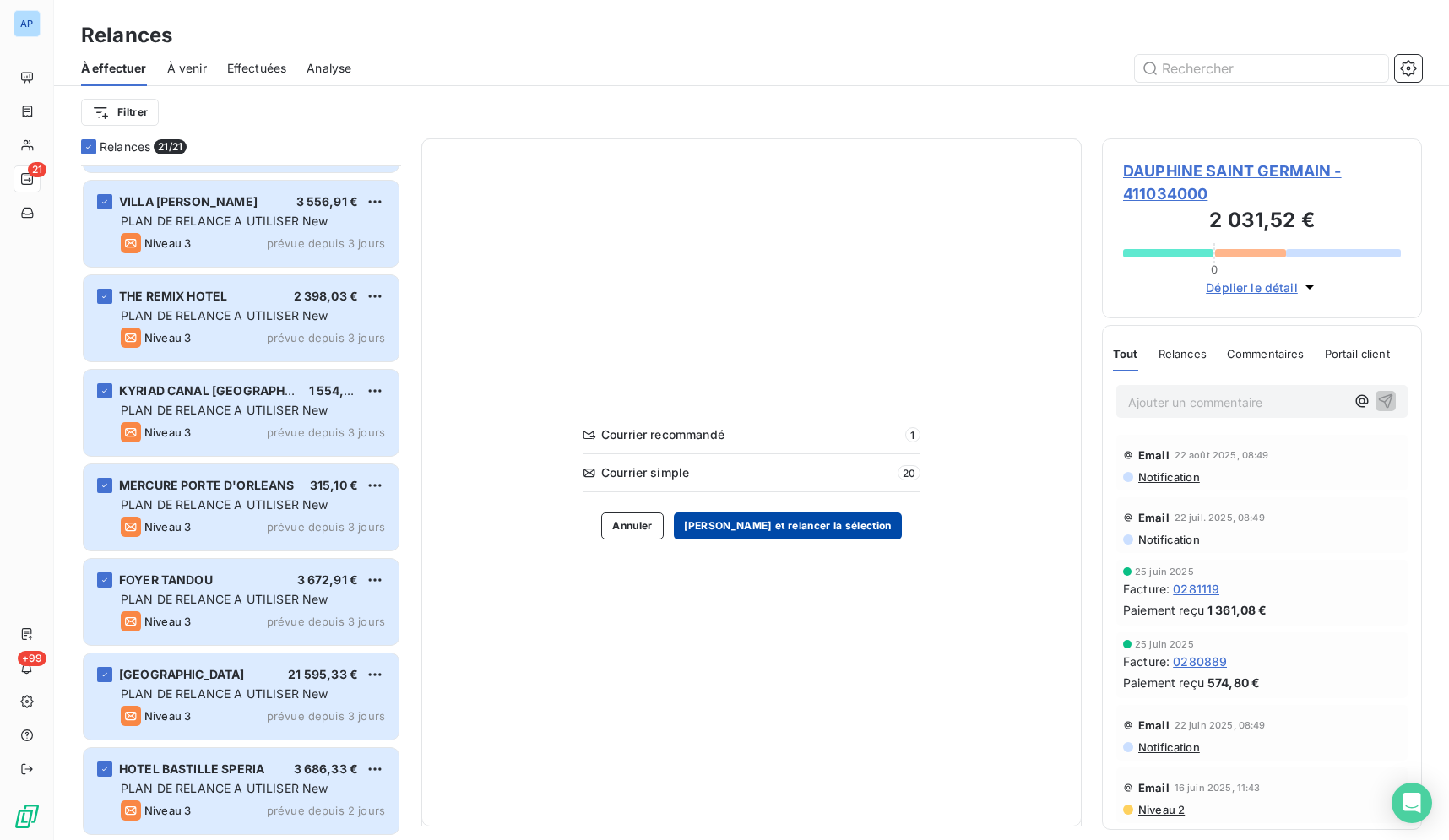
click at [800, 521] on button "Valider et relancer la sélection" at bounding box center [787, 526] width 228 height 27
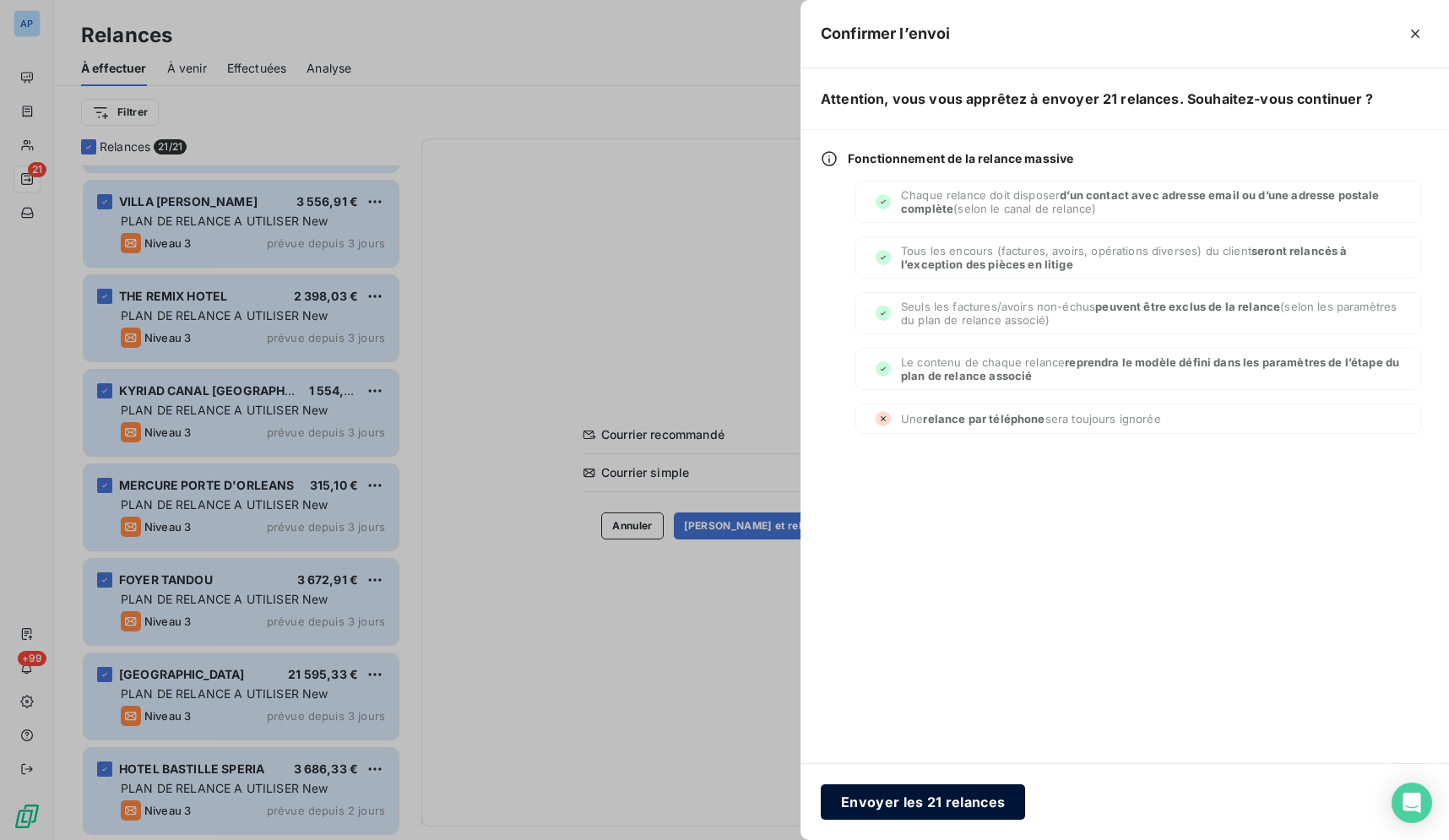
click at [924, 805] on button "Envoyer les 21 relances" at bounding box center [923, 802] width 204 height 35
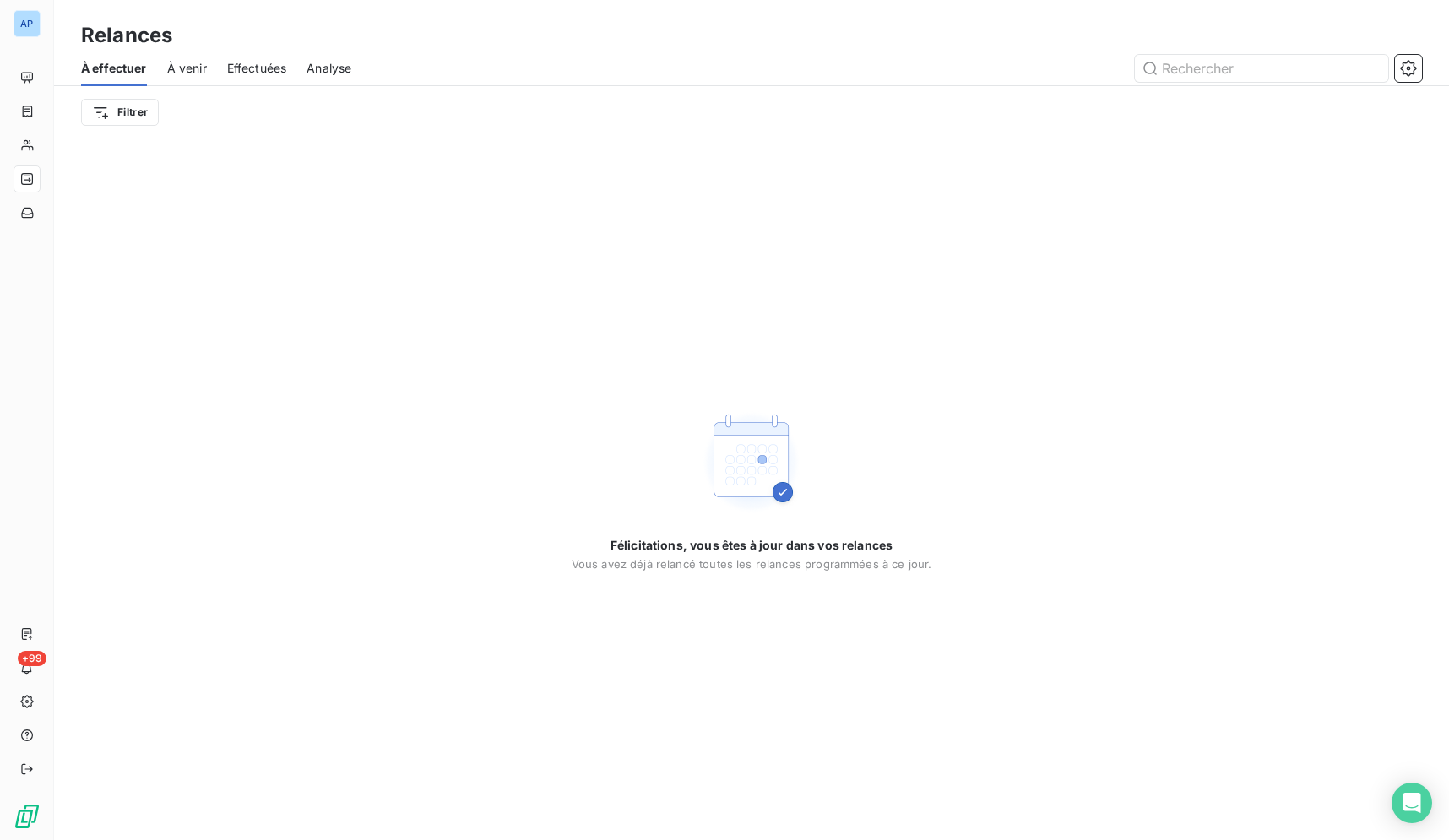
click at [1279, 399] on div "Félicitations, vous êtes à jour dans vos relances Vous avez déjà relancé toutes…" at bounding box center [752, 489] width 1395 height 702
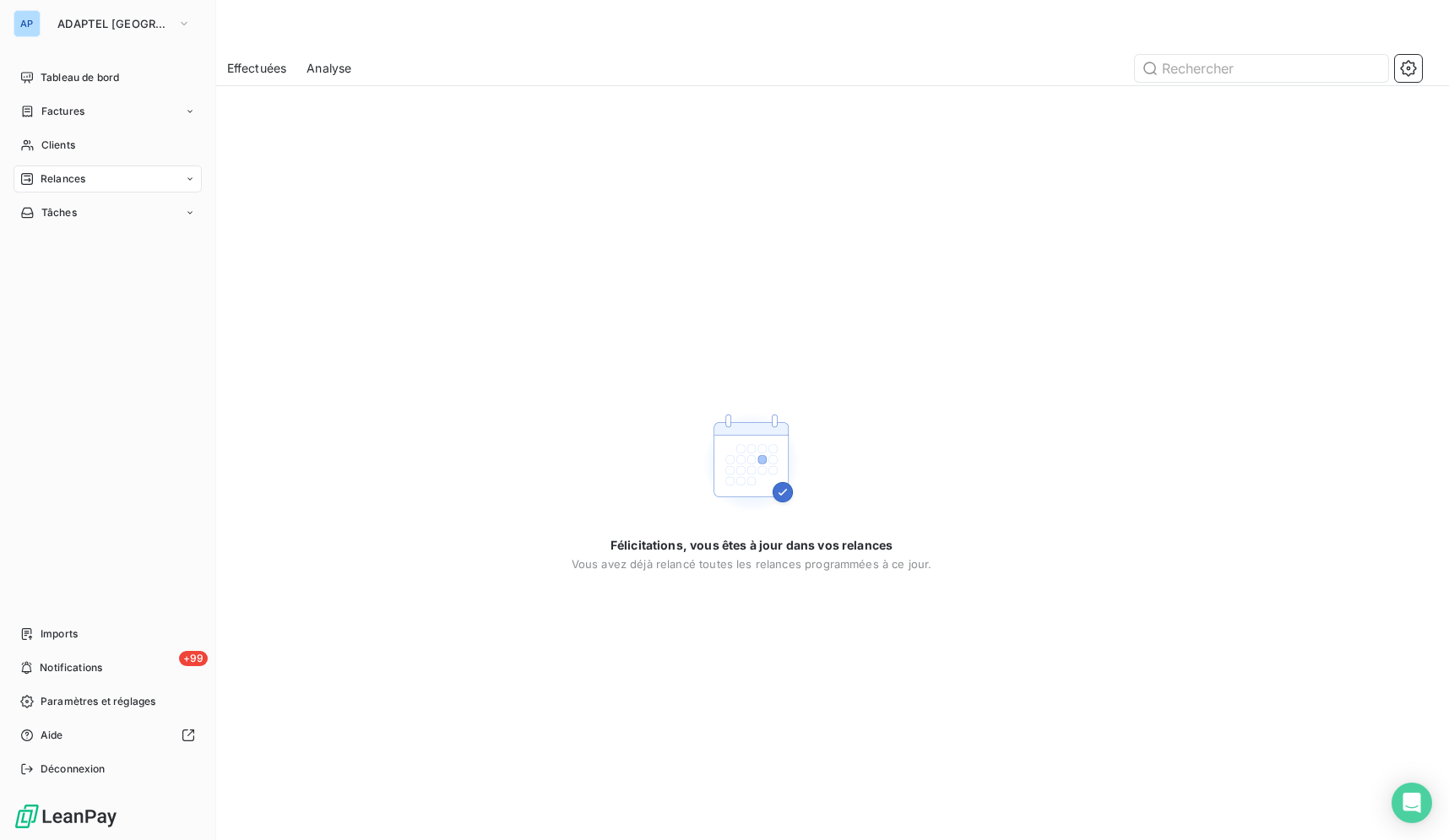
click at [116, 126] on nav "Tableau de bord Factures Clients Relances Tâches" at bounding box center [107, 145] width 188 height 162
click at [118, 117] on div "Factures" at bounding box center [107, 111] width 188 height 27
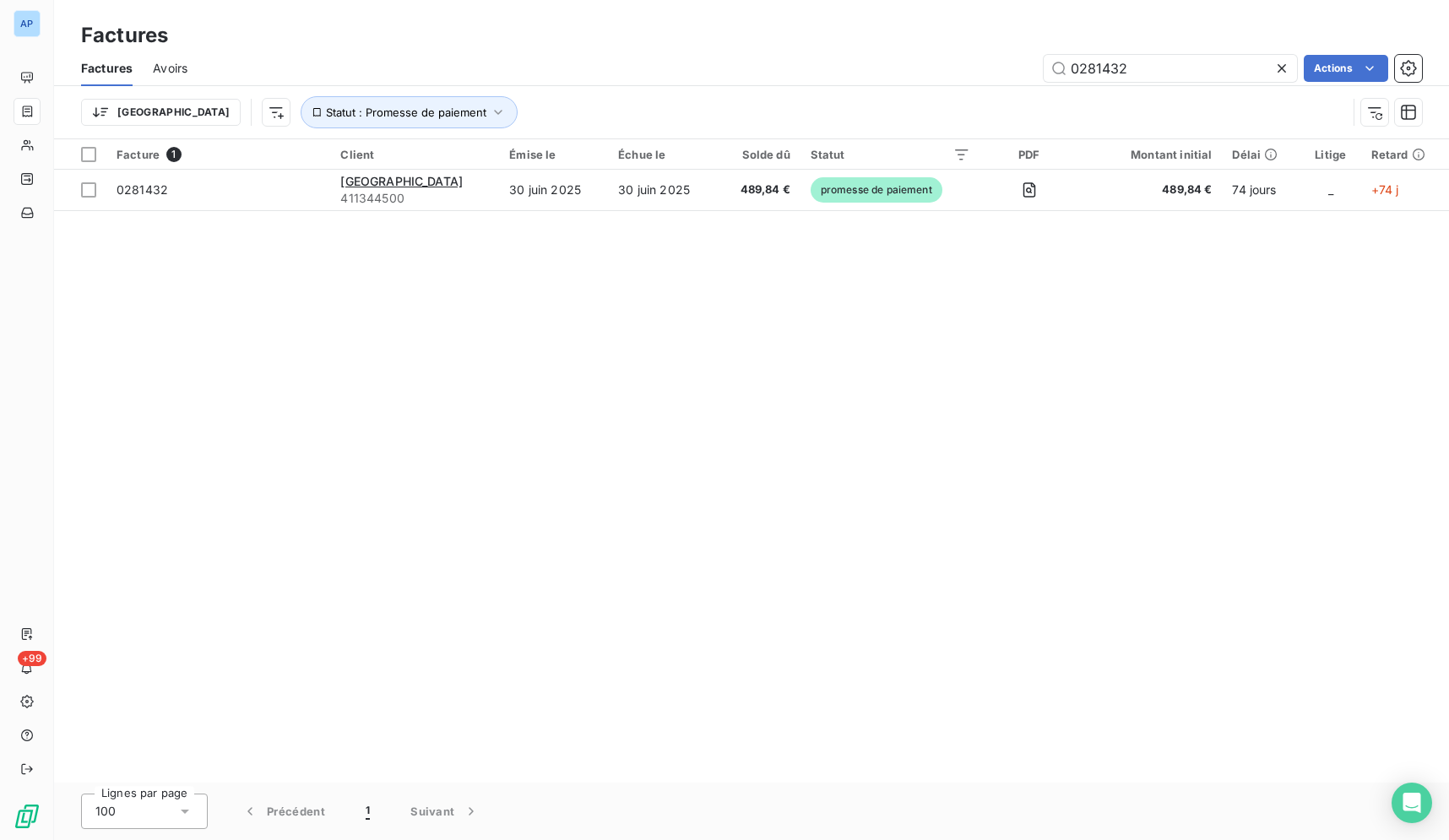
click at [1295, 68] on div at bounding box center [1285, 68] width 24 height 27
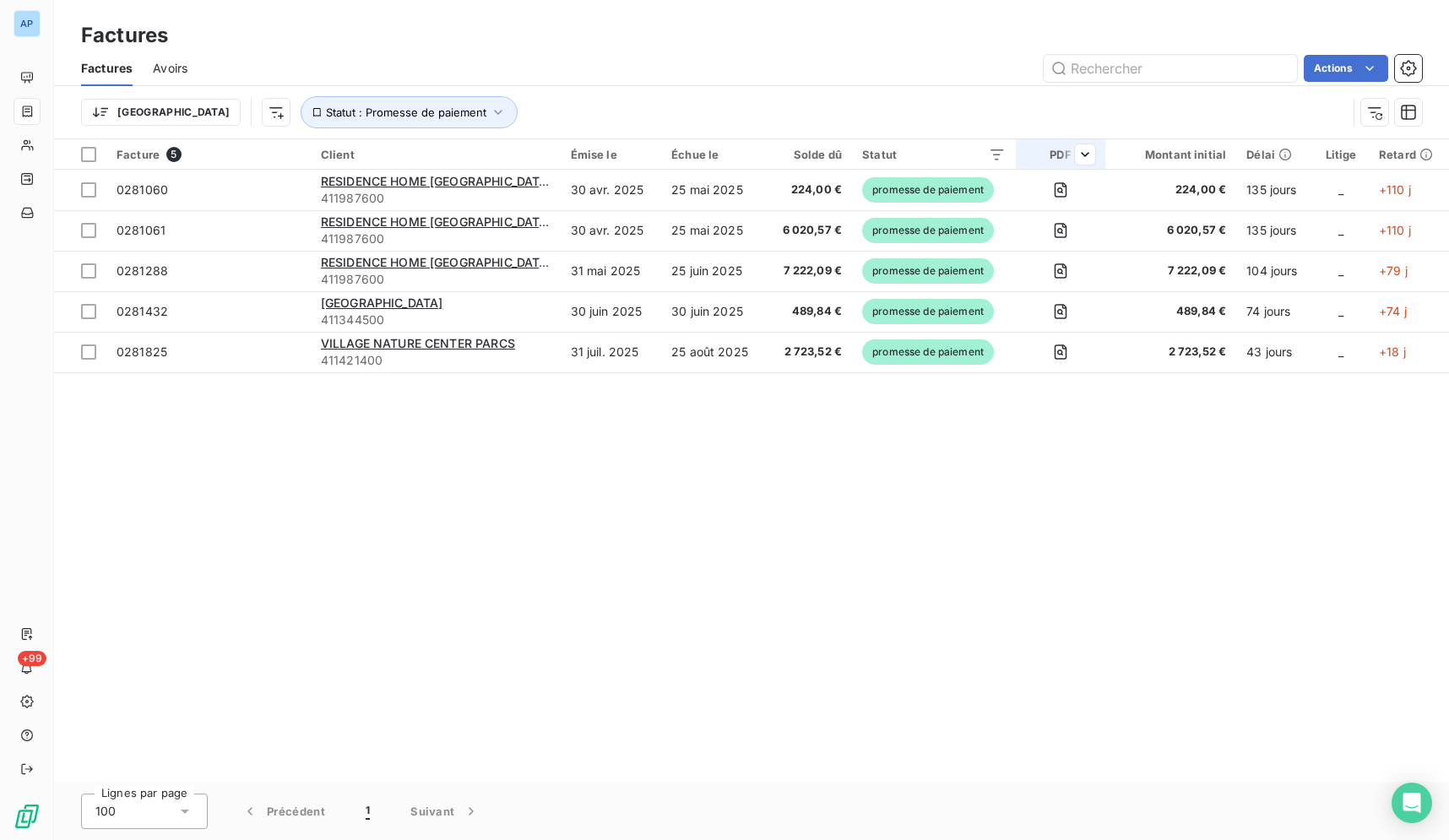
click at [1055, 152] on div "PDF" at bounding box center [1059, 154] width 68 height 13
click at [1041, 202] on div "Oui is_true" at bounding box center [986, 199] width 130 height 24
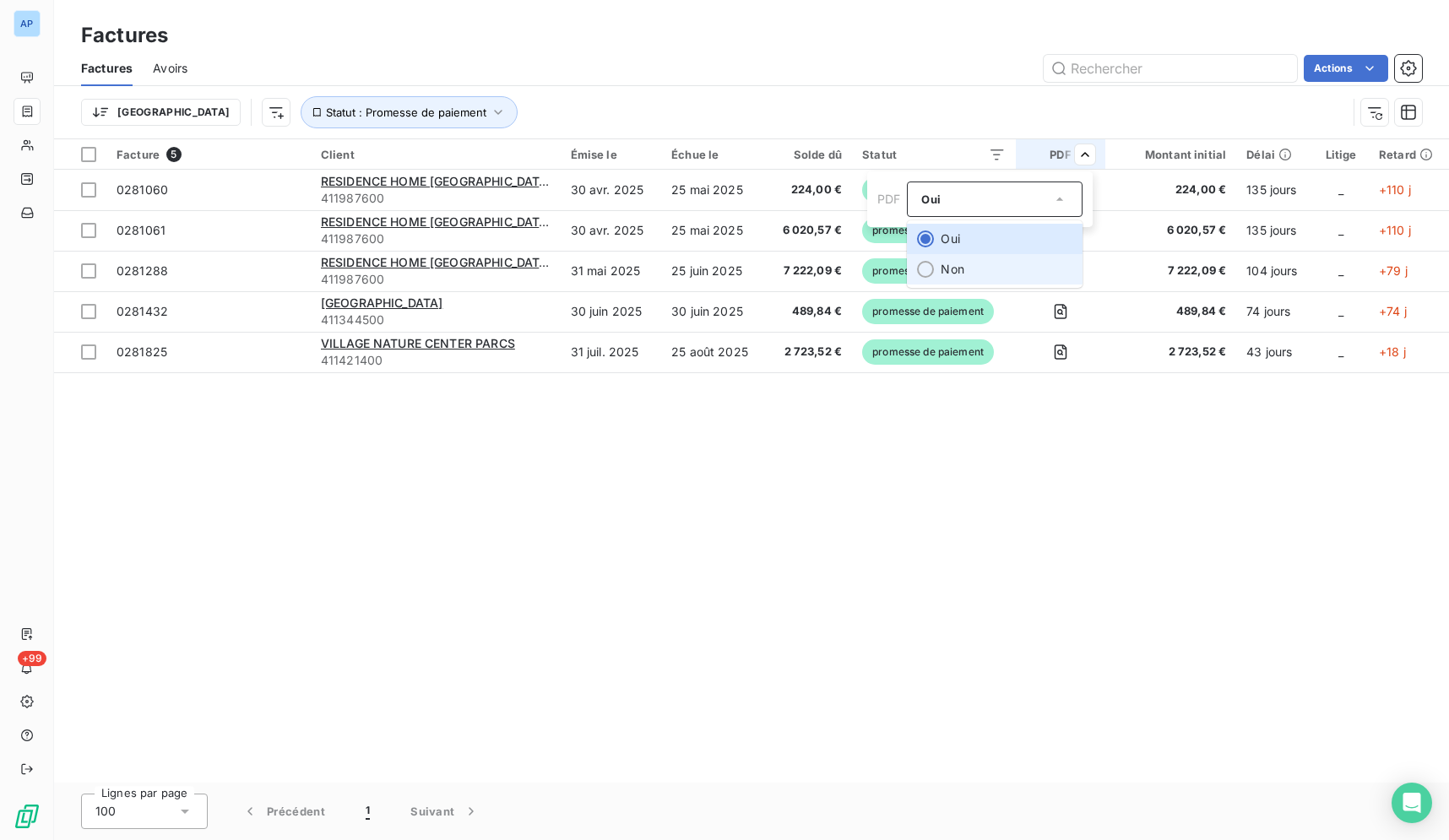
click at [1020, 270] on li "Non" at bounding box center [995, 269] width 176 height 30
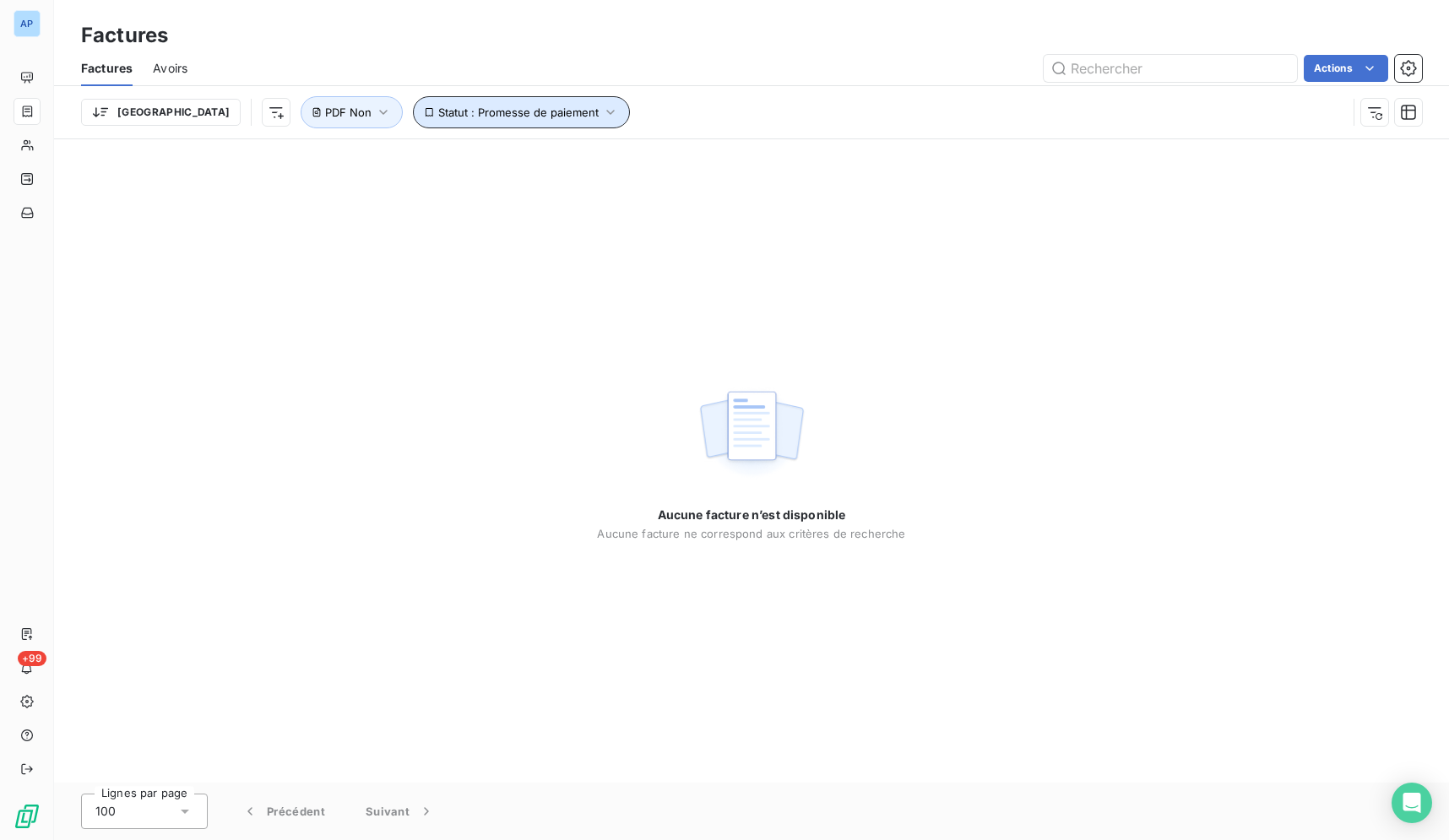
click at [483, 114] on span "Statut : Promesse de paiement" at bounding box center [518, 112] width 161 height 13
click at [484, 117] on span "Statut : Promesse de paiement" at bounding box center [518, 112] width 161 height 13
click at [495, 122] on button "Statut : Promesse de paiement" at bounding box center [521, 112] width 217 height 32
click at [644, 166] on div "promesse de paiement" at bounding box center [639, 156] width 243 height 35
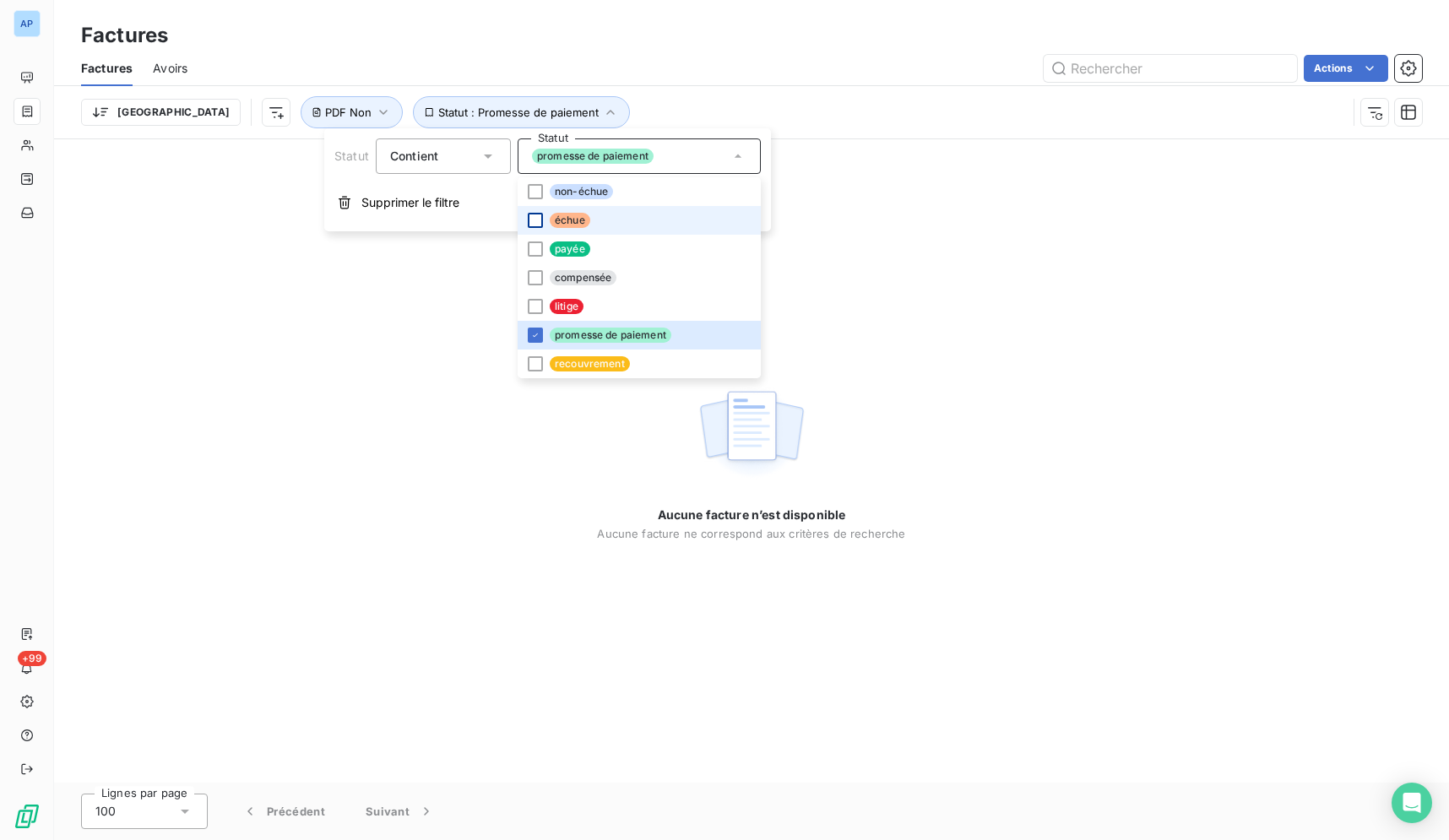
click at [535, 215] on div at bounding box center [535, 220] width 15 height 15
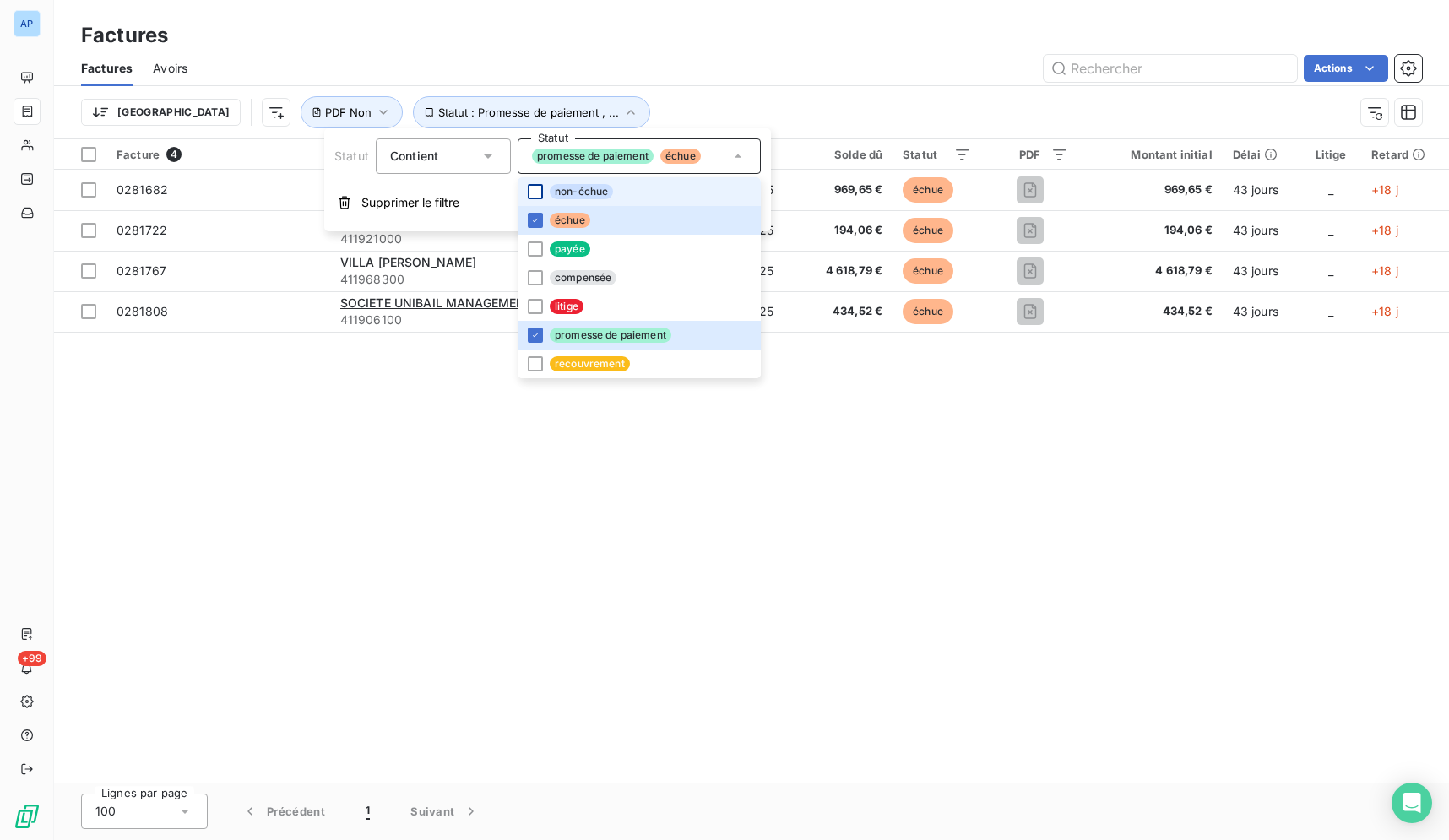
click at [540, 190] on div at bounding box center [535, 191] width 15 height 15
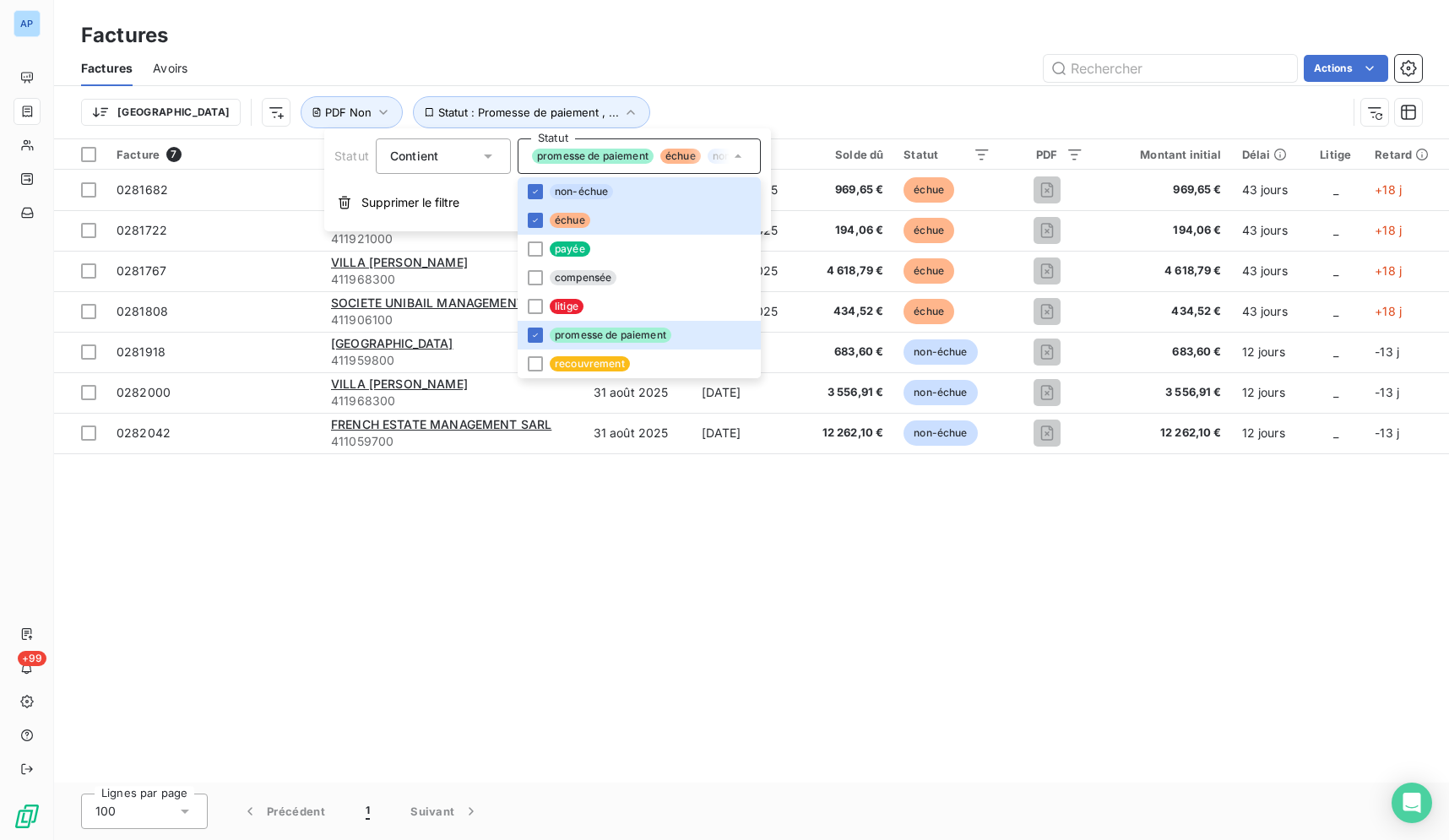
click at [864, 78] on div "Actions" at bounding box center [815, 68] width 1214 height 27
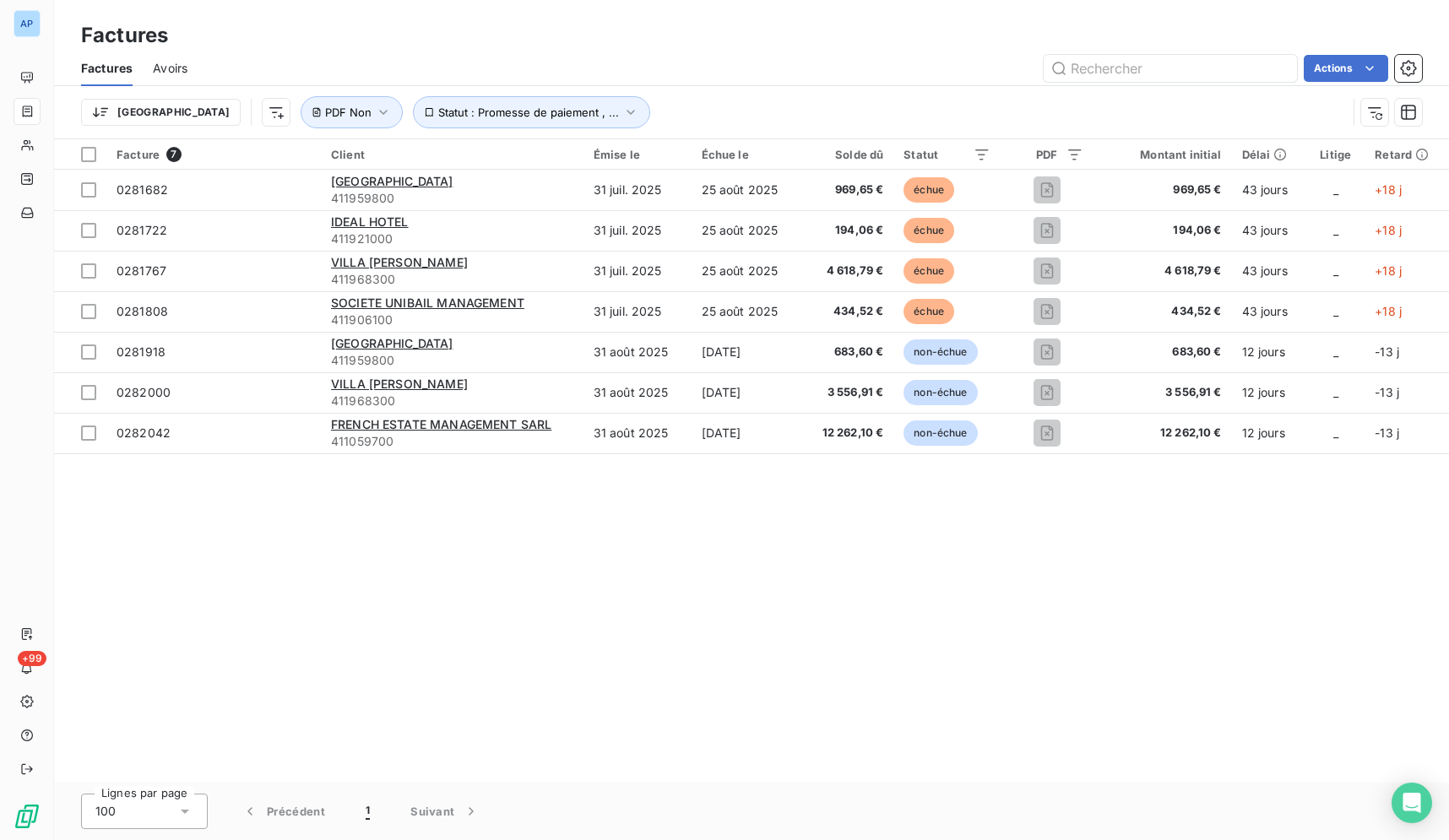
click at [961, 621] on div "Facture 7 Client Émise le Échue le Solde dû Statut PDF Montant initial Délai Li…" at bounding box center [752, 460] width 1395 height 643
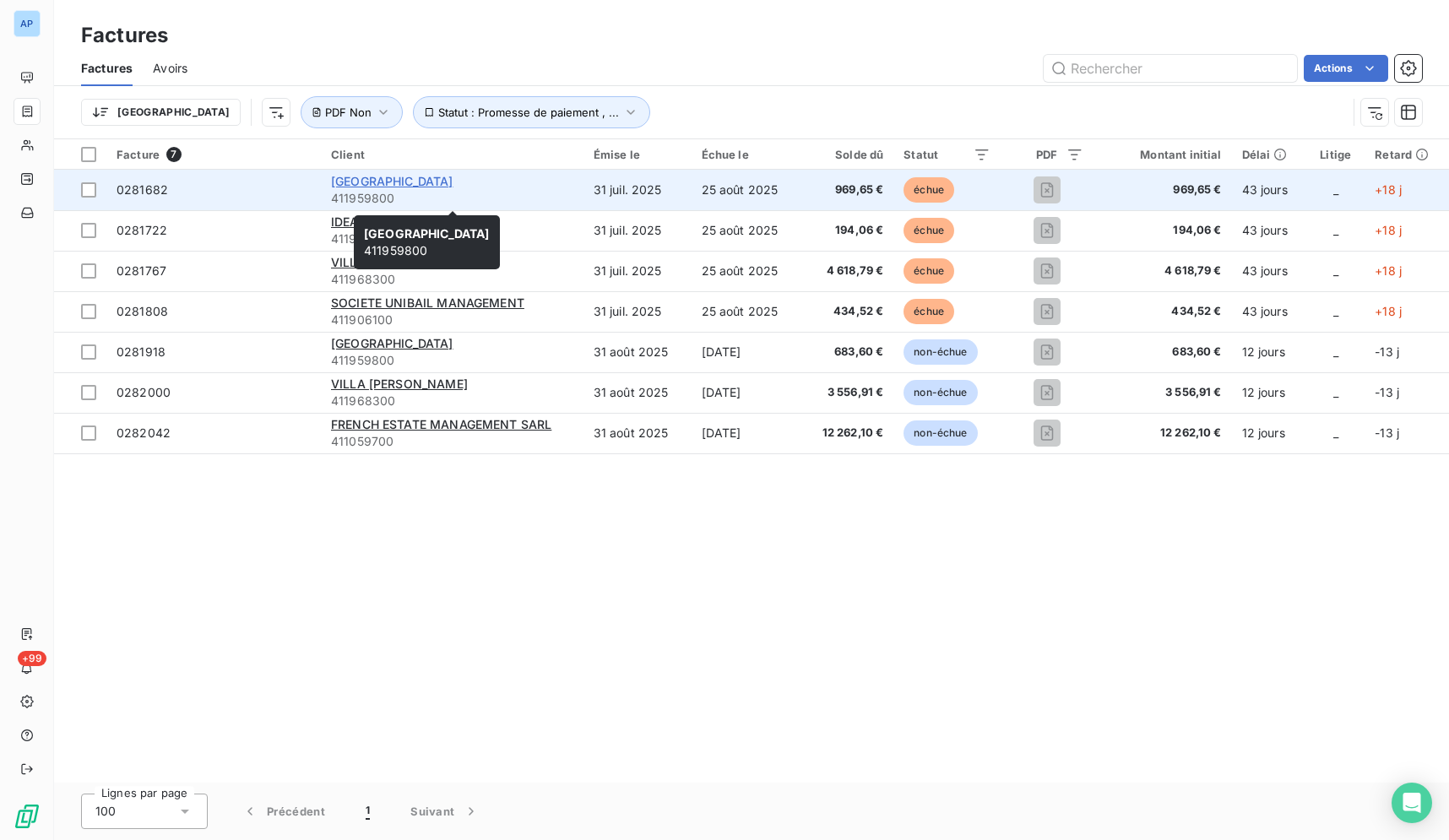
click at [435, 183] on span "HOTEL METROPOLITAN PARIS" at bounding box center [392, 181] width 122 height 14
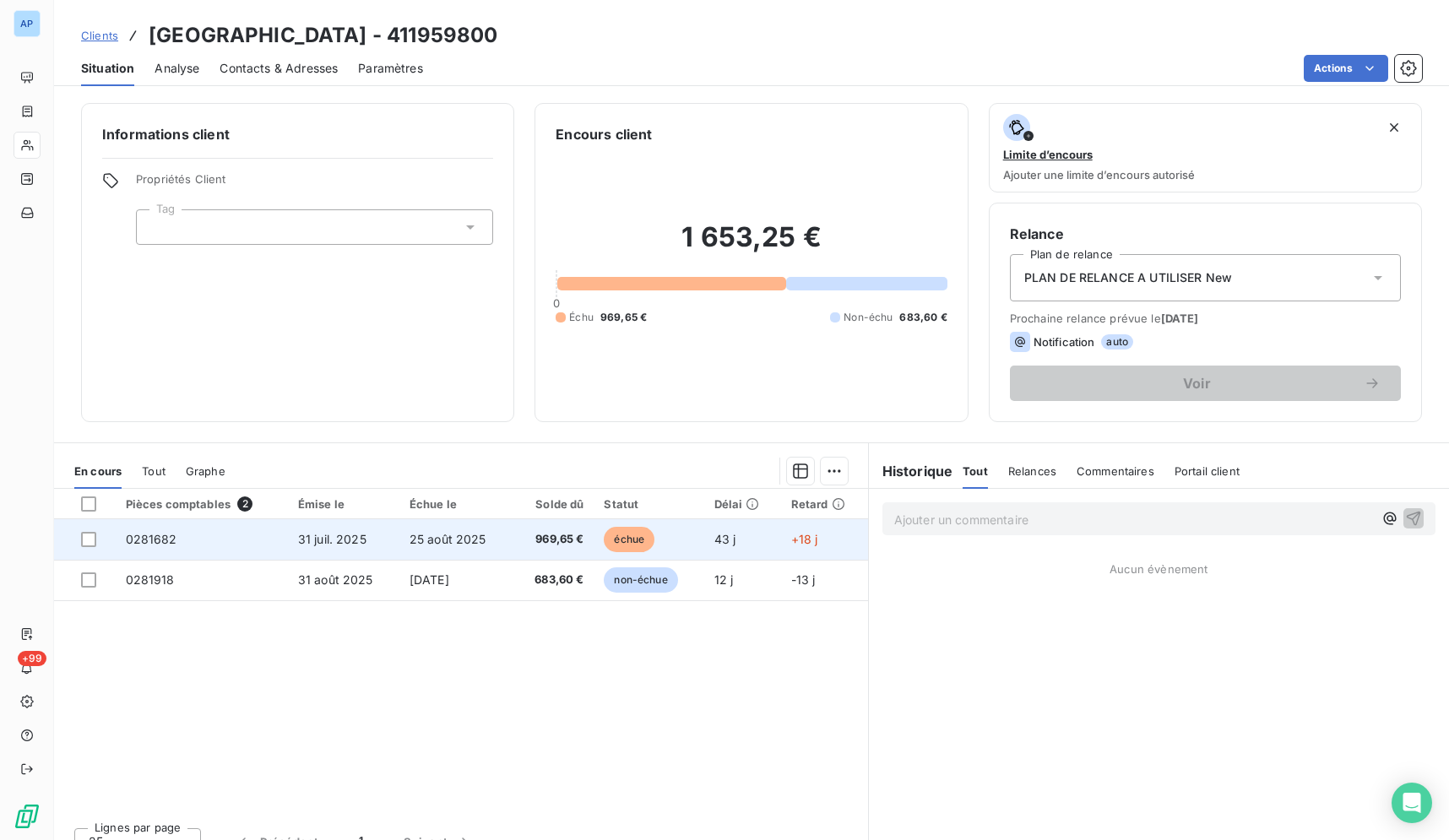
click at [566, 544] on span "969,65 €" at bounding box center [553, 538] width 61 height 17
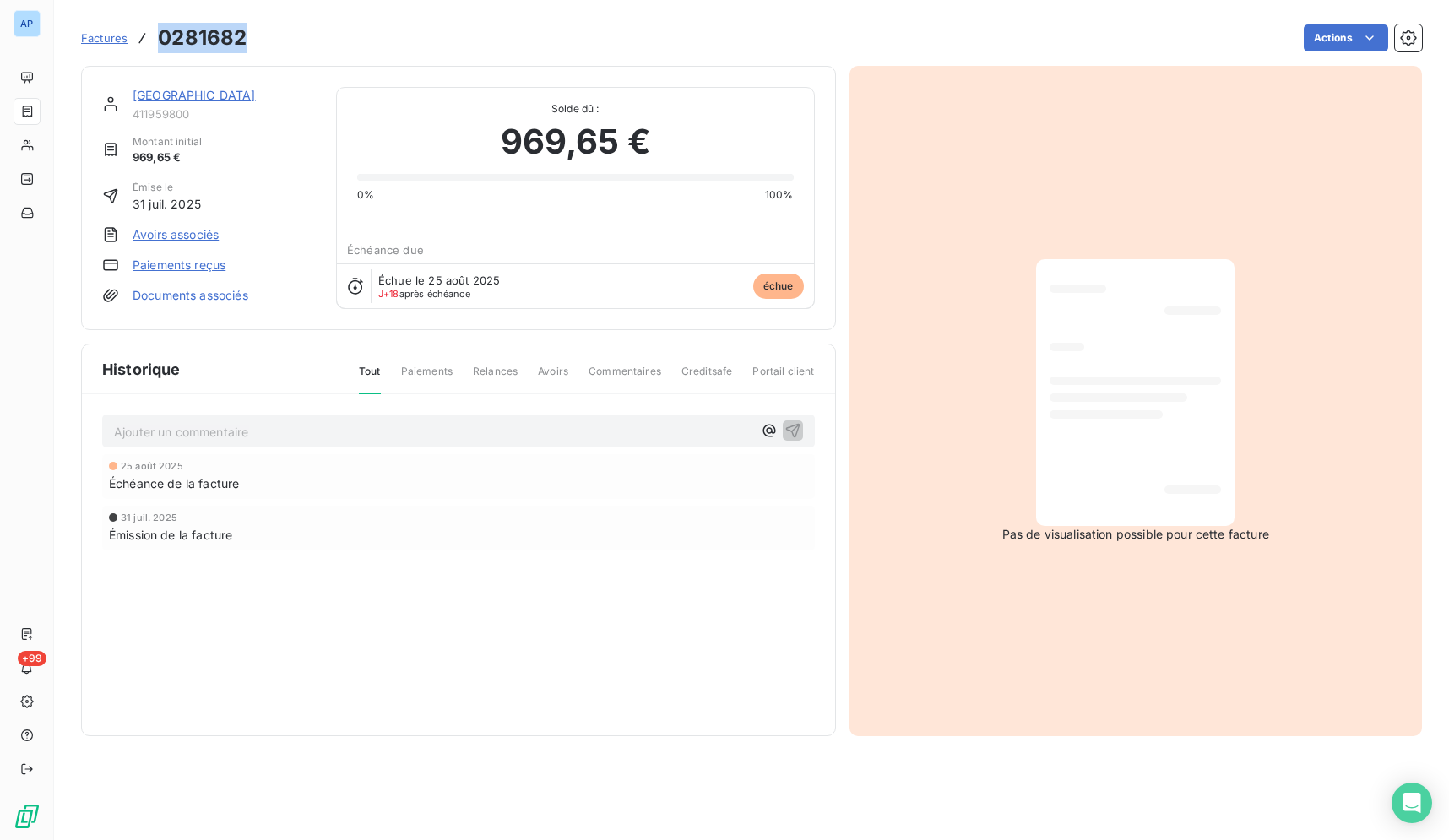
drag, startPoint x: 245, startPoint y: 40, endPoint x: 154, endPoint y: 33, distance: 91.3
click at [154, 33] on div "Factures 0281682" at bounding box center [163, 38] width 165 height 30
copy div "0281682"
click at [238, 101] on link "HOTEL METROPOLITAN PARIS" at bounding box center [193, 95] width 123 height 14
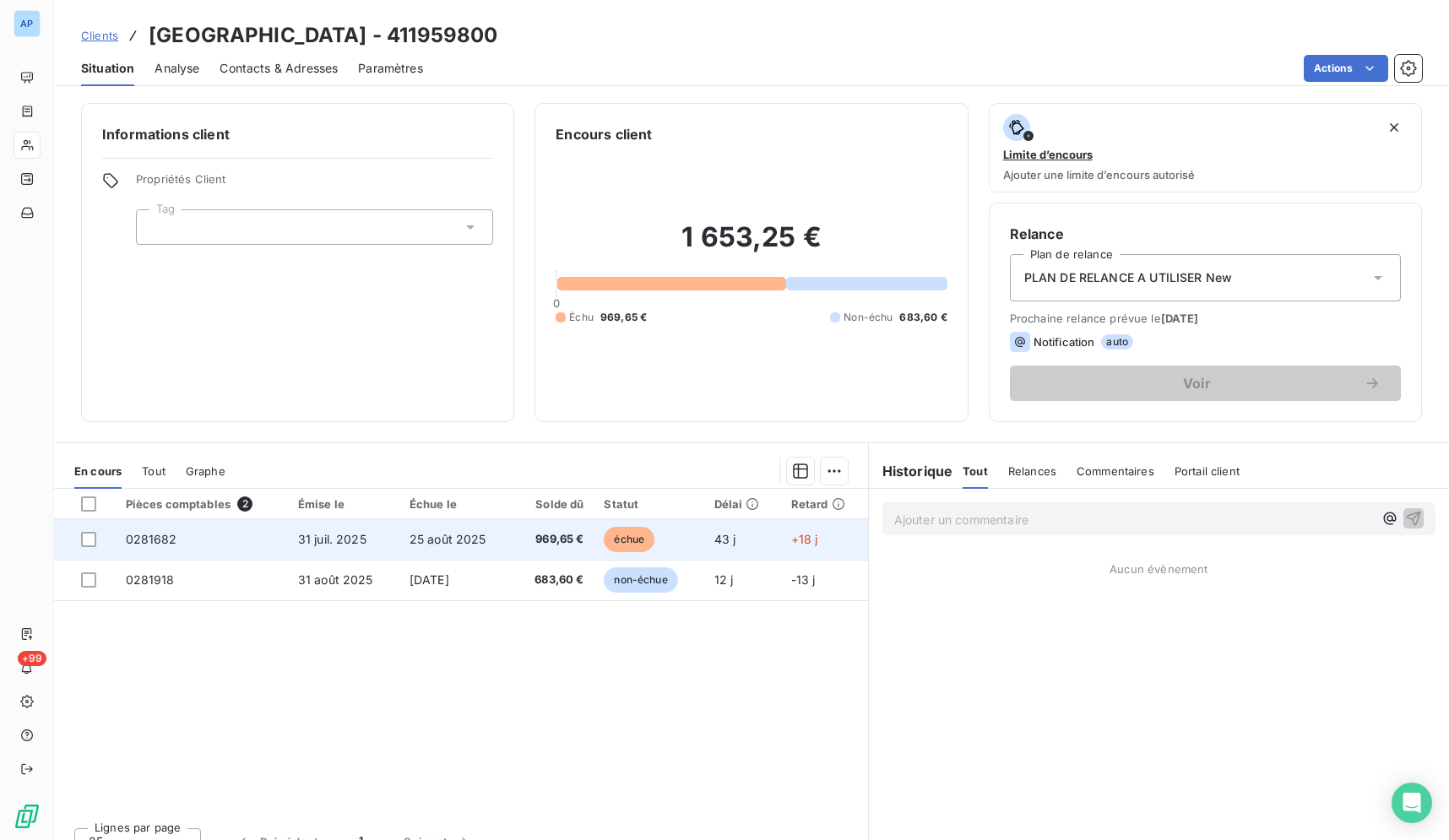
click at [211, 545] on td "0281682" at bounding box center [201, 539] width 172 height 41
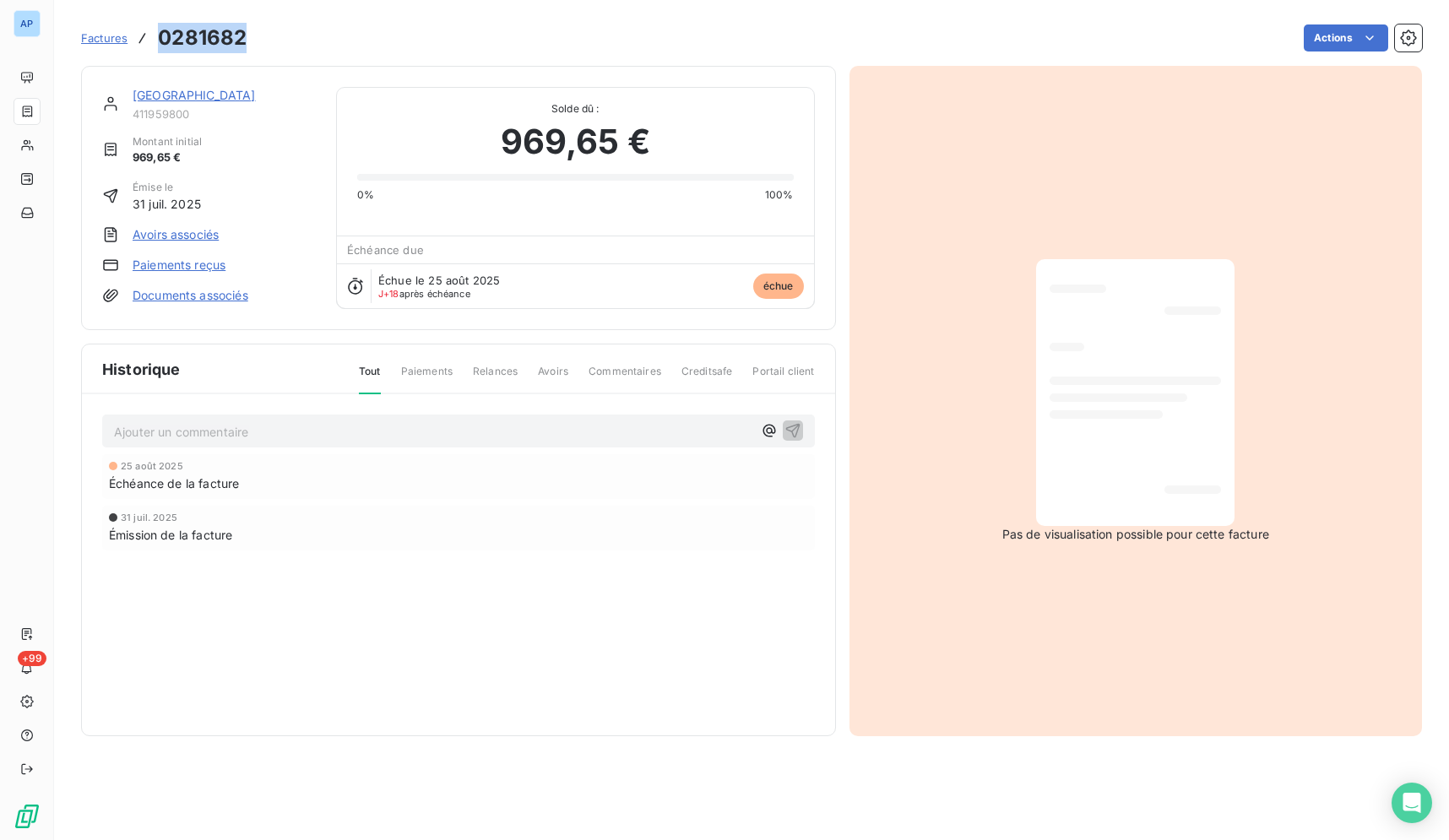
drag, startPoint x: 244, startPoint y: 36, endPoint x: 154, endPoint y: 39, distance: 90.0
click at [154, 39] on div "Factures 0281682" at bounding box center [163, 38] width 165 height 30
copy h3 "0281682"
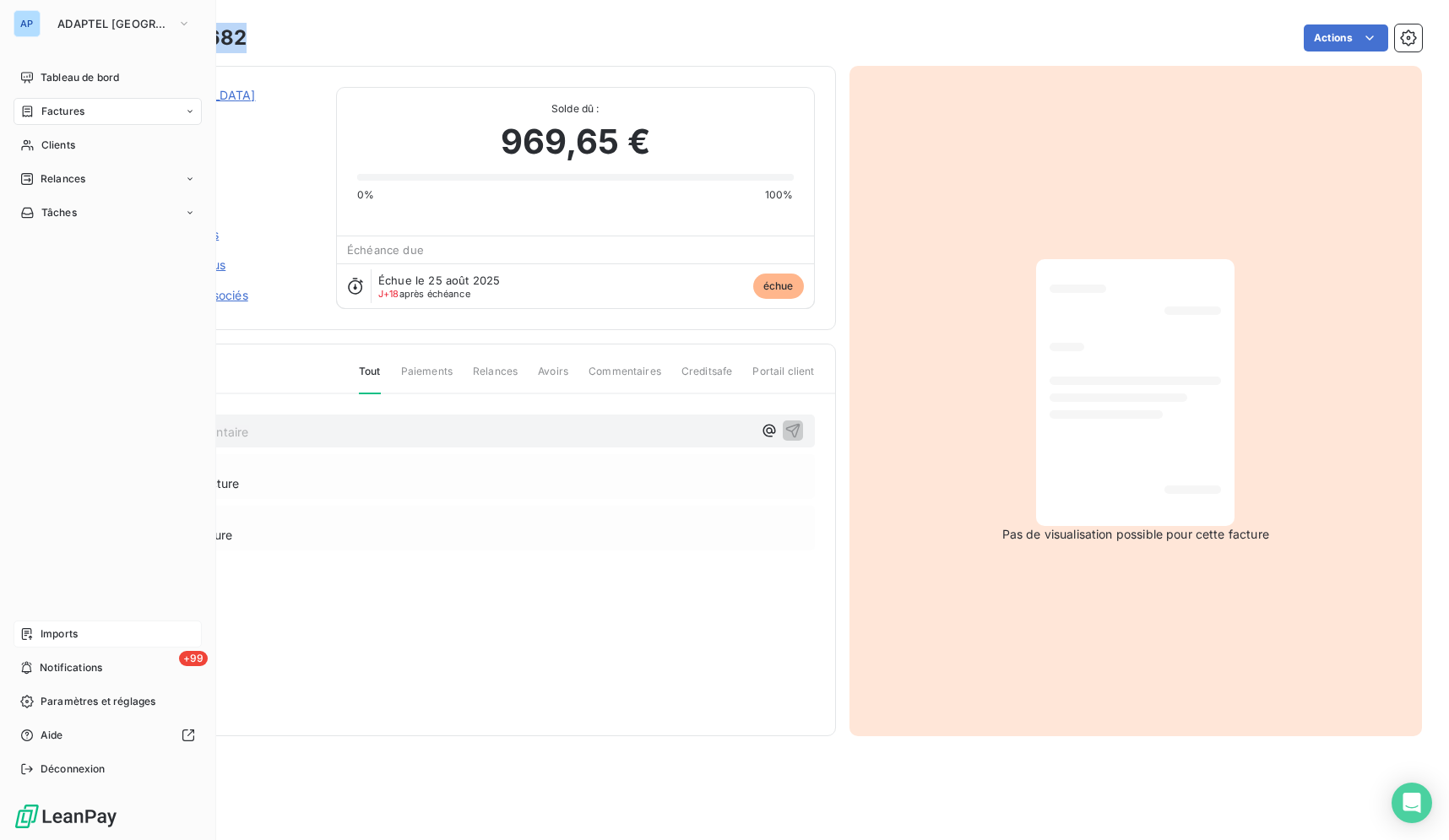
click at [43, 635] on span "Imports" at bounding box center [59, 633] width 37 height 15
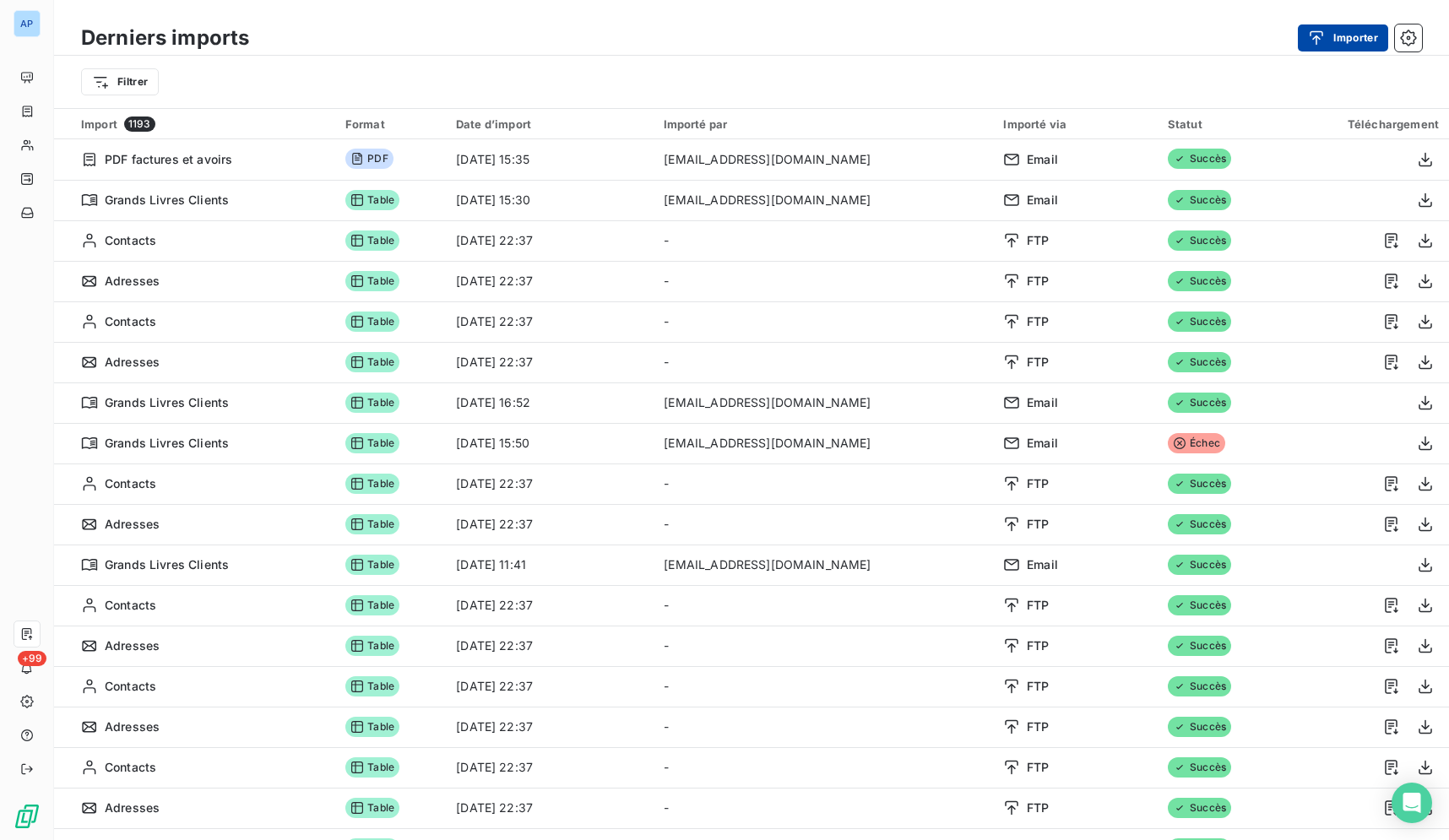
click at [1352, 40] on button "Importer" at bounding box center [1343, 38] width 91 height 27
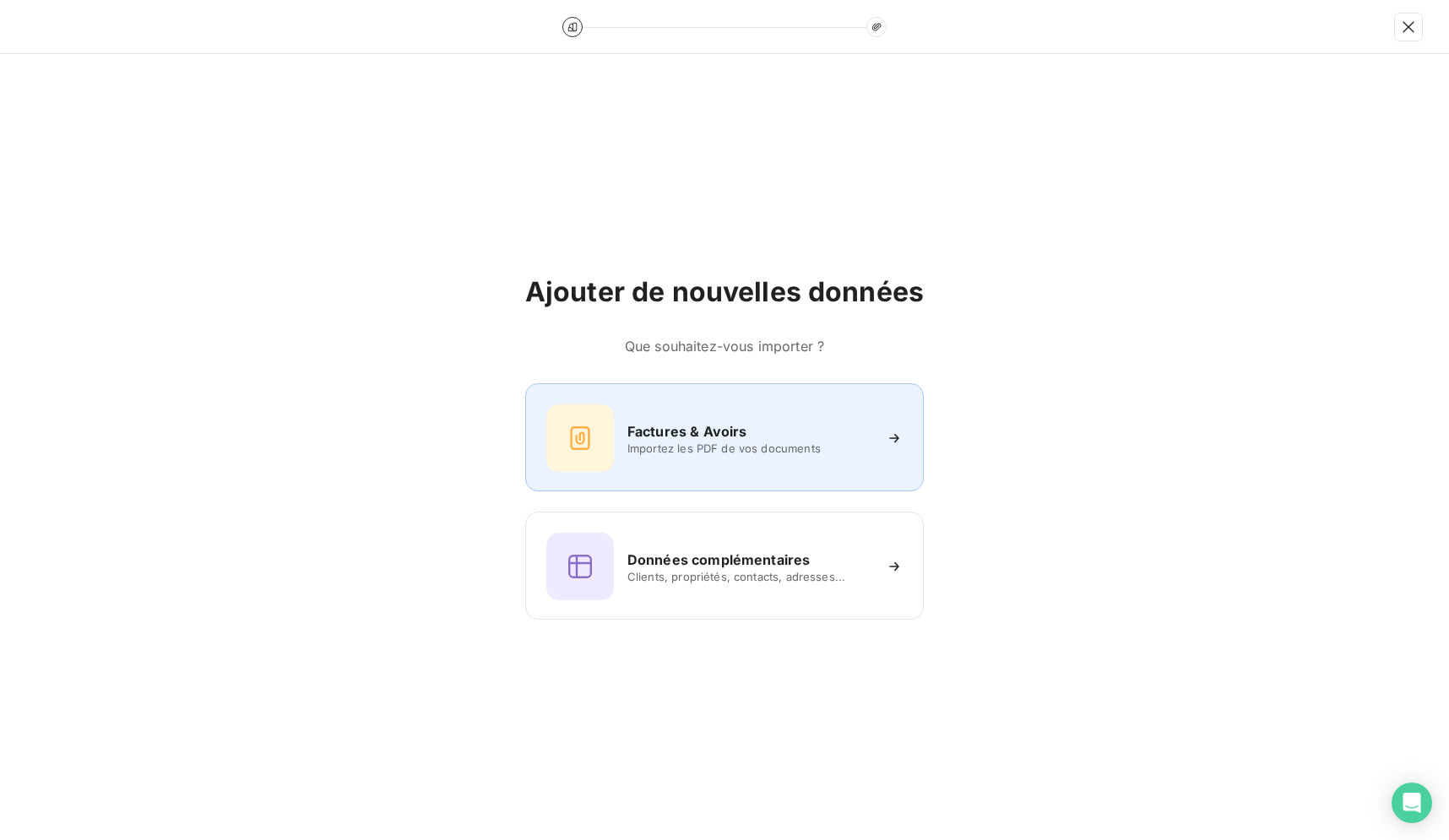
click at [697, 467] on div "Factures & Avoirs Importez les PDF de vos documents" at bounding box center [725, 438] width 357 height 67
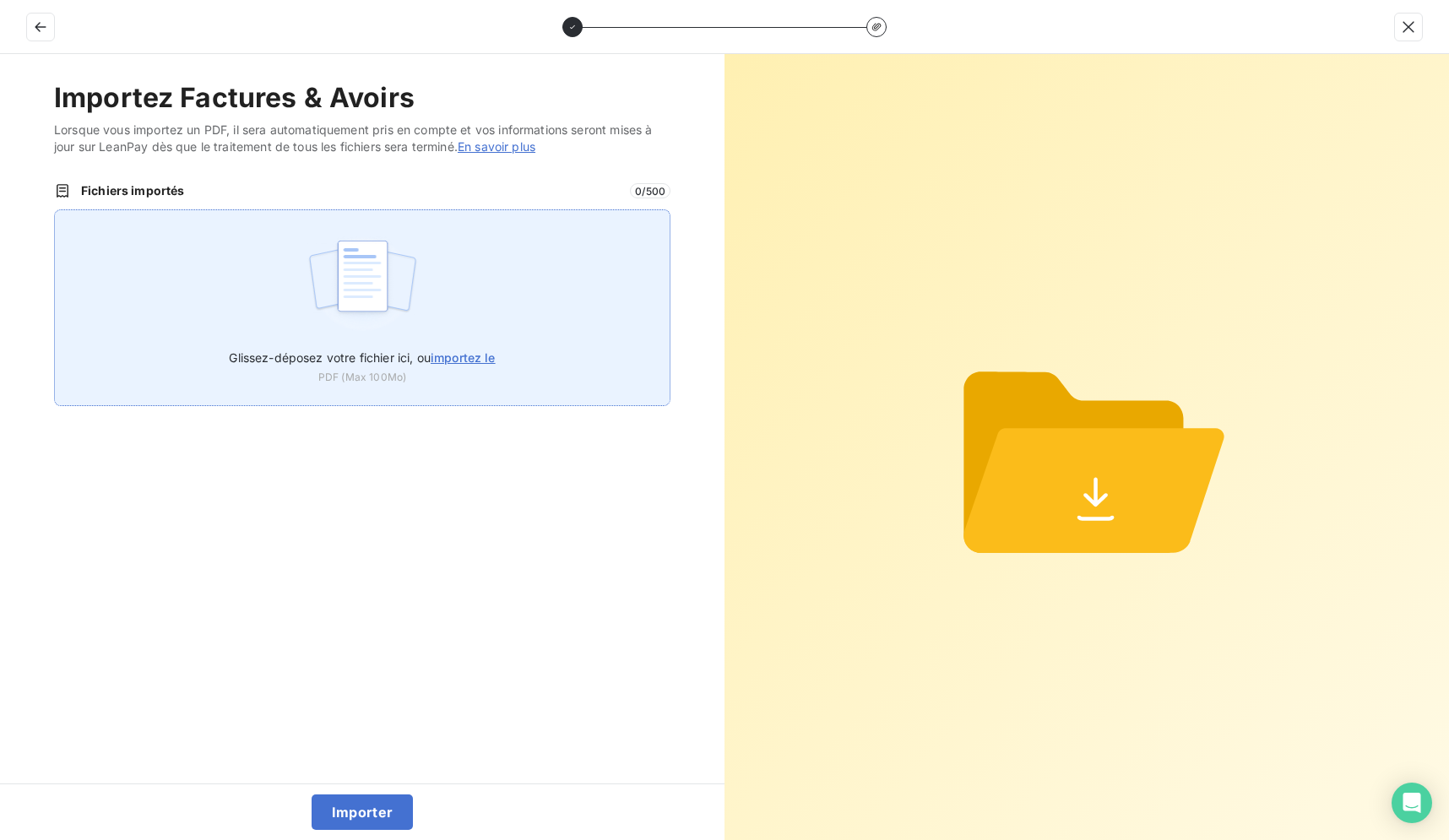
click at [491, 337] on div "Glissez-déposez votre fichier ici, ou importez le PDF (Max 100Mo)" at bounding box center [362, 308] width 617 height 197
type input "C:\fakepath\0281682.pdf"
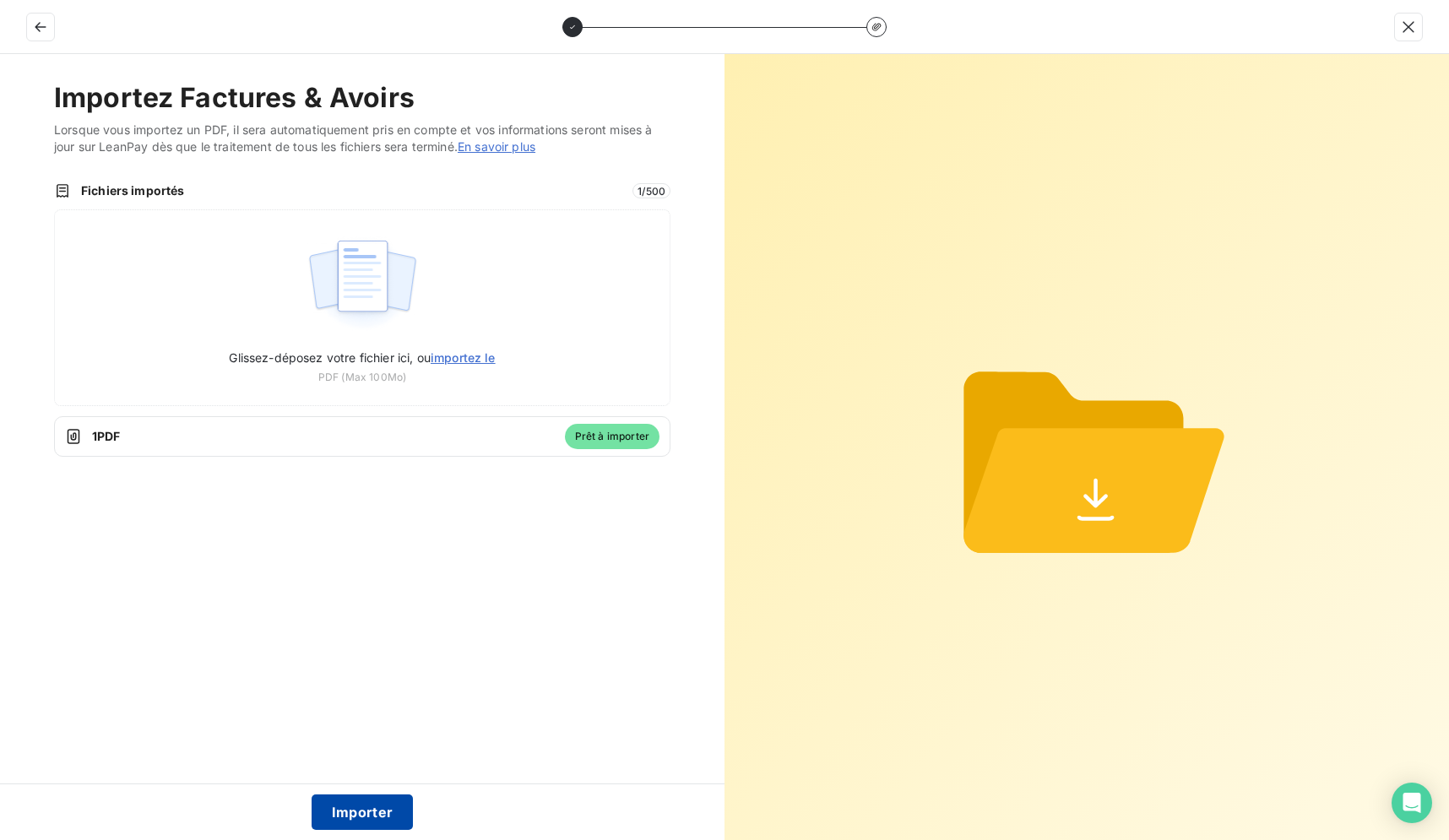
click at [357, 809] on button "Importer" at bounding box center [362, 812] width 102 height 35
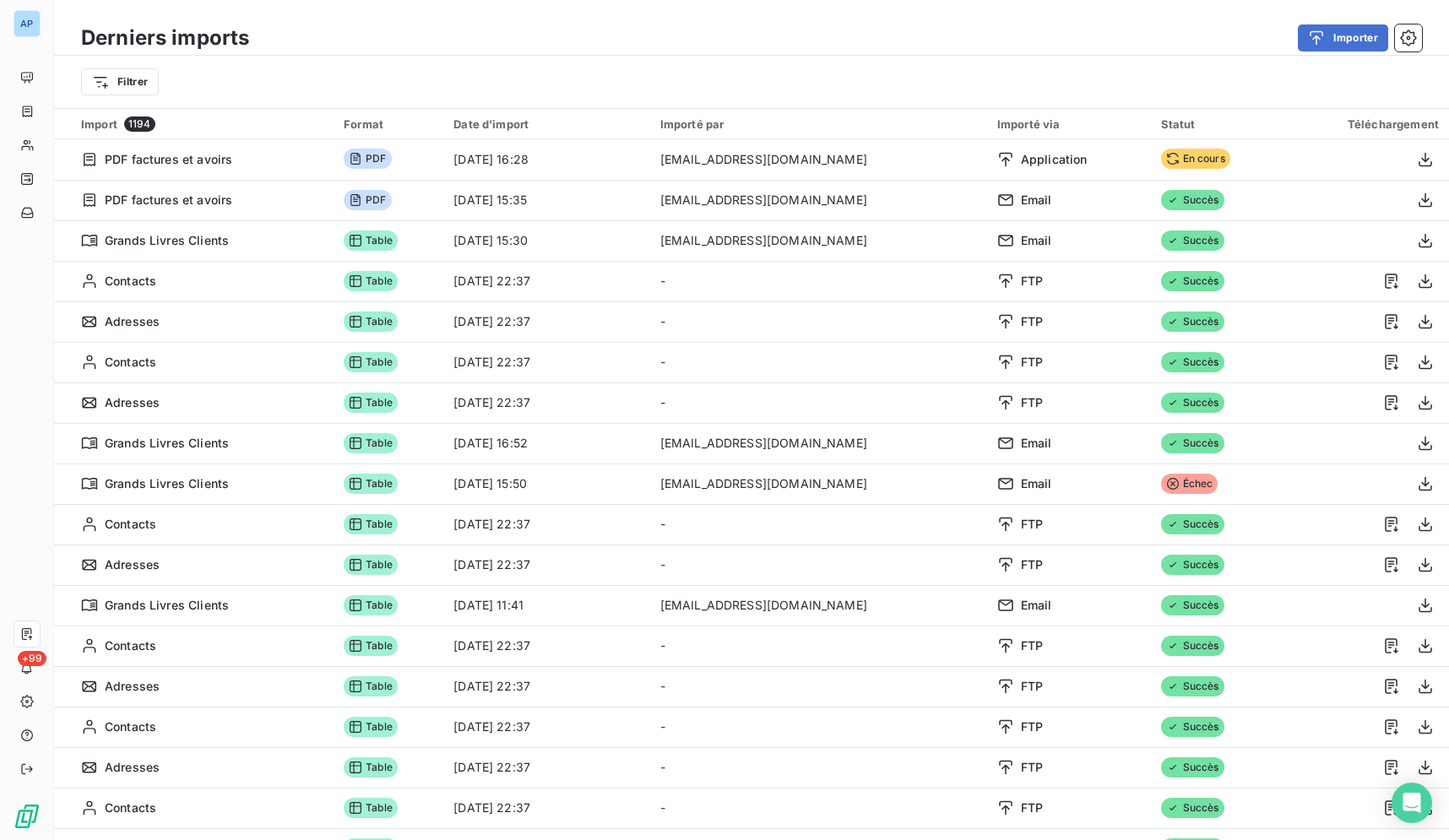
click at [1029, 43] on div "Importer" at bounding box center [846, 38] width 1153 height 27
click at [647, 50] on div "Importer" at bounding box center [846, 38] width 1153 height 27
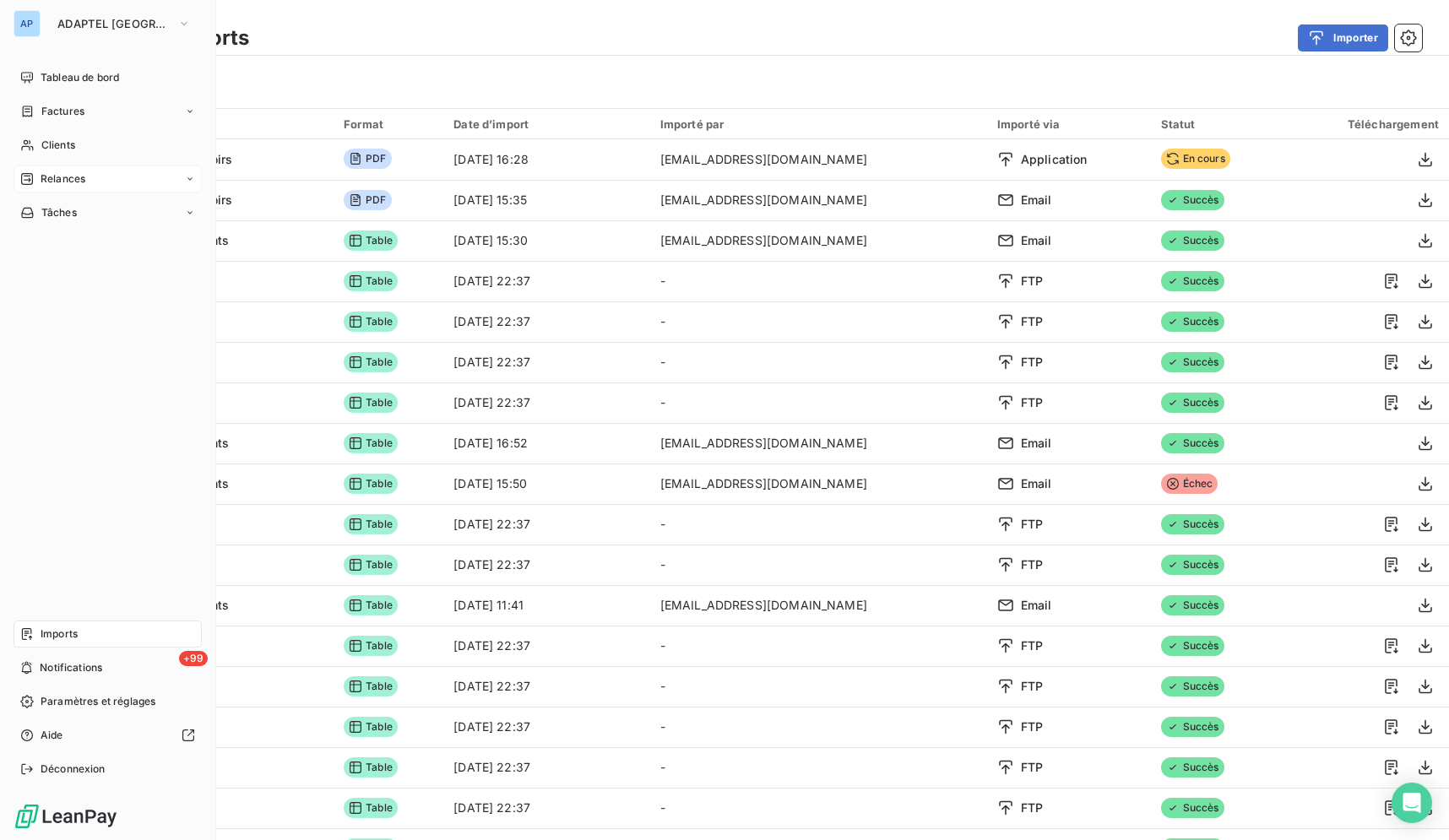
click at [32, 175] on icon at bounding box center [27, 178] width 12 height 12
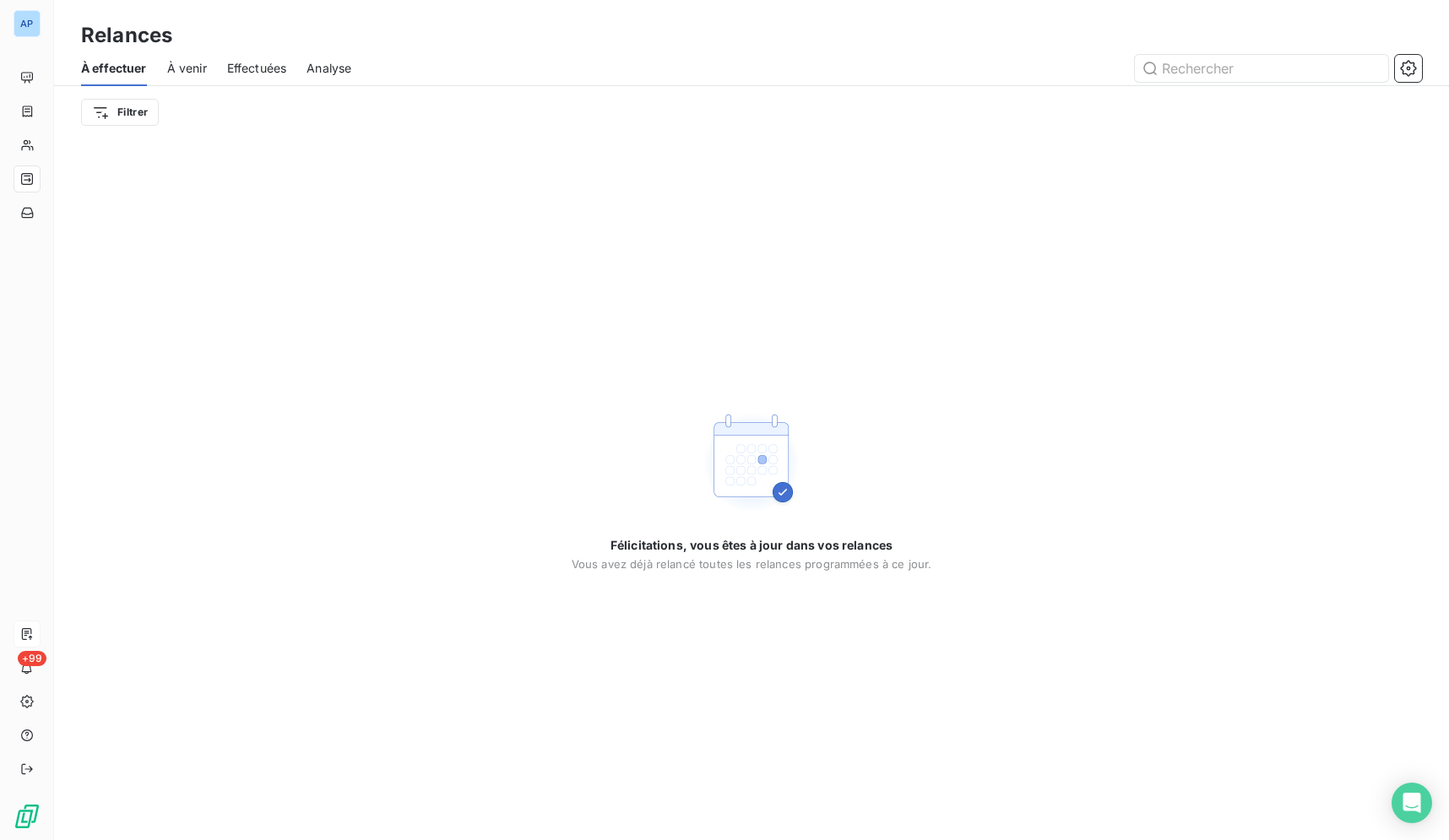
click at [266, 57] on div "Effectuées" at bounding box center [257, 68] width 60 height 35
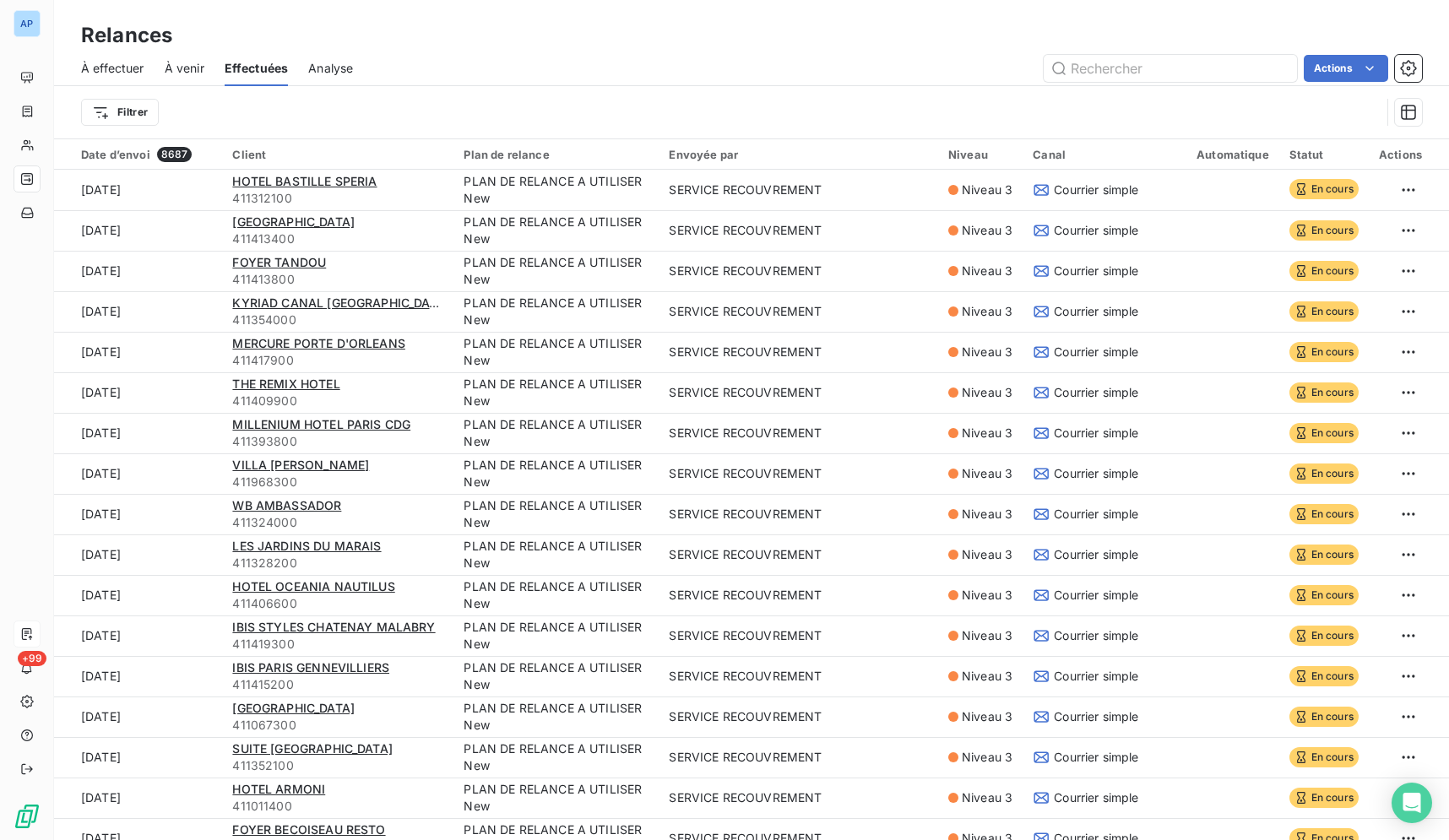
click at [28, 22] on div "AP" at bounding box center [27, 23] width 27 height 27
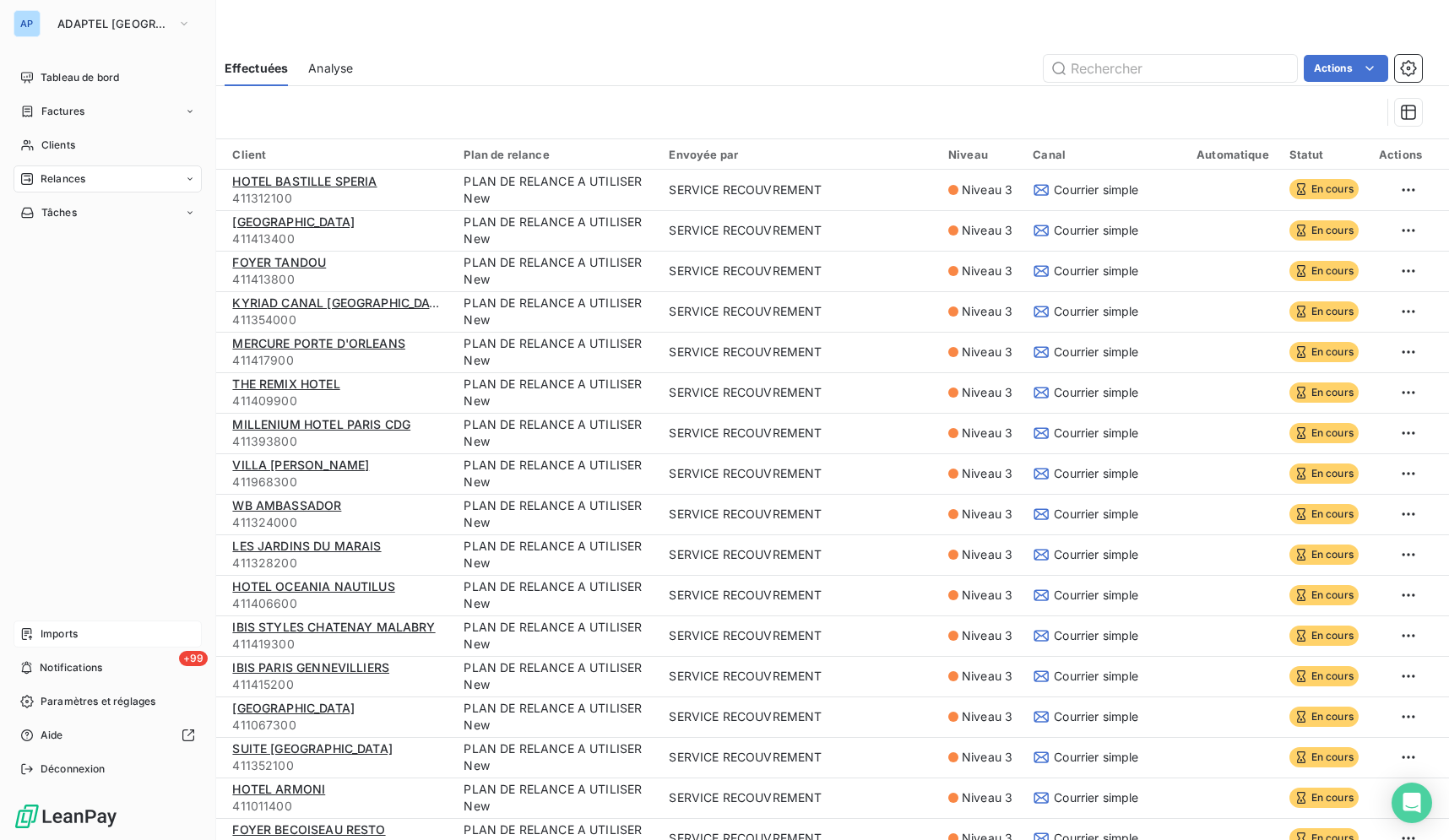
click at [27, 14] on div "AP" at bounding box center [27, 23] width 27 height 27
click at [70, 17] on span "ADAPTEL PARIS" at bounding box center [114, 23] width 114 height 13
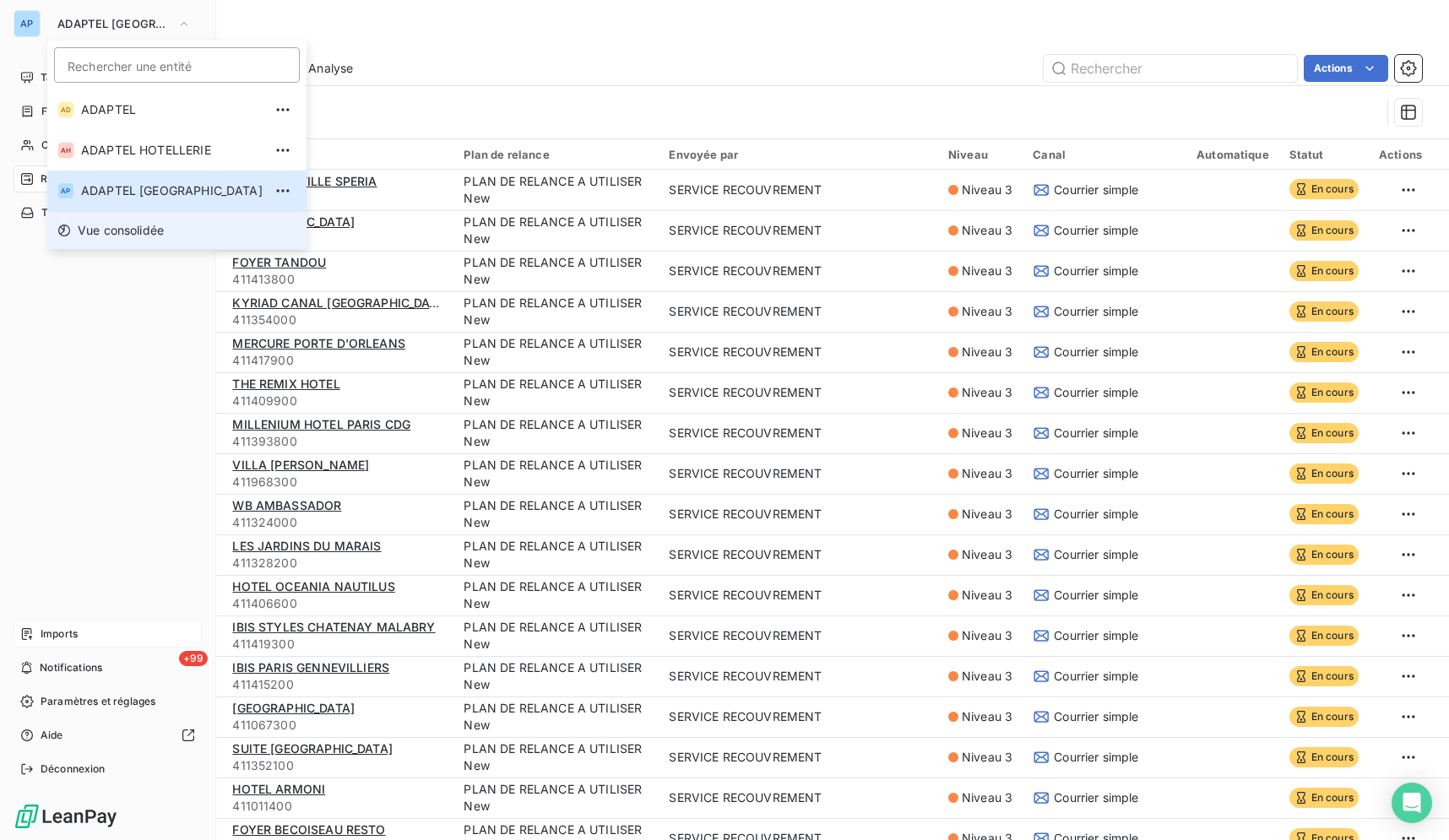
click at [141, 233] on span "Vue consolidée" at bounding box center [121, 230] width 86 height 17
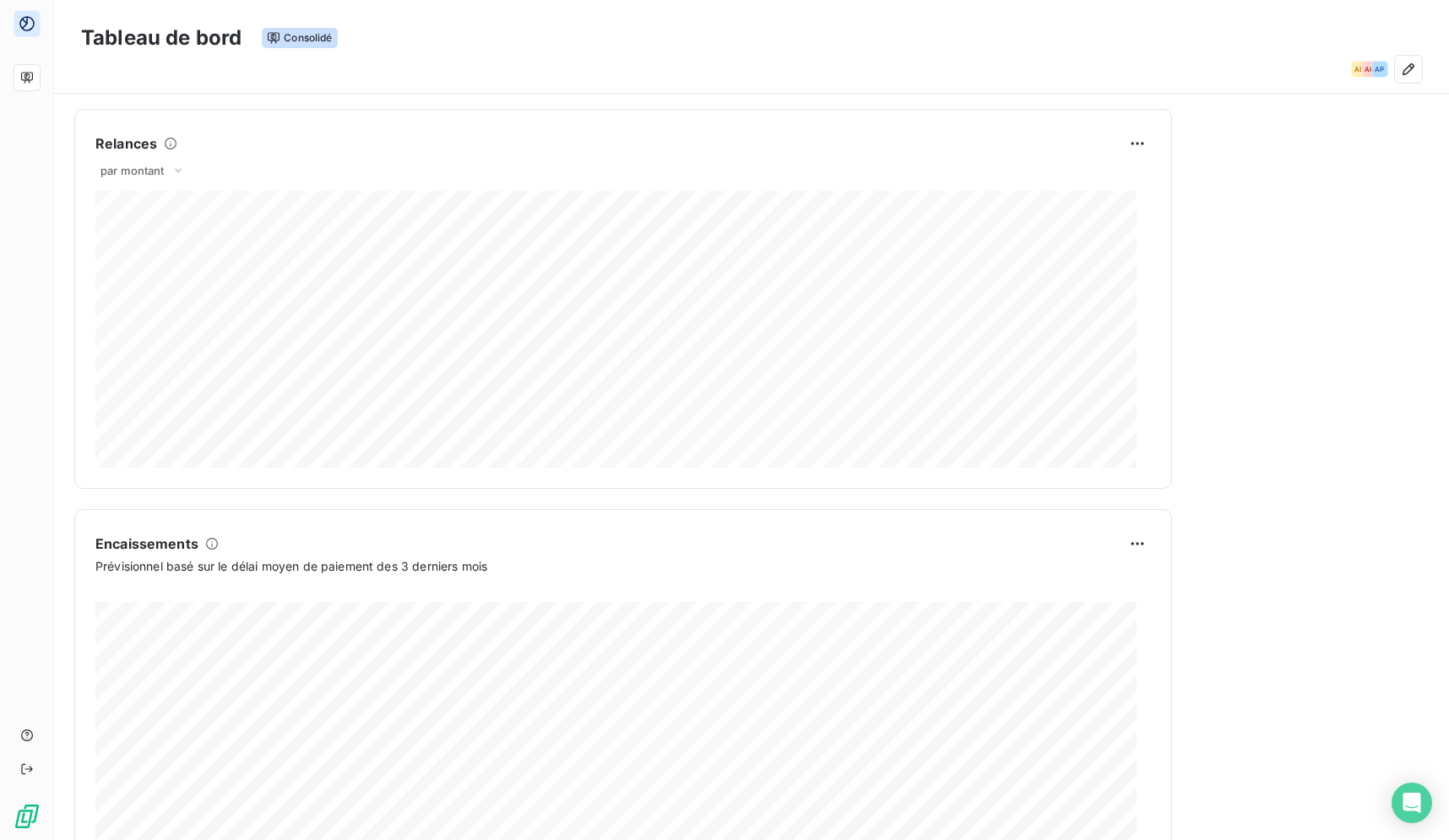
scroll to position [689, 0]
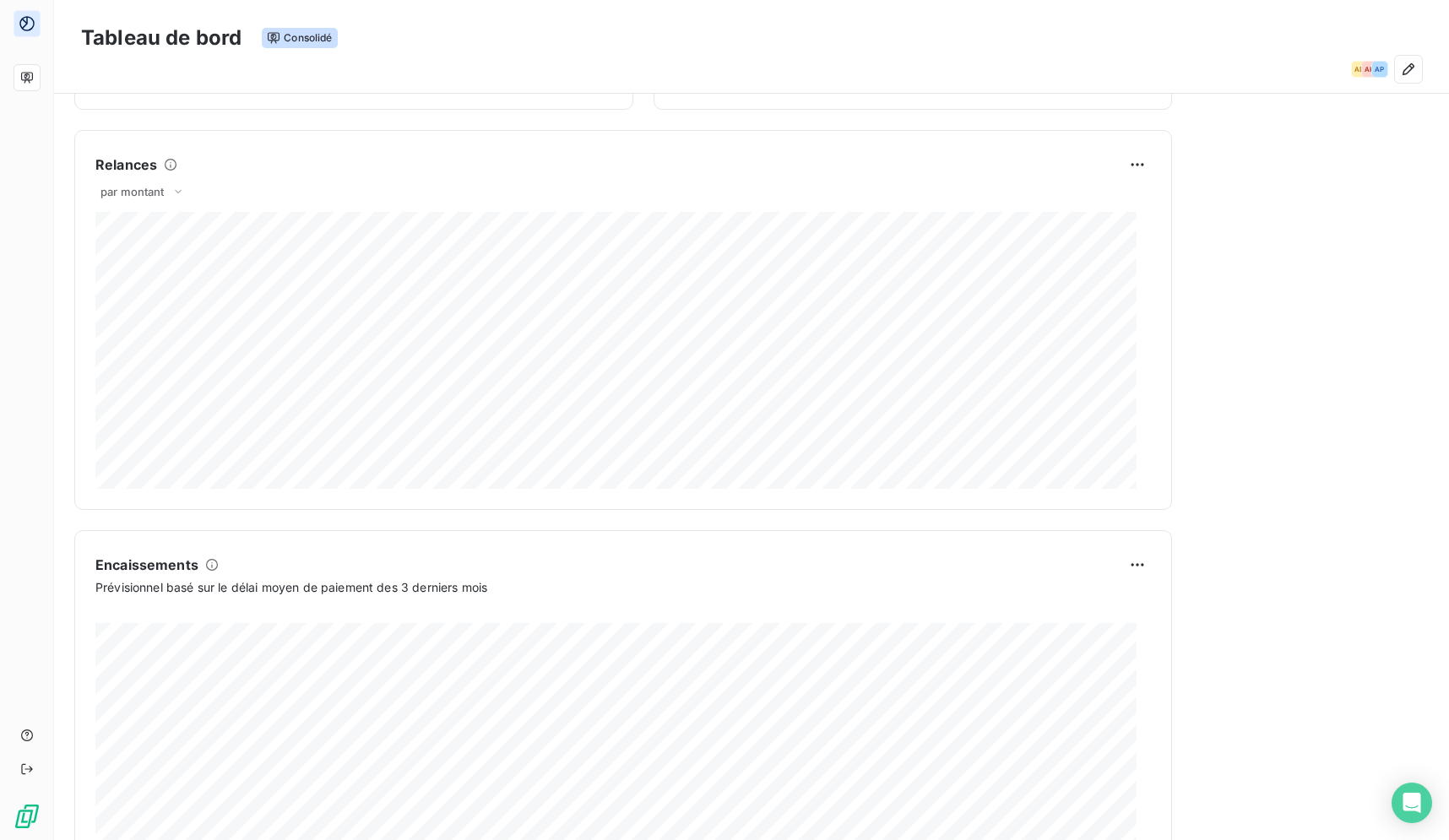
click at [942, 69] on div "AD AH AP" at bounding box center [751, 69] width 1341 height 27
